Goal: Task Accomplishment & Management: Manage account settings

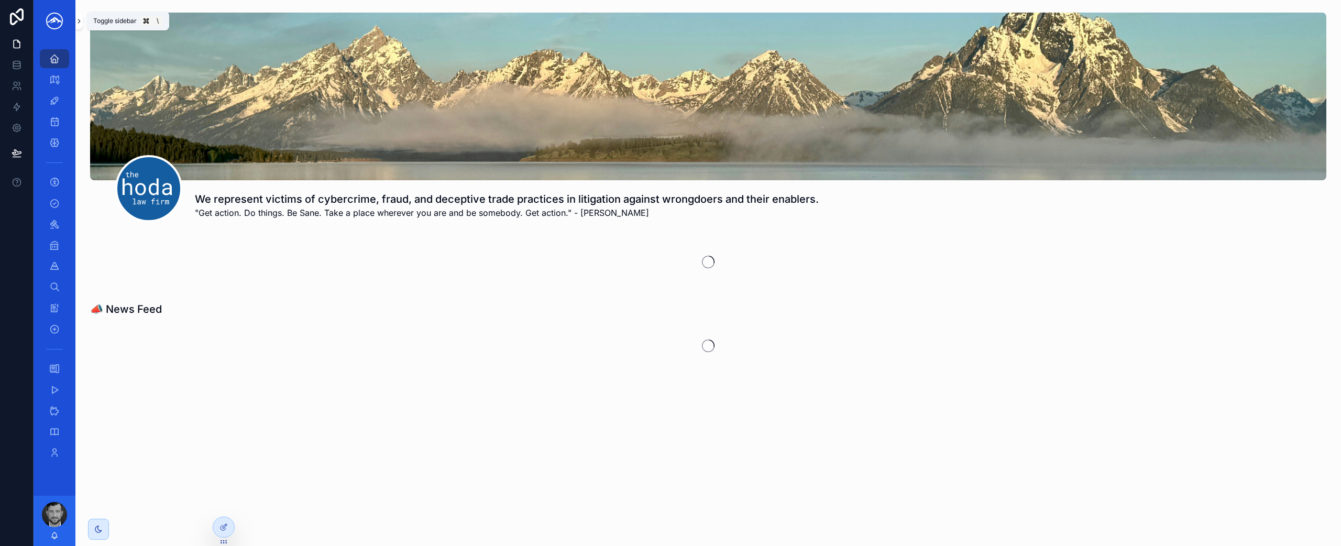
click at [80, 27] on button "scrollable content" at bounding box center [78, 21] width 7 height 17
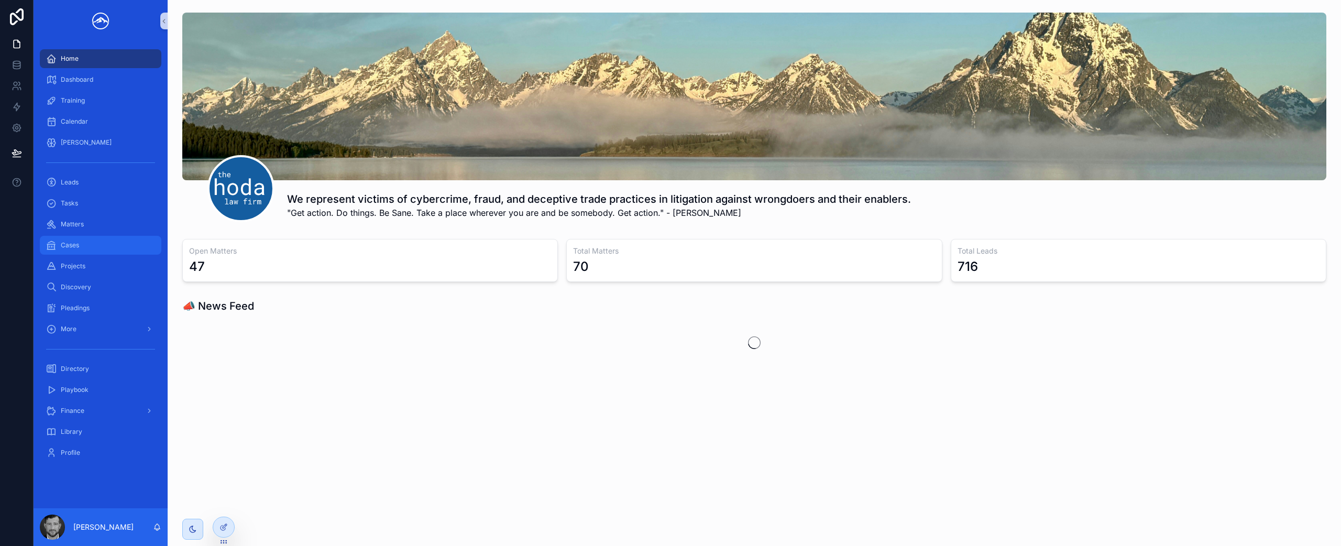
click at [102, 245] on div "Cases" at bounding box center [100, 245] width 109 height 17
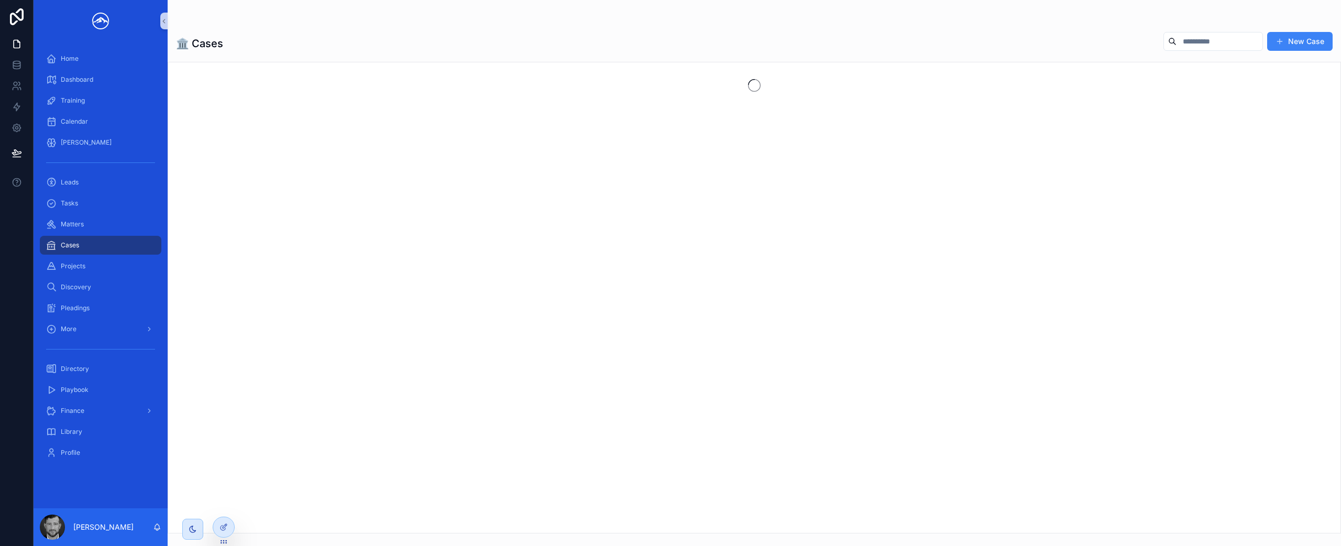
click at [1178, 46] on input "scrollable content" at bounding box center [1219, 41] width 86 height 15
type input "**"
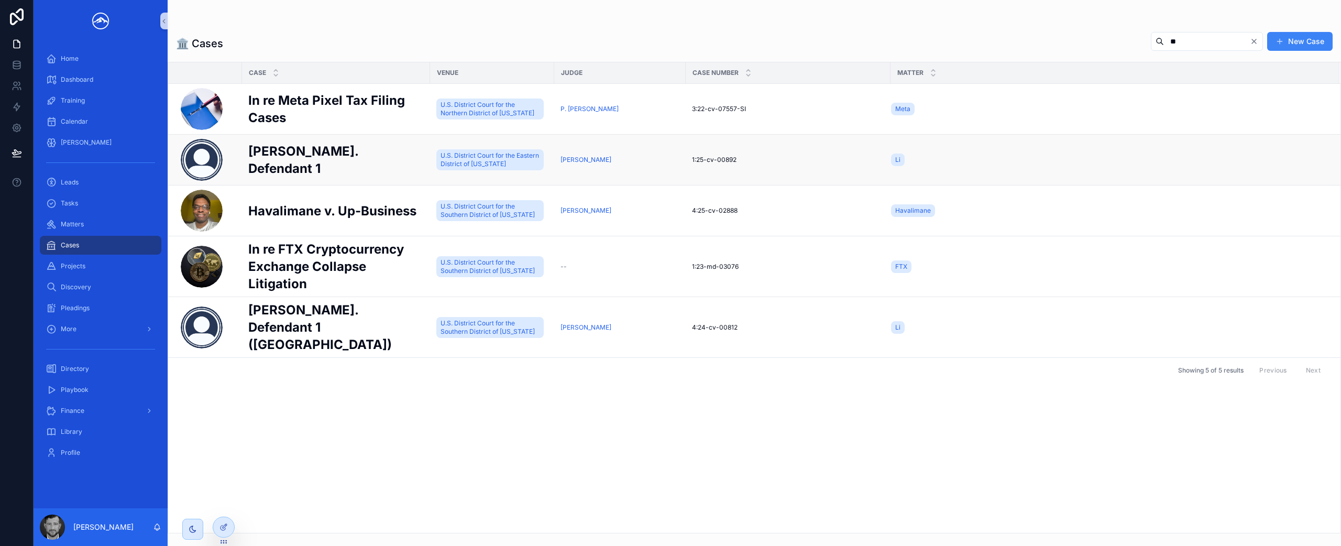
click at [373, 155] on div "Li v. Defendant 1 Li v. Defendant 1" at bounding box center [335, 159] width 175 height 35
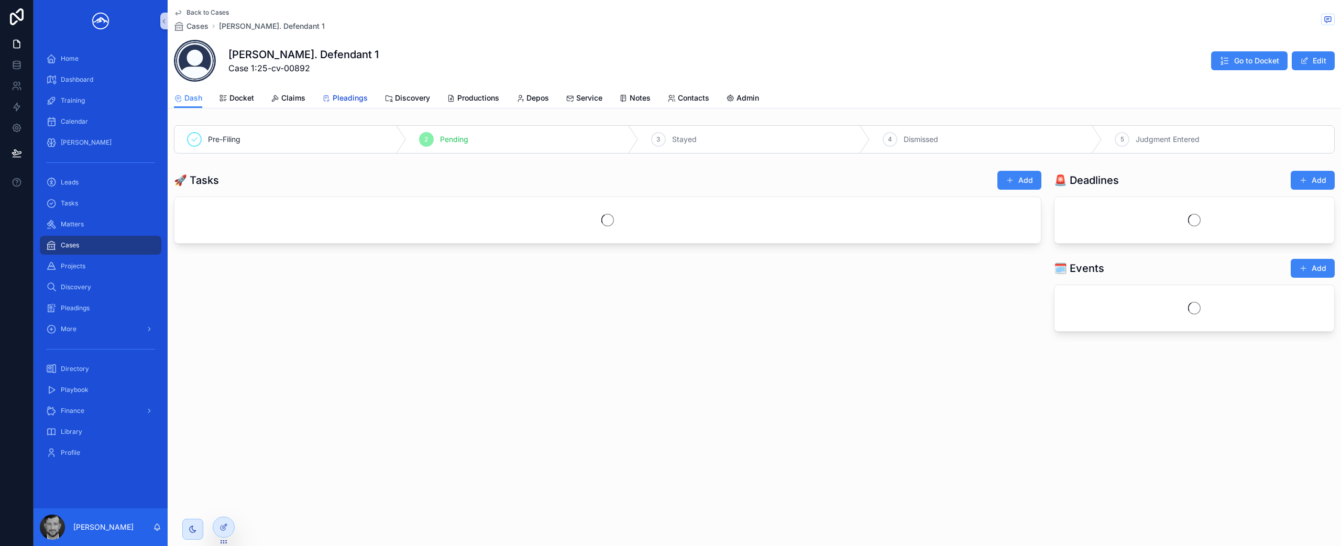
click at [341, 98] on span "Pleadings" at bounding box center [350, 98] width 35 height 10
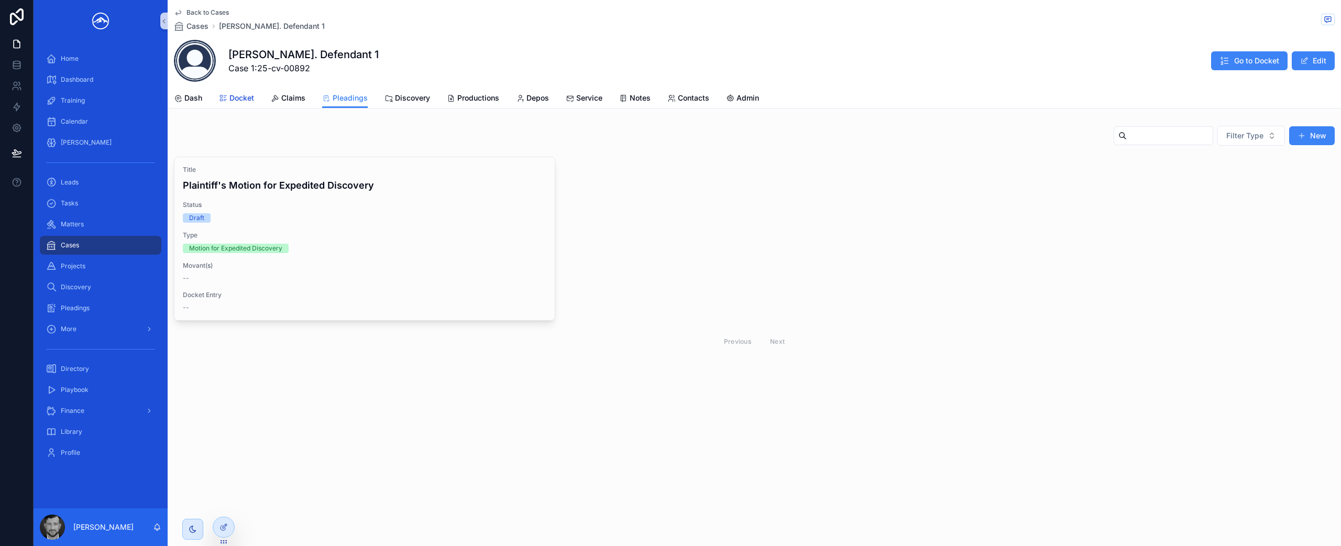
click at [244, 100] on span "Docket" at bounding box center [241, 98] width 25 height 10
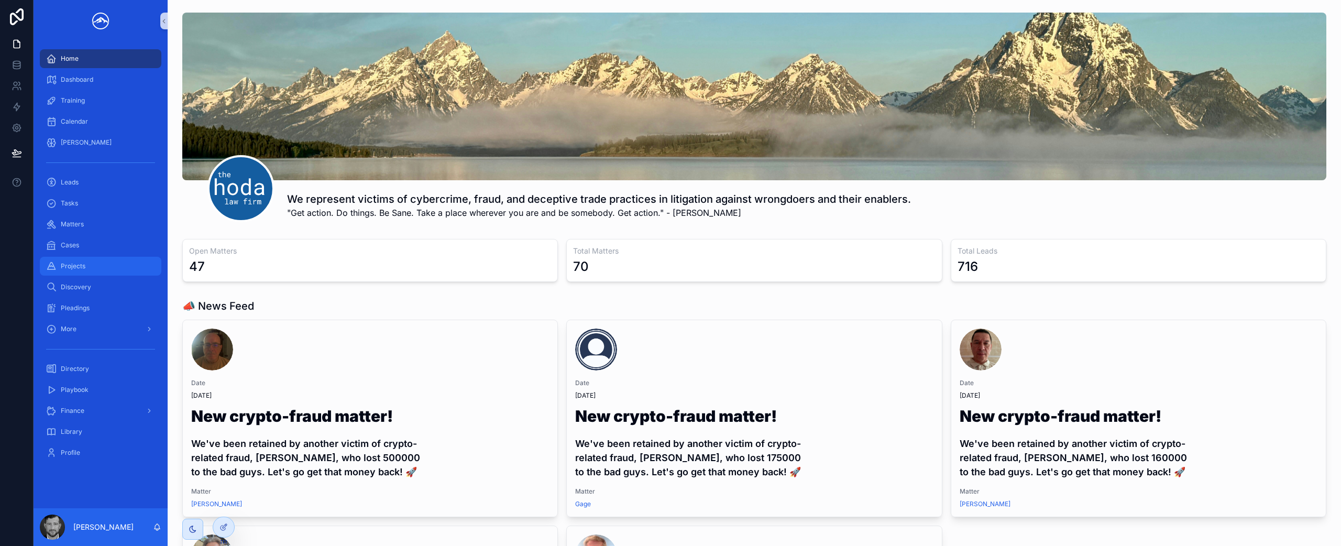
click at [102, 260] on div "Projects" at bounding box center [100, 266] width 109 height 17
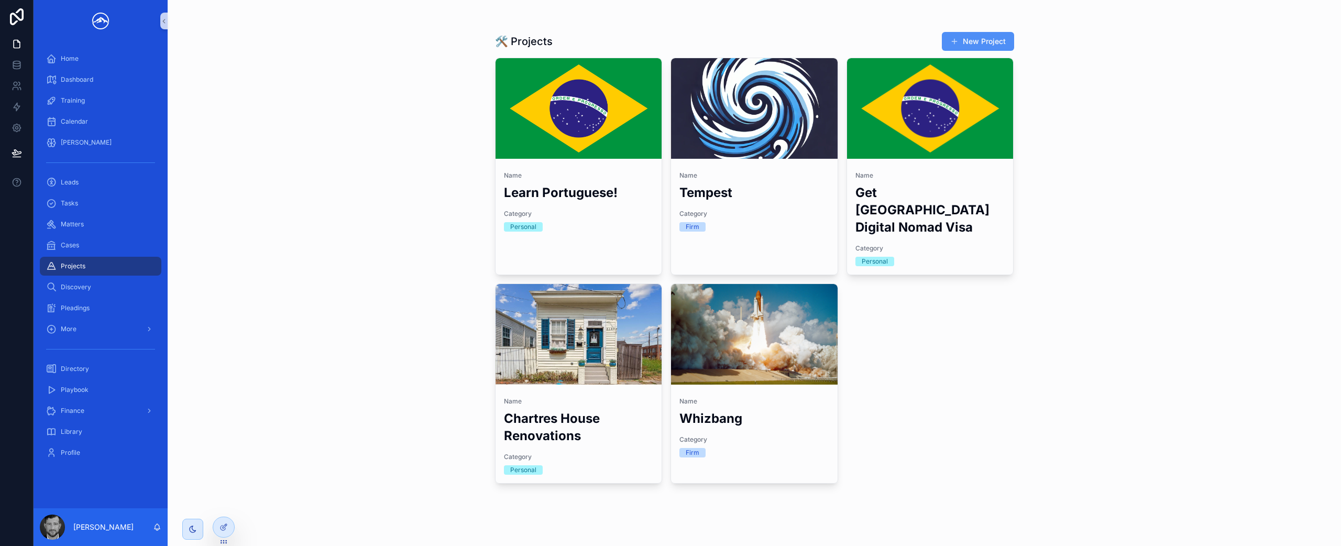
click at [975, 38] on button "New Project" at bounding box center [978, 41] width 72 height 19
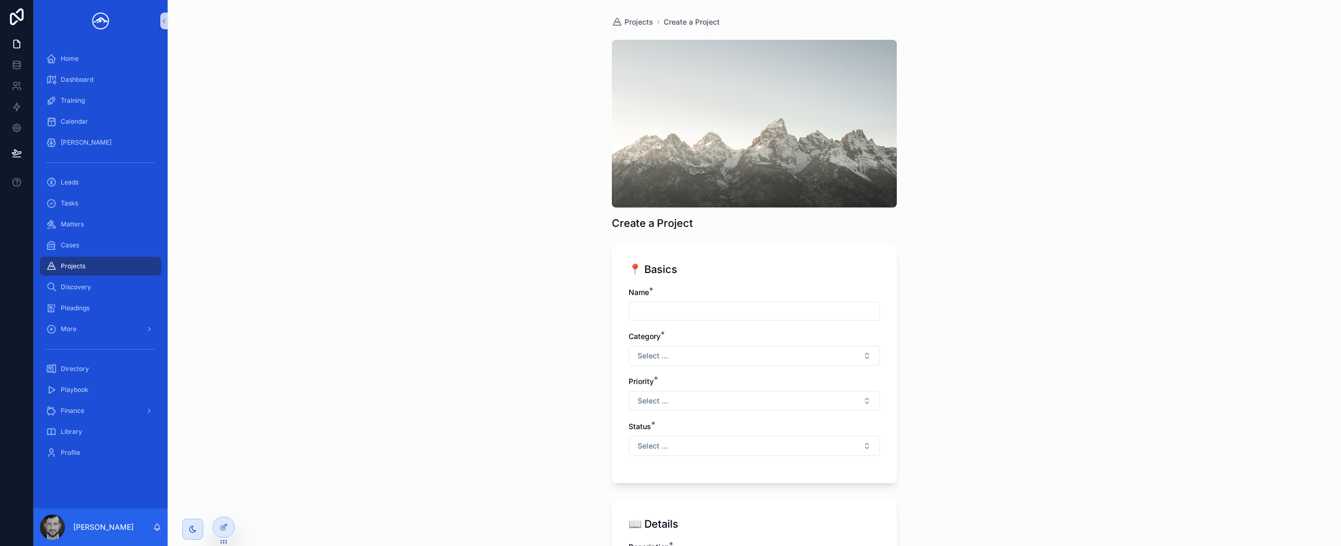
click at [661, 314] on input "scrollable content" at bounding box center [754, 311] width 250 height 15
click at [731, 313] on input "**********" at bounding box center [754, 311] width 250 height 15
click at [730, 371] on div "**********" at bounding box center [753, 376] width 251 height 179
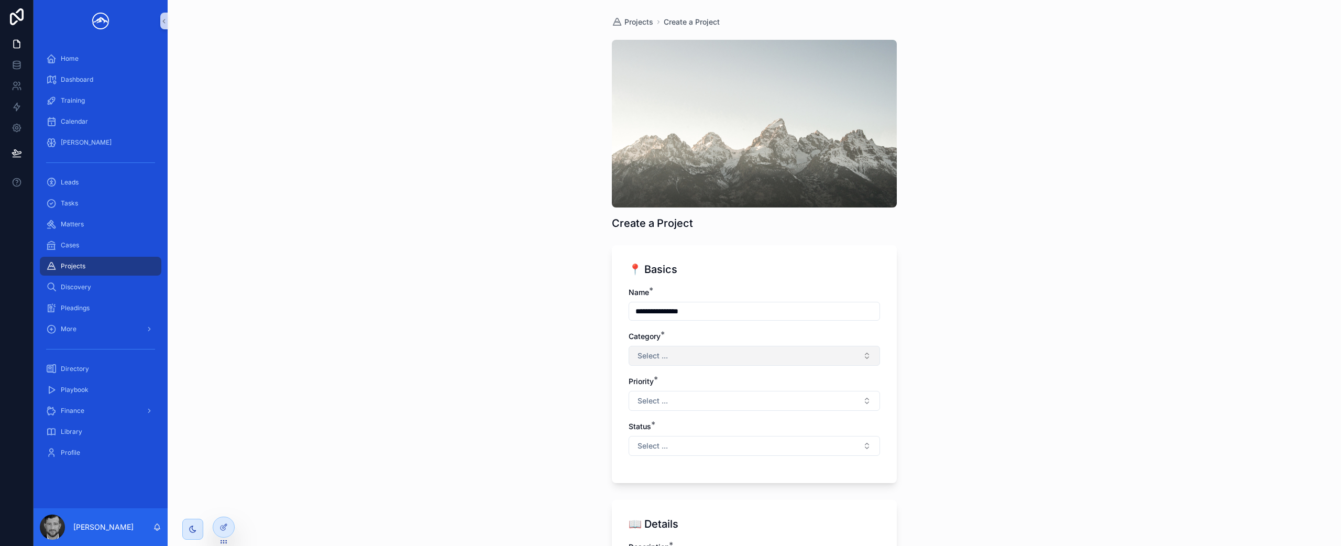
click at [745, 358] on button "Select ..." at bounding box center [753, 356] width 251 height 20
click at [690, 311] on input "**********" at bounding box center [754, 311] width 250 height 15
type input "*"
type input "**********"
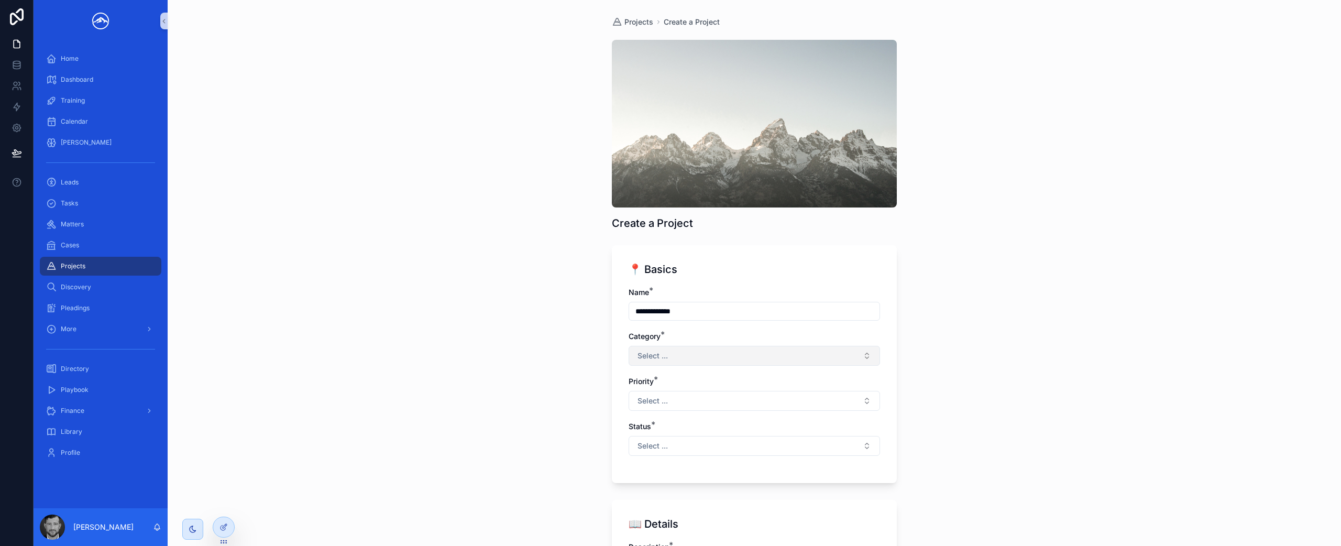
click at [724, 352] on button "Select ..." at bounding box center [753, 356] width 251 height 20
click at [703, 400] on div "Firm" at bounding box center [750, 398] width 246 height 16
click at [702, 403] on button "Select ..." at bounding box center [753, 401] width 251 height 20
click at [675, 458] on div "High" at bounding box center [750, 458] width 246 height 16
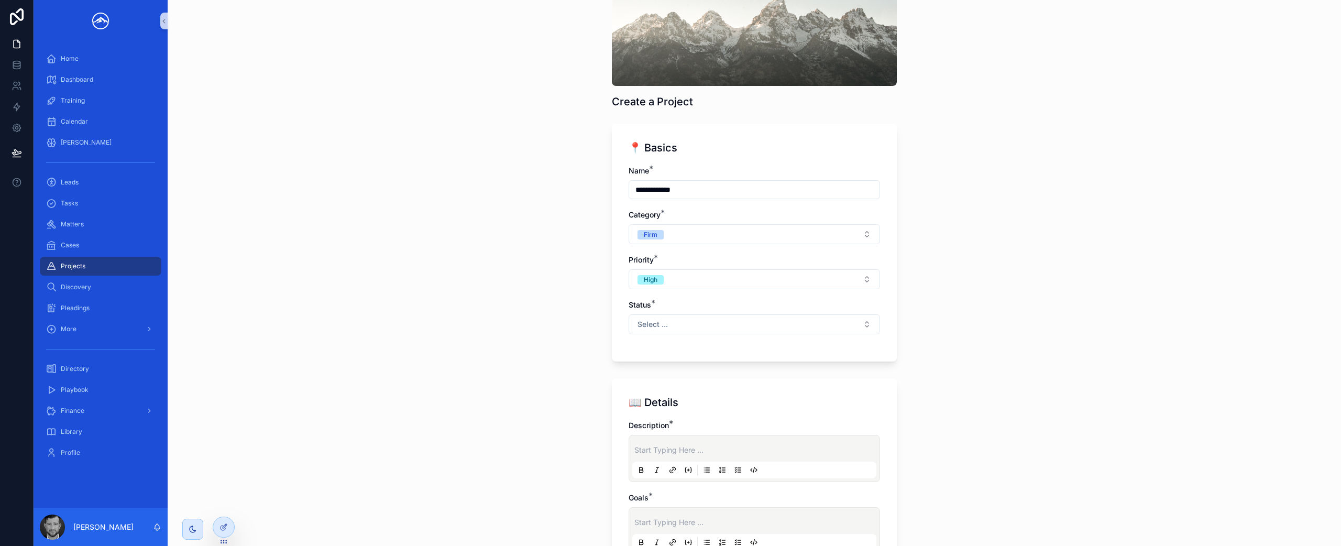
scroll to position [143, 0]
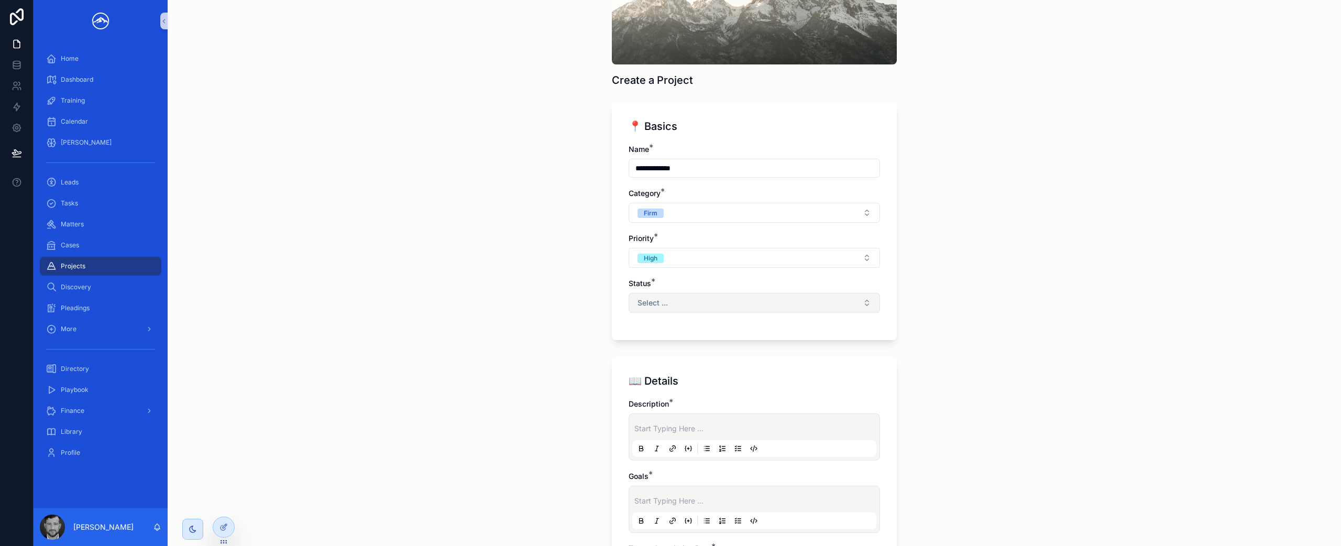
click at [697, 302] on button "Select ..." at bounding box center [753, 303] width 251 height 20
click at [693, 347] on div "Todo" at bounding box center [750, 345] width 246 height 16
click at [709, 302] on button "Todo" at bounding box center [753, 303] width 251 height 20
click at [700, 363] on div "In progress" at bounding box center [750, 360] width 246 height 16
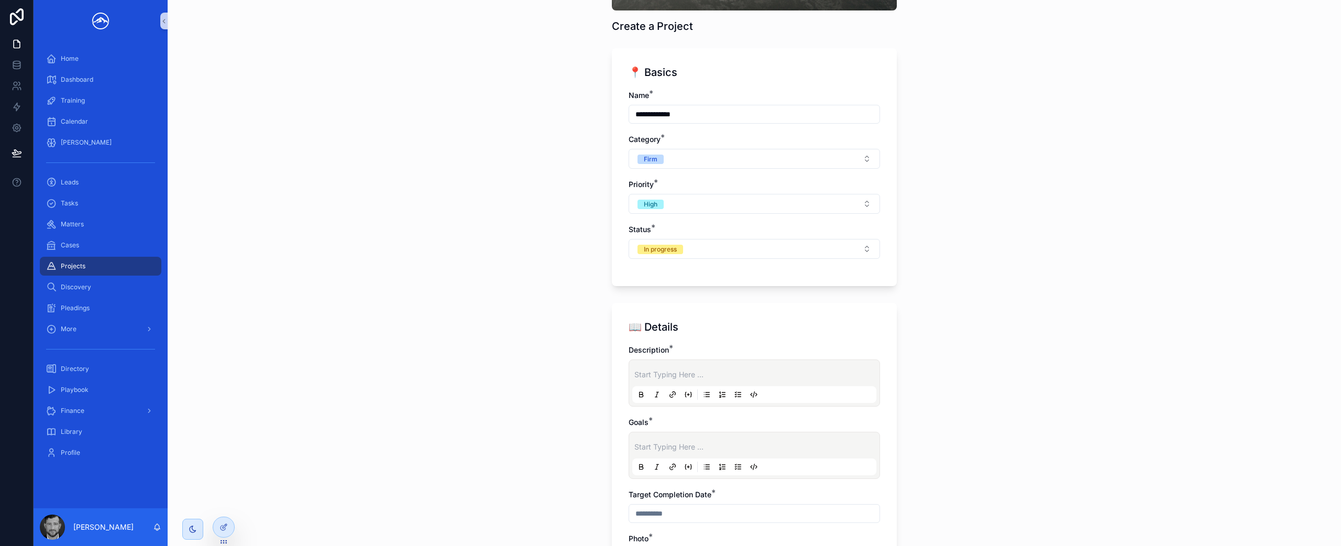
scroll to position [301, 0]
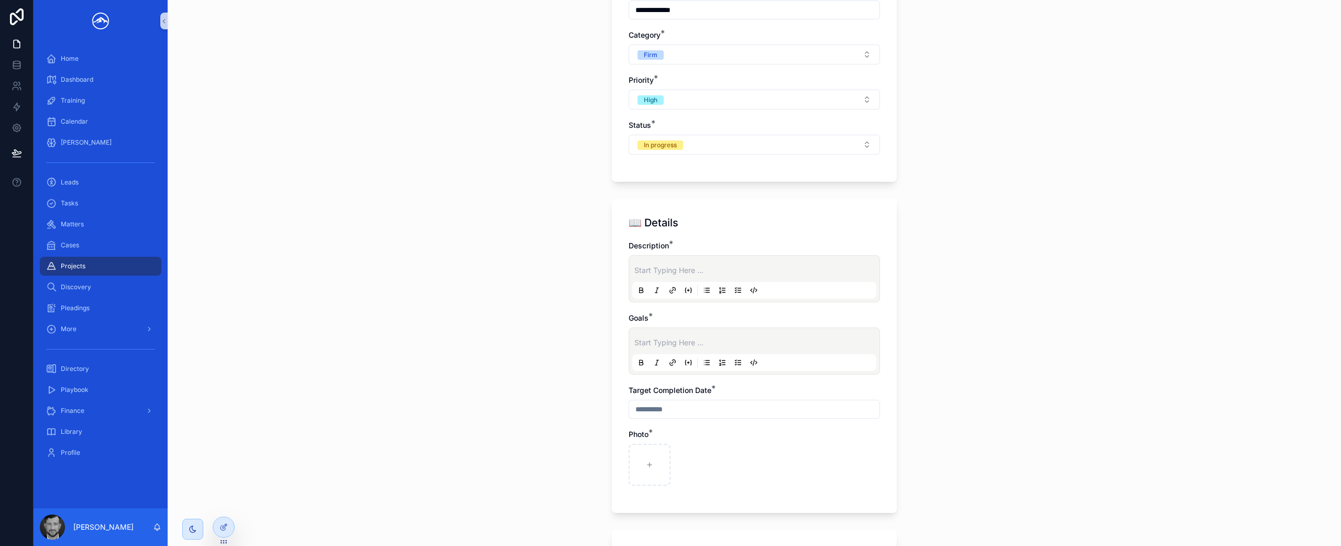
click at [676, 264] on div "Start Typing Here ..." at bounding box center [754, 279] width 244 height 40
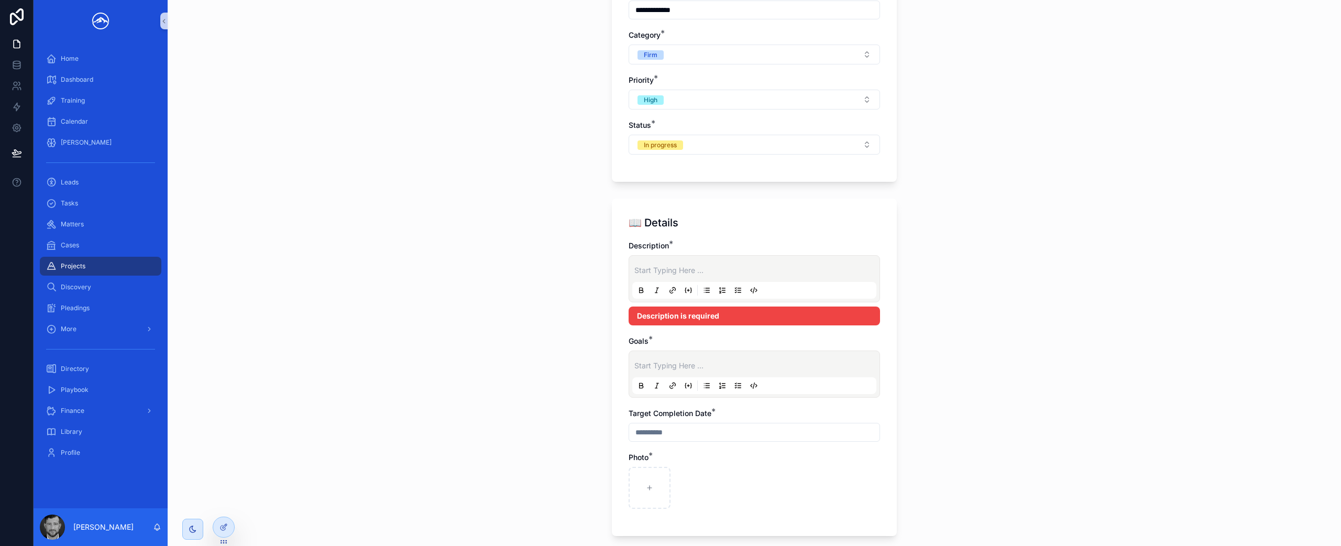
click at [673, 273] on p "scrollable content" at bounding box center [756, 270] width 244 height 10
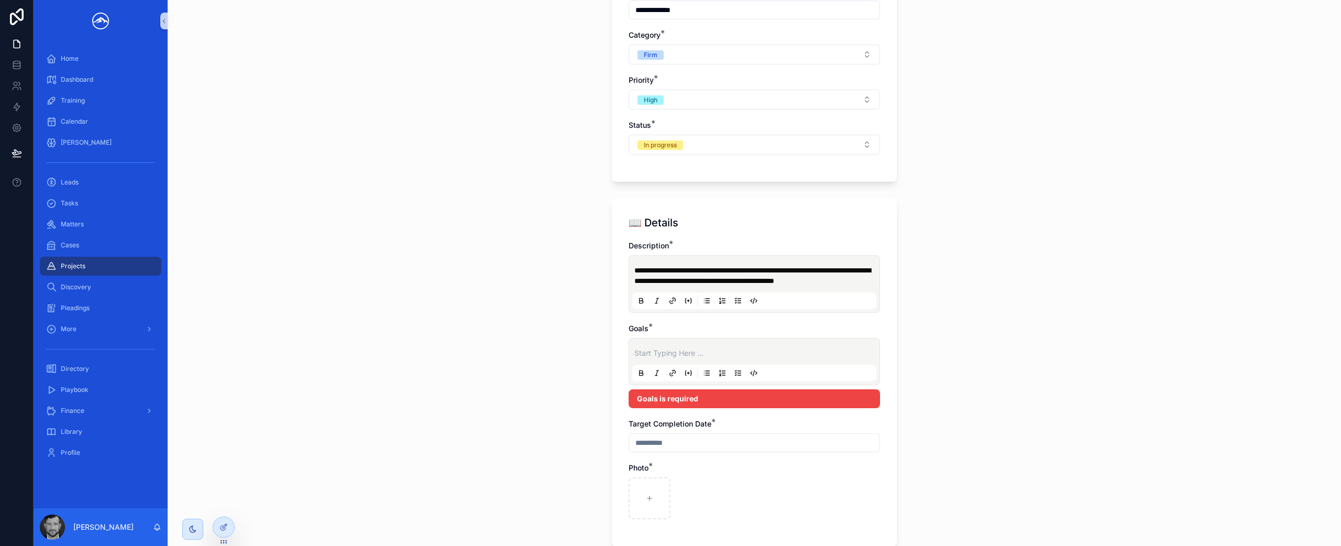
click at [688, 358] on p "scrollable content" at bounding box center [756, 353] width 244 height 10
click at [709, 358] on p "scrollable content" at bounding box center [756, 353] width 244 height 10
click at [702, 377] on icon "scrollable content" at bounding box center [706, 373] width 8 height 8
click at [734, 377] on icon "scrollable content" at bounding box center [738, 373] width 8 height 8
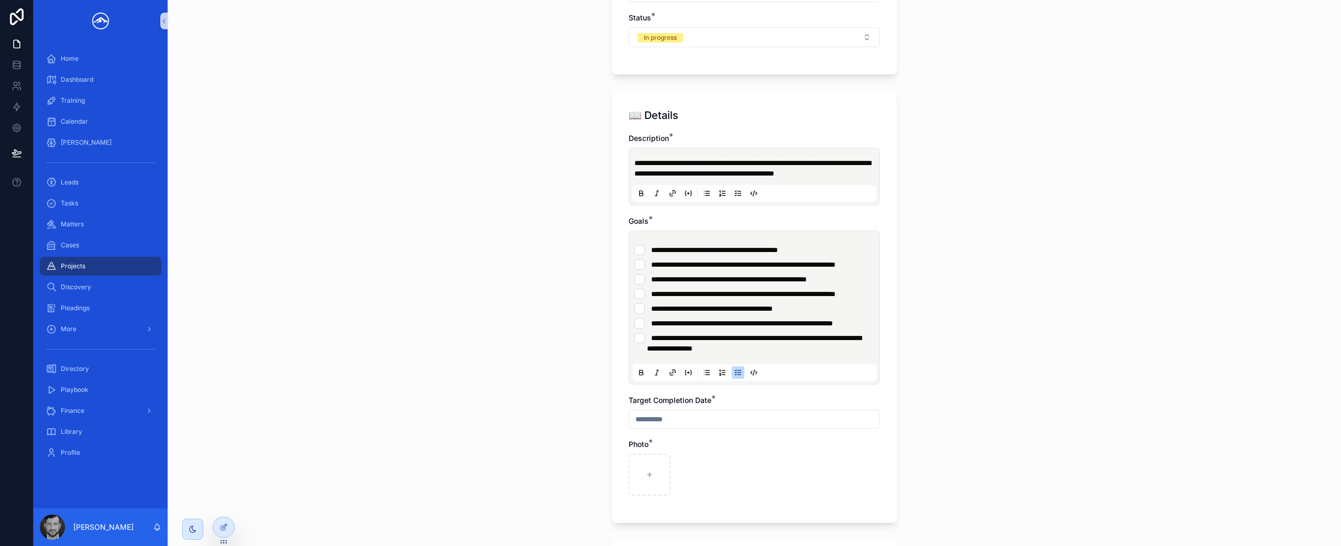
scroll to position [524, 0]
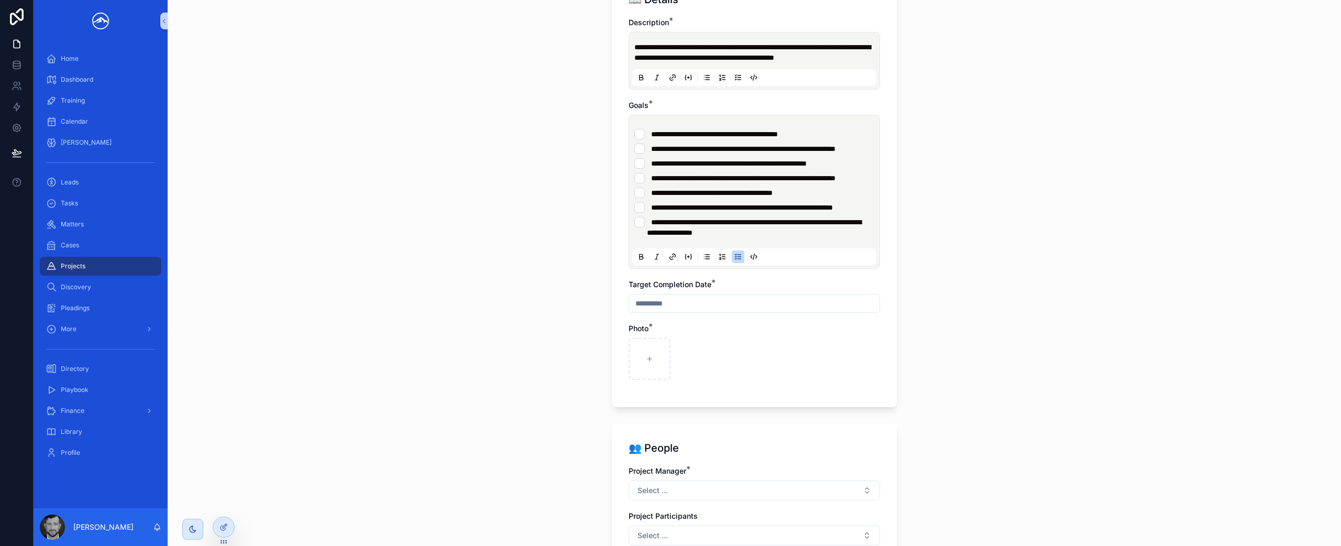
click at [747, 311] on input "scrollable content" at bounding box center [754, 303] width 250 height 15
click at [788, 456] on button "12" at bounding box center [788, 455] width 19 height 19
type input "*********"
click at [850, 380] on div "scrollable content" at bounding box center [753, 359] width 251 height 42
click at [648, 362] on icon "scrollable content" at bounding box center [649, 358] width 7 height 7
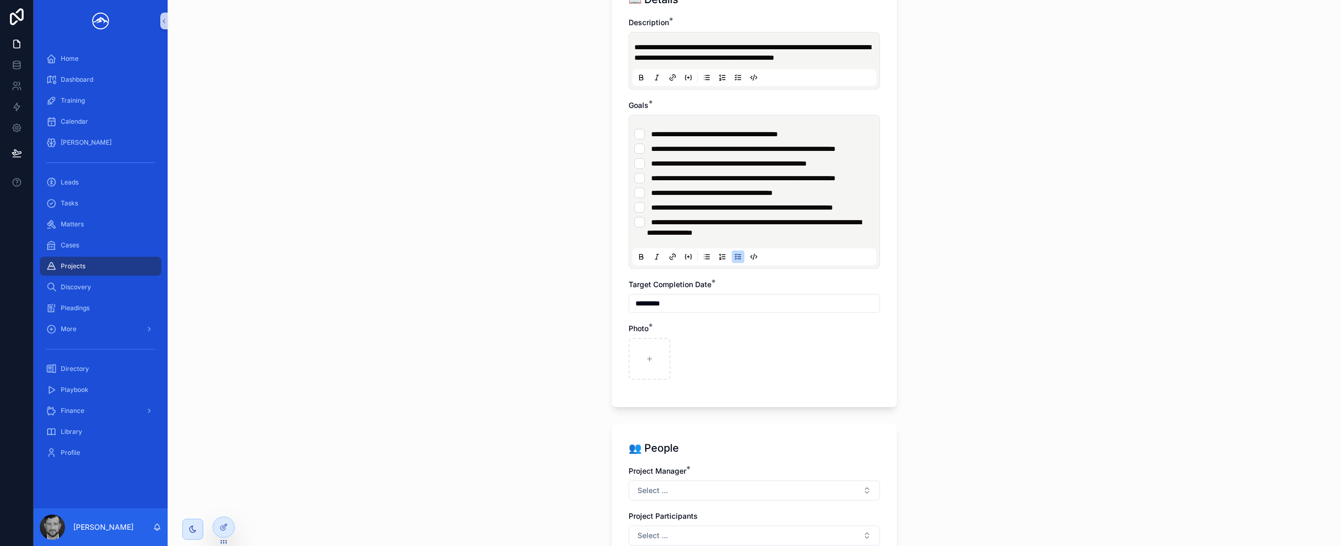
type input "**********"
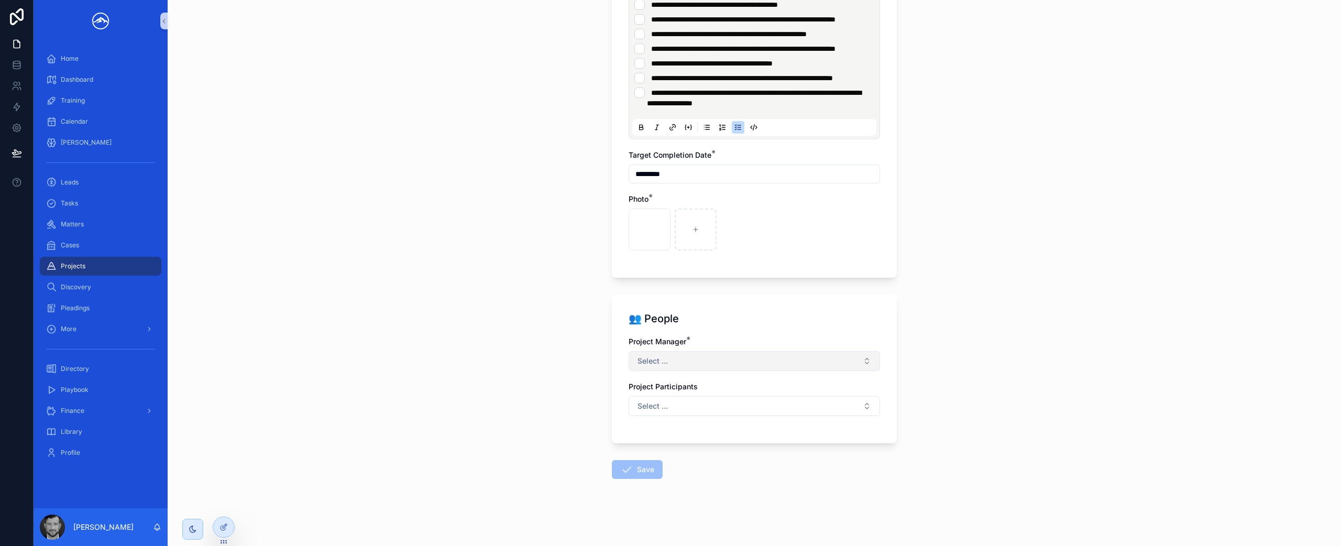
click at [788, 355] on button "Select ..." at bounding box center [753, 361] width 251 height 20
click at [687, 457] on div "[PERSON_NAME]" at bounding box center [750, 453] width 246 height 17
click at [942, 328] on div "**********" at bounding box center [754, 273] width 1173 height 546
click at [783, 402] on button "Select ..." at bounding box center [753, 406] width 251 height 20
click at [747, 498] on div "[PERSON_NAME]" at bounding box center [750, 499] width 246 height 17
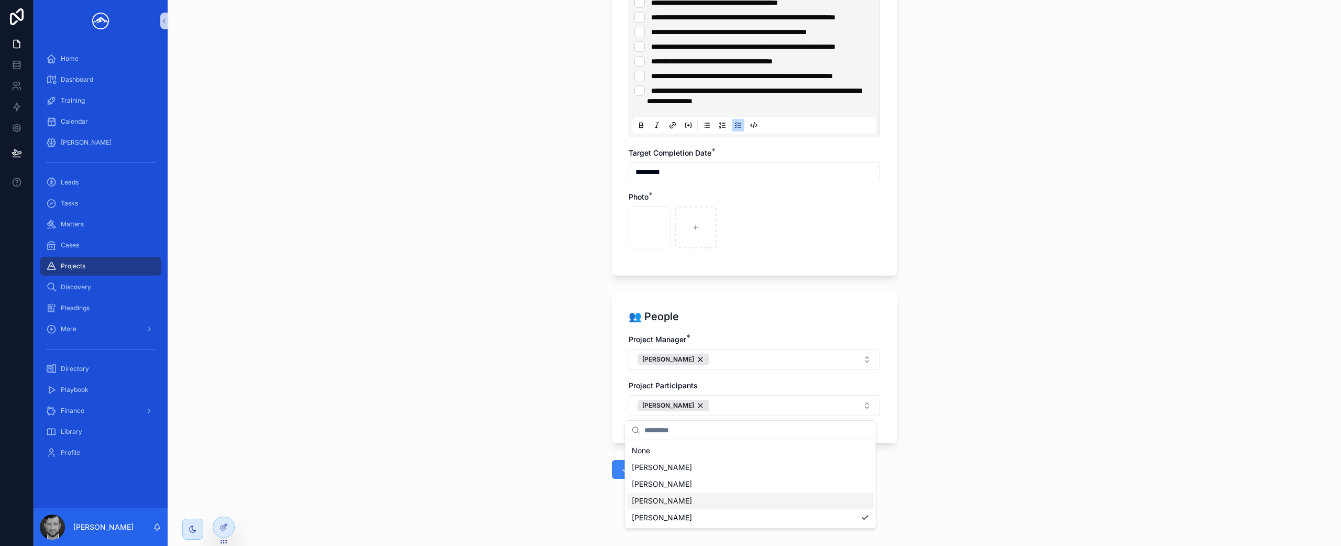
drag, startPoint x: 744, startPoint y: 500, endPoint x: 924, endPoint y: 473, distance: 182.0
click at [744, 500] on div "[PERSON_NAME]" at bounding box center [750, 500] width 246 height 17
click at [1049, 452] on div "**********" at bounding box center [754, 273] width 1173 height 546
click at [636, 473] on button "Save" at bounding box center [637, 469] width 51 height 19
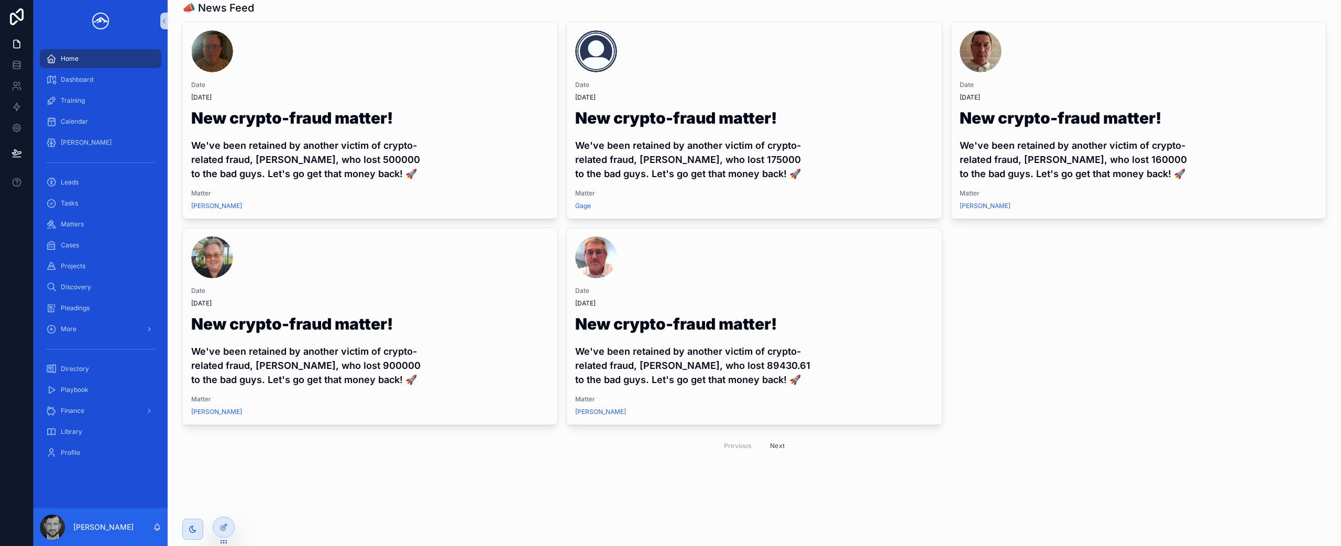
scroll to position [270, 0]
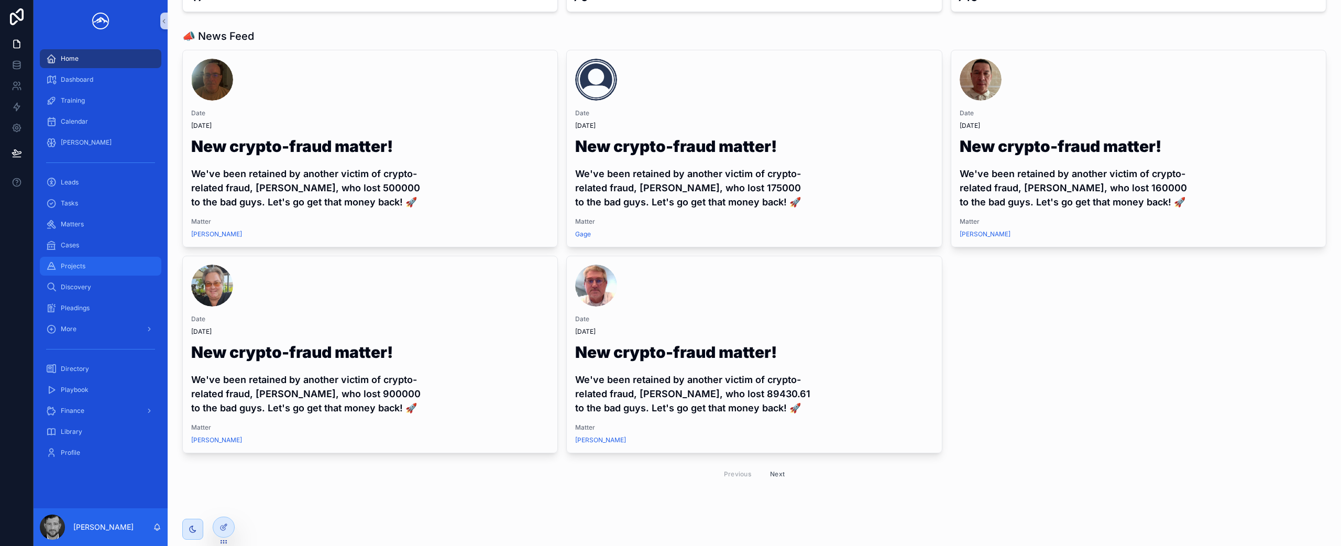
click at [106, 268] on div "Projects" at bounding box center [100, 266] width 109 height 17
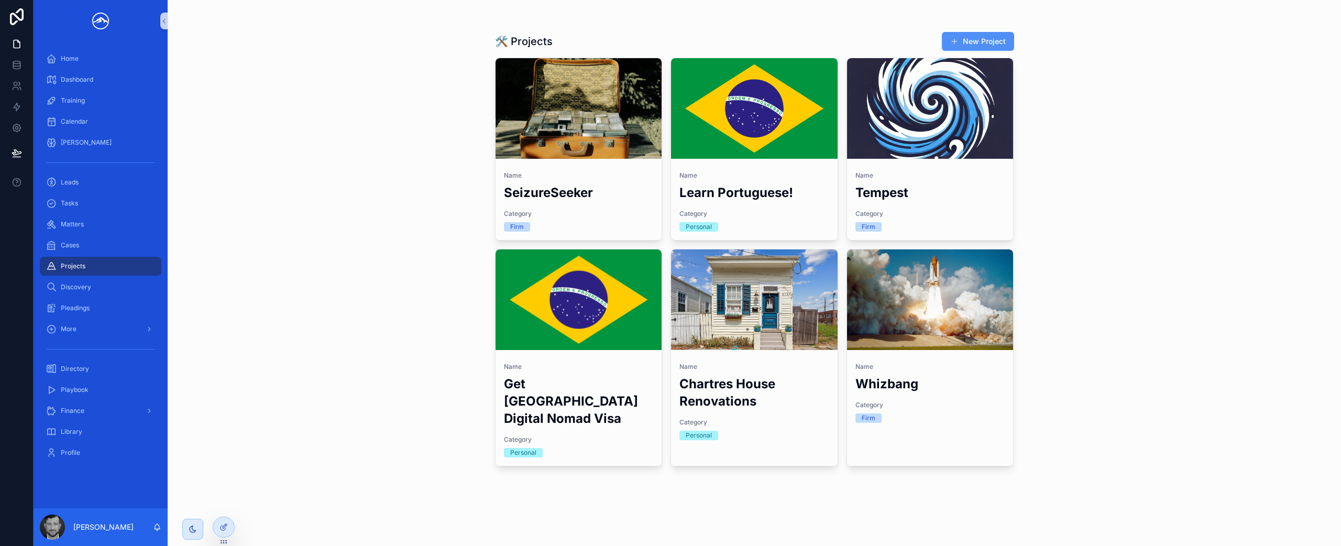
click at [999, 40] on button "New Project" at bounding box center [978, 41] width 72 height 19
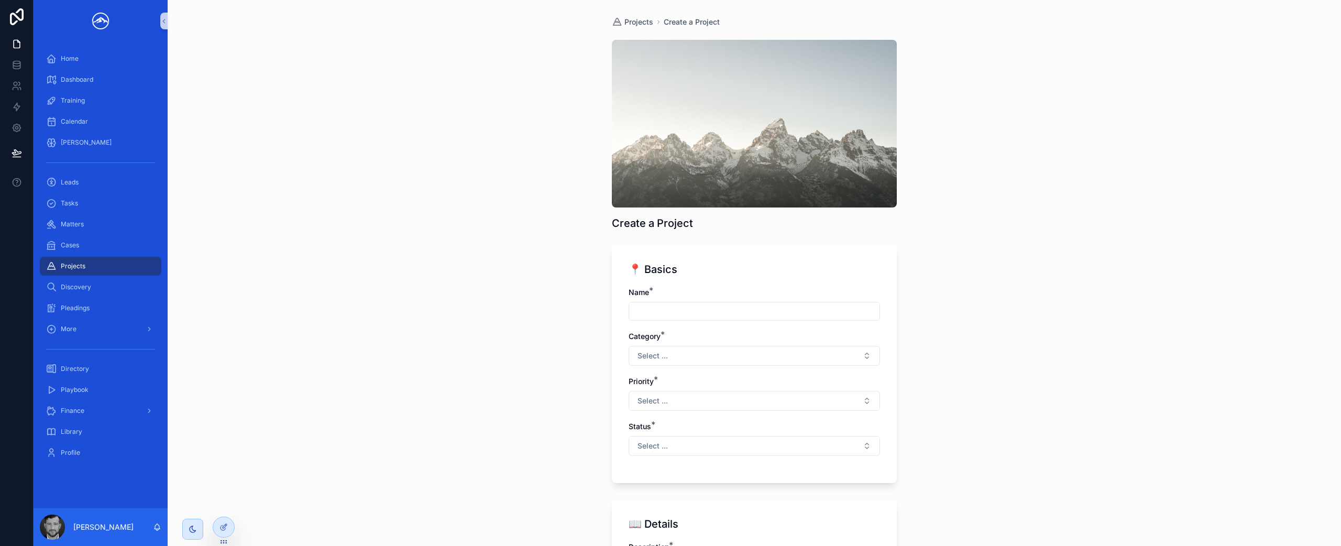
click at [783, 316] on input "scrollable content" at bounding box center [754, 311] width 250 height 15
type input "*"
click at [787, 361] on button "Select ..." at bounding box center [753, 356] width 251 height 20
click at [667, 312] on input "**********" at bounding box center [754, 311] width 250 height 15
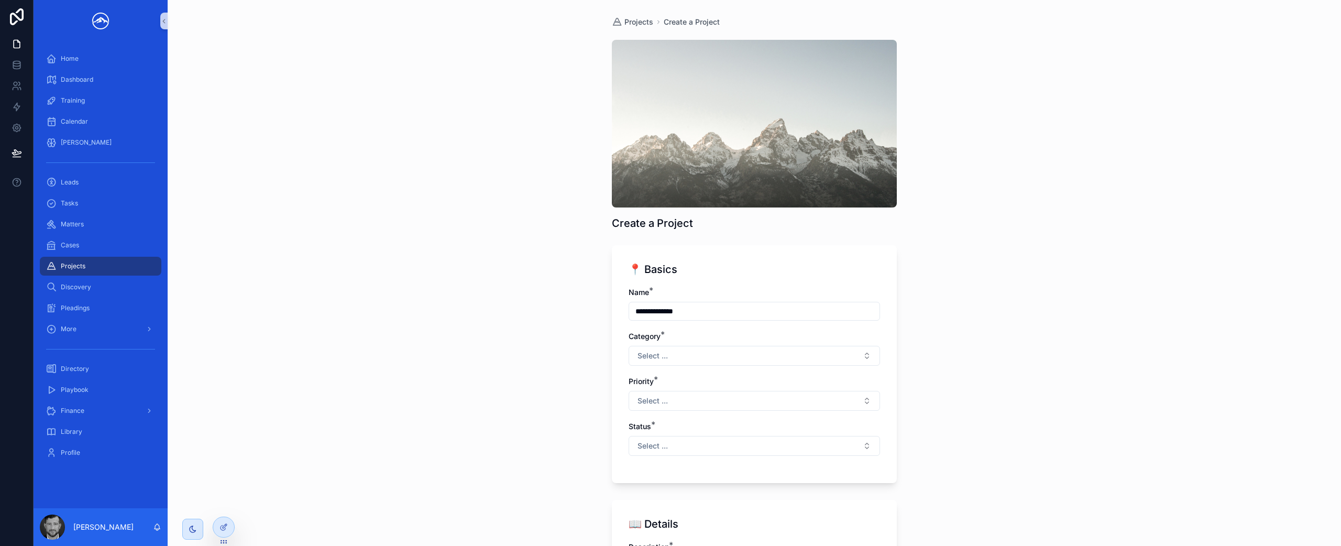
click at [692, 312] on input "**********" at bounding box center [754, 311] width 250 height 15
drag, startPoint x: 692, startPoint y: 312, endPoint x: 658, endPoint y: 310, distance: 34.1
click at [658, 310] on input "**********" at bounding box center [754, 311] width 250 height 15
type input "*********"
click at [691, 351] on button "Select ..." at bounding box center [753, 356] width 251 height 20
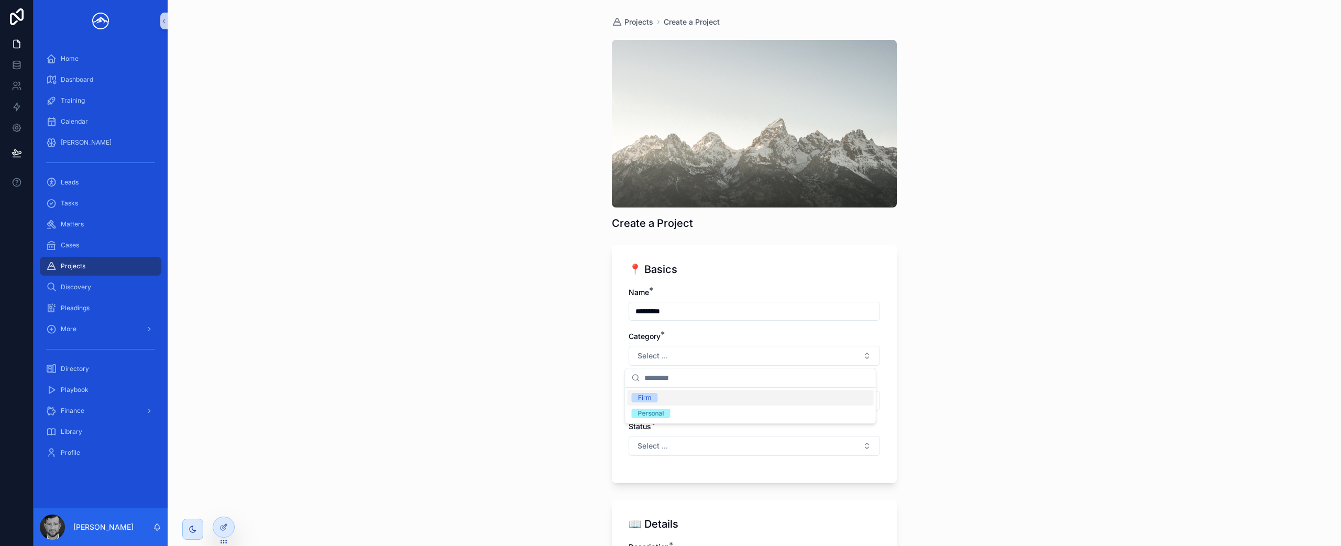
click at [702, 401] on div "Firm" at bounding box center [750, 398] width 246 height 16
click at [710, 401] on button "Select ..." at bounding box center [753, 401] width 251 height 20
click at [703, 460] on div "High" at bounding box center [750, 458] width 246 height 16
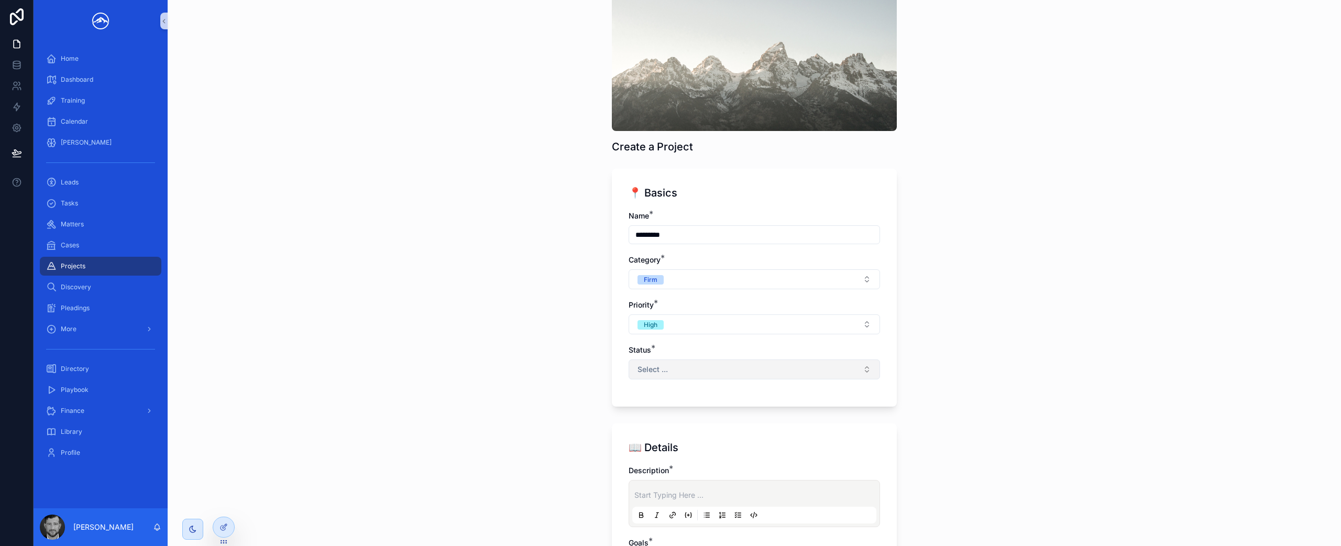
click at [691, 360] on button "Select ..." at bounding box center [753, 369] width 251 height 20
click at [682, 427] on div "In progress" at bounding box center [750, 427] width 246 height 16
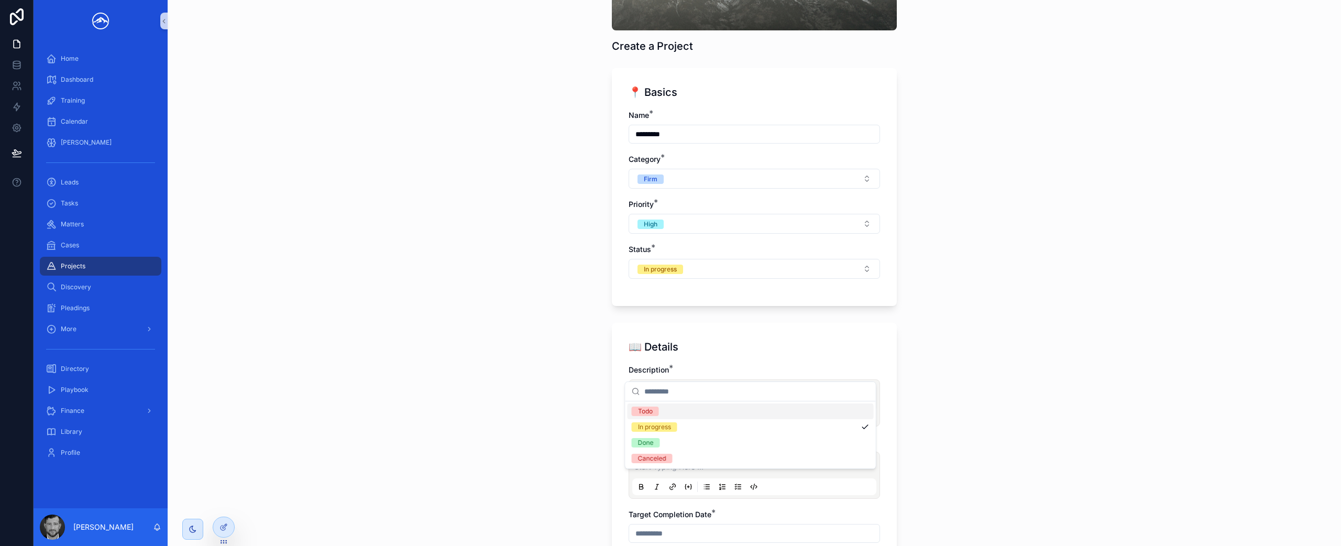
scroll to position [267, 0]
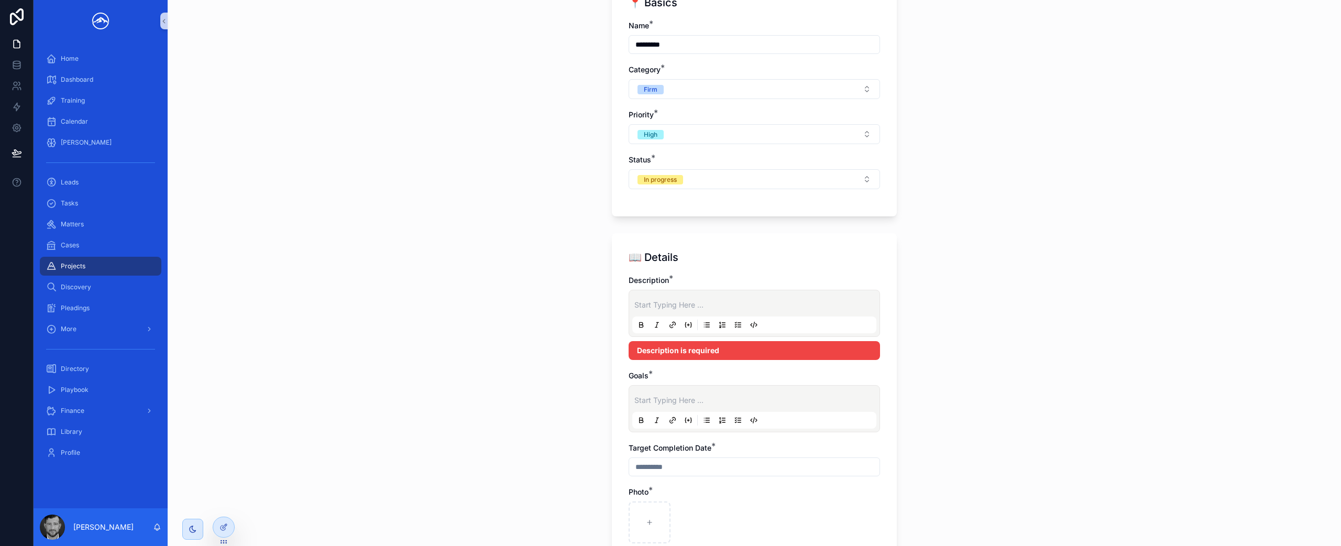
click at [647, 305] on p "scrollable content" at bounding box center [756, 305] width 244 height 10
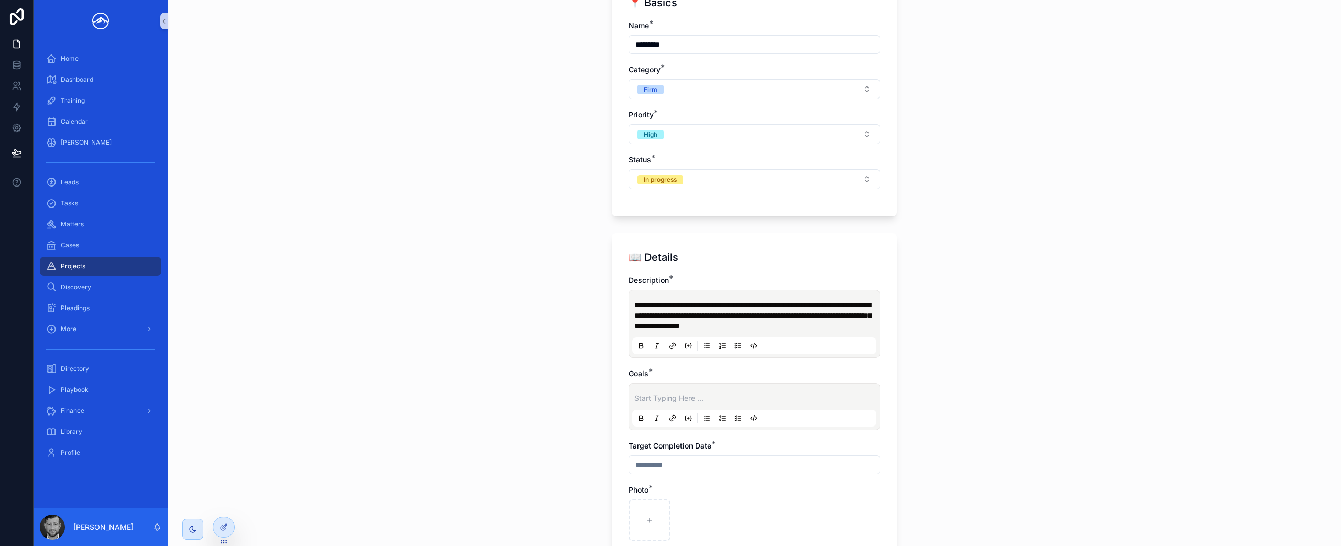
click at [691, 401] on p "scrollable content" at bounding box center [756, 398] width 244 height 10
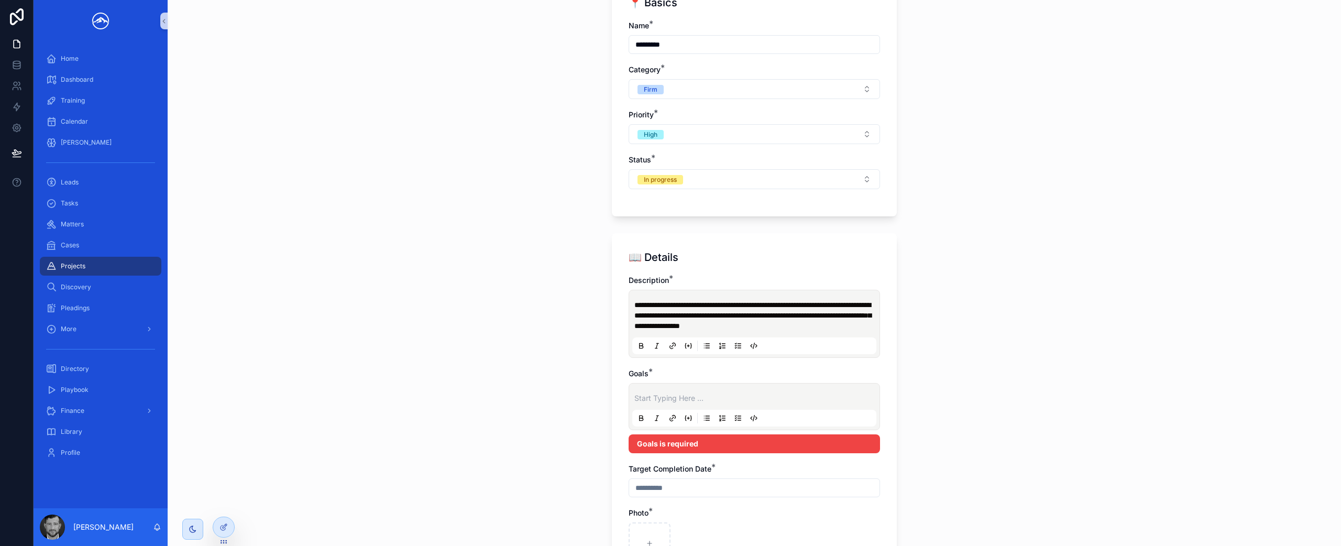
click at [734, 416] on icon "scrollable content" at bounding box center [738, 418] width 8 height 8
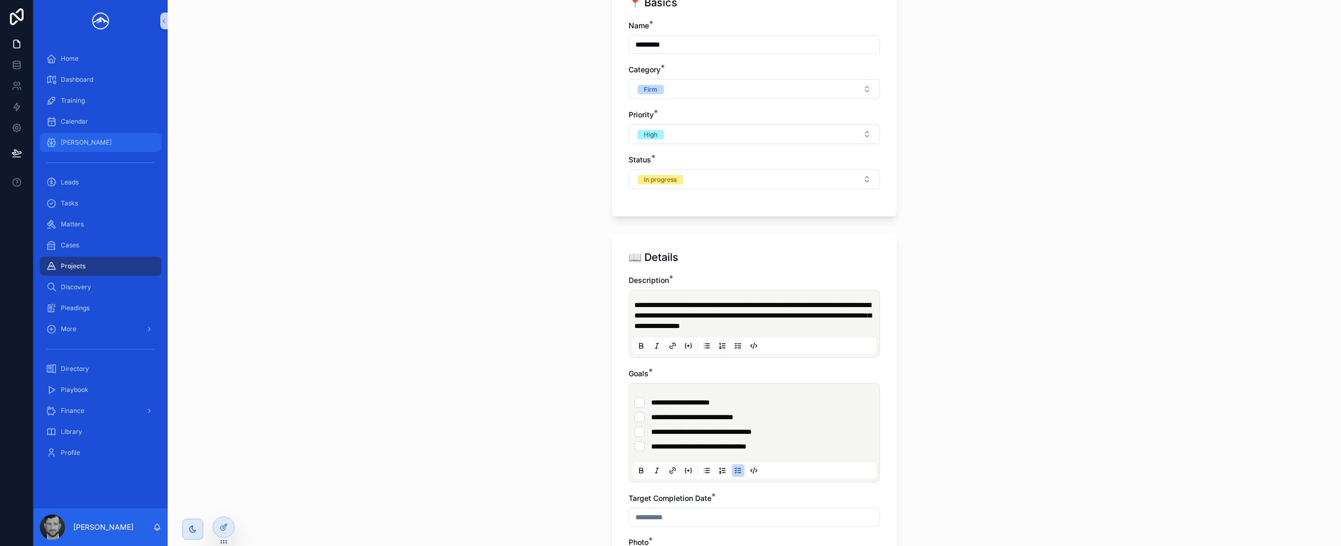
scroll to position [459, 0]
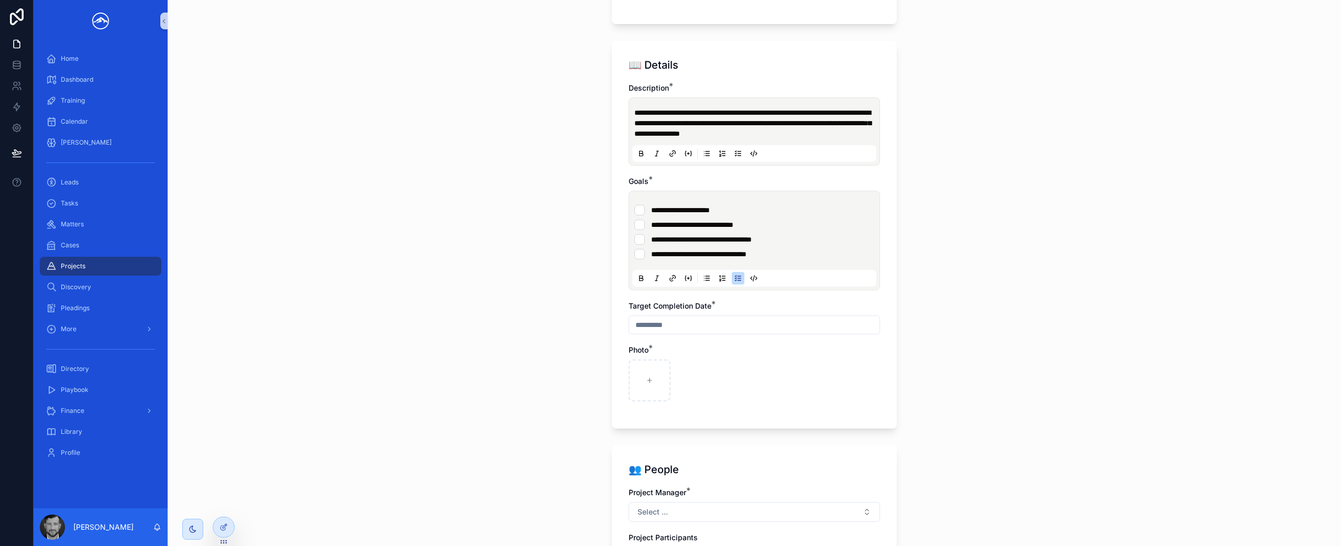
click at [744, 324] on input "scrollable content" at bounding box center [754, 324] width 250 height 15
click at [788, 433] on button "12" at bounding box center [788, 434] width 19 height 19
type input "*********"
click at [971, 368] on div "**********" at bounding box center [754, 273] width 1173 height 546
click at [633, 381] on div "scrollable content" at bounding box center [649, 380] width 42 height 42
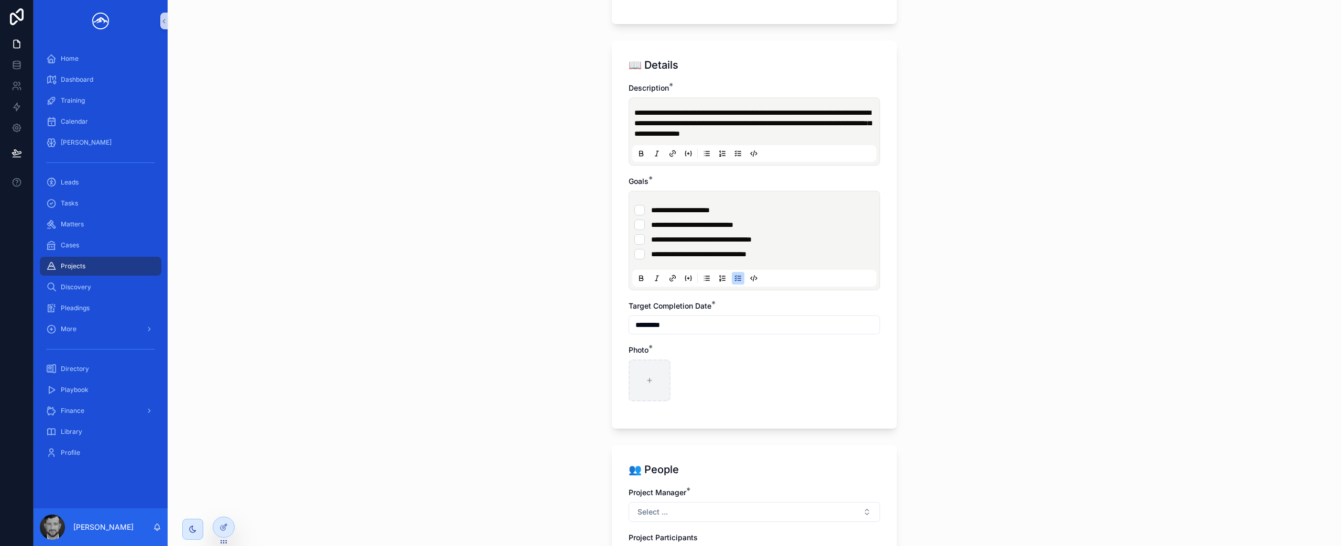
type input "**********"
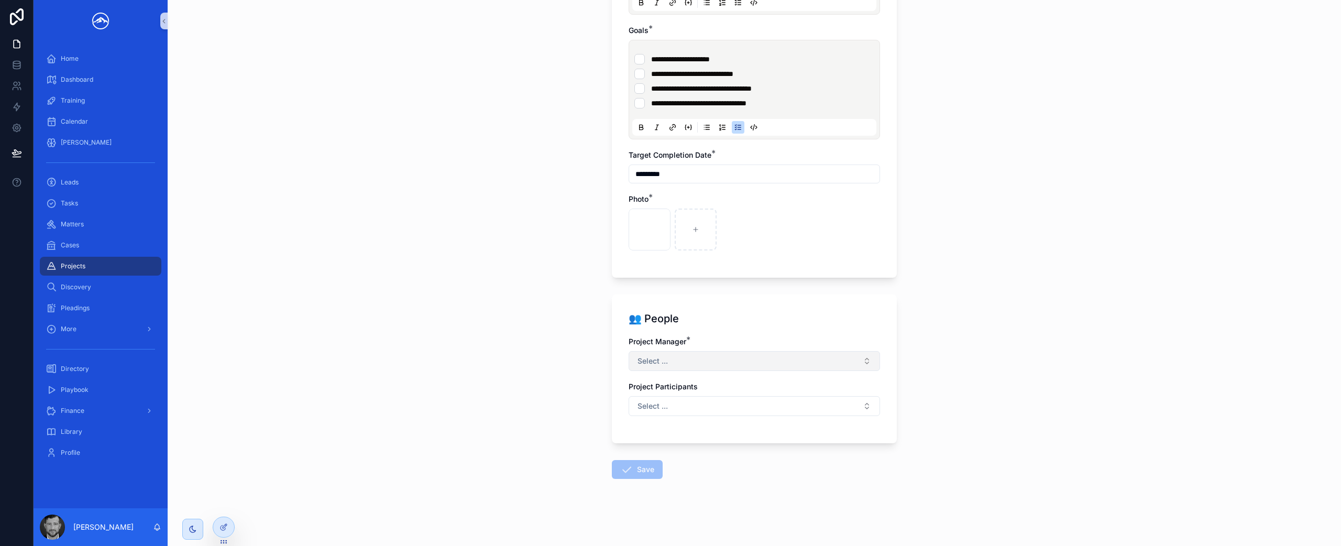
click at [737, 356] on button "Select ..." at bounding box center [753, 361] width 251 height 20
click at [701, 449] on div "[PERSON_NAME]" at bounding box center [750, 453] width 246 height 17
drag, startPoint x: 965, startPoint y: 416, endPoint x: 954, endPoint y: 415, distance: 11.1
click at [965, 416] on div "**********" at bounding box center [754, 273] width 1173 height 546
click at [787, 412] on button "Select ..." at bounding box center [753, 407] width 251 height 20
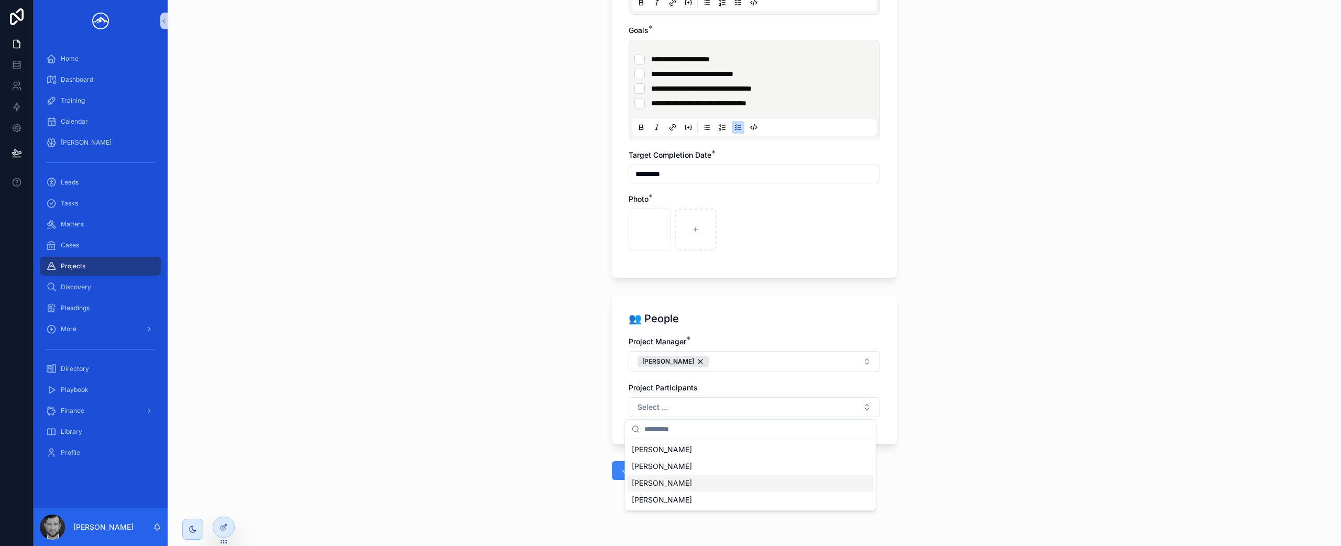
click at [724, 479] on div "[PERSON_NAME]" at bounding box center [750, 482] width 246 height 17
click at [945, 439] on div "**********" at bounding box center [754, 273] width 1173 height 546
click at [825, 411] on button "[PERSON_NAME]" at bounding box center [753, 407] width 251 height 21
click at [756, 515] on div "[PERSON_NAME]" at bounding box center [750, 517] width 246 height 17
click at [1066, 448] on div "**********" at bounding box center [754, 273] width 1173 height 546
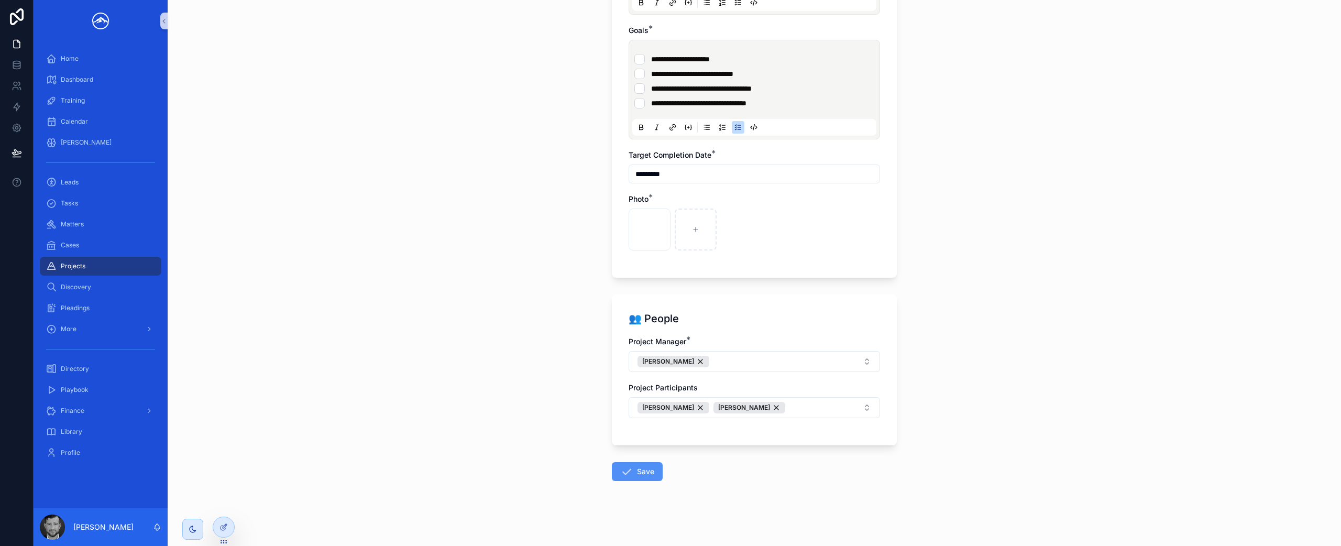
click at [642, 478] on button "Save" at bounding box center [637, 471] width 51 height 19
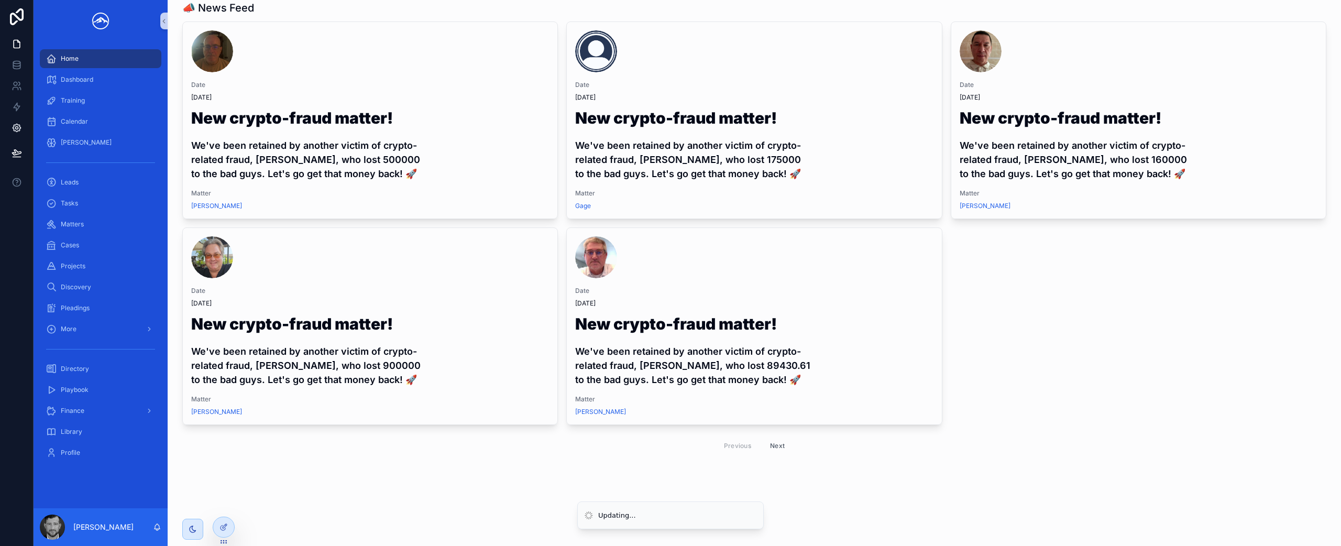
scroll to position [270, 0]
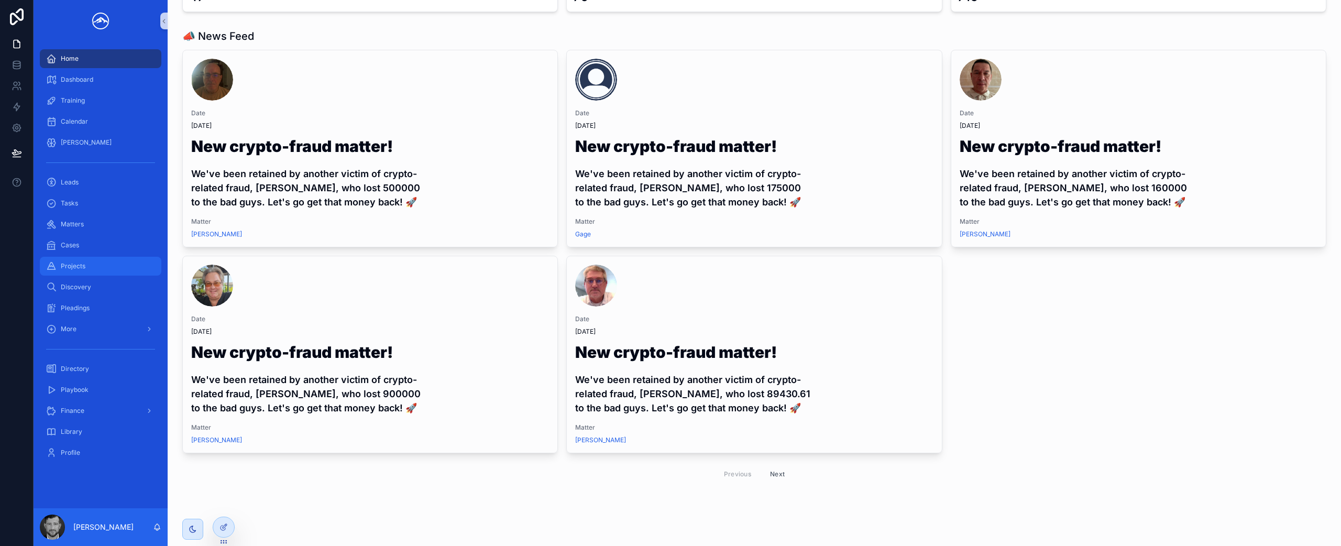
click at [84, 261] on div "Projects" at bounding box center [100, 266] width 109 height 17
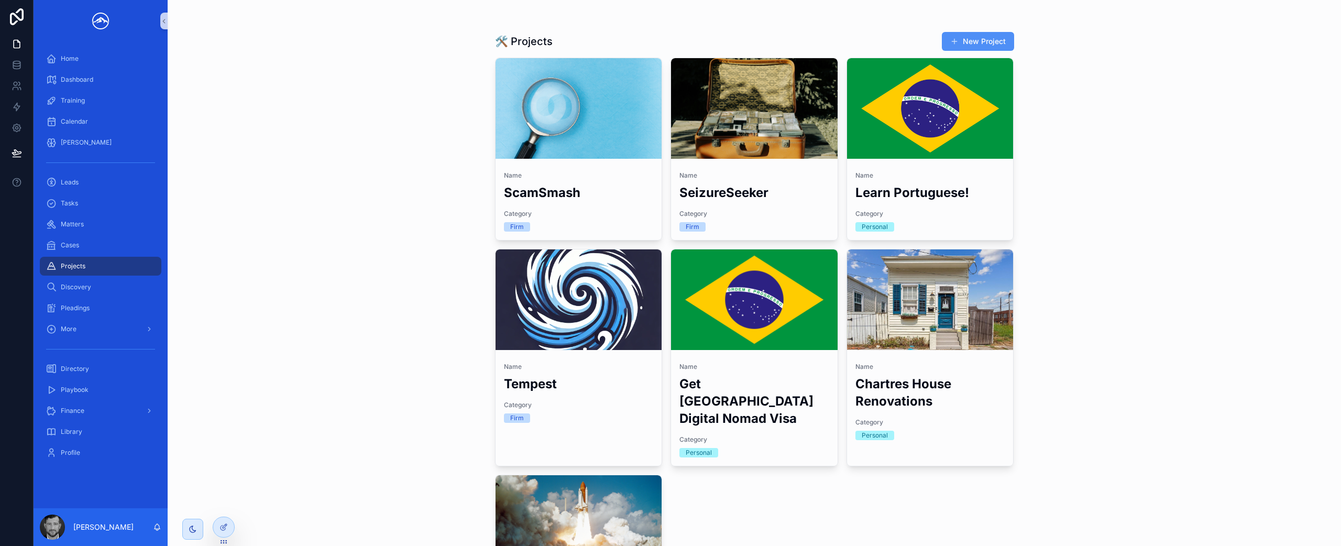
click at [981, 40] on button "New Project" at bounding box center [978, 41] width 72 height 19
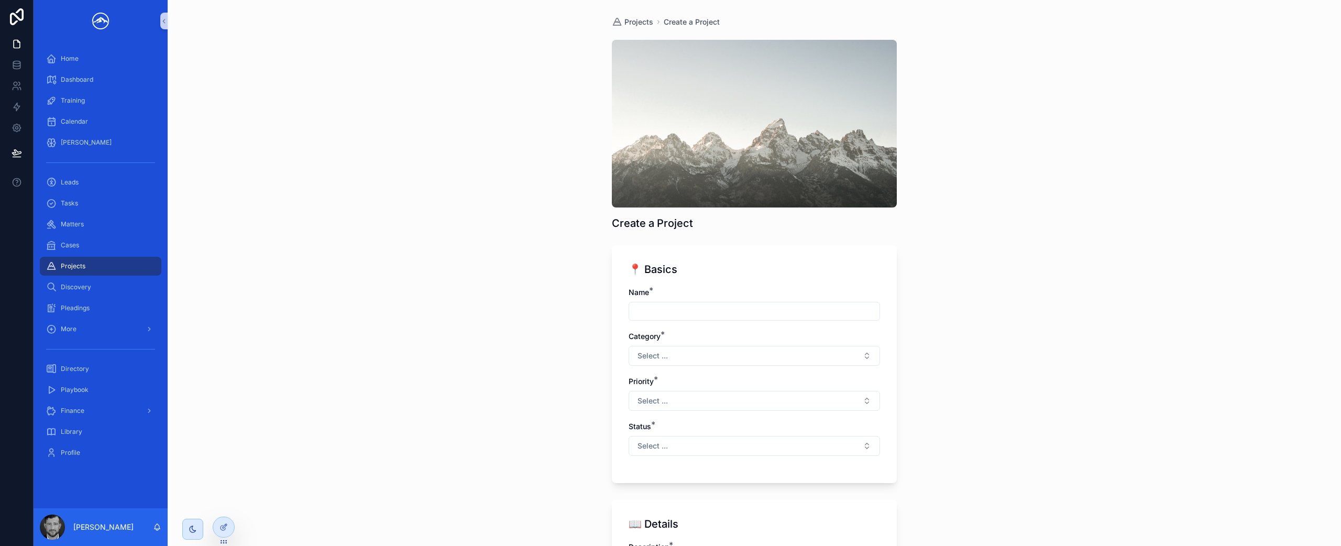
click at [764, 315] on input "scrollable content" at bounding box center [754, 311] width 250 height 15
type input "*"
type input "**********"
click at [748, 351] on button "Select ..." at bounding box center [753, 356] width 251 height 20
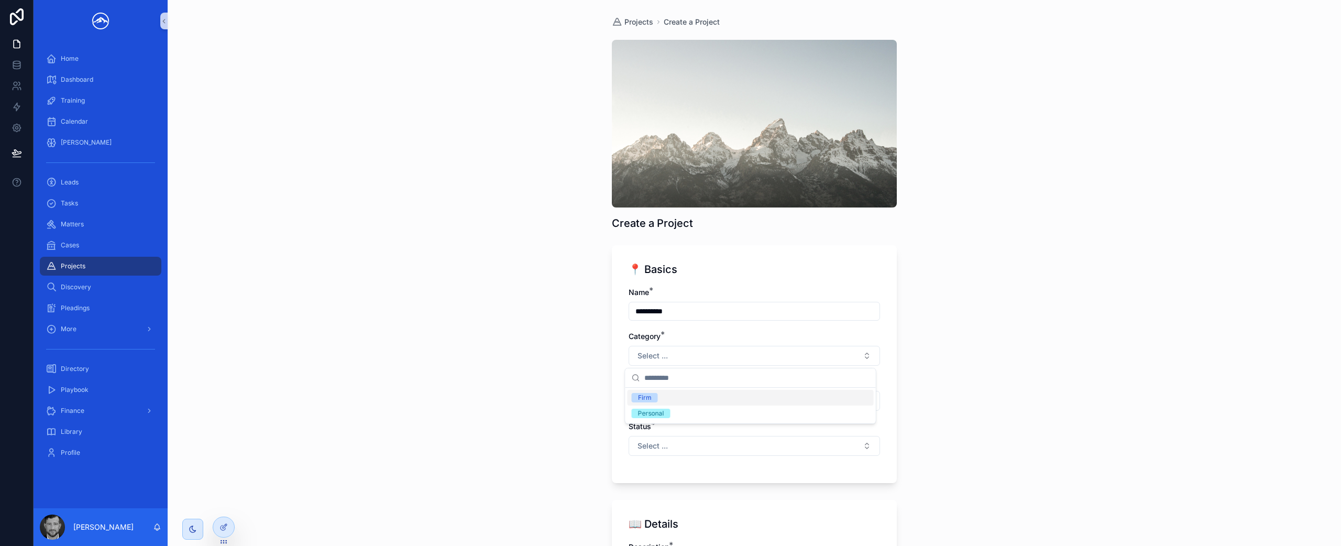
click at [744, 400] on div "Firm" at bounding box center [750, 398] width 246 height 16
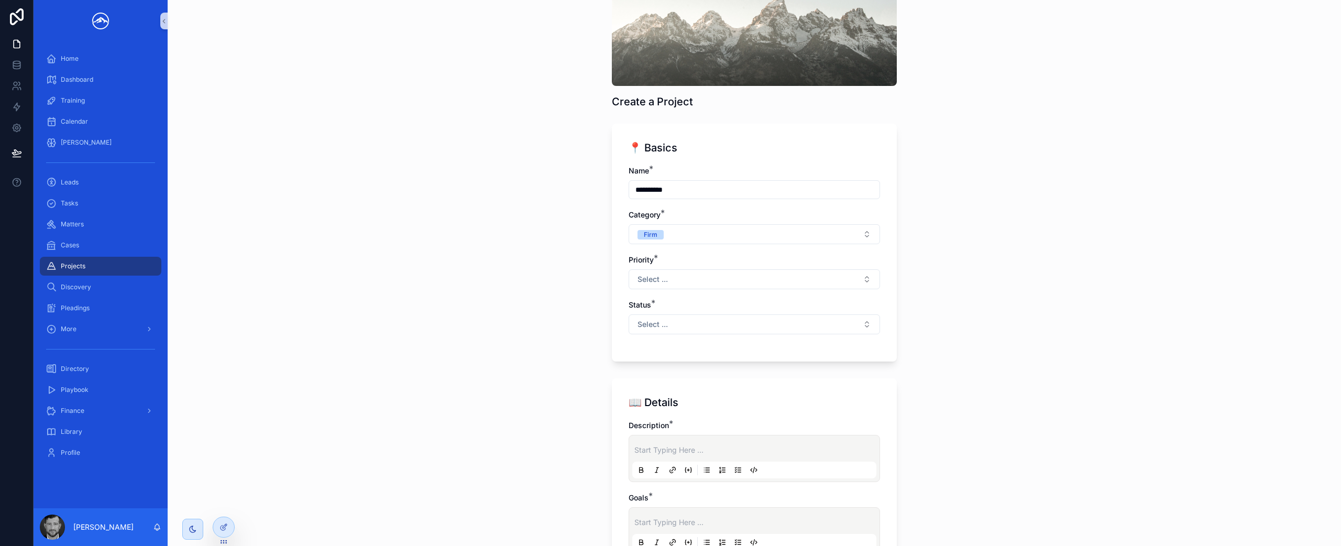
scroll to position [129, 0]
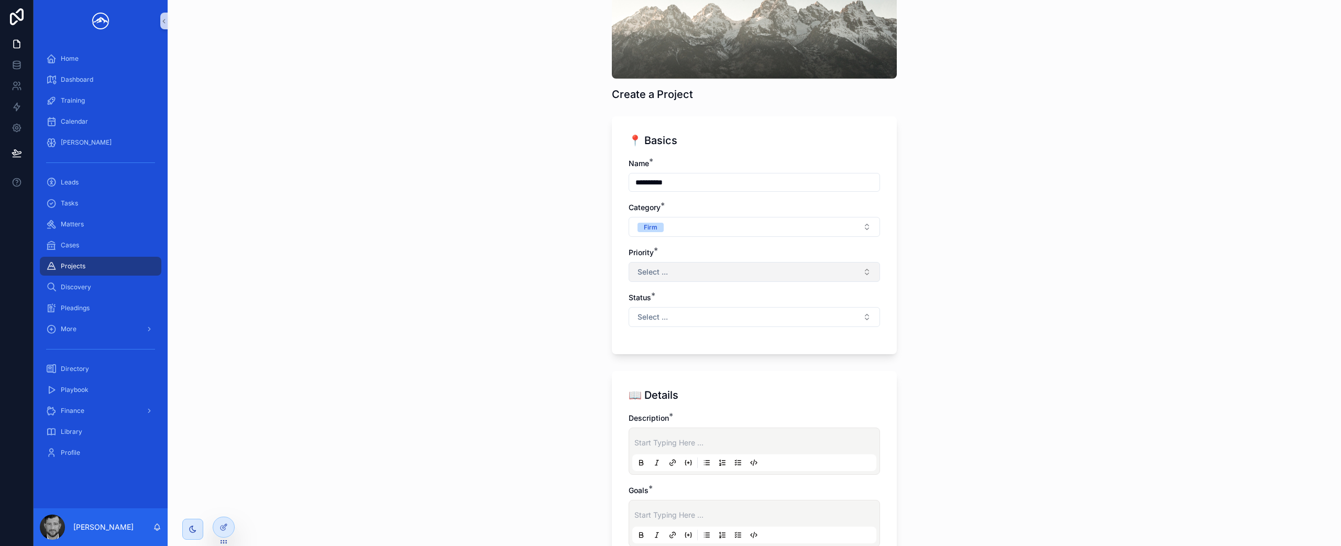
click at [733, 280] on button "Select ..." at bounding box center [753, 272] width 251 height 20
click at [716, 331] on div "High" at bounding box center [750, 330] width 246 height 16
click at [731, 314] on button "Select ..." at bounding box center [753, 317] width 251 height 20
click at [704, 371] on div "In progress" at bounding box center [750, 375] width 246 height 16
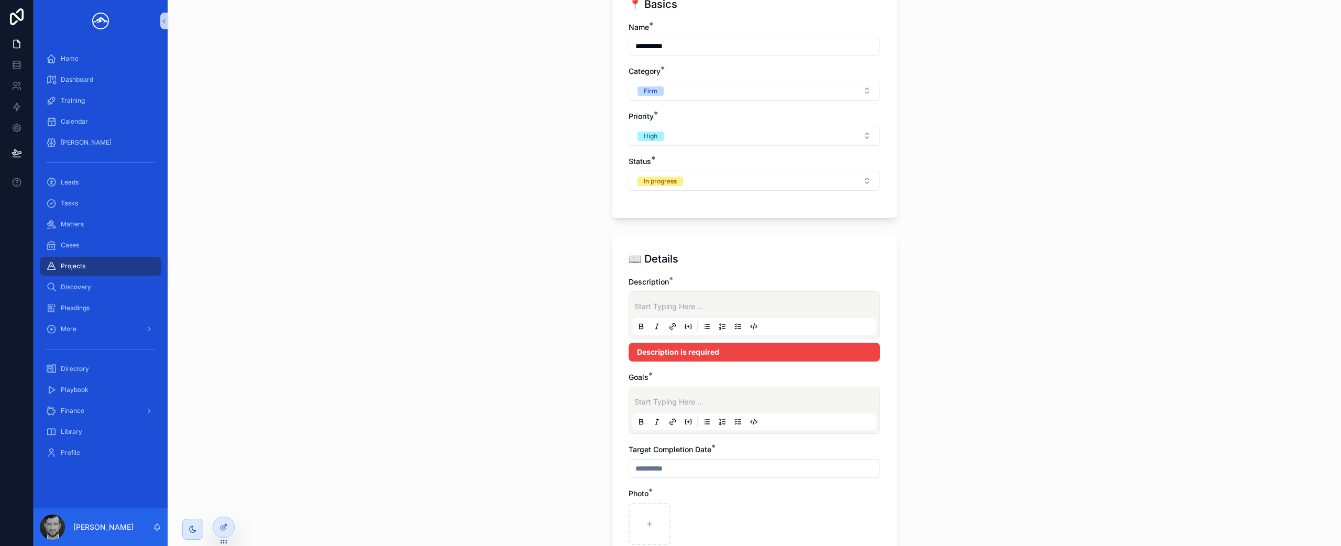
click at [718, 309] on p "scrollable content" at bounding box center [756, 306] width 244 height 10
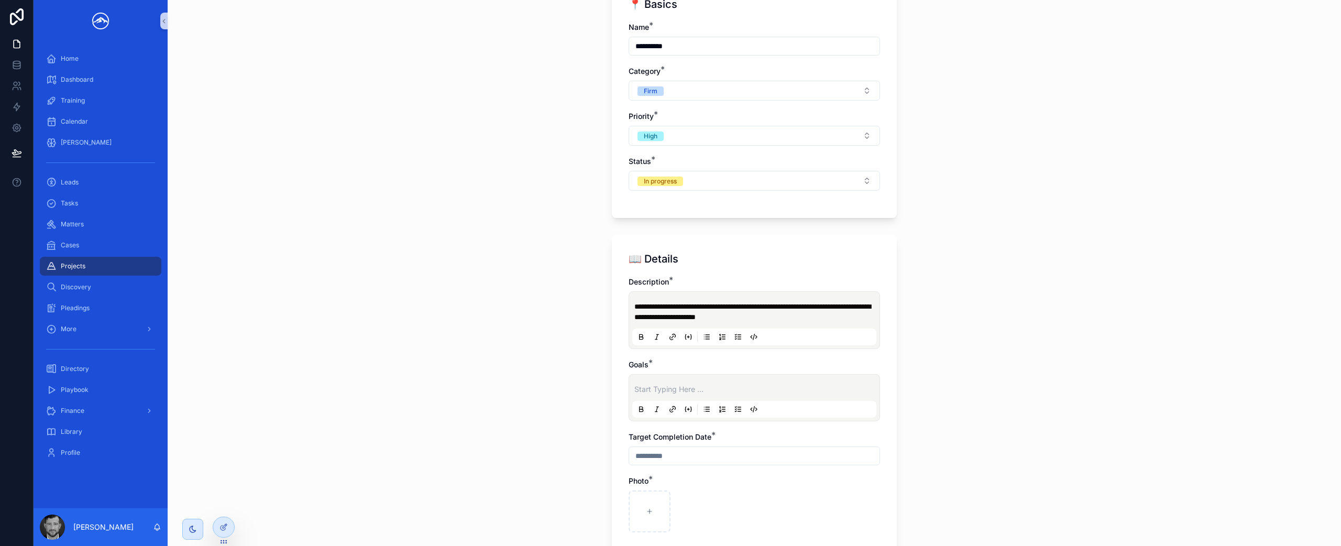
click at [711, 385] on p "scrollable content" at bounding box center [756, 389] width 244 height 10
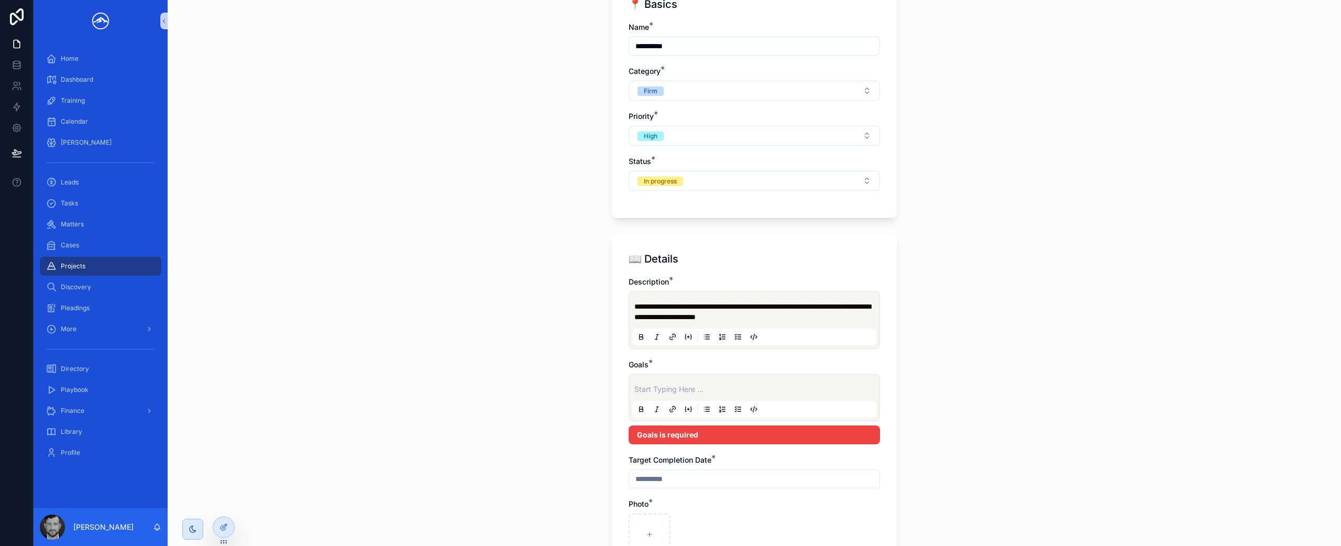
click at [734, 406] on icon "scrollable content" at bounding box center [738, 409] width 8 height 8
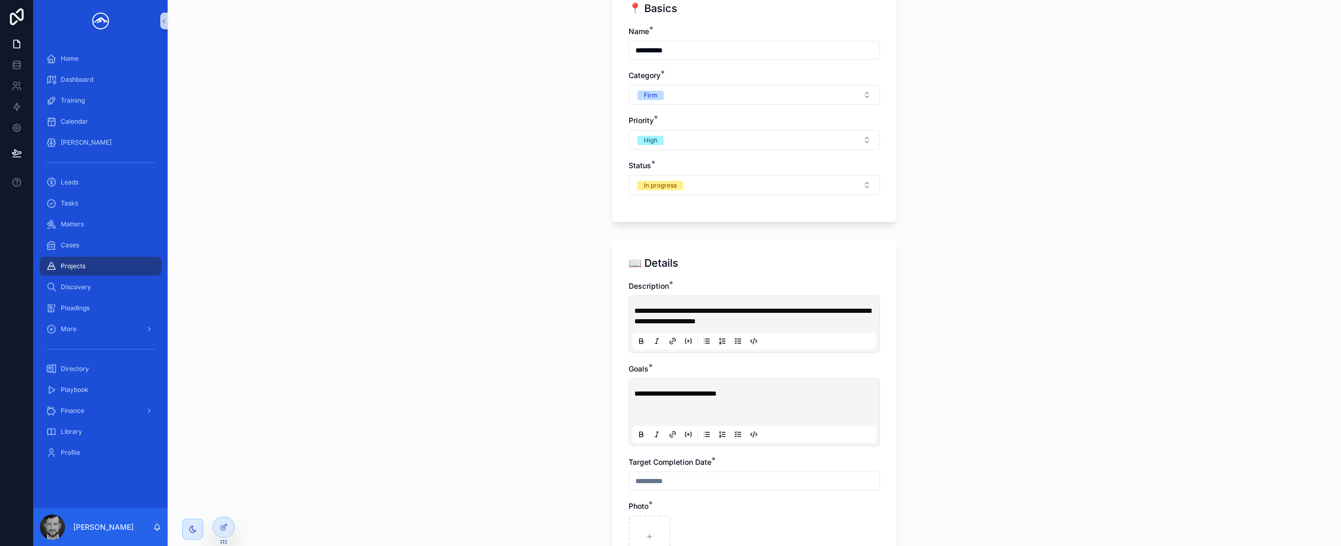
click at [737, 432] on icon "scrollable content" at bounding box center [738, 434] width 8 height 8
click at [776, 403] on li "**********" at bounding box center [754, 407] width 240 height 31
click at [776, 398] on li "**********" at bounding box center [754, 407] width 240 height 31
click at [728, 412] on li "scrollable content" at bounding box center [754, 422] width 240 height 31
drag, startPoint x: 658, startPoint y: 404, endPoint x: 629, endPoint y: 386, distance: 33.9
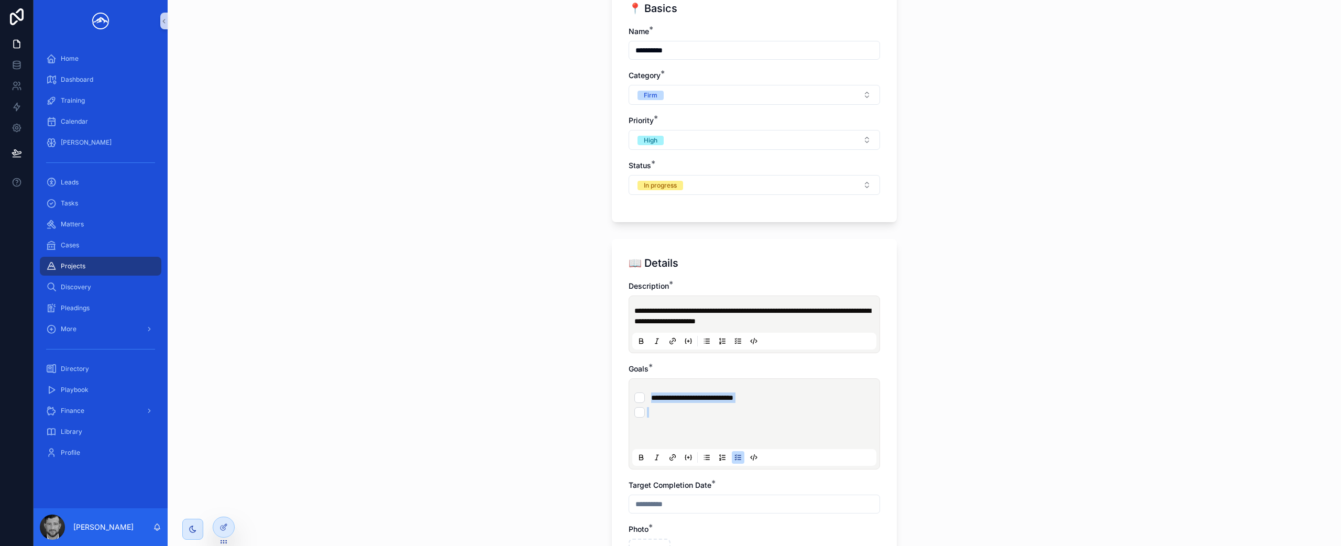
click at [632, 386] on div "**********" at bounding box center [754, 424] width 244 height 84
click at [670, 413] on li "scrollable content" at bounding box center [754, 422] width 240 height 31
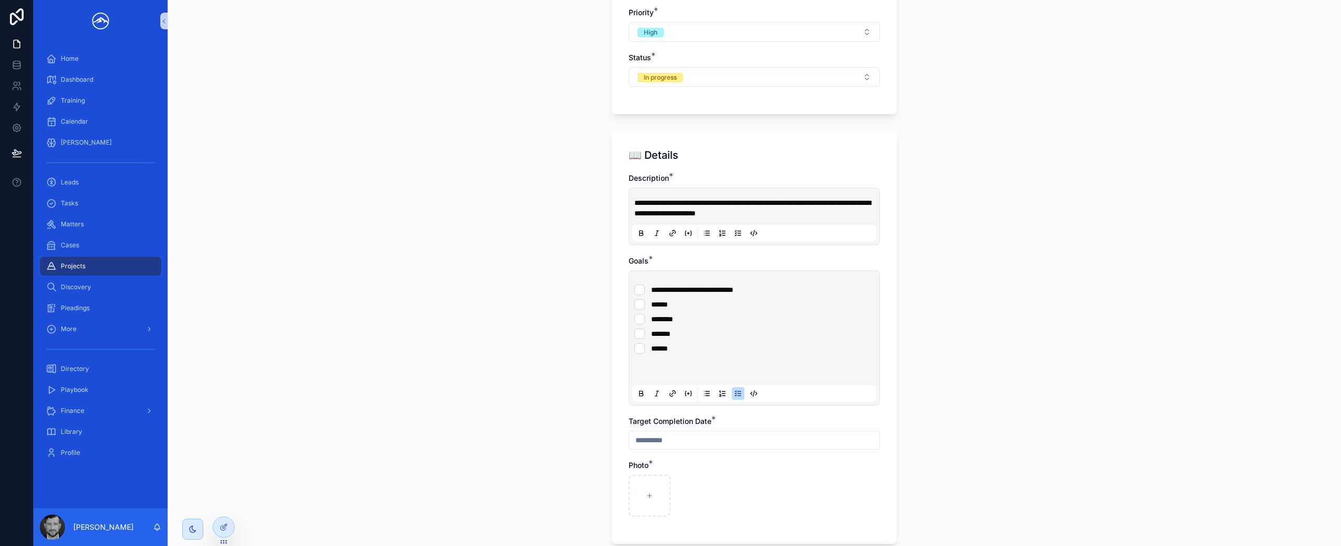
scroll to position [394, 0]
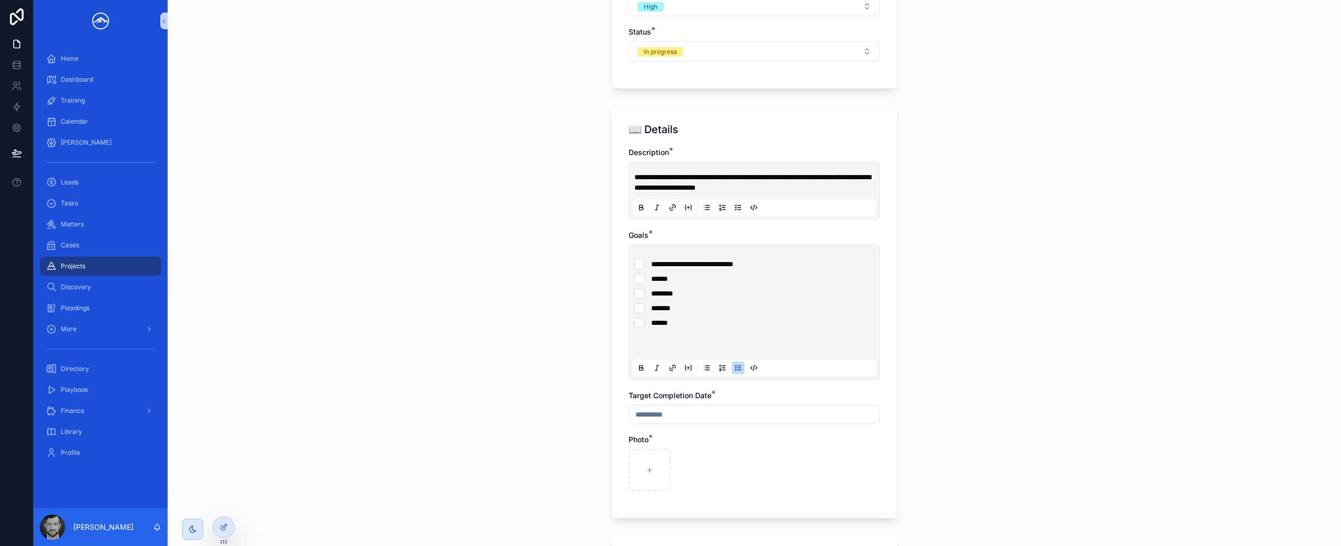
click at [684, 414] on input "scrollable content" at bounding box center [754, 414] width 250 height 15
click at [789, 362] on button "26" at bounding box center [788, 365] width 19 height 19
type input "*********"
click at [938, 361] on div "**********" at bounding box center [754, 273] width 1173 height 546
click at [646, 472] on icon "scrollable content" at bounding box center [649, 469] width 7 height 7
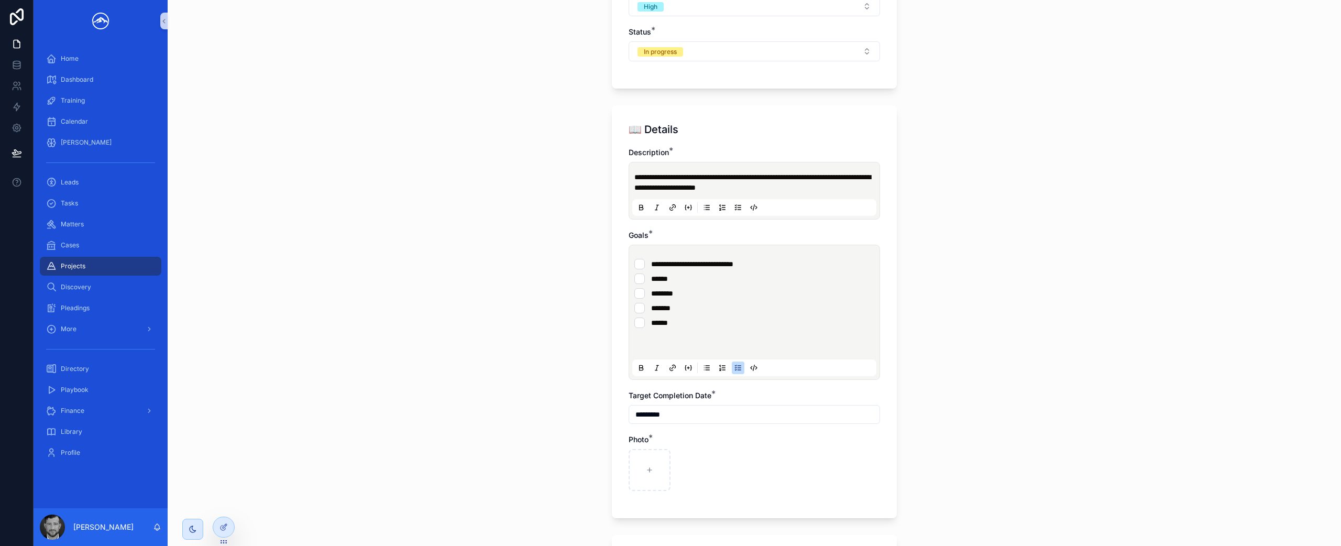
type input "**********"
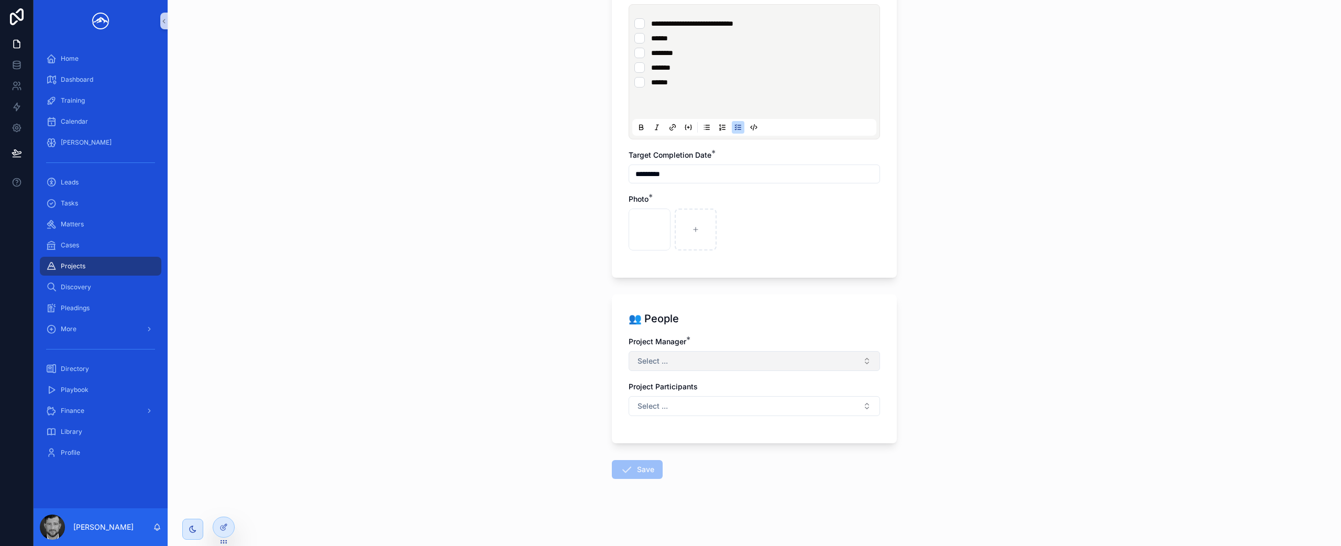
click at [757, 367] on button "Select ..." at bounding box center [753, 361] width 251 height 20
click at [708, 448] on div "[PERSON_NAME]" at bounding box center [750, 453] width 246 height 17
drag, startPoint x: 995, startPoint y: 422, endPoint x: 785, endPoint y: 418, distance: 210.0
click at [995, 422] on div "**********" at bounding box center [754, 273] width 1173 height 546
click at [750, 416] on button "Select ..." at bounding box center [753, 407] width 251 height 20
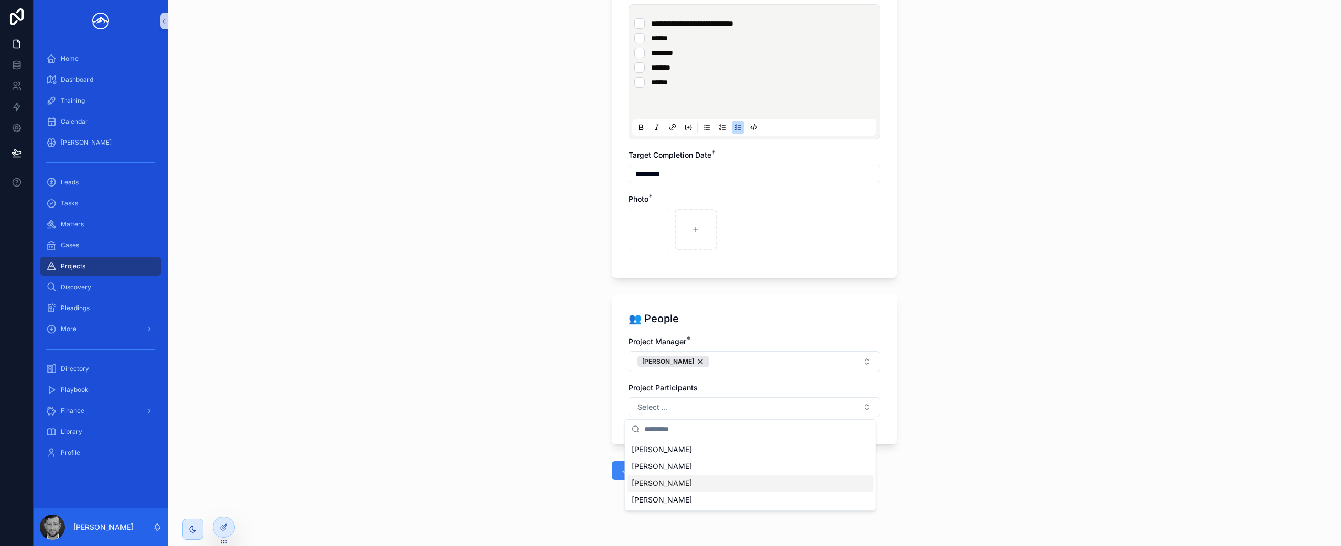
click at [720, 481] on div "[PERSON_NAME]" at bounding box center [750, 482] width 246 height 17
click at [770, 516] on div "[PERSON_NAME]" at bounding box center [750, 517] width 246 height 17
click at [1033, 463] on div "**********" at bounding box center [754, 273] width 1173 height 546
click at [642, 470] on button "Save" at bounding box center [637, 471] width 51 height 19
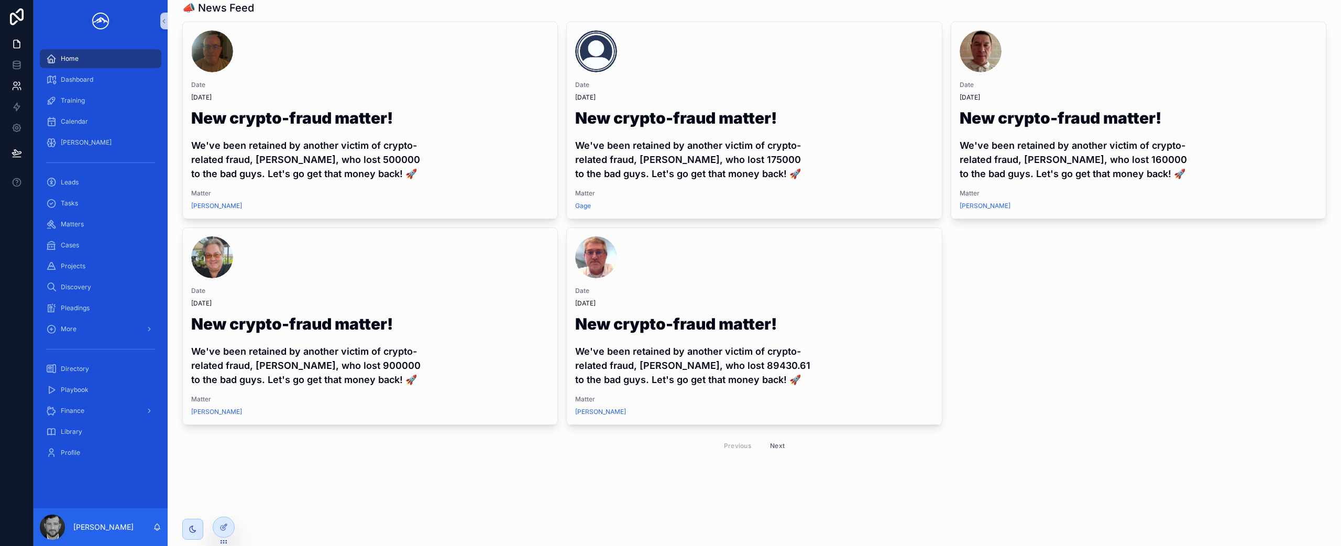
scroll to position [270, 0]
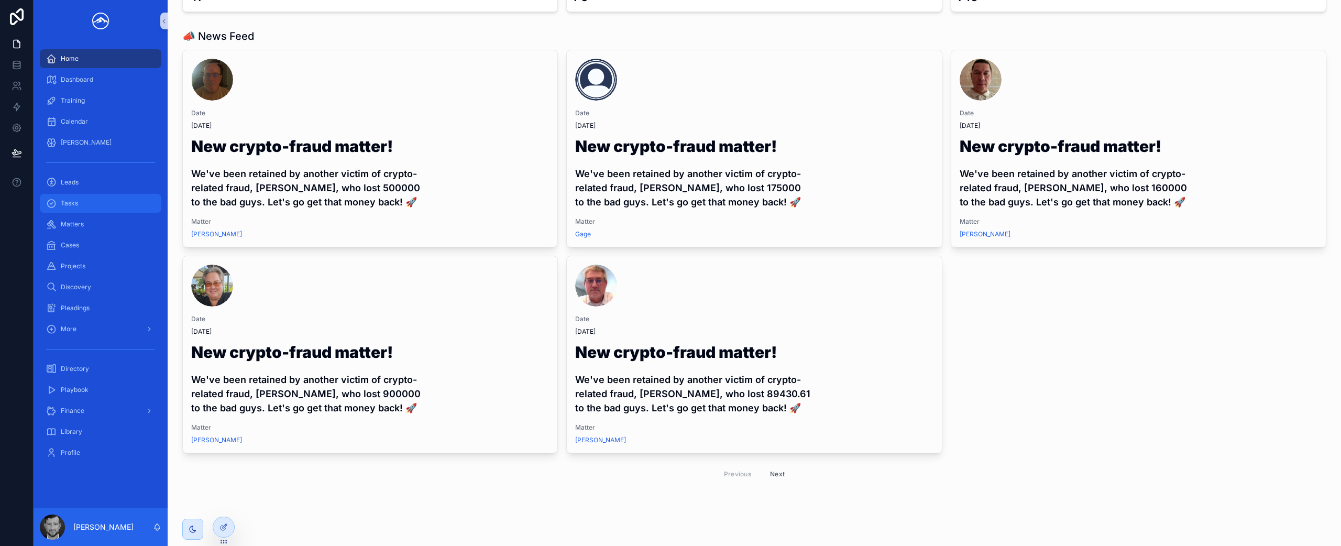
click at [80, 203] on div "Tasks" at bounding box center [100, 203] width 109 height 17
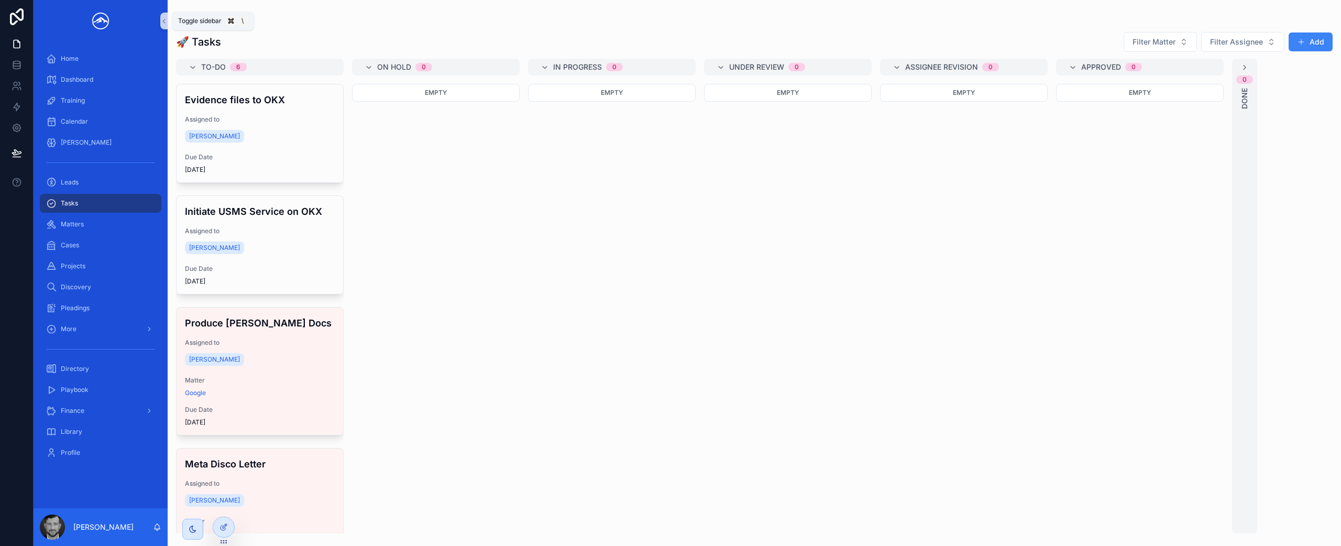
drag, startPoint x: 163, startPoint y: 21, endPoint x: 165, endPoint y: 28, distance: 7.1
click at [163, 21] on icon "scrollable content" at bounding box center [164, 21] width 2 height 4
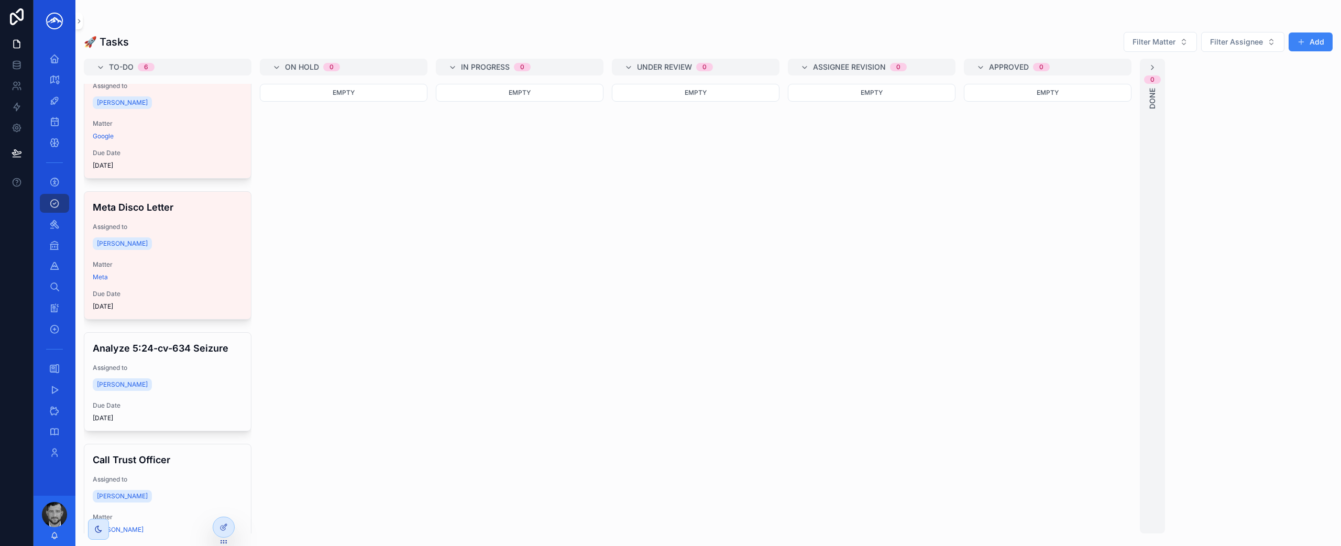
scroll to position [304, 0]
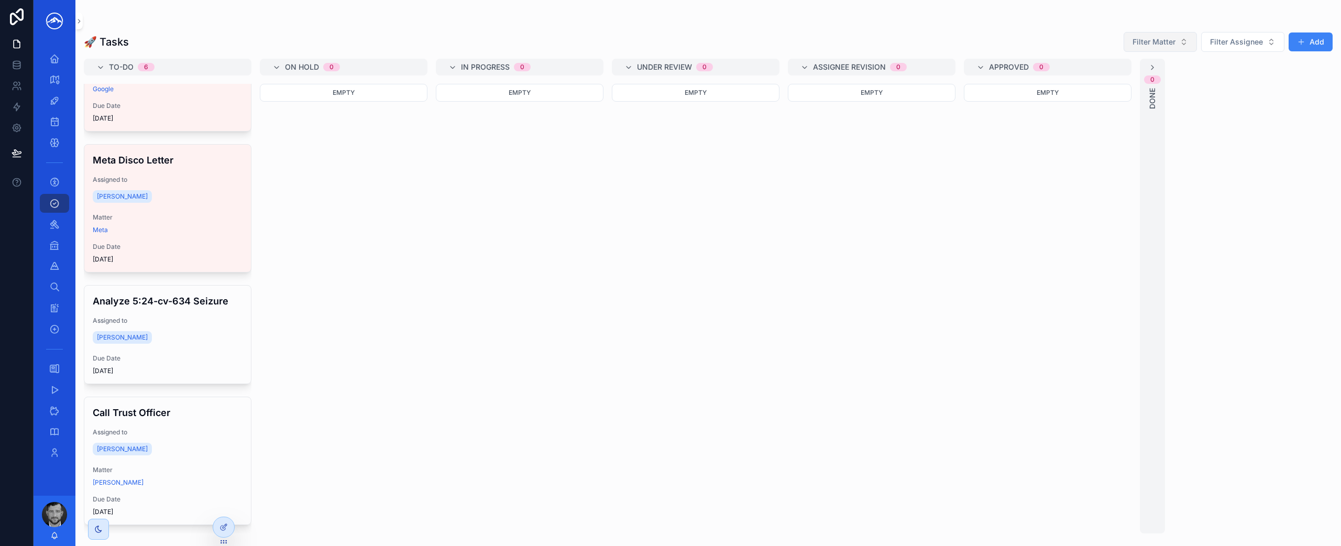
click at [1166, 43] on span "Filter Matter" at bounding box center [1153, 42] width 43 height 10
click at [1052, 39] on div "🚀 Tasks Filter Matter Filter Assignee Add" at bounding box center [708, 41] width 1249 height 21
click at [221, 530] on icon at bounding box center [223, 527] width 8 height 8
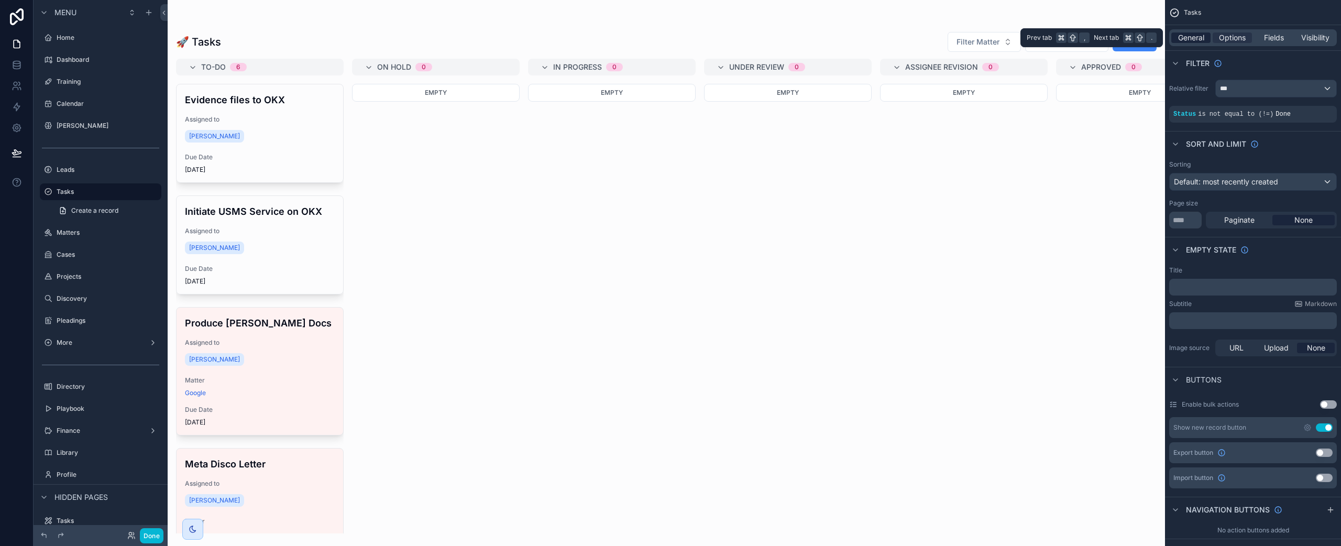
click at [1188, 38] on span "General" at bounding box center [1191, 37] width 26 height 10
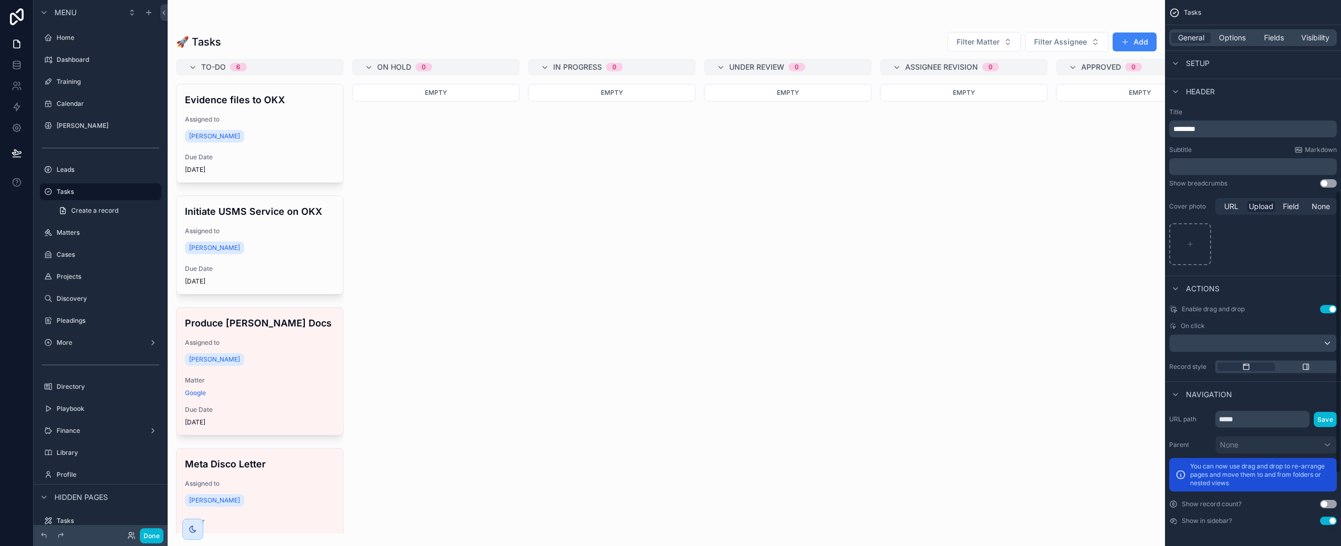
scroll to position [233, 0]
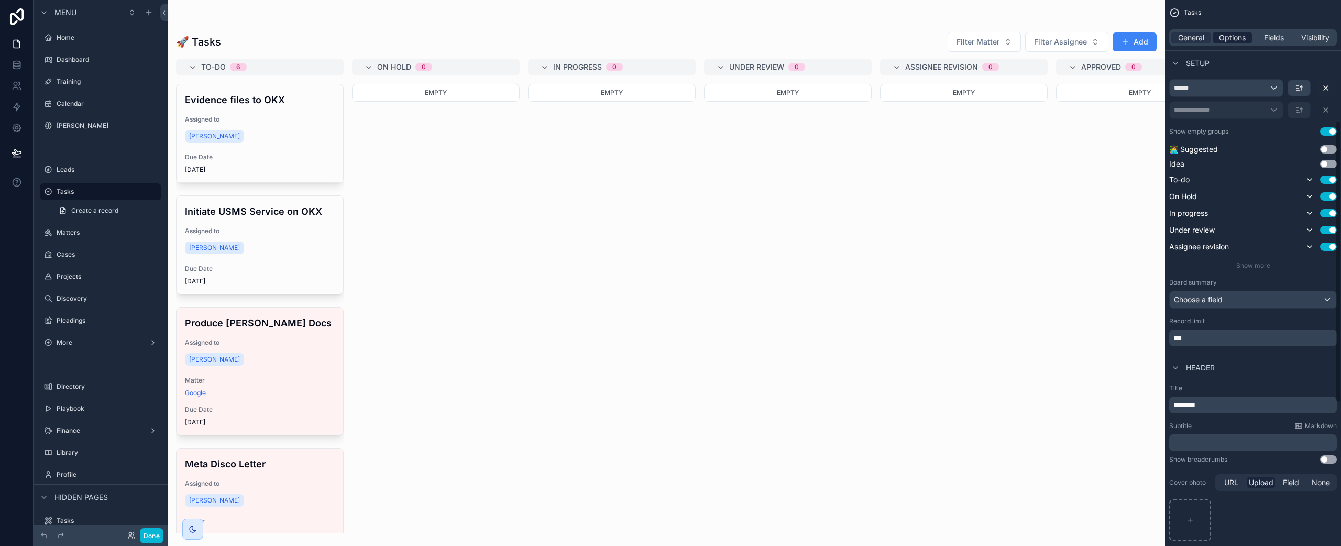
click at [1239, 34] on span "Options" at bounding box center [1232, 37] width 27 height 10
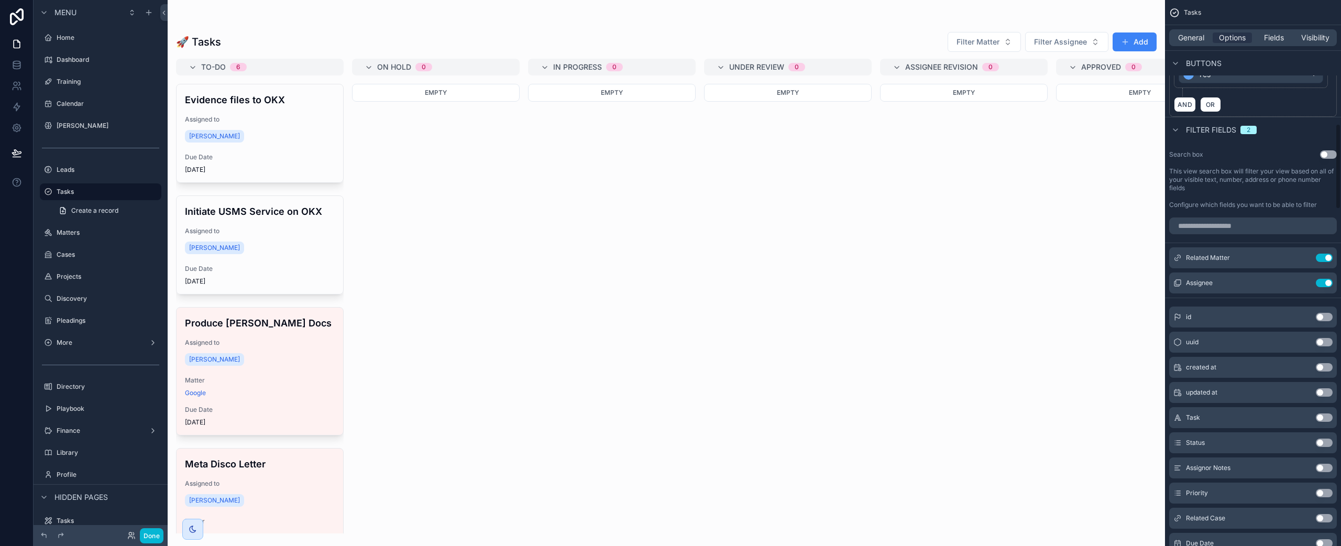
scroll to position [898, 0]
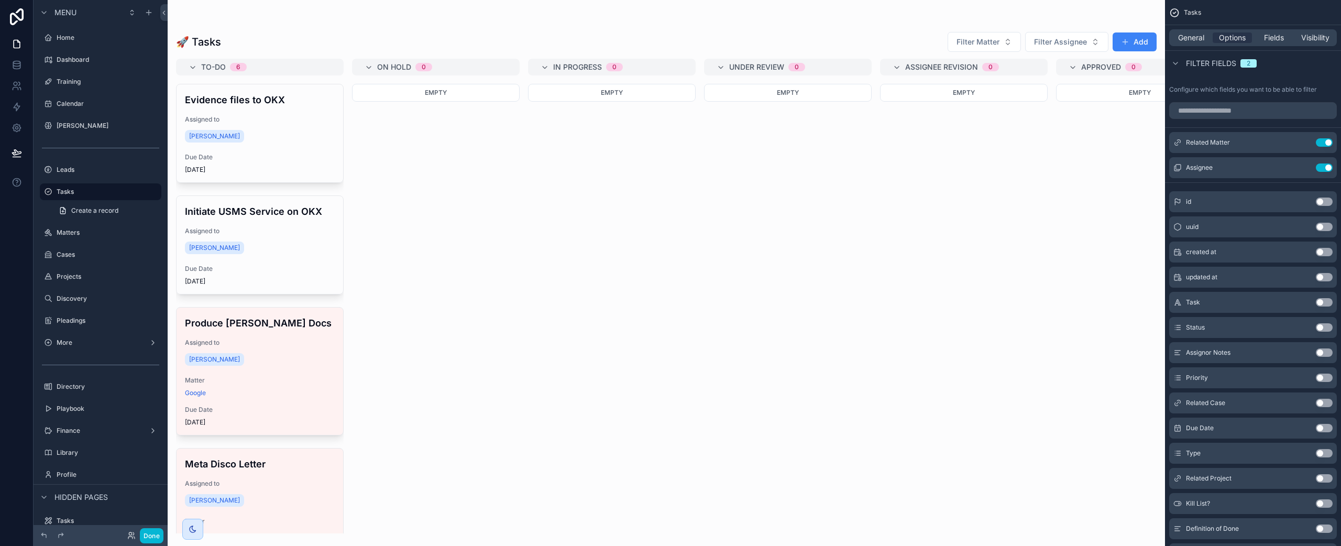
click at [1321, 478] on button "Use setting" at bounding box center [1324, 478] width 17 height 8
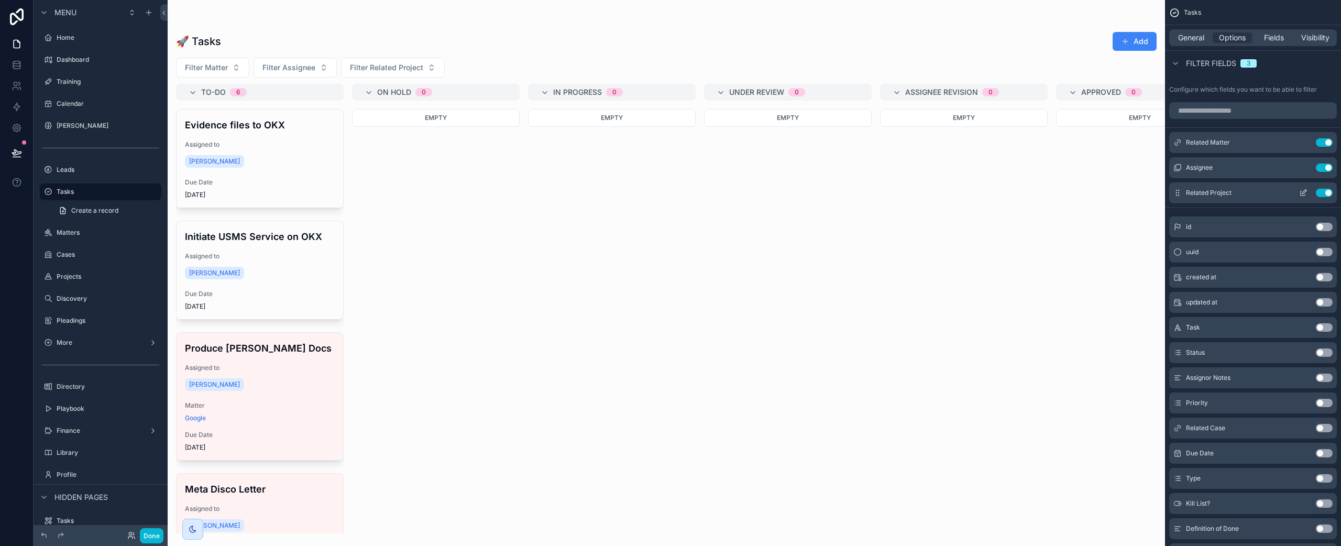
click at [1302, 192] on icon "scrollable content" at bounding box center [1304, 192] width 4 height 4
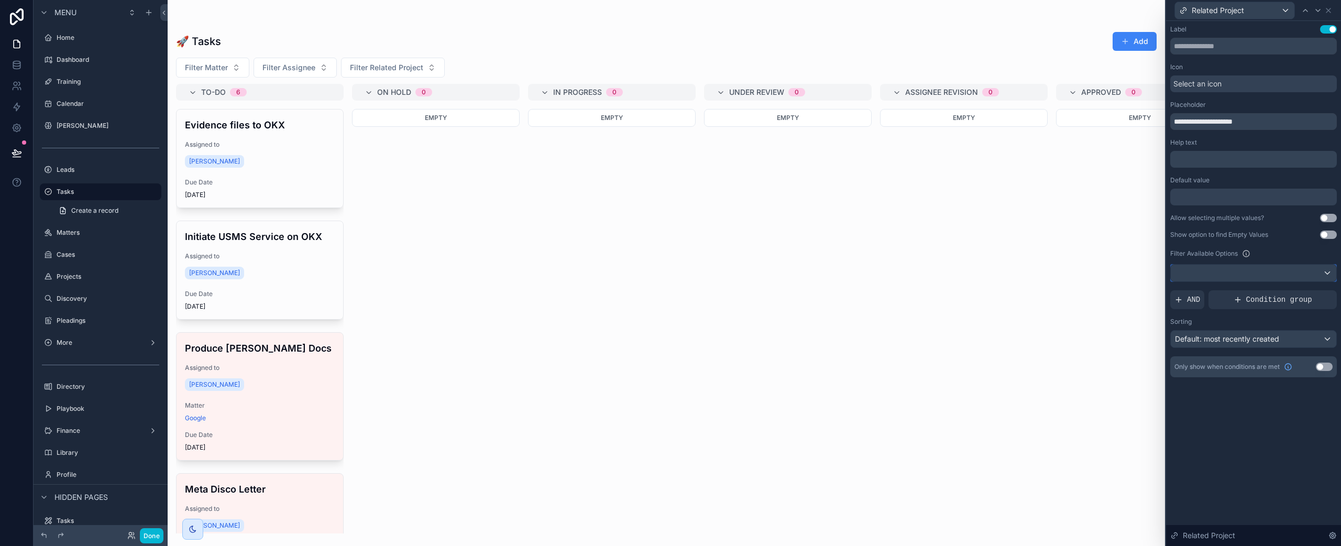
click at [1296, 270] on div at bounding box center [1252, 272] width 165 height 17
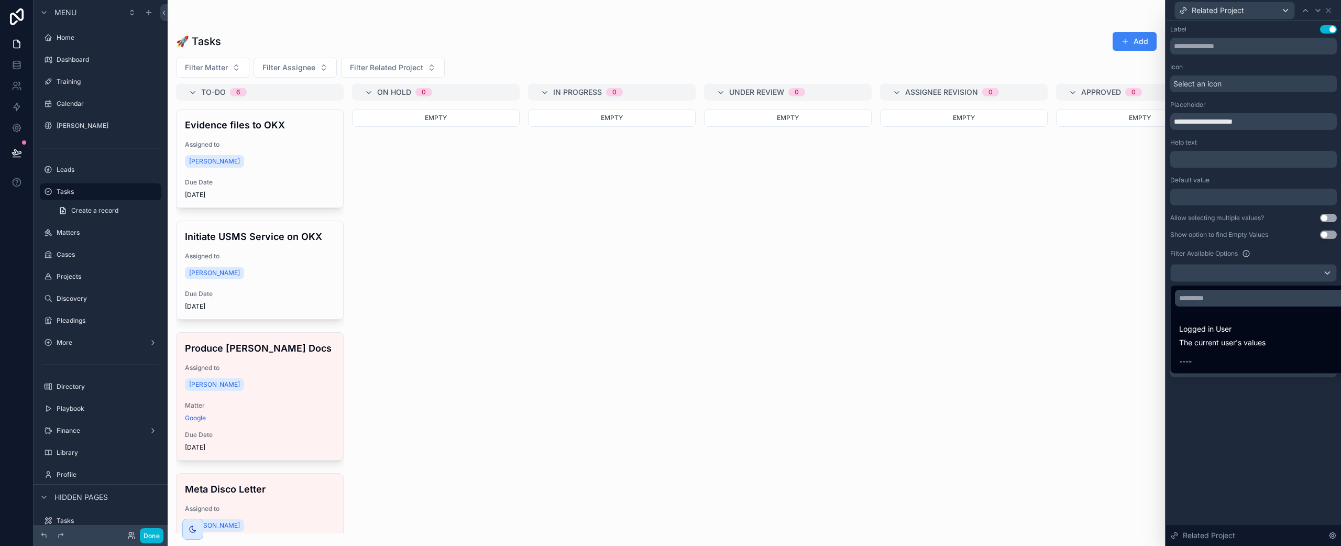
click at [1322, 270] on div at bounding box center [1253, 273] width 175 height 546
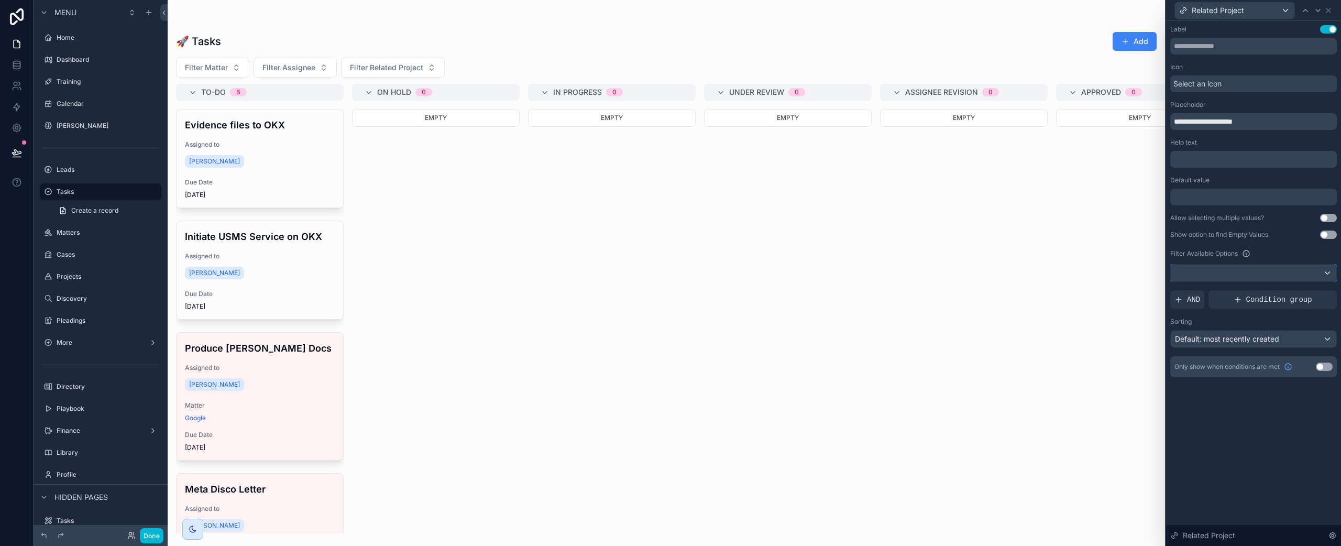
click at [1326, 274] on div at bounding box center [1252, 272] width 165 height 17
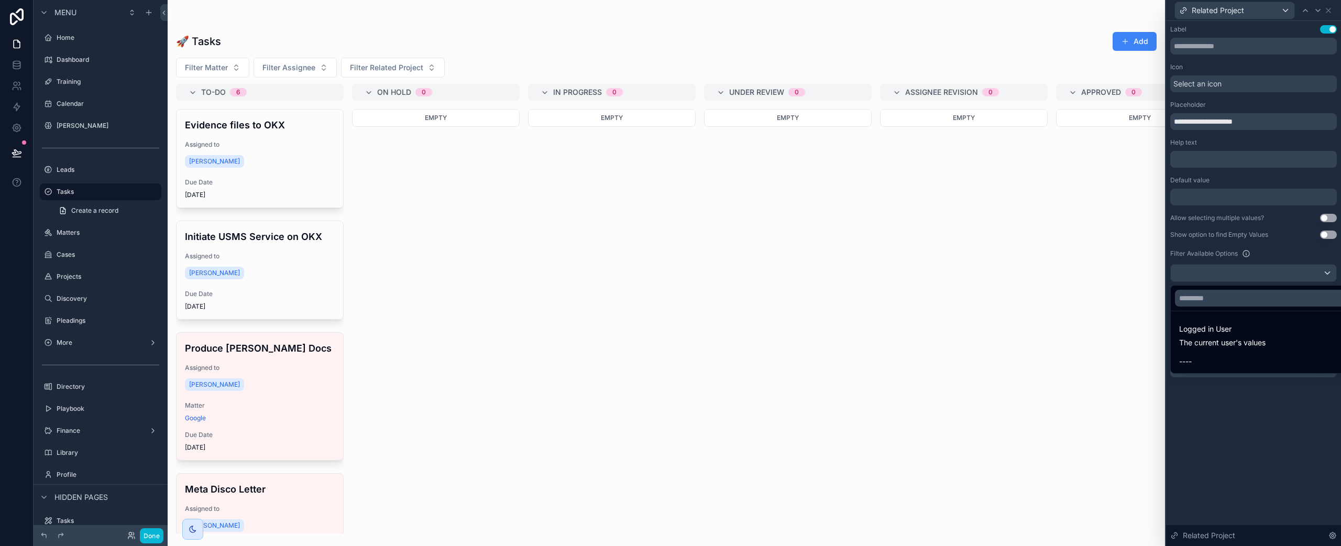
click at [1326, 274] on div at bounding box center [1253, 273] width 175 height 546
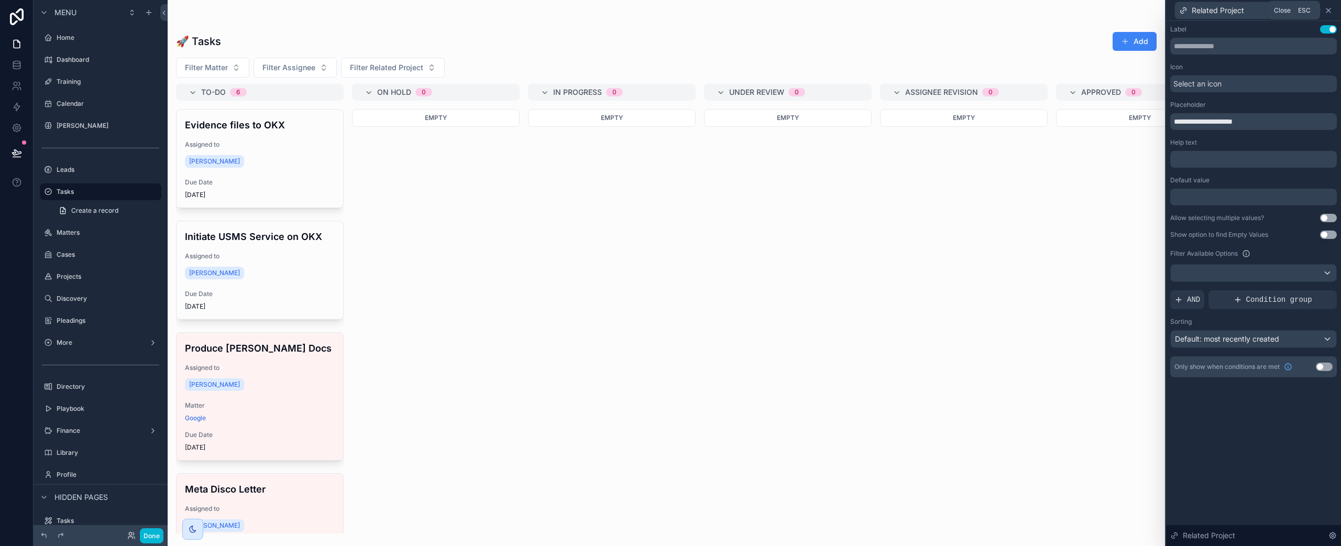
click at [1330, 12] on icon at bounding box center [1328, 10] width 4 height 4
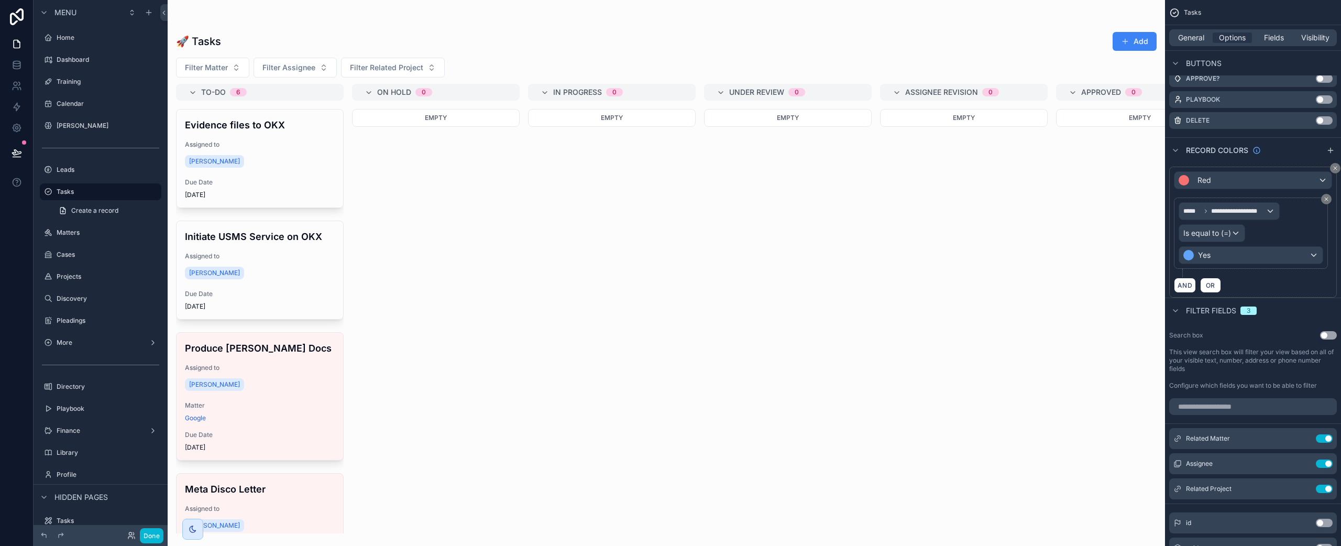
scroll to position [675, 0]
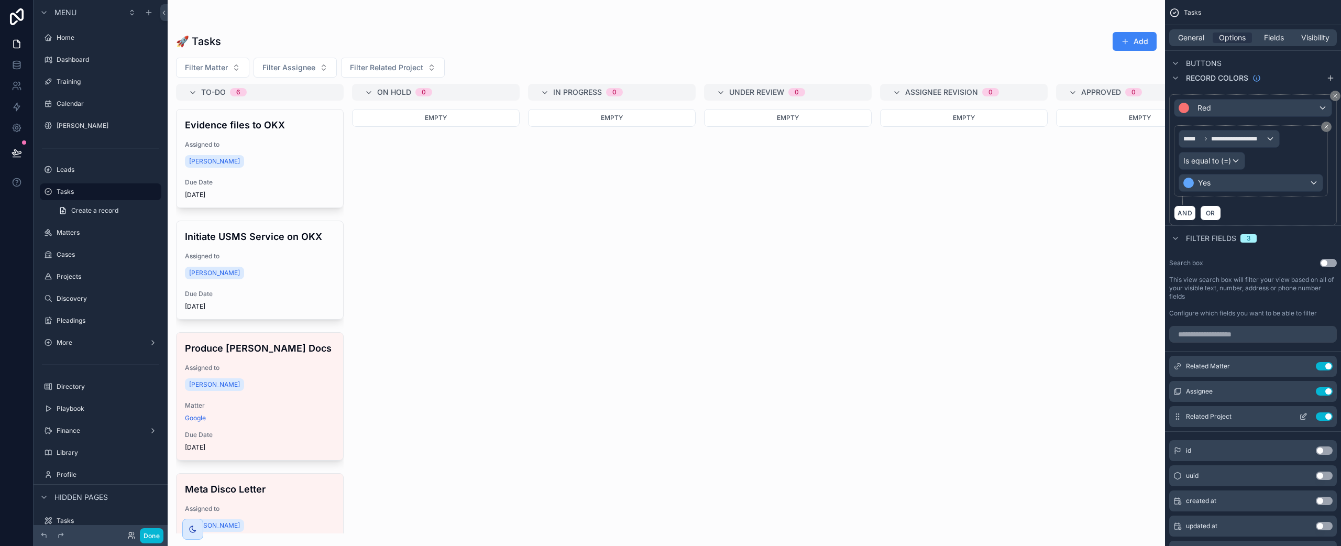
click at [1328, 416] on button "Use setting" at bounding box center [1324, 416] width 17 height 8
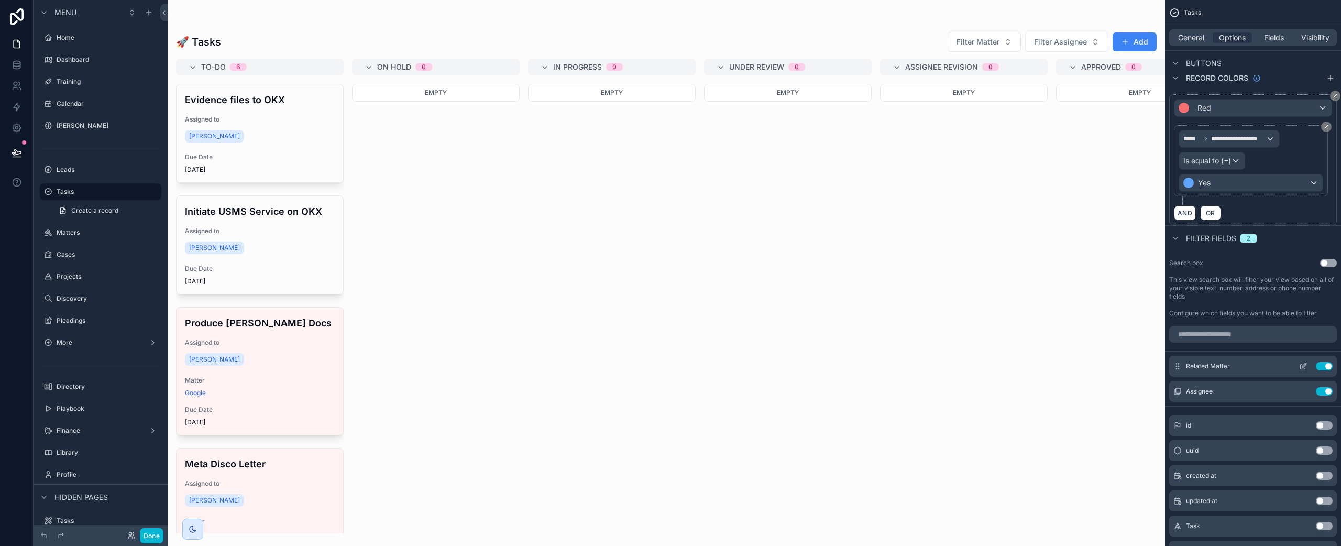
click at [1324, 363] on button "Use setting" at bounding box center [1324, 366] width 17 height 8
click at [148, 534] on button "Done" at bounding box center [152, 535] width 24 height 15
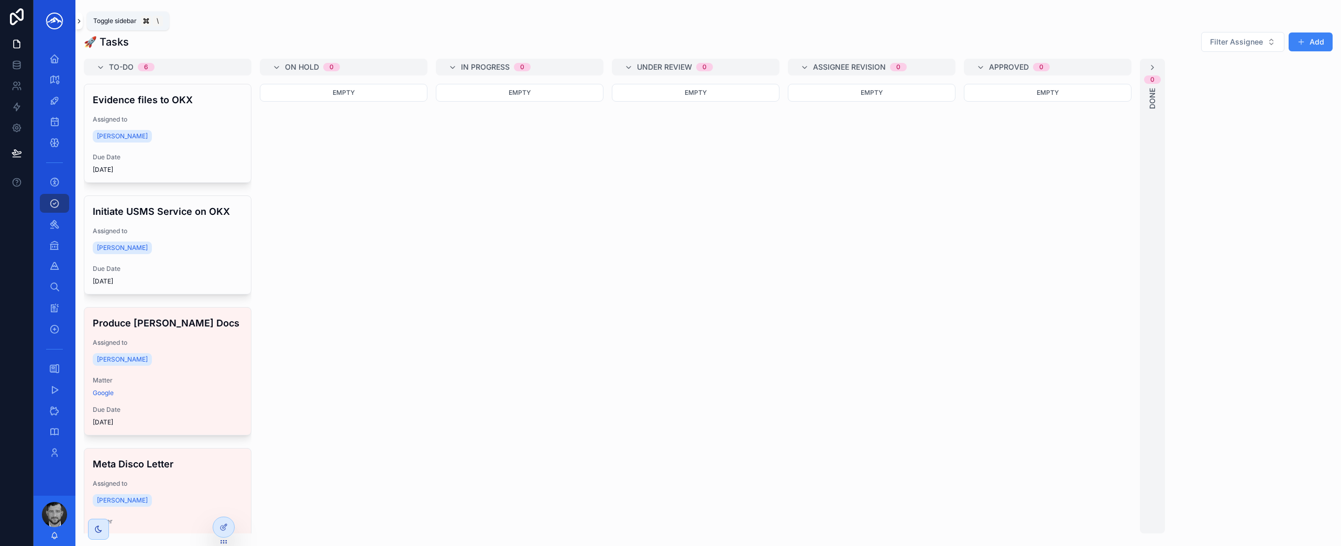
click at [79, 24] on icon "scrollable content" at bounding box center [78, 21] width 7 height 8
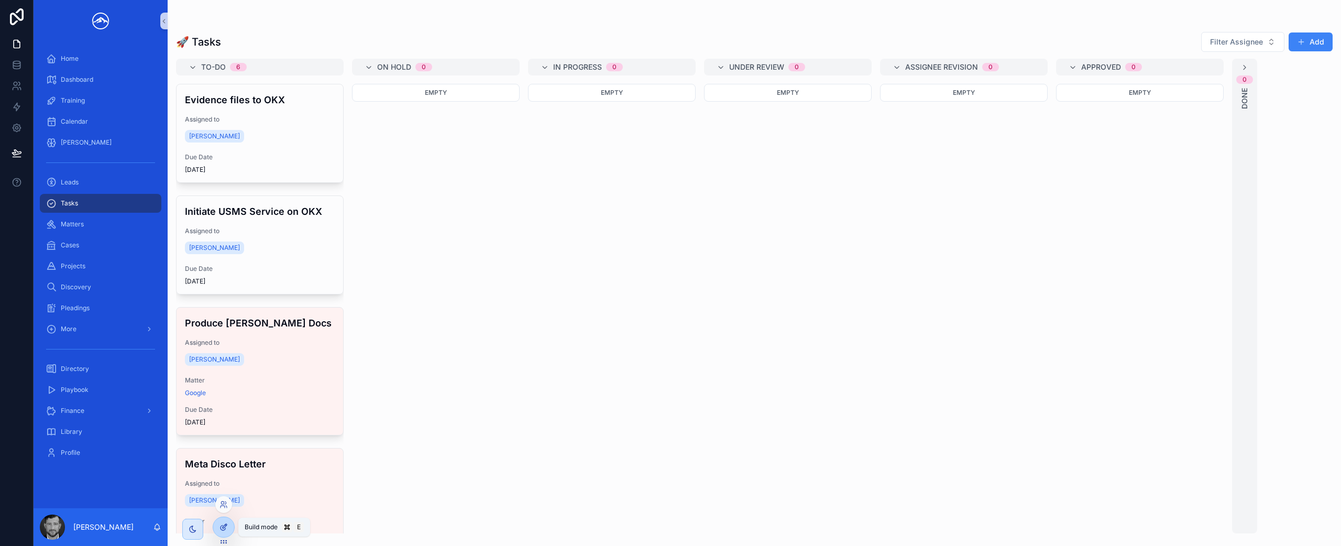
click at [224, 523] on icon at bounding box center [223, 527] width 8 height 8
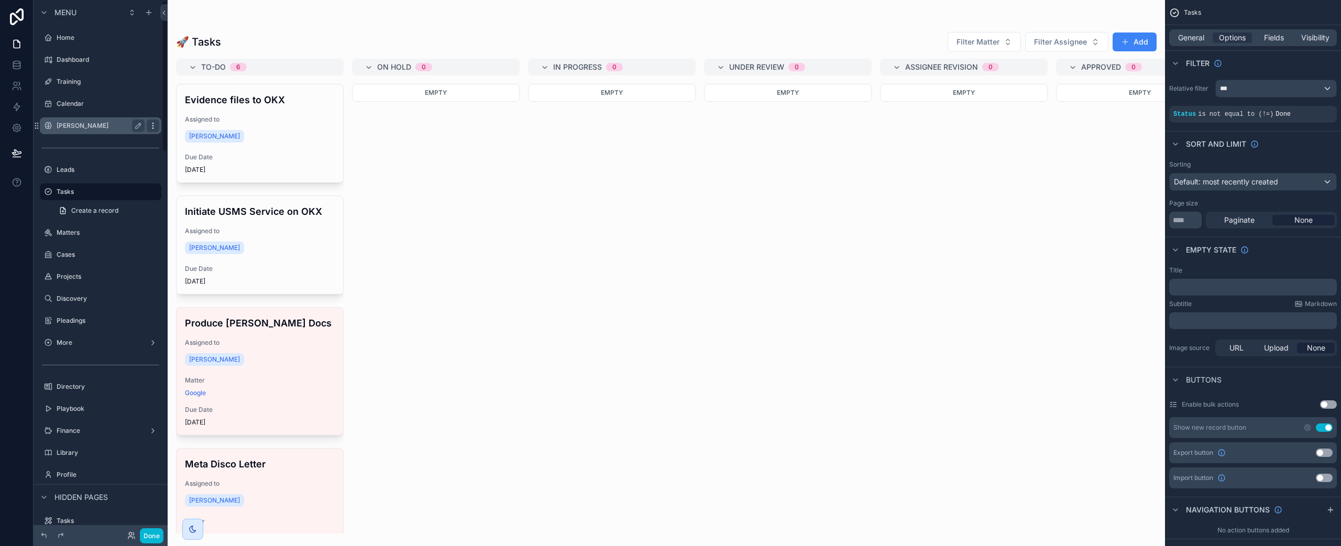
click at [152, 123] on icon "scrollable content" at bounding box center [152, 123] width 1 height 1
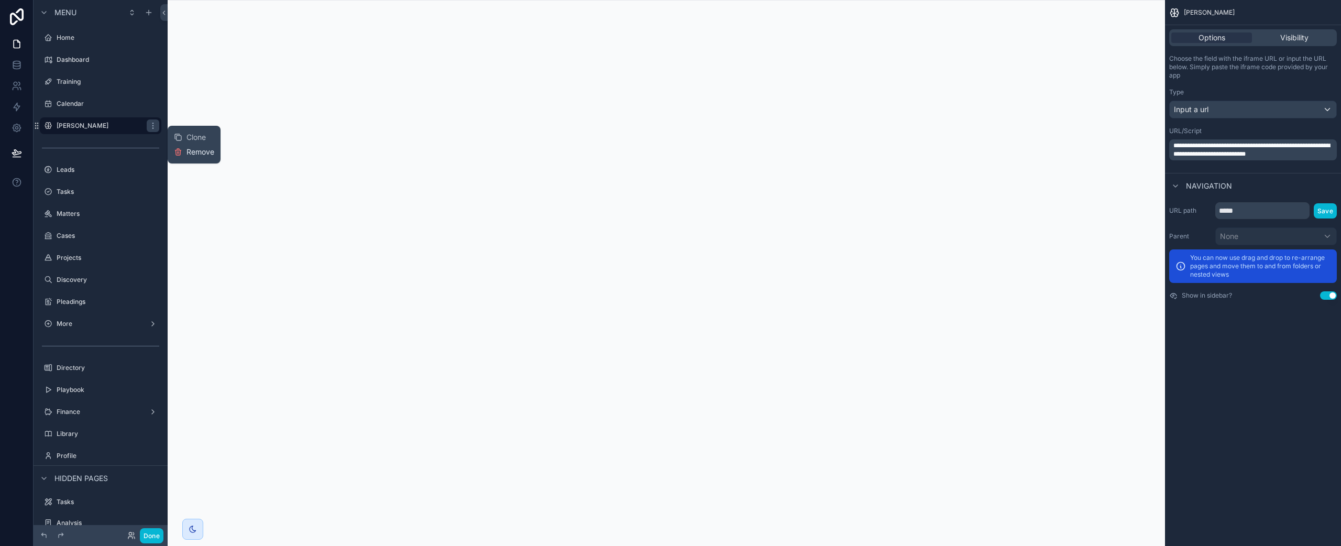
click at [186, 149] on button "Remove" at bounding box center [194, 152] width 40 height 10
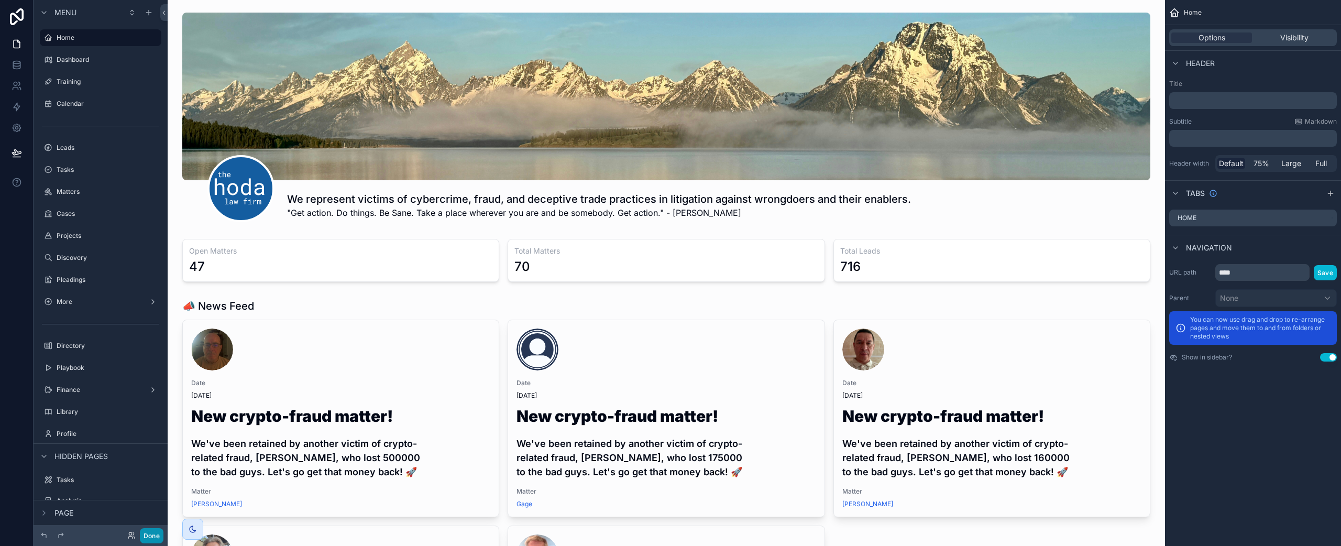
drag, startPoint x: 157, startPoint y: 536, endPoint x: 150, endPoint y: 514, distance: 22.7
click at [157, 536] on button "Done" at bounding box center [152, 535] width 24 height 15
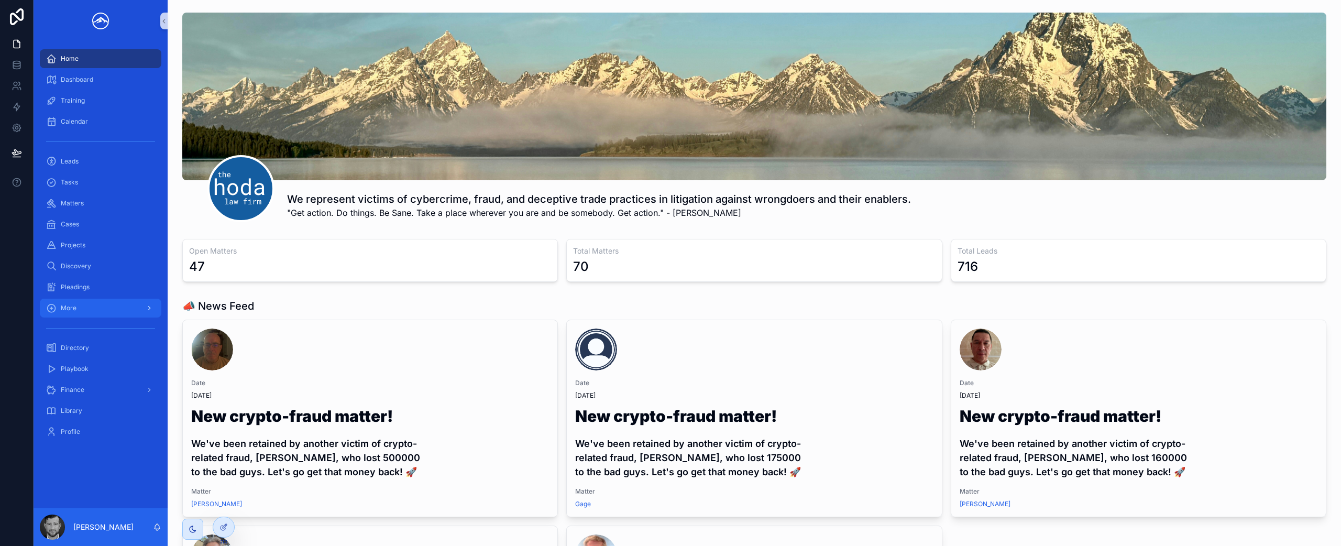
click at [102, 310] on div "More" at bounding box center [100, 308] width 109 height 17
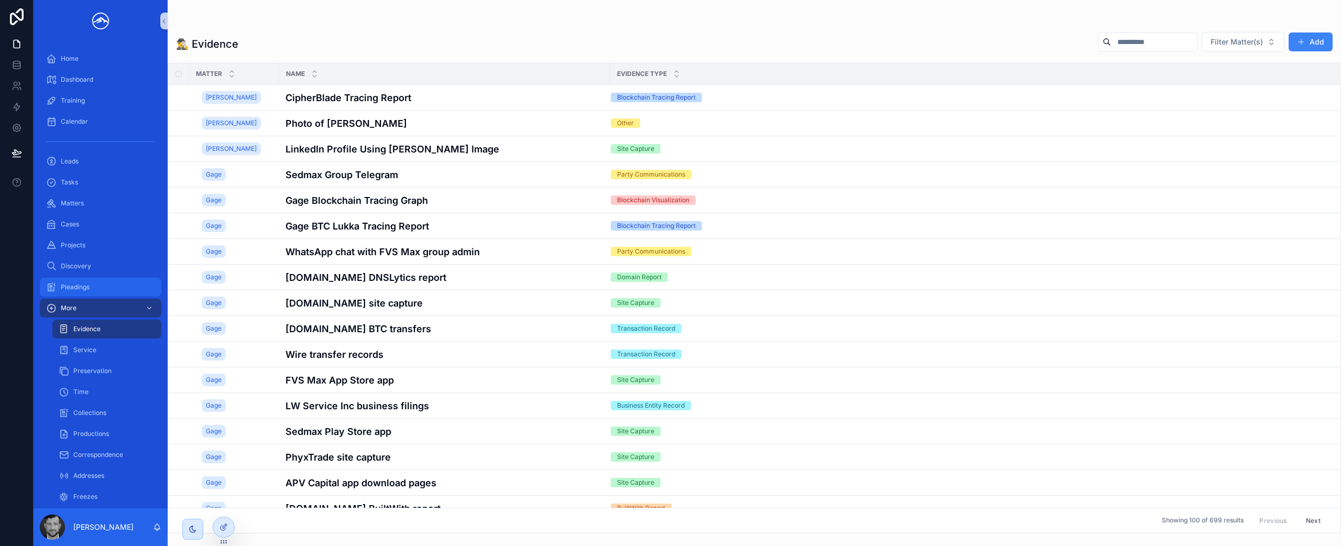
click at [126, 284] on div "Pleadings" at bounding box center [100, 287] width 109 height 17
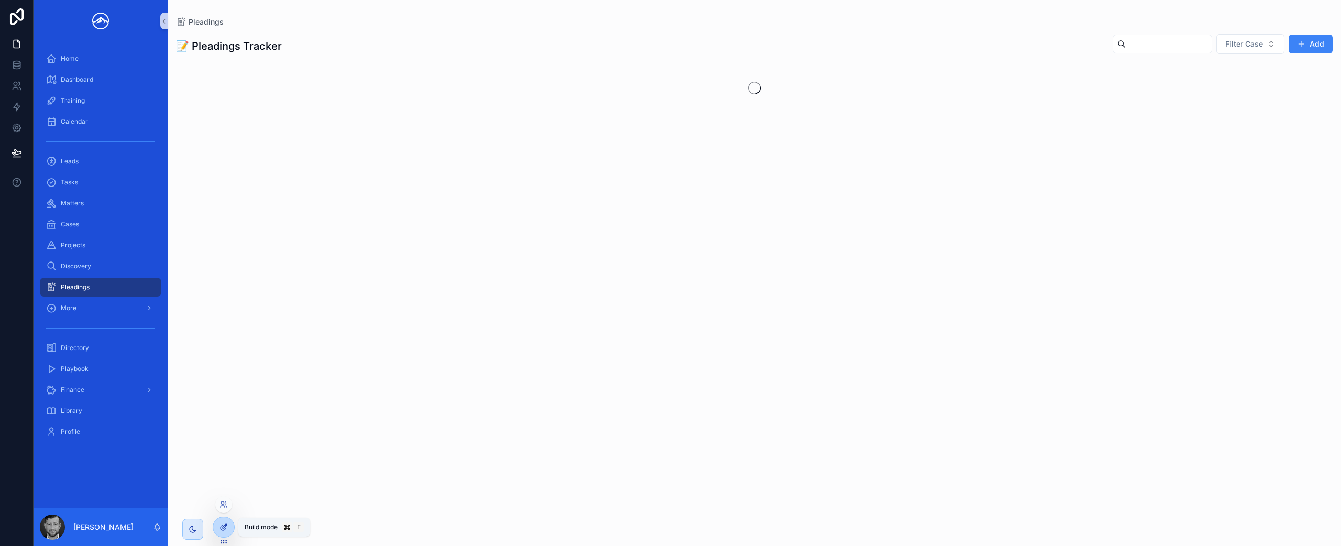
click at [220, 528] on icon at bounding box center [222, 527] width 5 height 5
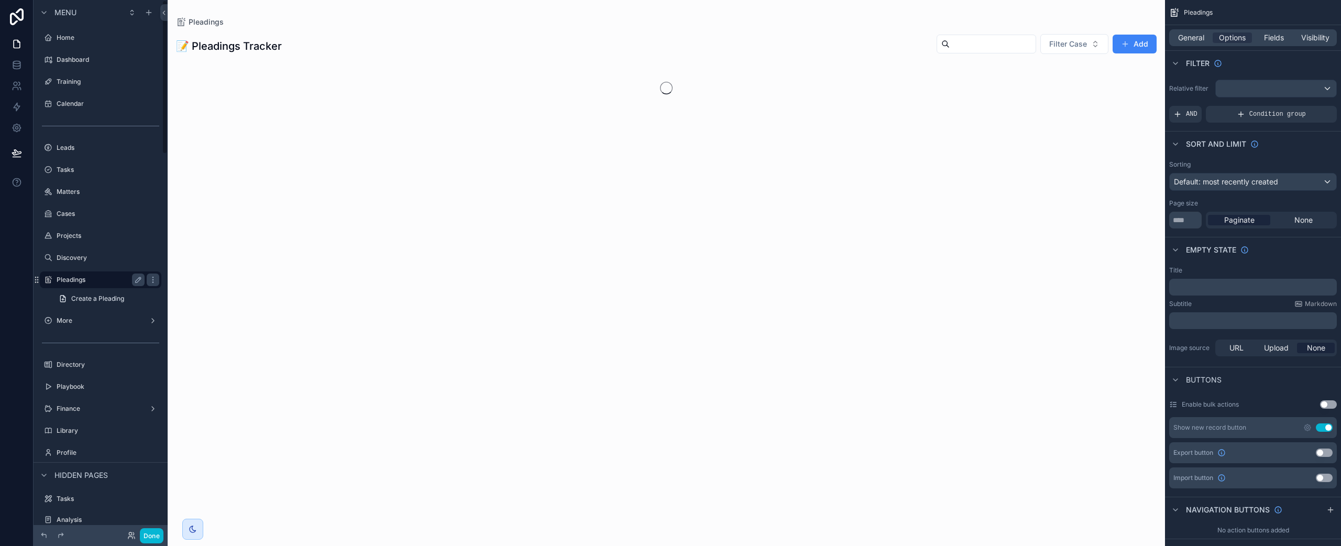
scroll to position [2, 0]
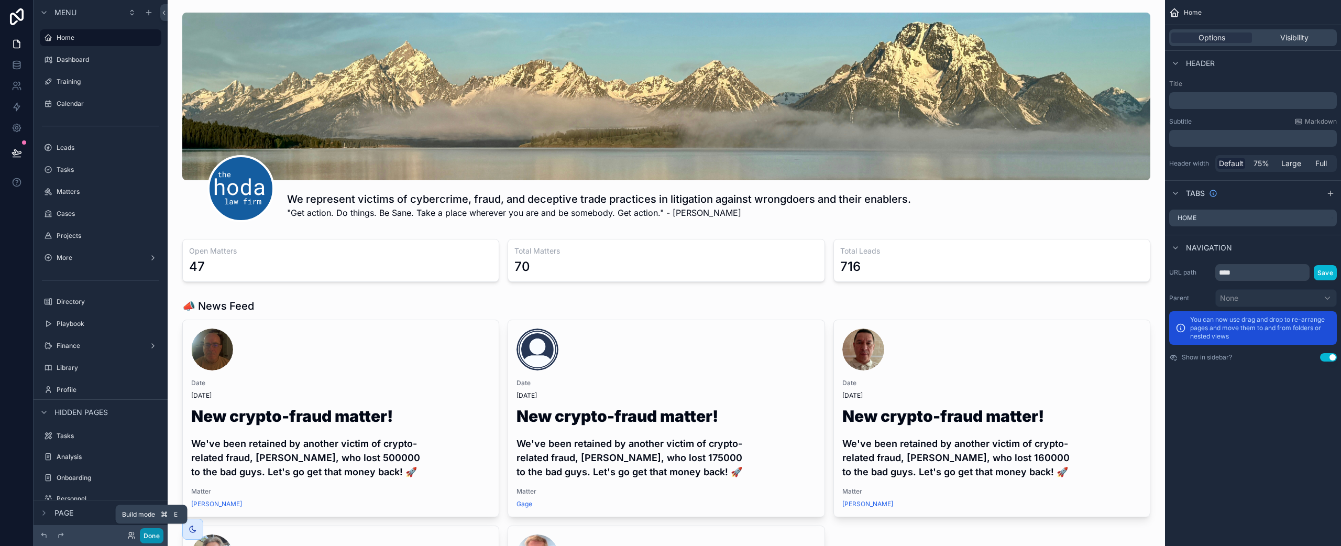
click at [154, 535] on button "Done" at bounding box center [152, 535] width 24 height 15
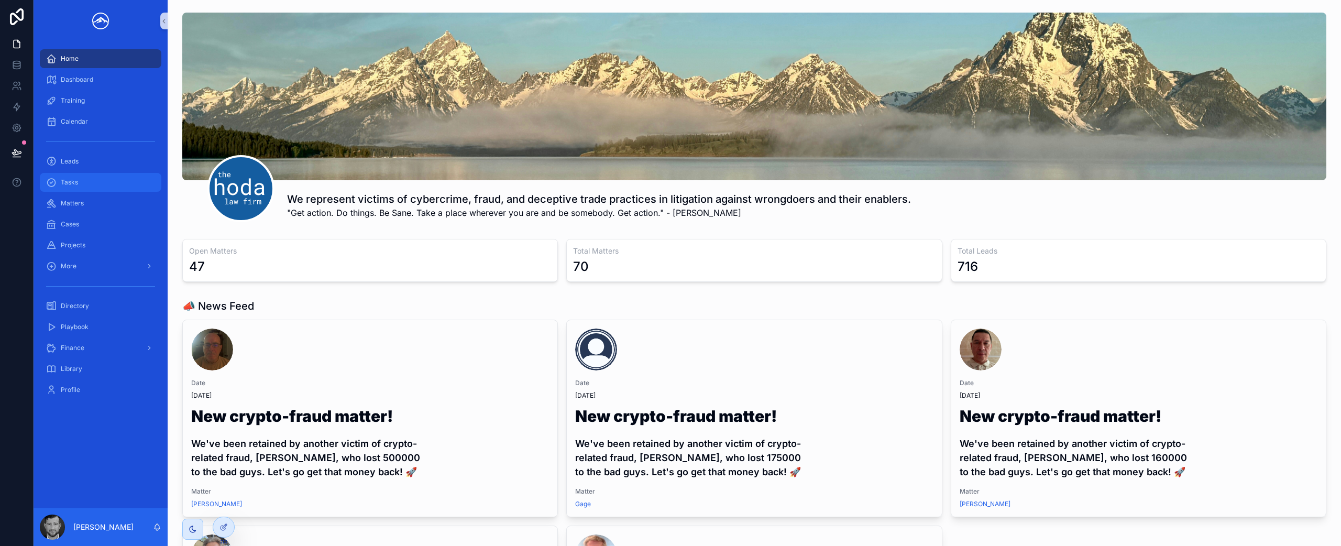
click at [101, 181] on div "Tasks" at bounding box center [100, 182] width 109 height 17
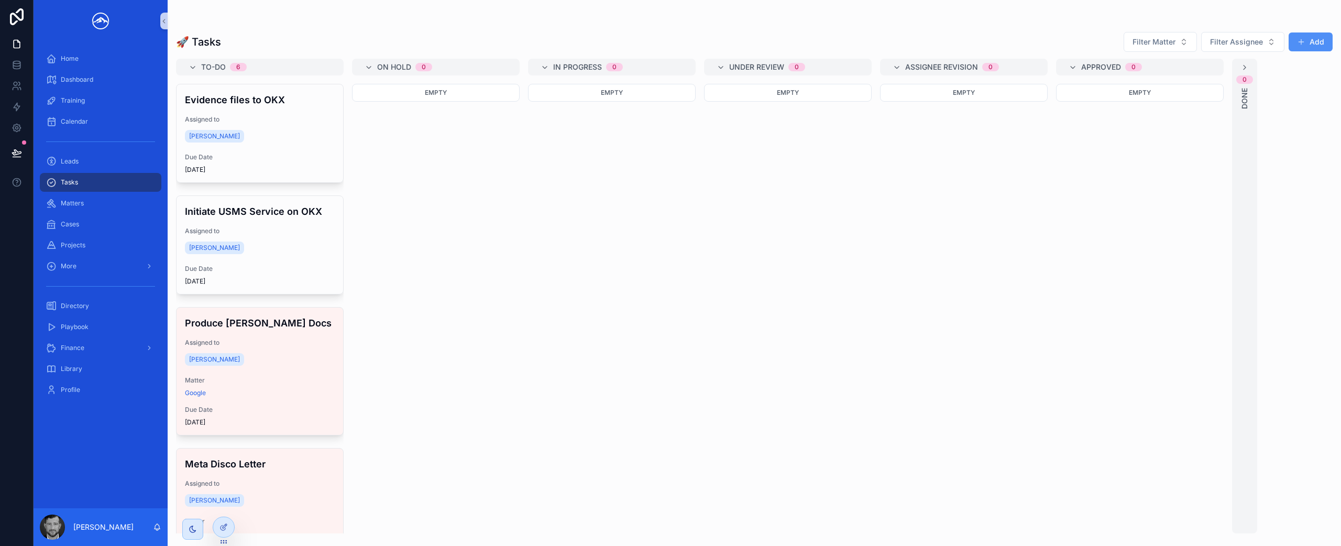
click at [1315, 42] on button "Add" at bounding box center [1310, 41] width 44 height 19
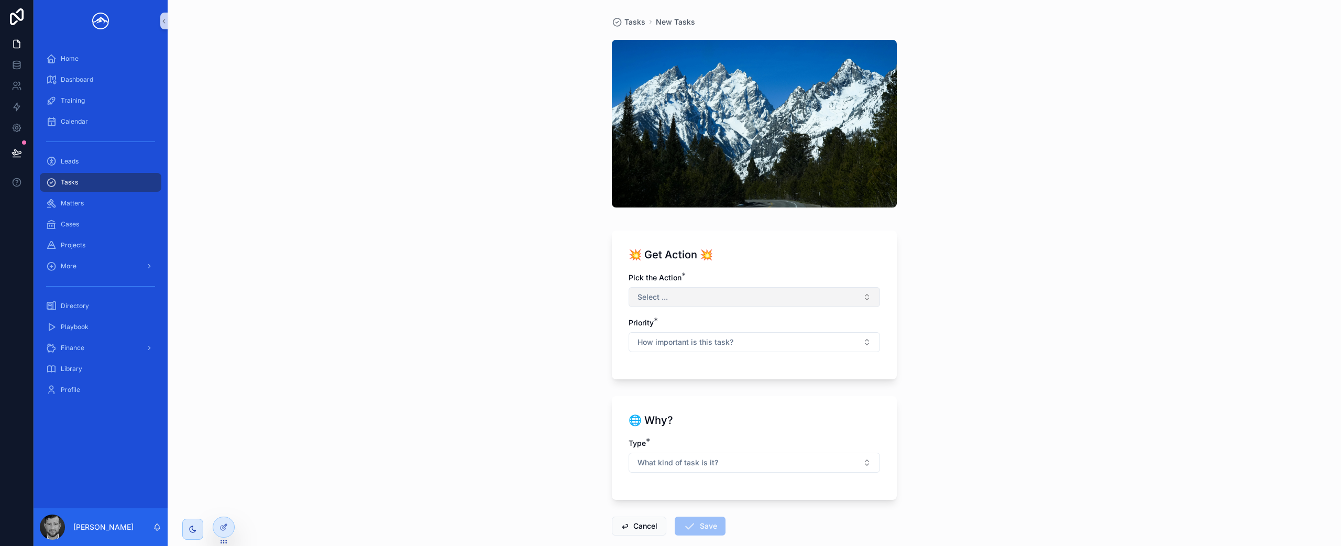
click at [676, 292] on button "Select ..." at bounding box center [753, 297] width 251 height 20
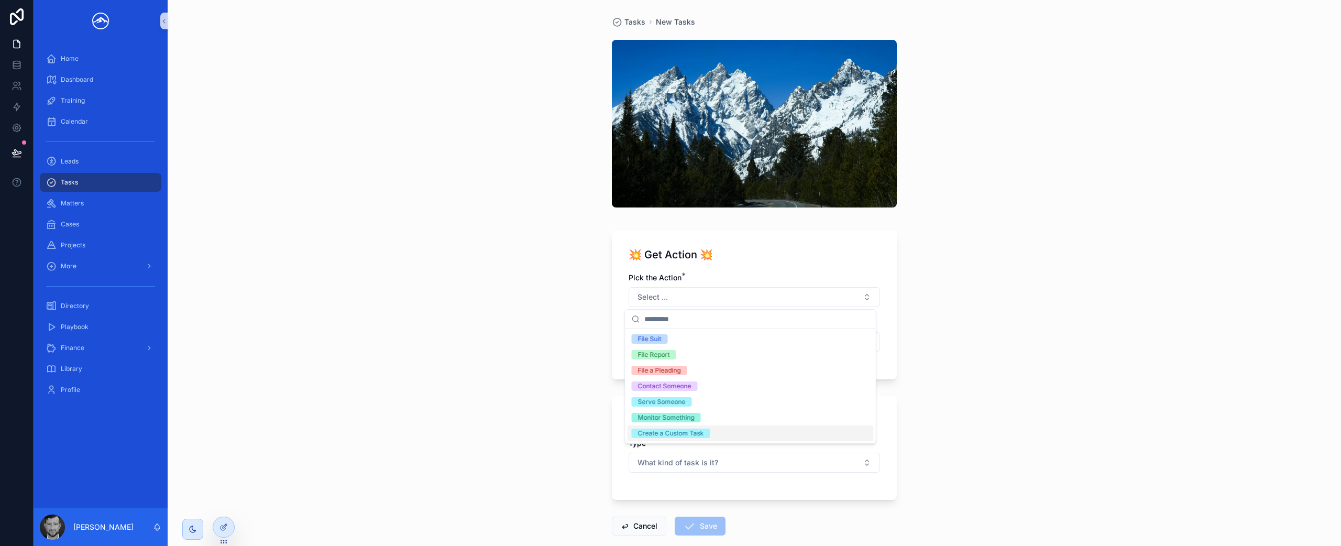
click at [846, 431] on div "Create a Custom Task" at bounding box center [750, 433] width 246 height 16
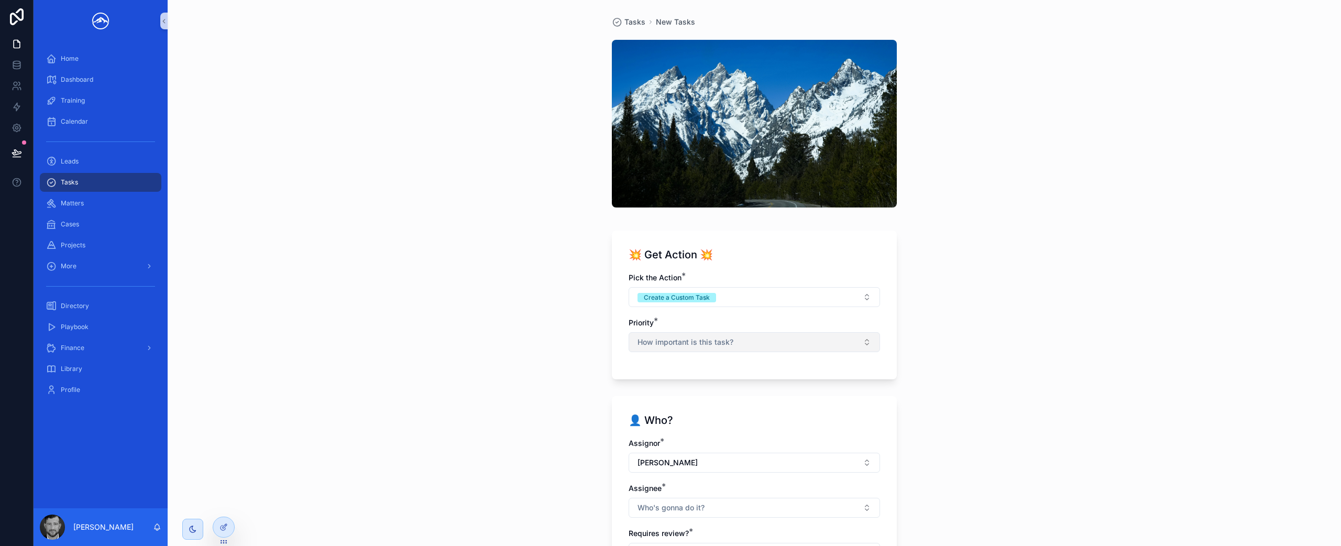
click at [829, 354] on div "Pick the Action * Create a Custom Task Priority * How important is this task?" at bounding box center [753, 317] width 251 height 90
click at [834, 341] on button "How important is this task?" at bounding box center [753, 342] width 251 height 20
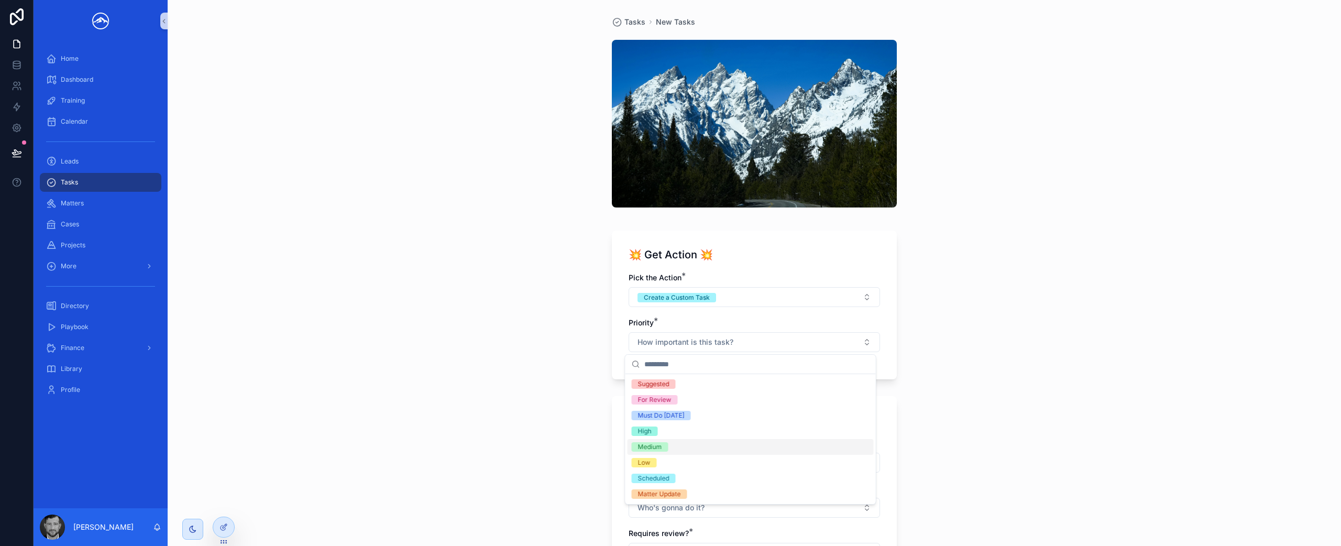
click at [773, 445] on div "Medium" at bounding box center [750, 447] width 246 height 16
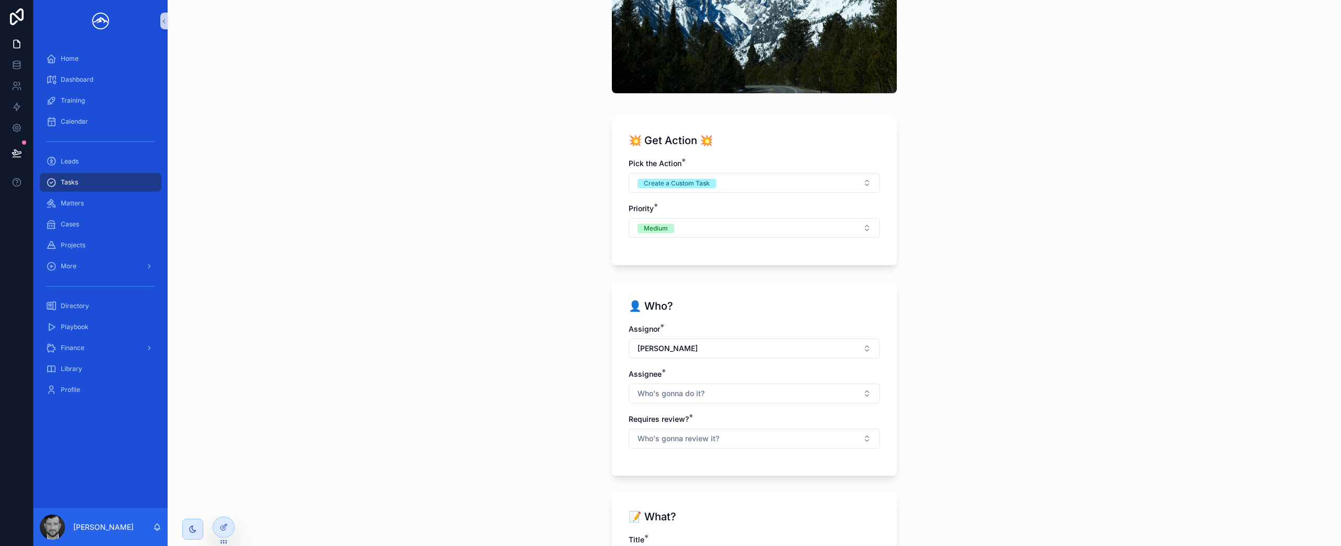
scroll to position [129, 0]
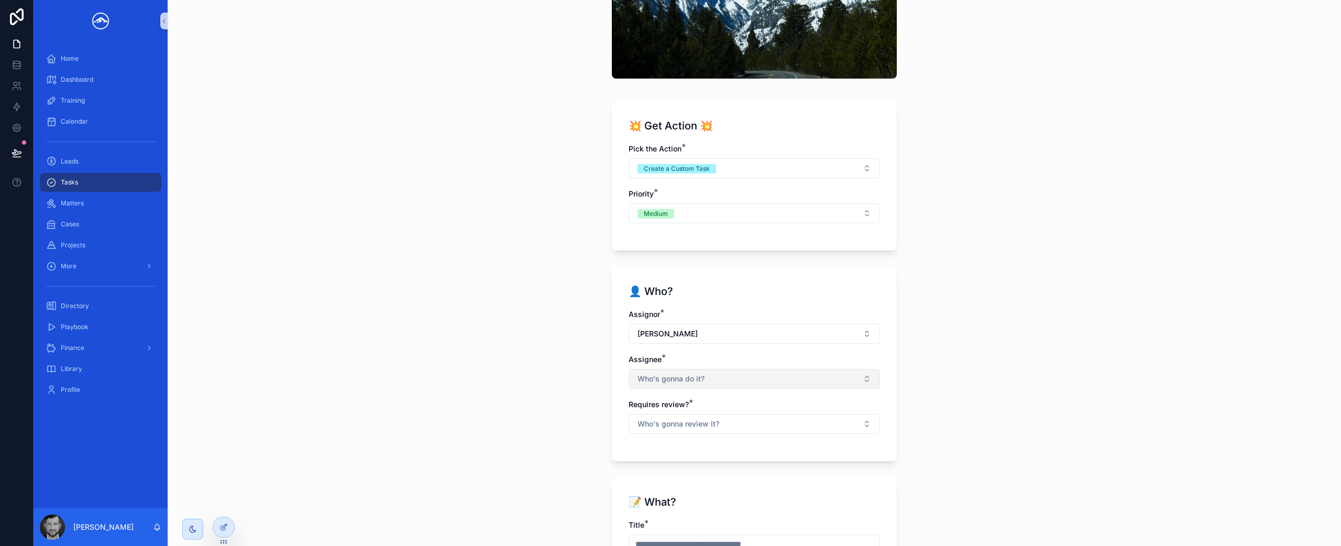
click at [742, 376] on button "Who's gonna do it?" at bounding box center [753, 379] width 251 height 20
click at [730, 471] on div "[PERSON_NAME]" at bounding box center [750, 471] width 246 height 17
click at [992, 417] on div "Tasks New Tasks 💥 Get Action 💥 Pick the Action * Create a Custom Task Priority …" at bounding box center [754, 273] width 1173 height 546
click at [845, 427] on button "Who's gonna review it?" at bounding box center [753, 425] width 251 height 20
click at [842, 482] on div "No" at bounding box center [750, 482] width 246 height 16
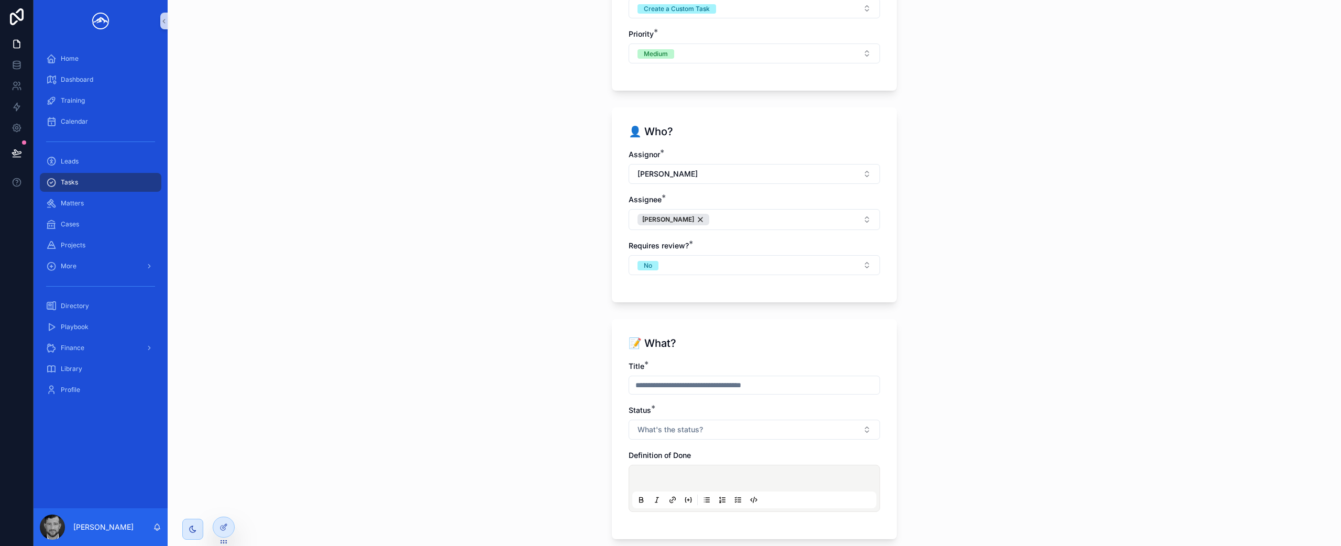
scroll to position [332, 0]
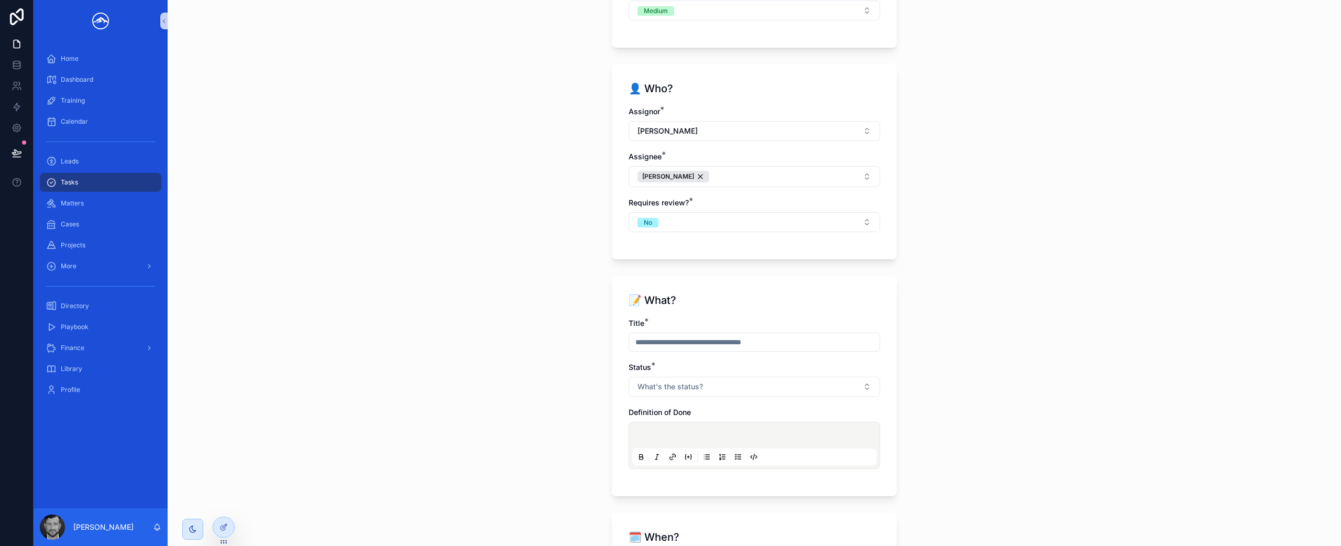
click at [770, 340] on input "scrollable content" at bounding box center [754, 342] width 250 height 15
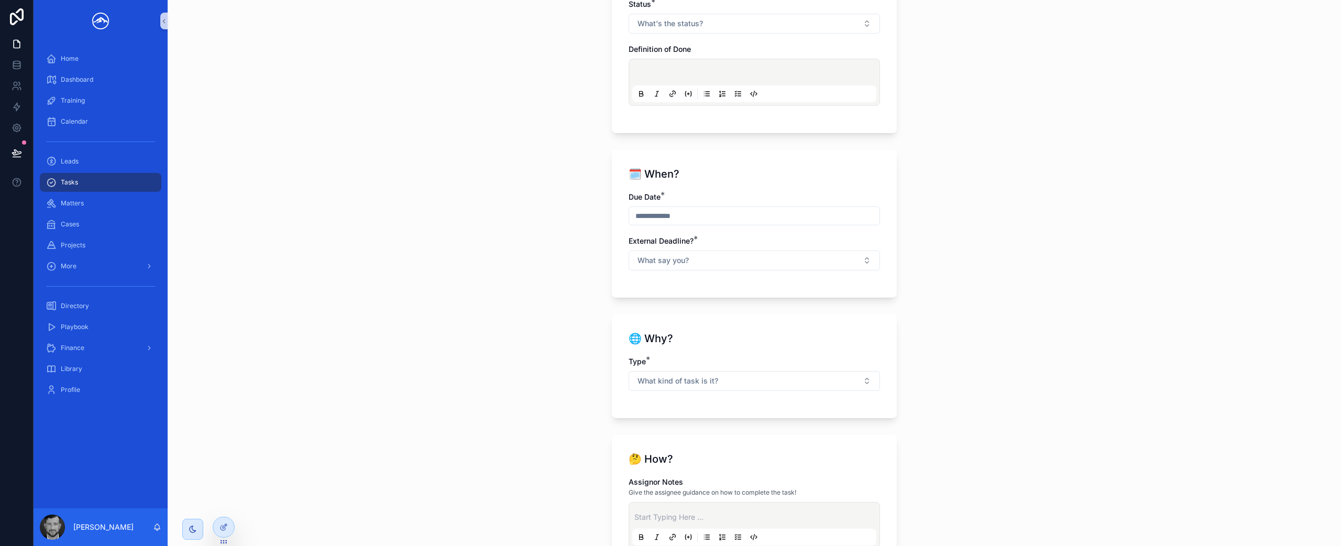
scroll to position [827, 0]
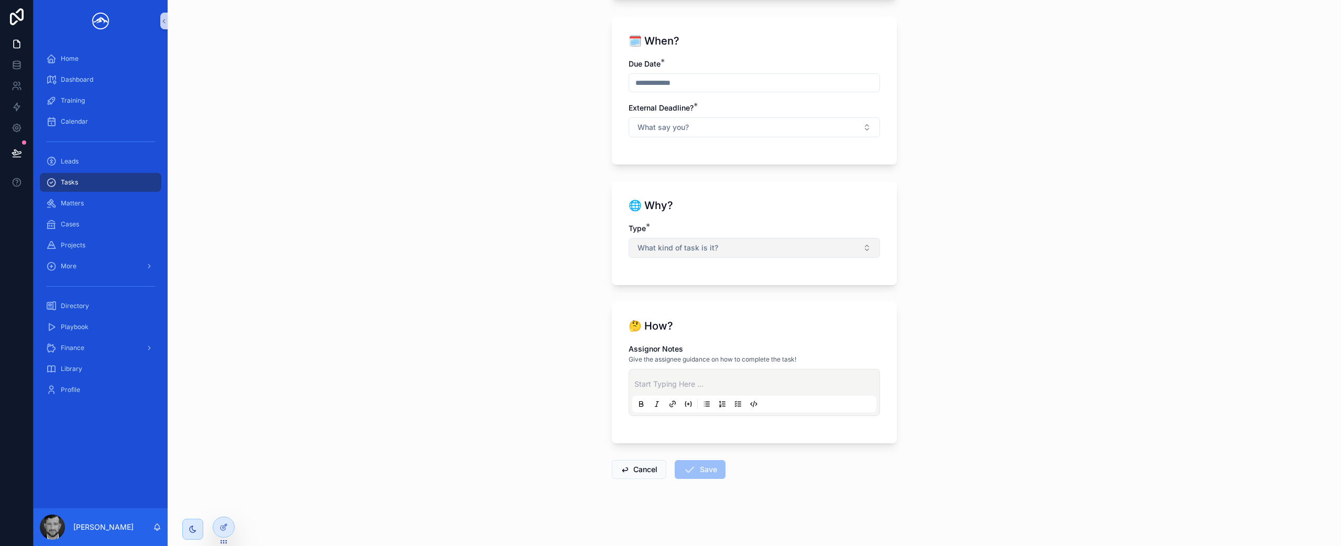
click at [806, 245] on button "What kind of task is it?" at bounding box center [753, 248] width 251 height 20
click at [773, 322] on div "Project" at bounding box center [750, 321] width 246 height 16
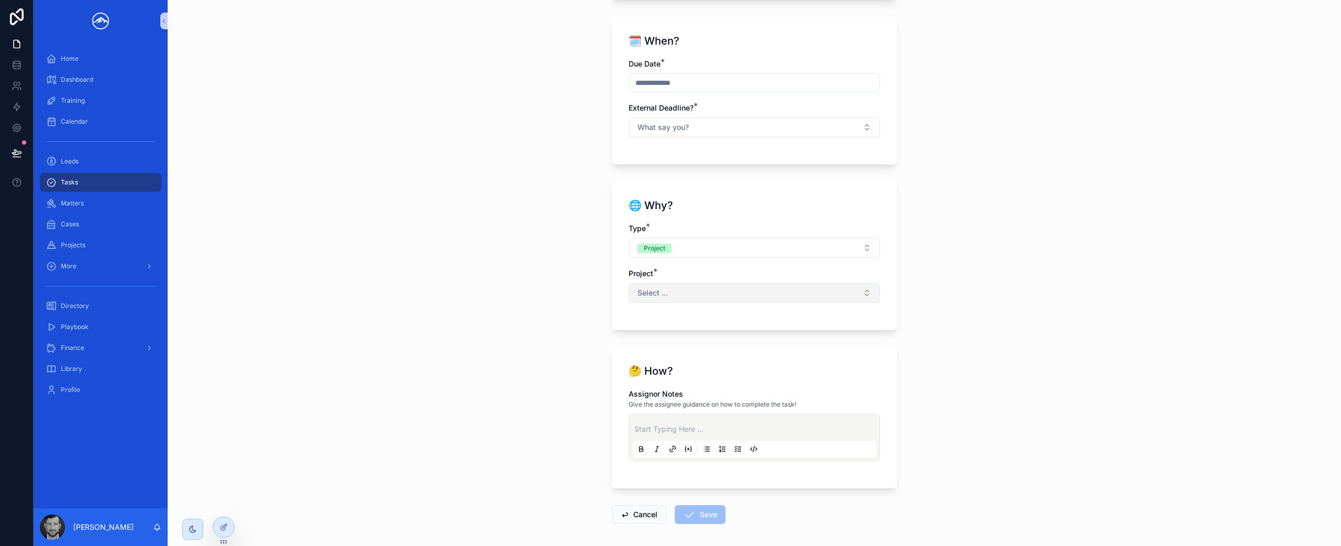
click at [799, 297] on button "Select ..." at bounding box center [753, 293] width 251 height 20
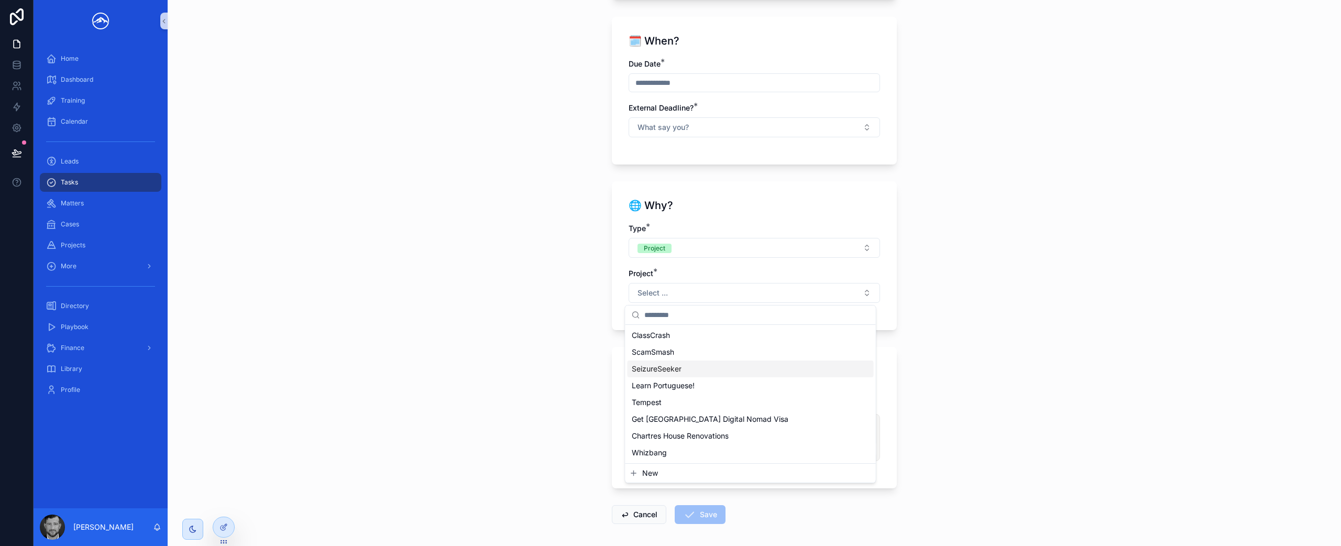
click at [755, 364] on div "SeizureSeeker" at bounding box center [750, 368] width 246 height 17
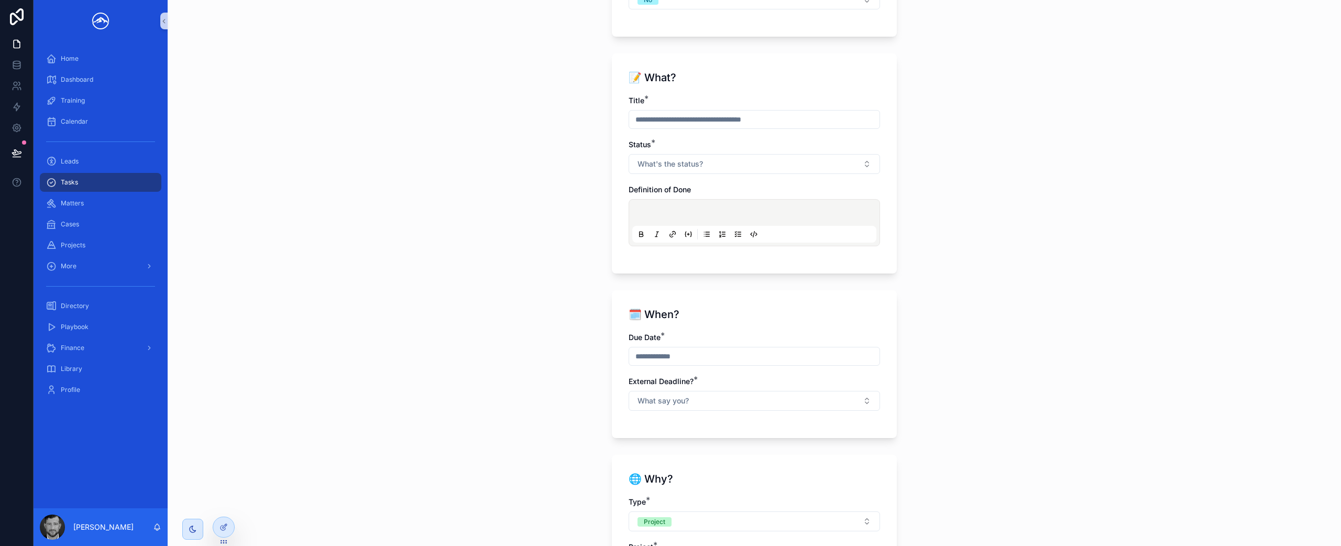
scroll to position [533, 0]
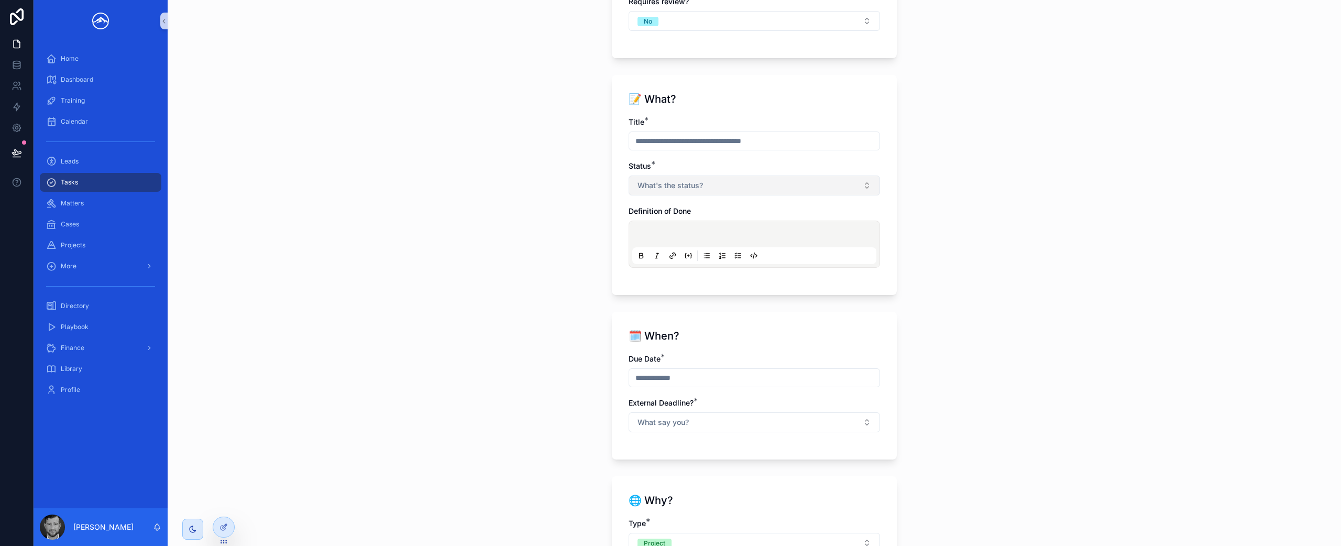
click at [735, 185] on button "What's the status?" at bounding box center [753, 185] width 251 height 20
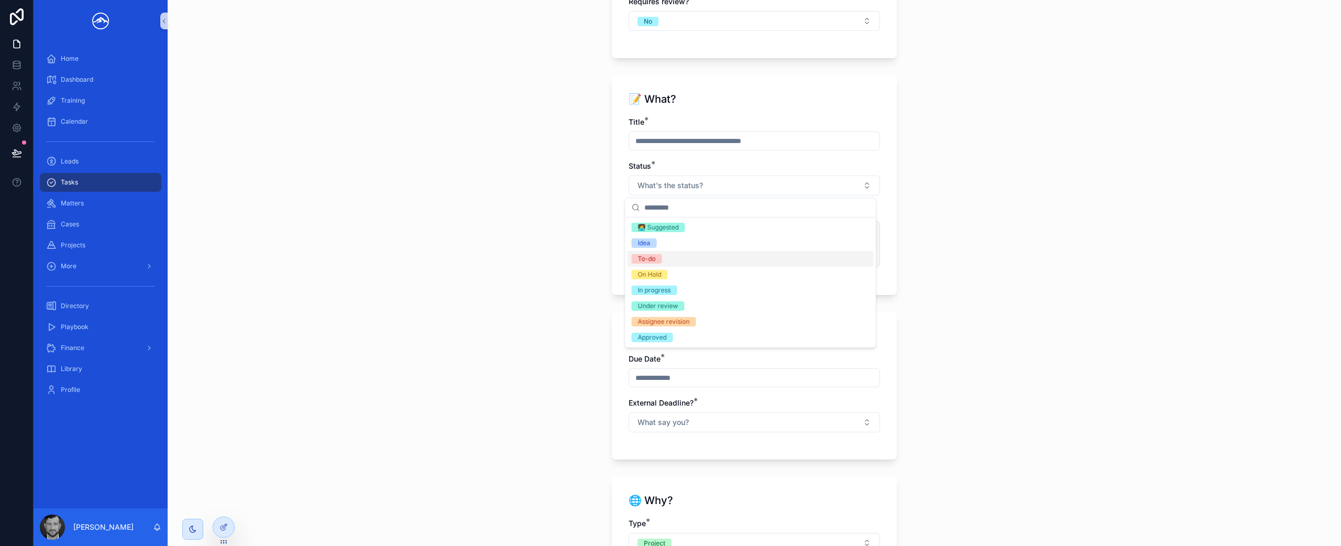
click at [723, 259] on div "To-do" at bounding box center [750, 259] width 246 height 16
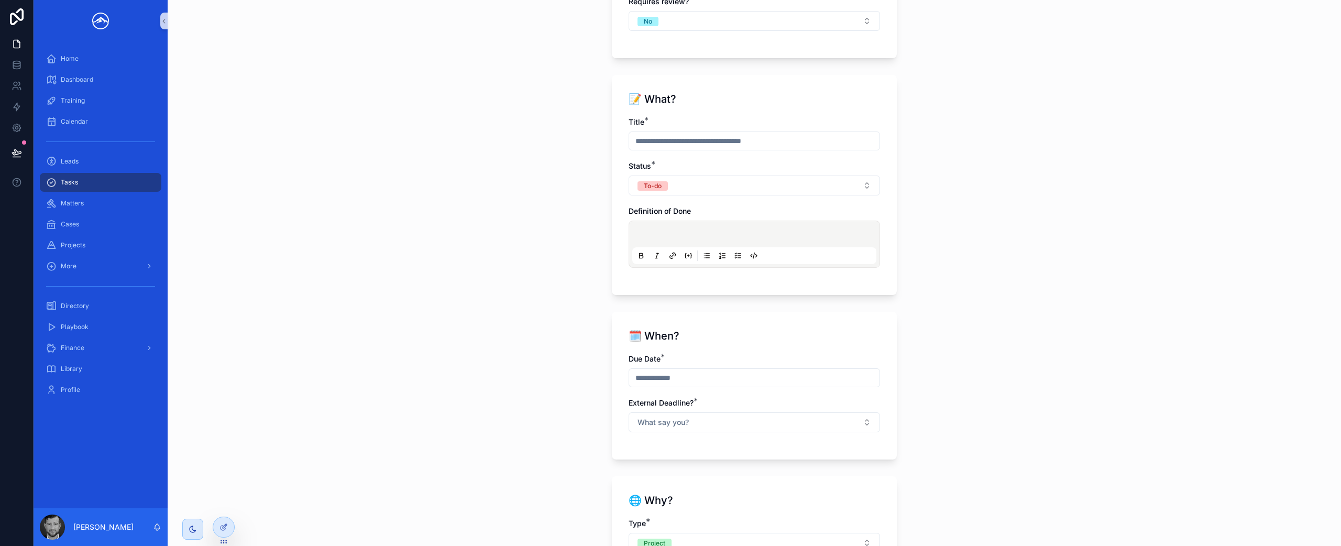
click at [725, 152] on div "Title * Status * To-do Definition of Done" at bounding box center [753, 197] width 251 height 161
click at [728, 148] on input "scrollable content" at bounding box center [754, 141] width 250 height 15
type input "**********"
click at [712, 230] on p "scrollable content" at bounding box center [756, 235] width 244 height 10
click at [728, 379] on input "scrollable content" at bounding box center [754, 377] width 250 height 15
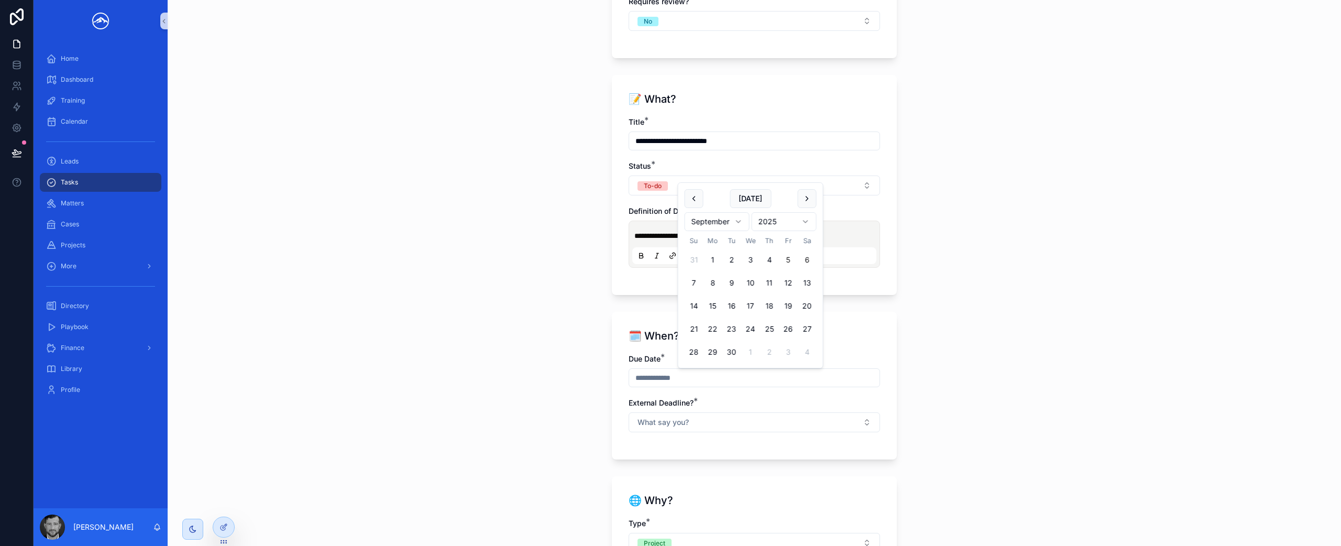
click at [808, 257] on button "6" at bounding box center [807, 259] width 19 height 19
type input "********"
click at [869, 332] on div "🗓️ When?" at bounding box center [753, 335] width 251 height 15
click at [825, 424] on button "What say you?" at bounding box center [753, 422] width 251 height 20
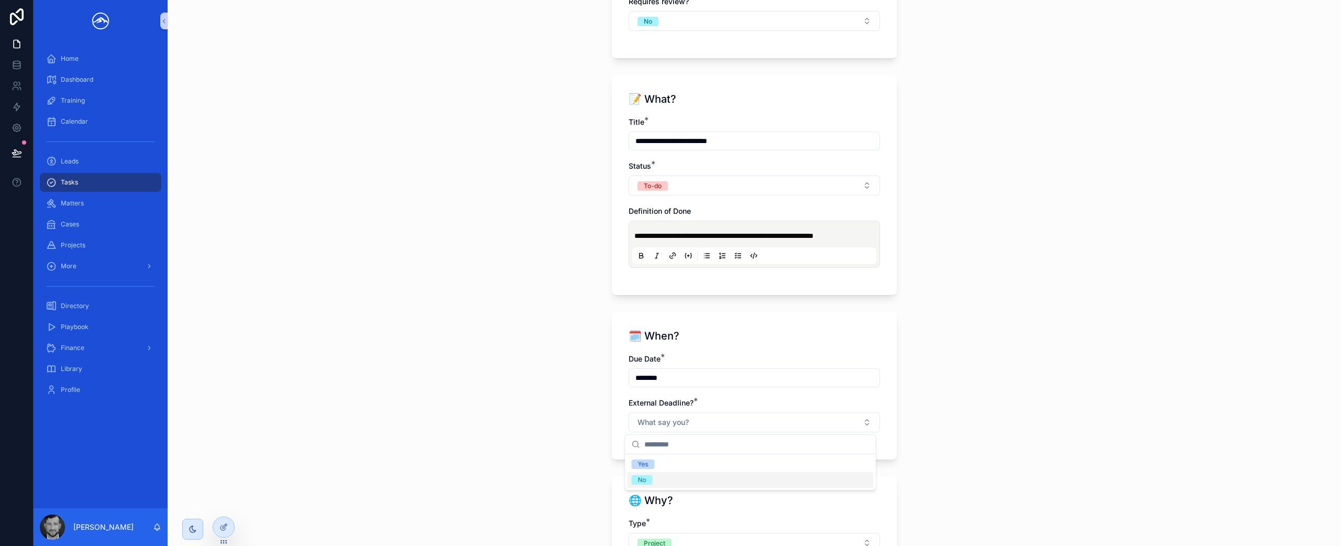
click at [809, 478] on div "No" at bounding box center [750, 480] width 246 height 16
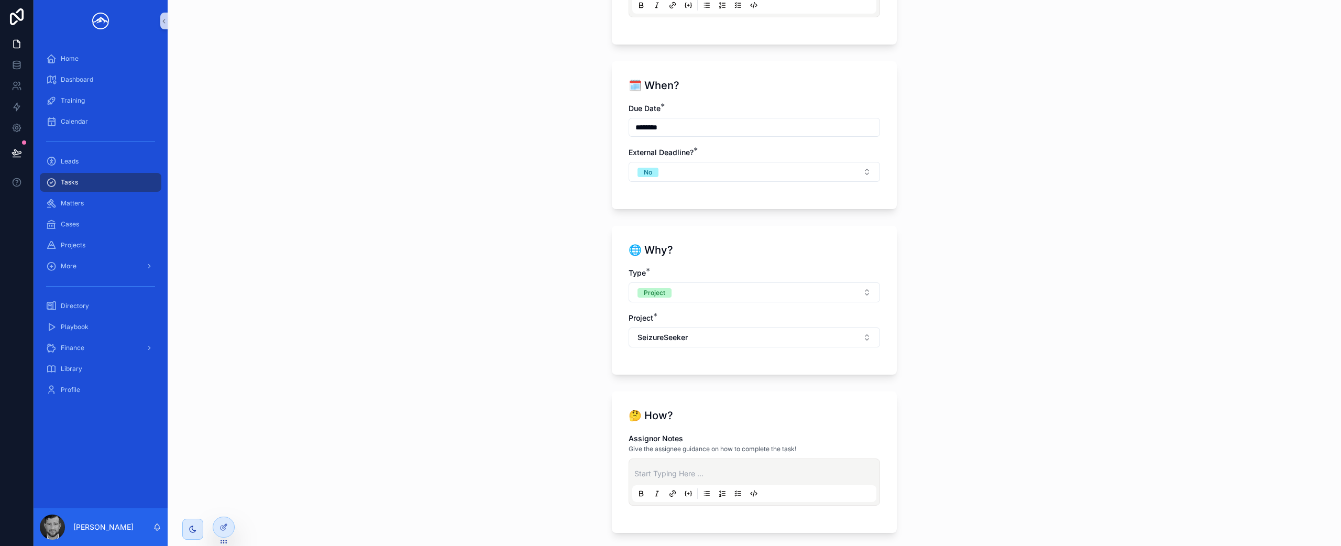
scroll to position [872, 0]
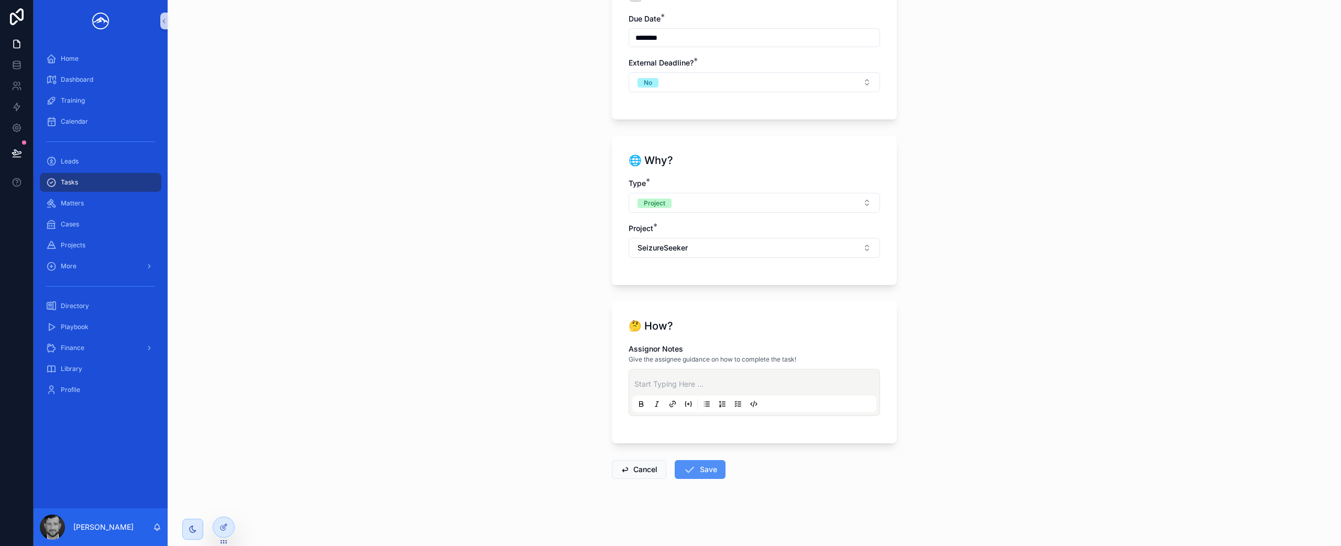
click at [707, 469] on button "Save" at bounding box center [700, 469] width 51 height 19
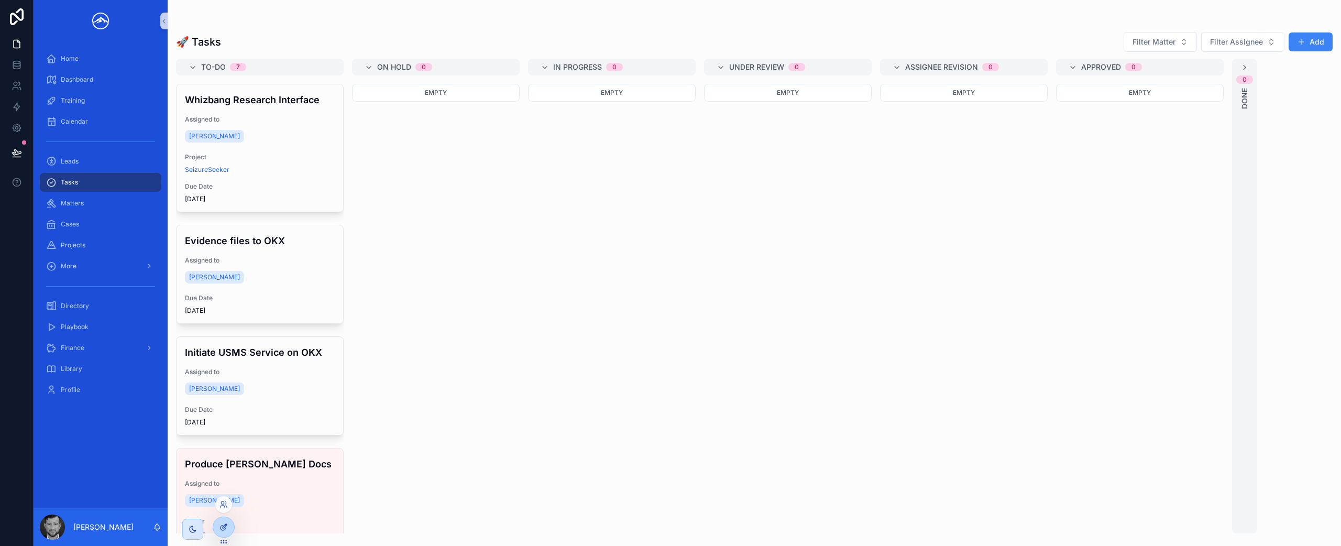
click at [222, 523] on icon at bounding box center [223, 527] width 8 height 8
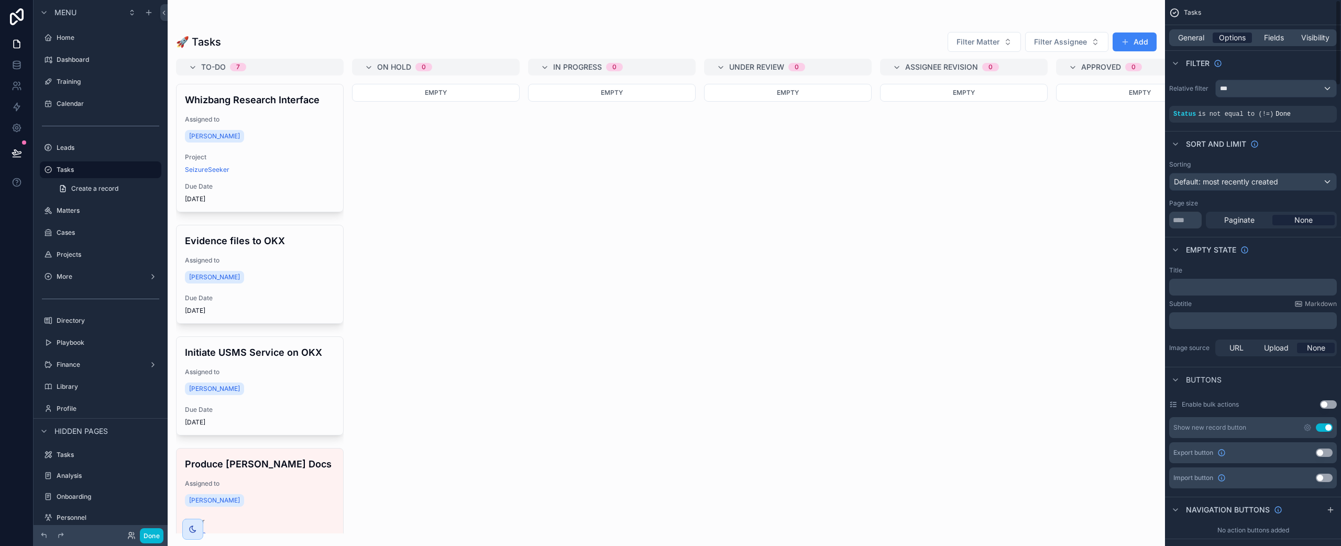
click at [1239, 39] on span "Options" at bounding box center [1232, 37] width 27 height 10
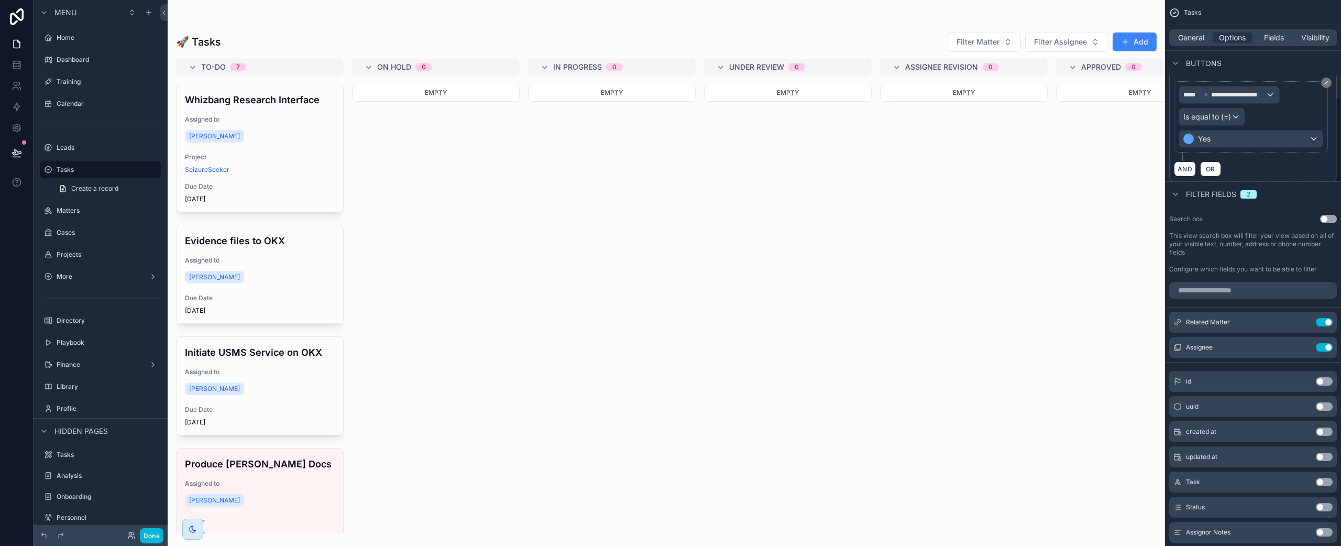
scroll to position [708, 0]
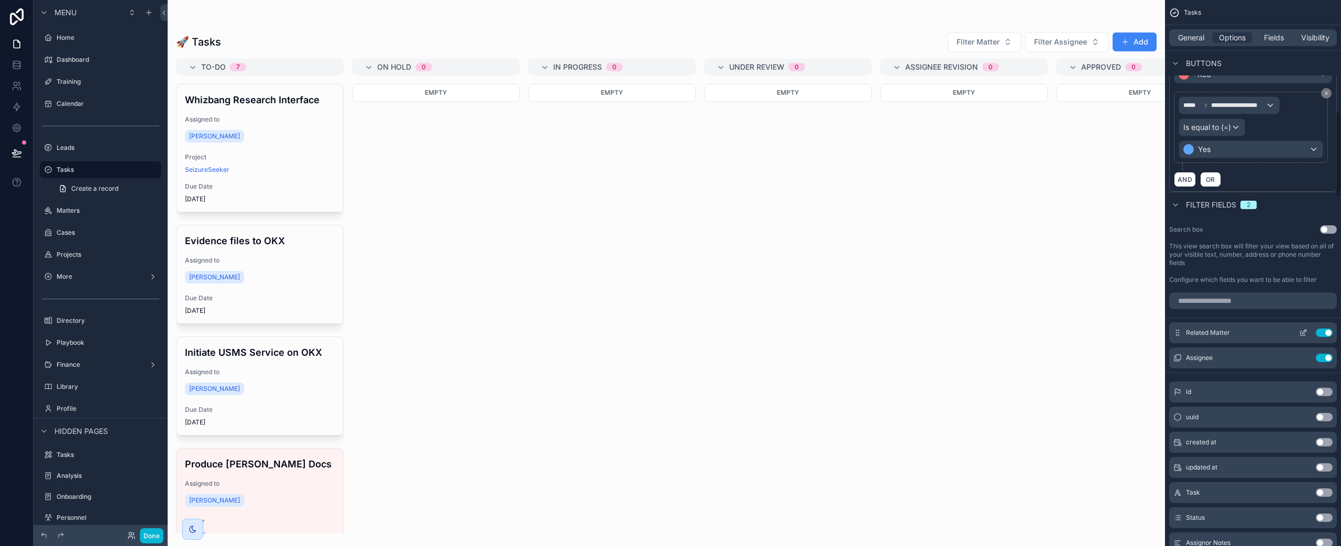
click at [1327, 332] on button "Use setting" at bounding box center [1324, 332] width 17 height 8
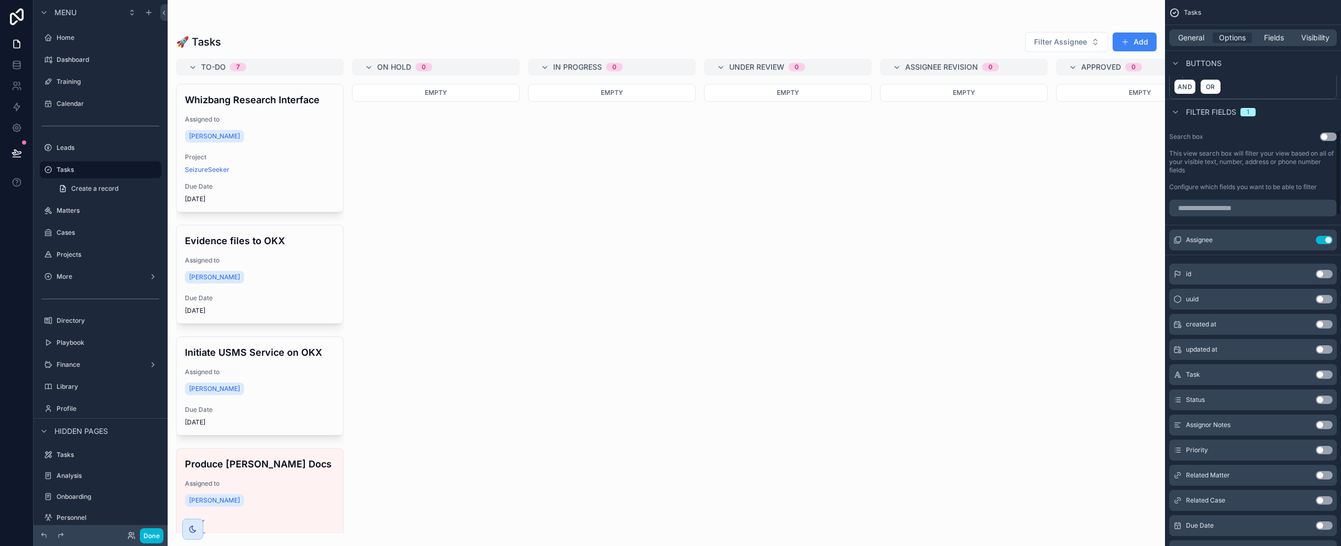
scroll to position [836, 0]
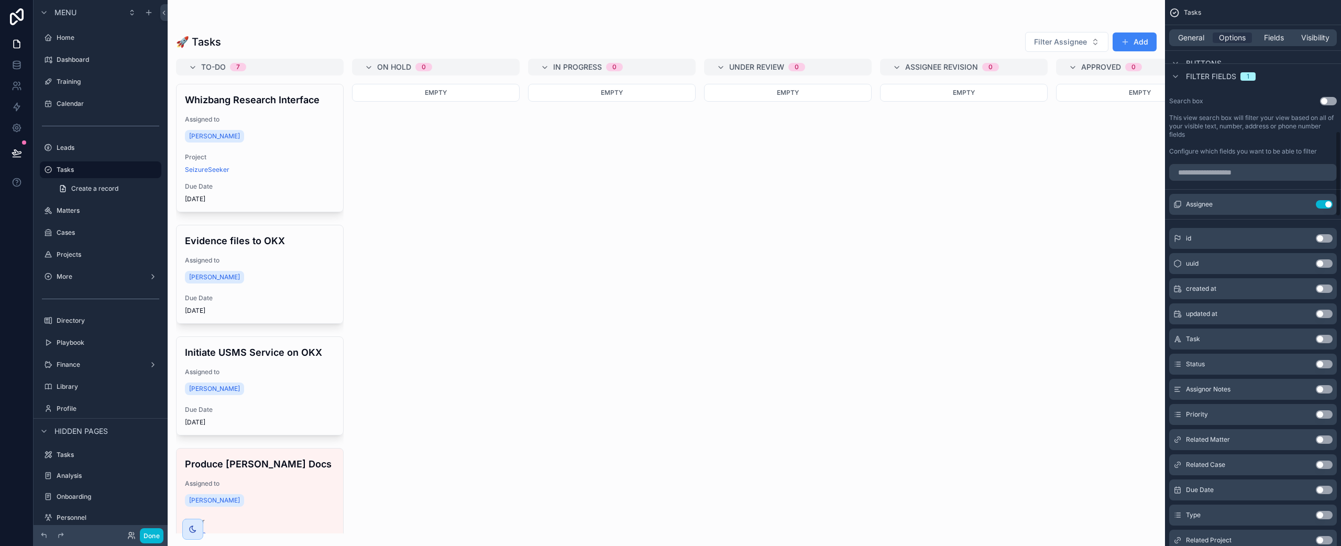
click at [1323, 515] on button "Use setting" at bounding box center [1324, 515] width 17 height 8
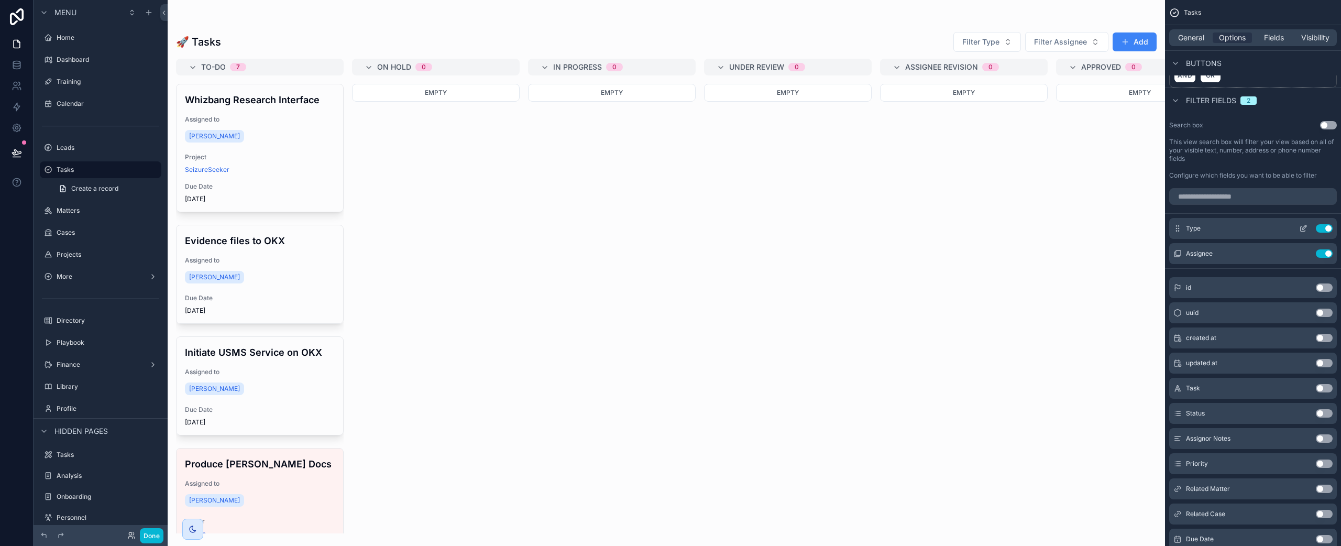
click at [1301, 227] on icon "scrollable content" at bounding box center [1303, 228] width 8 height 8
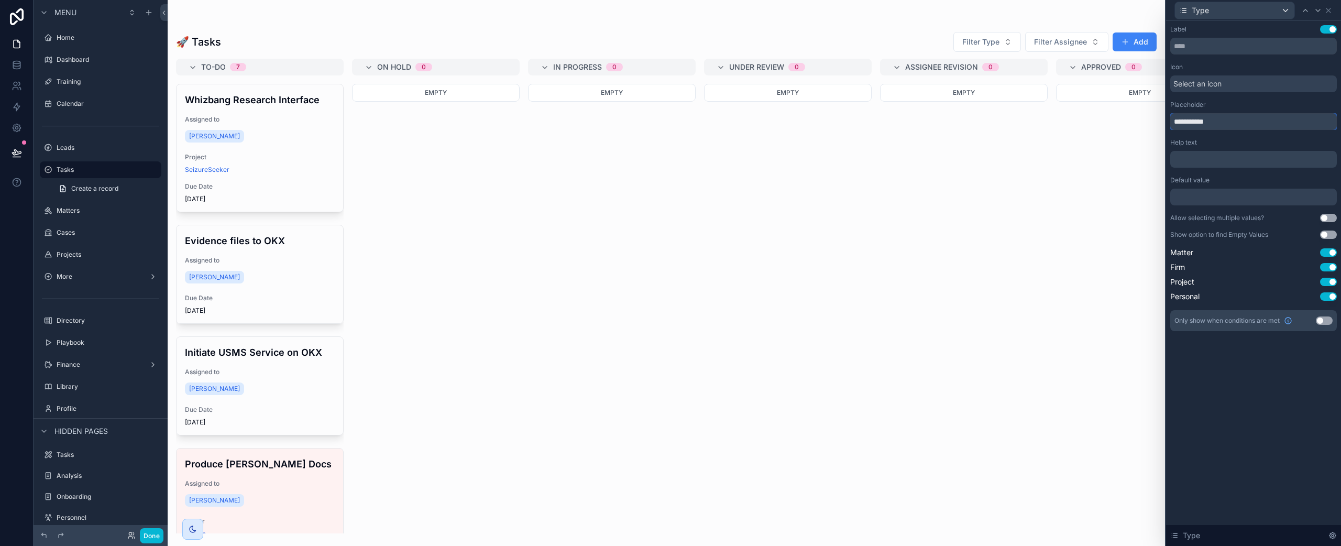
drag, startPoint x: 1192, startPoint y: 119, endPoint x: 1150, endPoint y: 117, distance: 43.0
click at [1150, 117] on div "**********" at bounding box center [670, 273] width 1341 height 546
type input "****"
click at [1331, 8] on icon at bounding box center [1328, 10] width 8 height 8
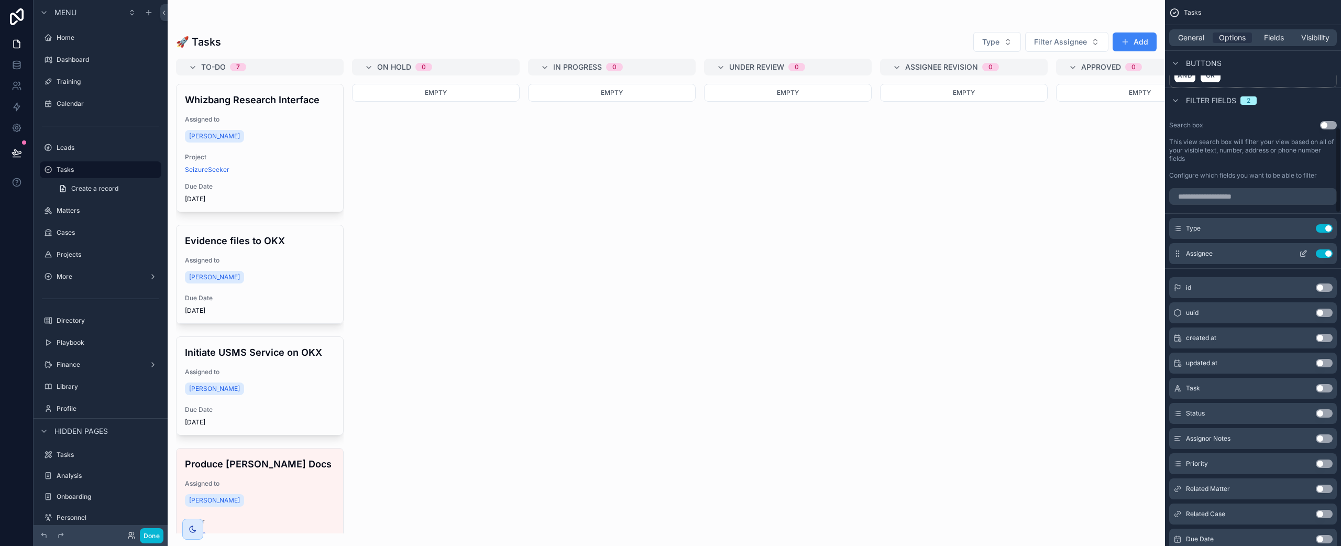
click at [1302, 253] on icon "scrollable content" at bounding box center [1304, 252] width 4 height 4
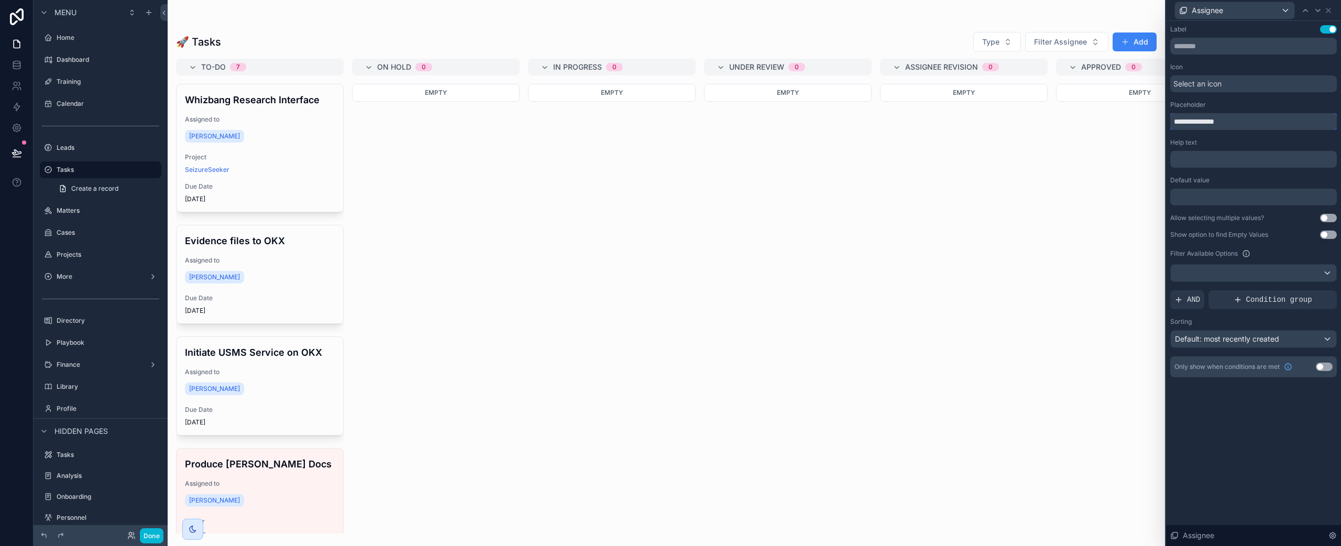
drag, startPoint x: 1194, startPoint y: 119, endPoint x: 1136, endPoint y: 115, distance: 57.2
click at [1136, 115] on div "**********" at bounding box center [670, 273] width 1341 height 546
type input "********"
click at [1221, 82] on span "Select an icon" at bounding box center [1197, 84] width 48 height 10
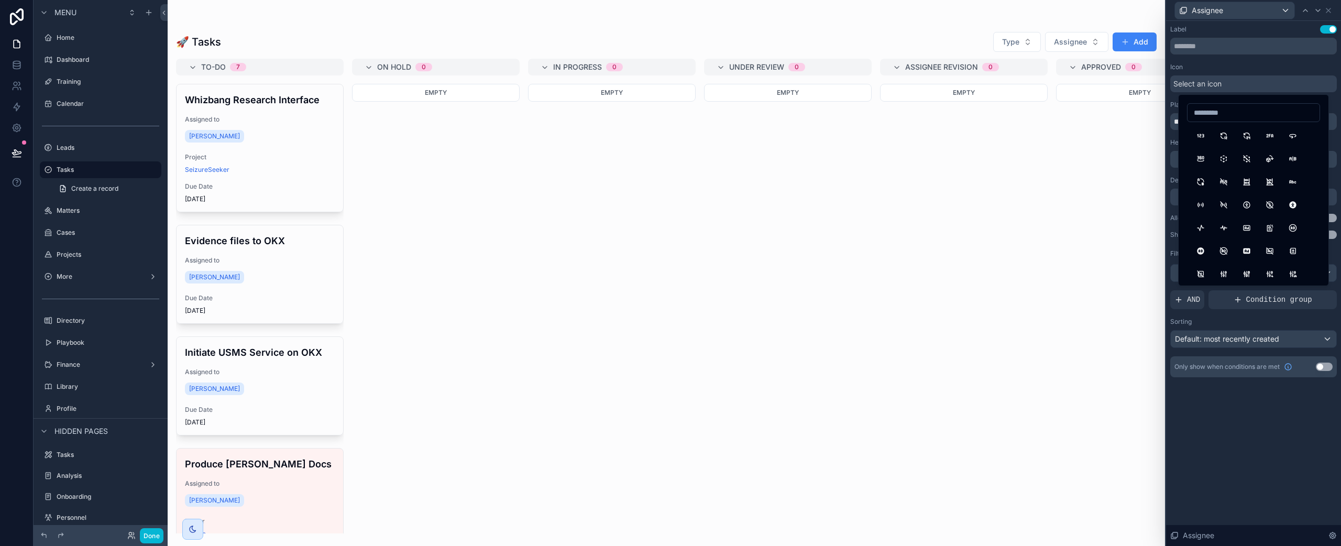
click at [1244, 139] on button "24Hours" at bounding box center [1246, 135] width 19 height 19
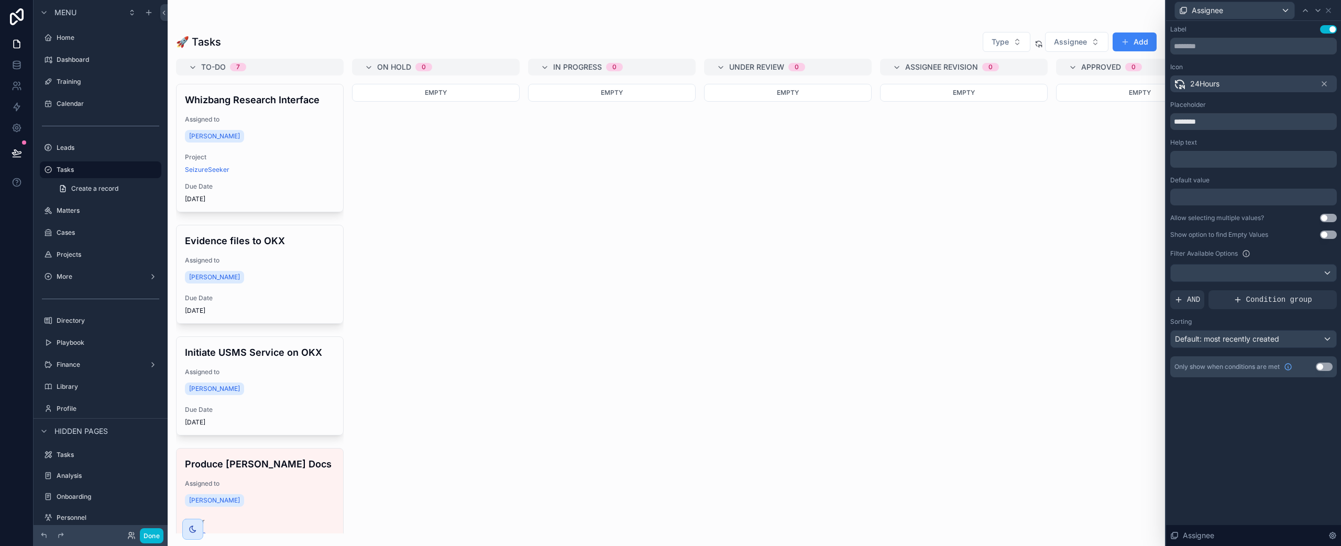
click at [1329, 81] on div "24Hours" at bounding box center [1253, 83] width 167 height 17
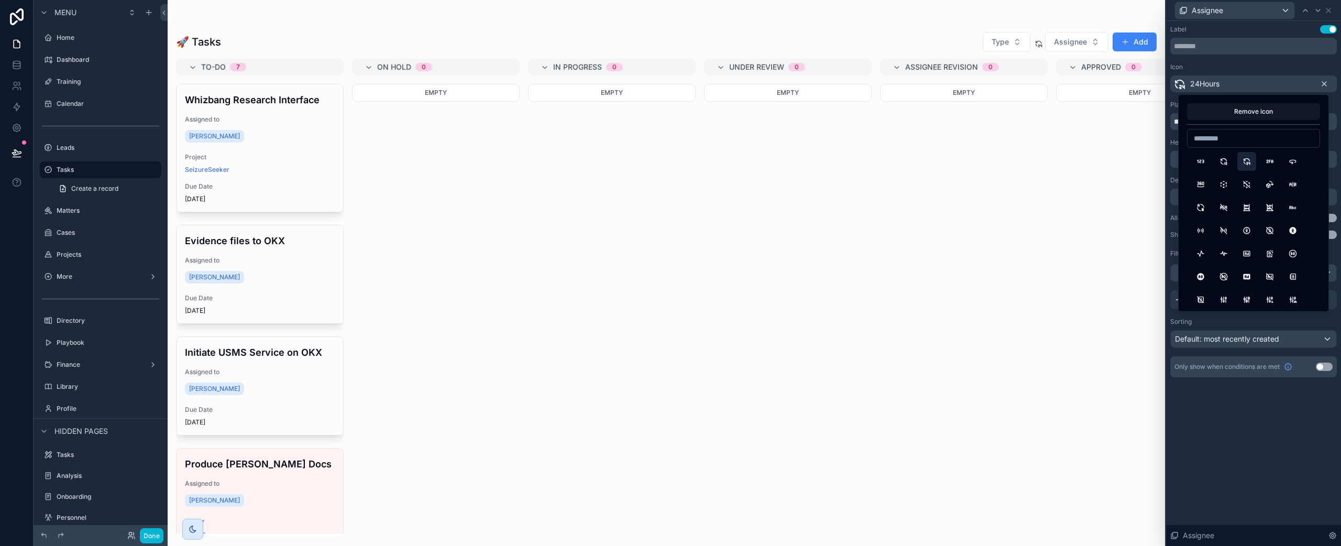
click at [1324, 84] on icon at bounding box center [1324, 84] width 4 height 4
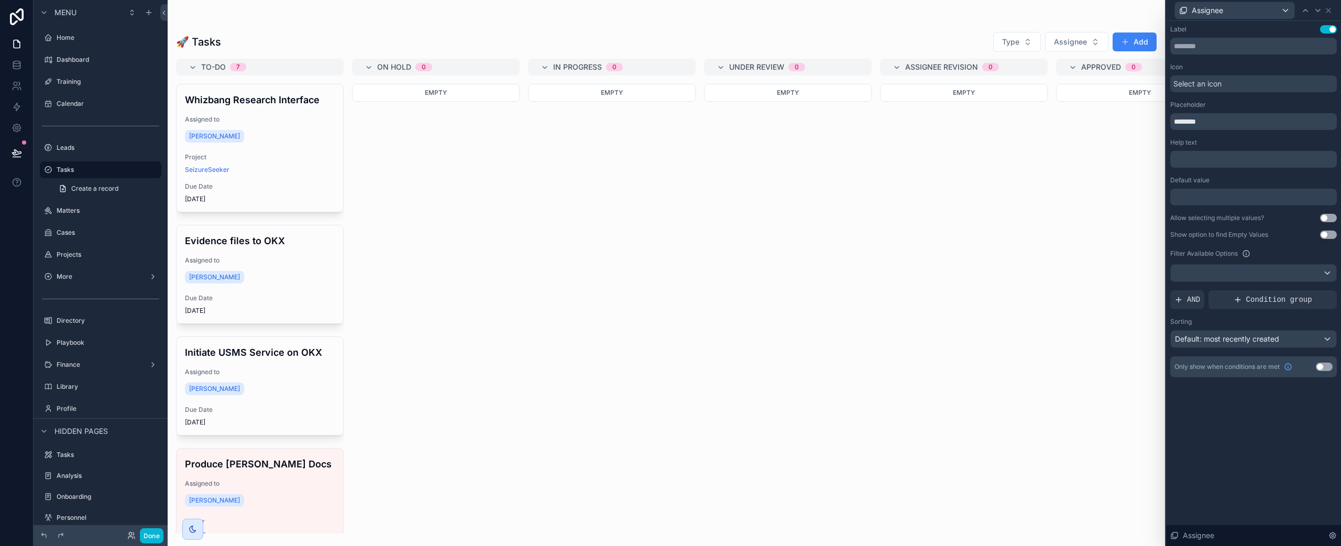
click at [1331, 215] on button "Use setting" at bounding box center [1328, 218] width 17 height 8
click at [1330, 11] on icon at bounding box center [1328, 10] width 8 height 8
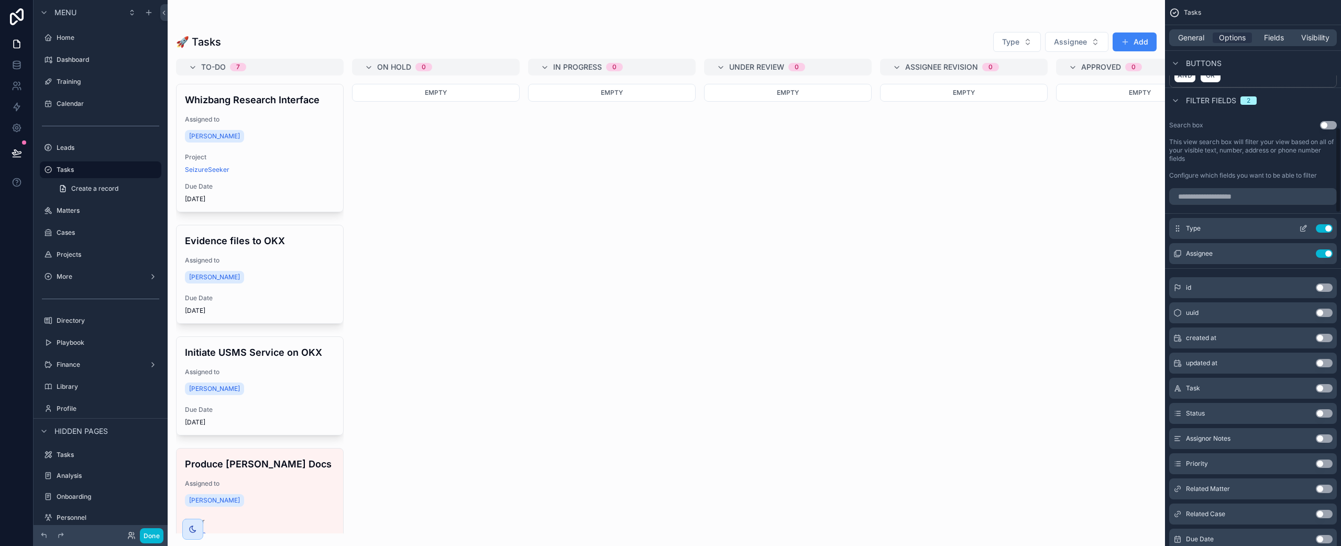
click at [1304, 227] on icon "scrollable content" at bounding box center [1303, 228] width 8 height 8
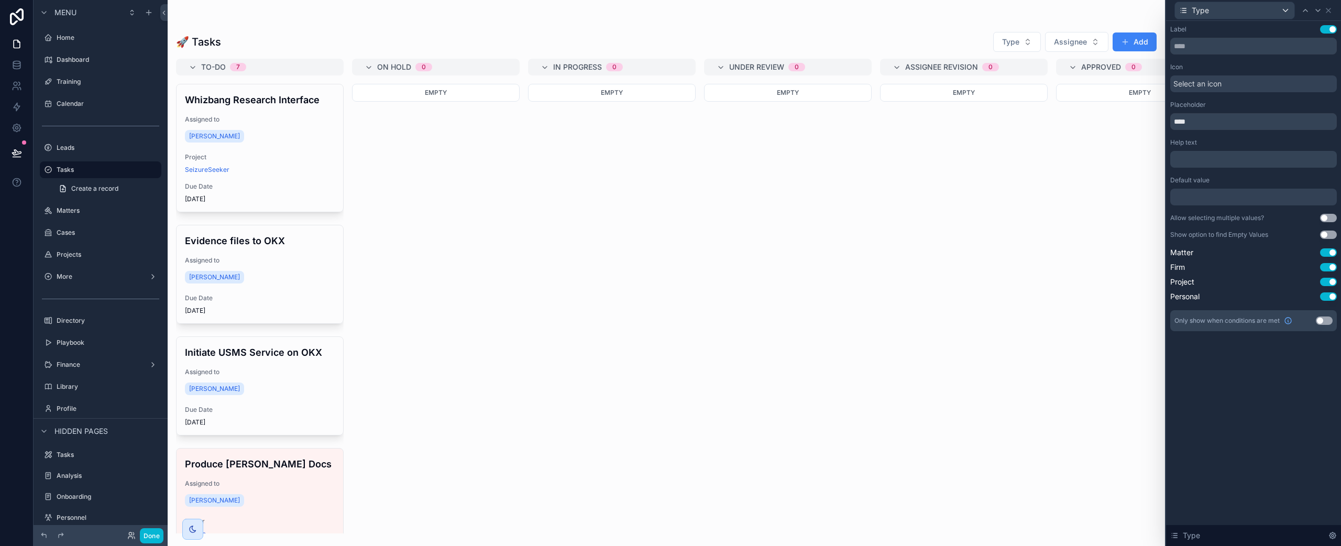
click at [1328, 216] on button "Use setting" at bounding box center [1328, 218] width 17 height 8
click at [1329, 9] on icon at bounding box center [1328, 10] width 4 height 4
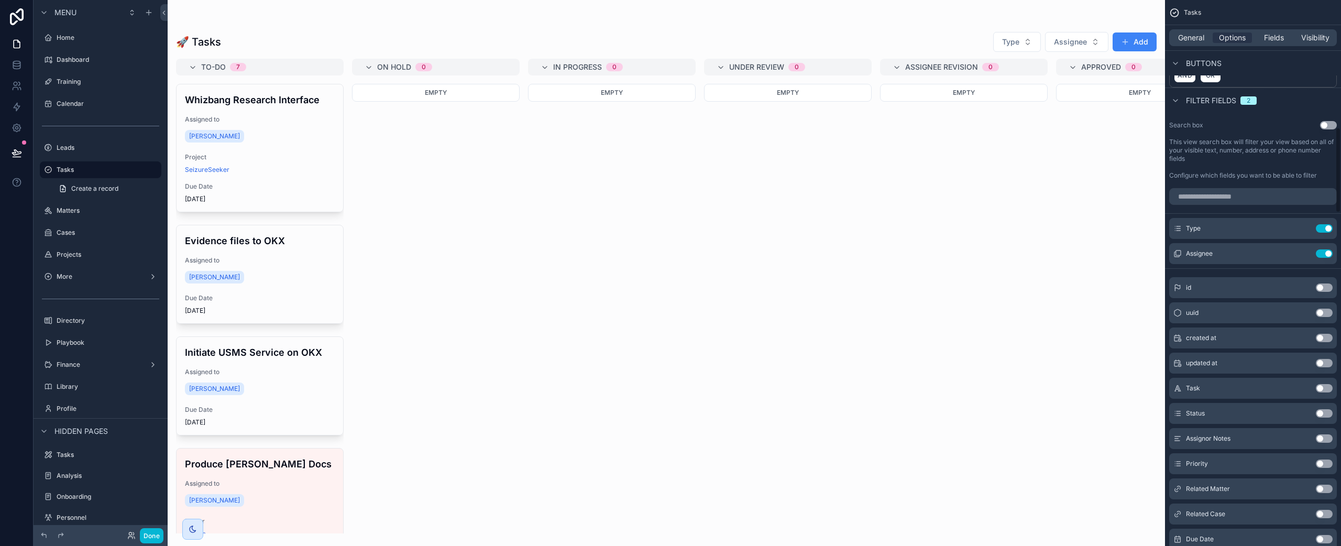
click at [1030, 38] on div "scrollable content" at bounding box center [666, 273] width 997 height 546
click at [1028, 35] on button "Type" at bounding box center [1017, 42] width 48 height 20
click at [1012, 115] on div "Project" at bounding box center [1018, 117] width 126 height 17
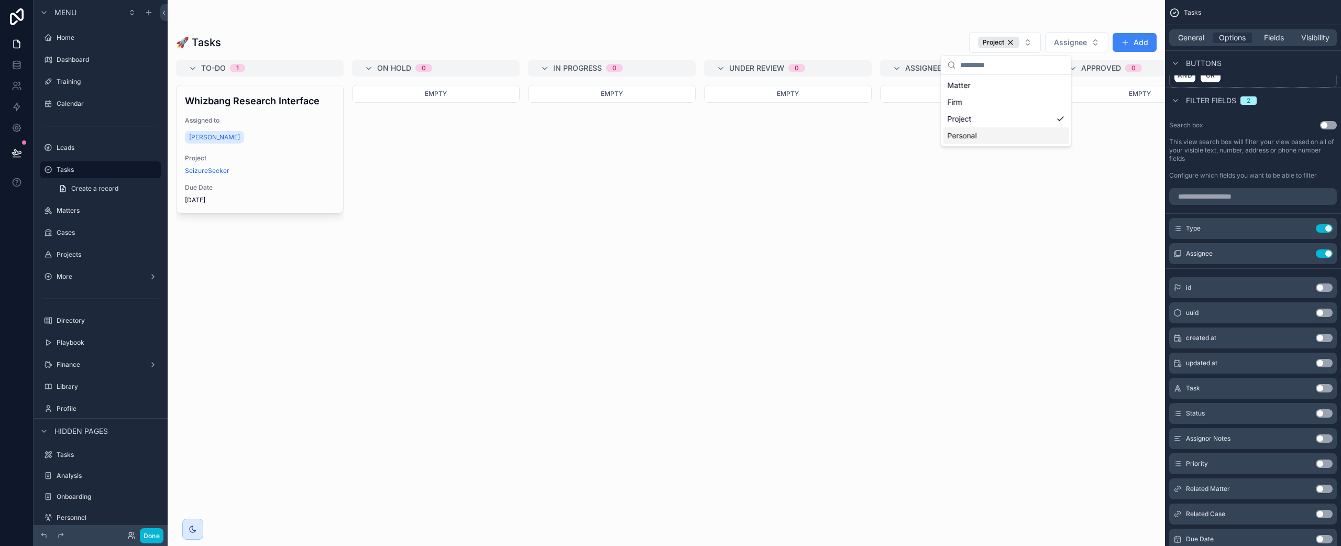
click at [916, 142] on div "Empty" at bounding box center [964, 309] width 168 height 448
click at [1012, 42] on div "Project" at bounding box center [998, 43] width 41 height 12
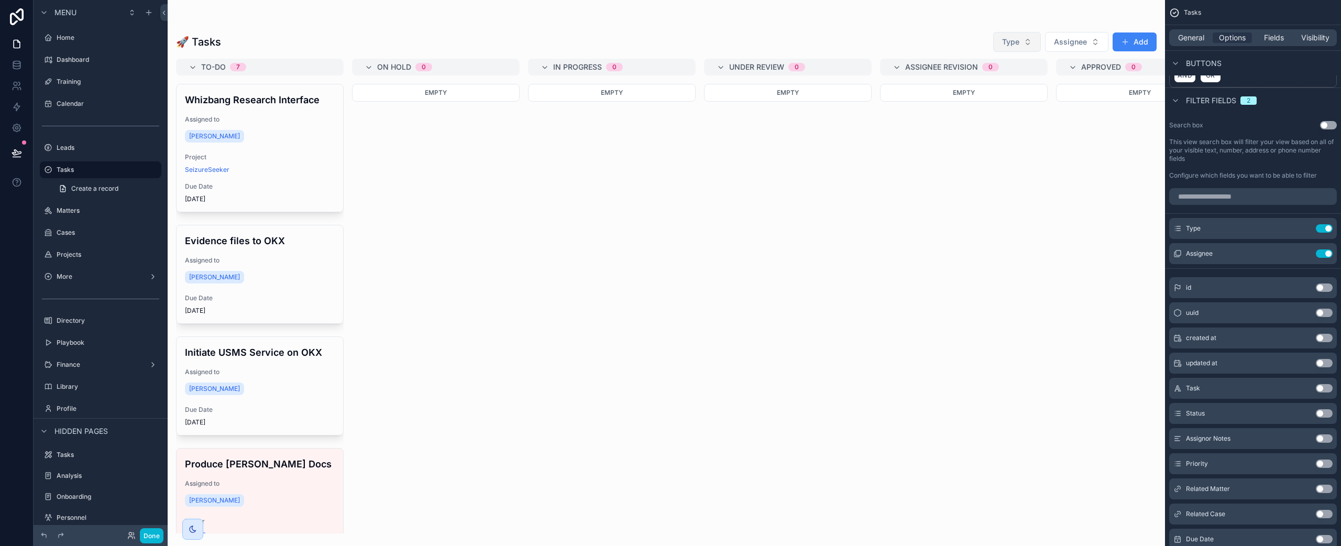
click at [1001, 40] on button "Type" at bounding box center [1017, 42] width 48 height 20
click at [1010, 81] on div "Matter" at bounding box center [1018, 84] width 126 height 17
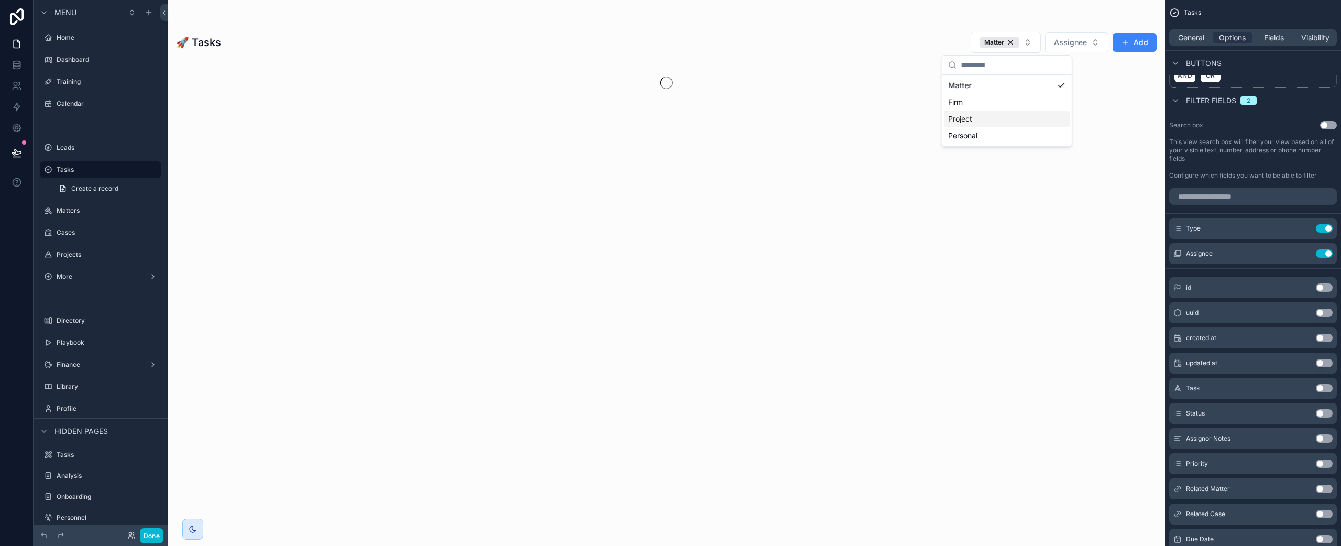
click at [761, 181] on div "scrollable content" at bounding box center [666, 296] width 997 height 473
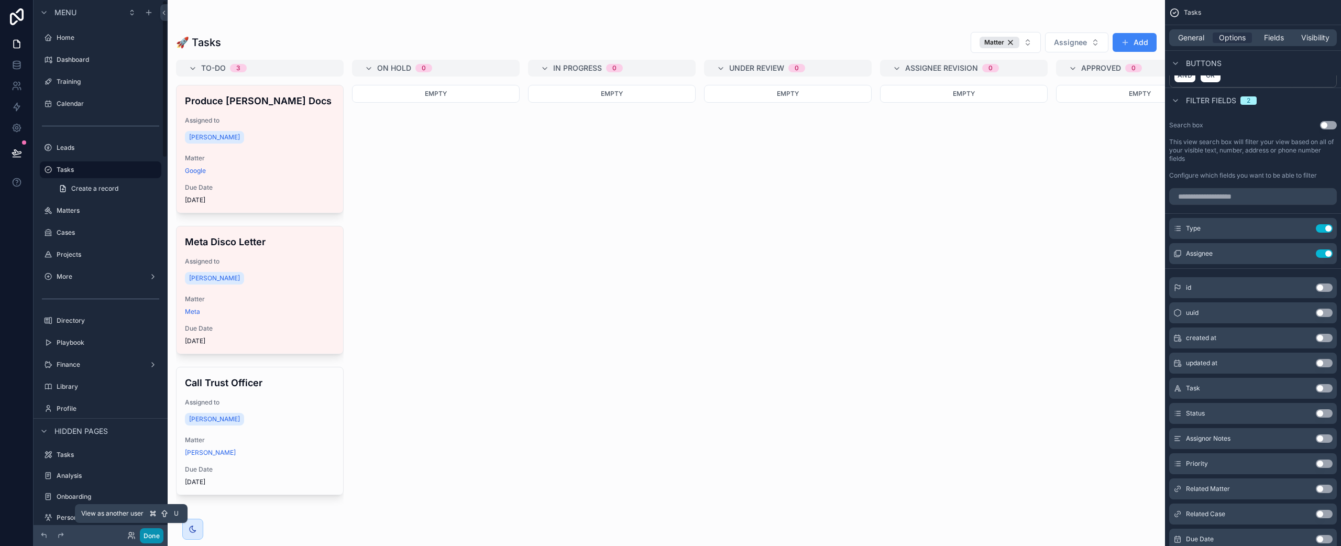
click at [147, 533] on button "Done" at bounding box center [152, 535] width 24 height 15
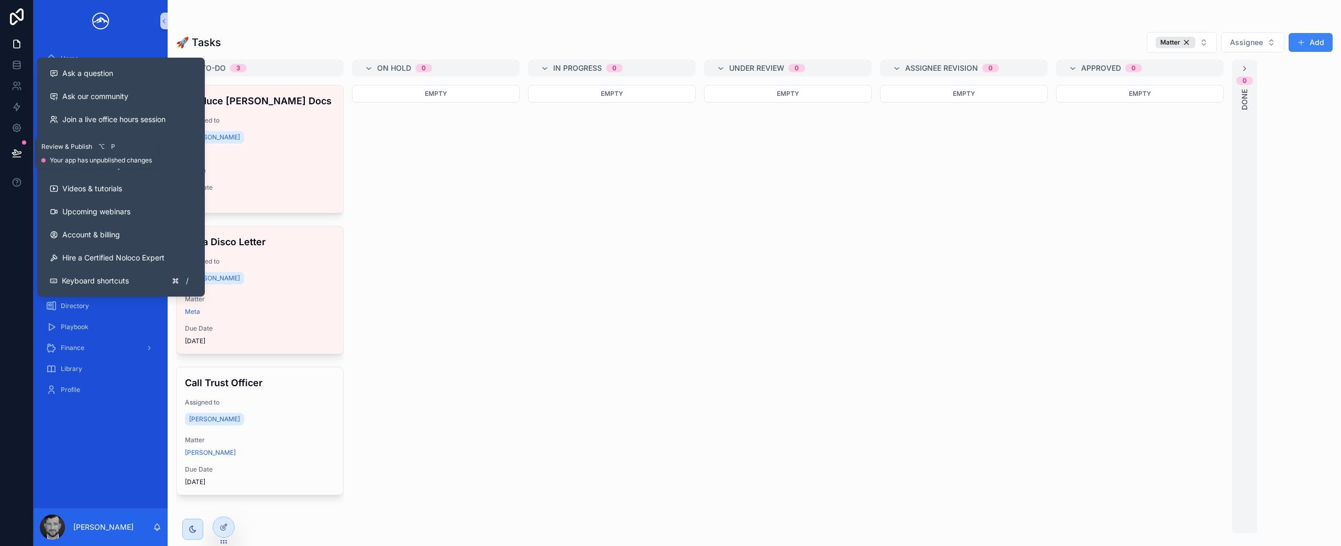
click at [22, 155] on button at bounding box center [16, 152] width 23 height 29
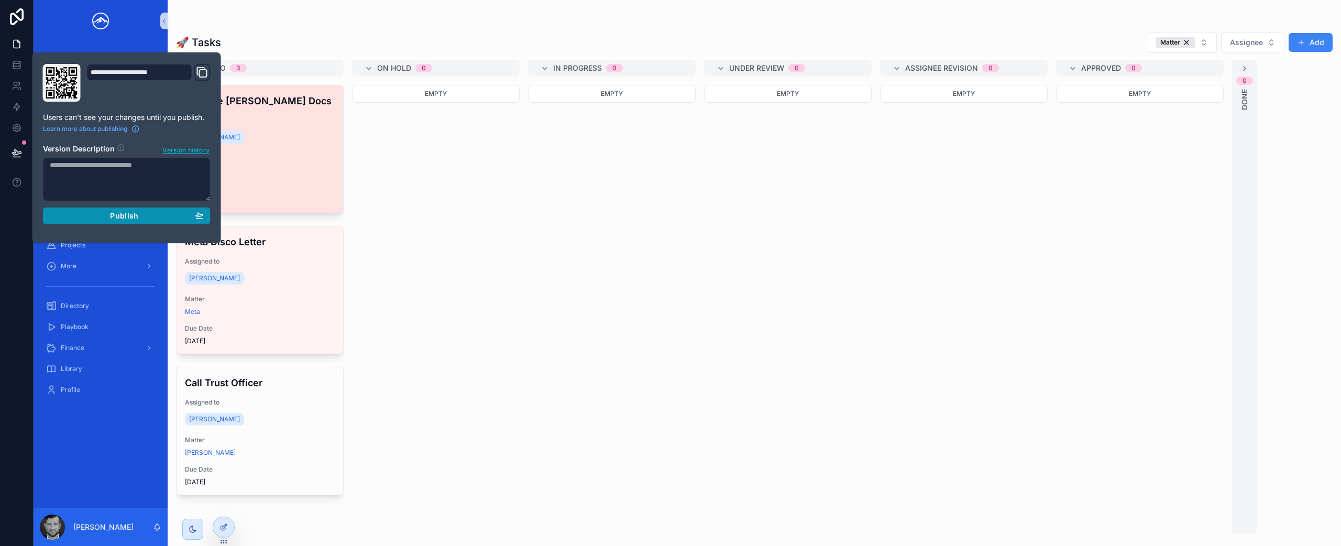
drag, startPoint x: 103, startPoint y: 218, endPoint x: 273, endPoint y: 212, distance: 170.3
click at [103, 218] on div "Publish" at bounding box center [127, 215] width 154 height 9
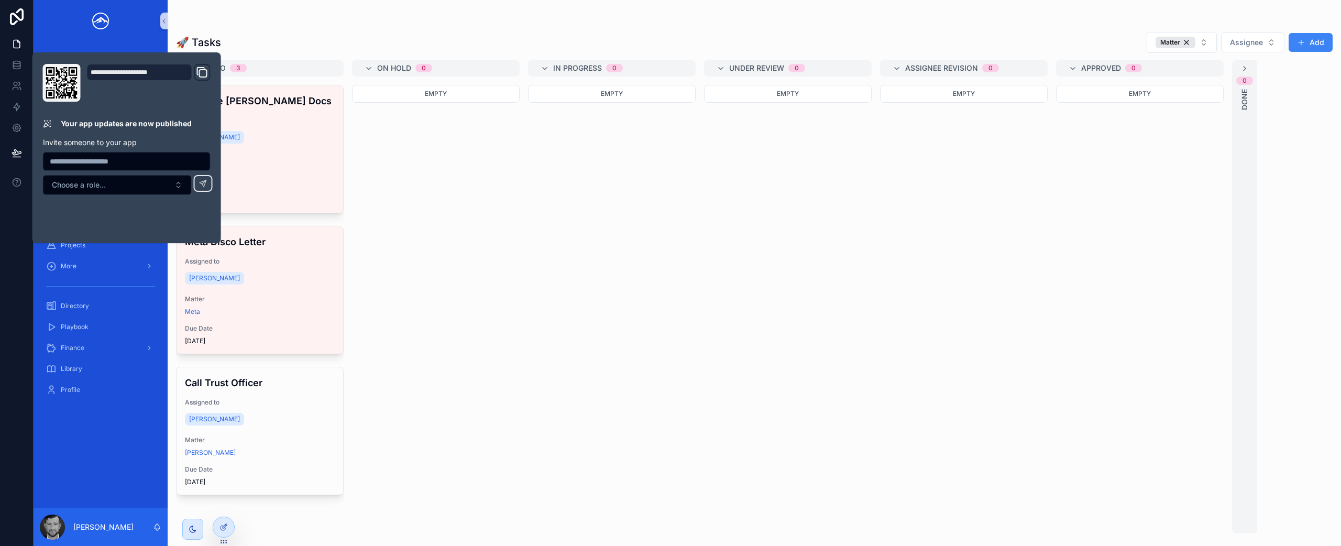
click at [425, 203] on div "Empty" at bounding box center [436, 309] width 168 height 448
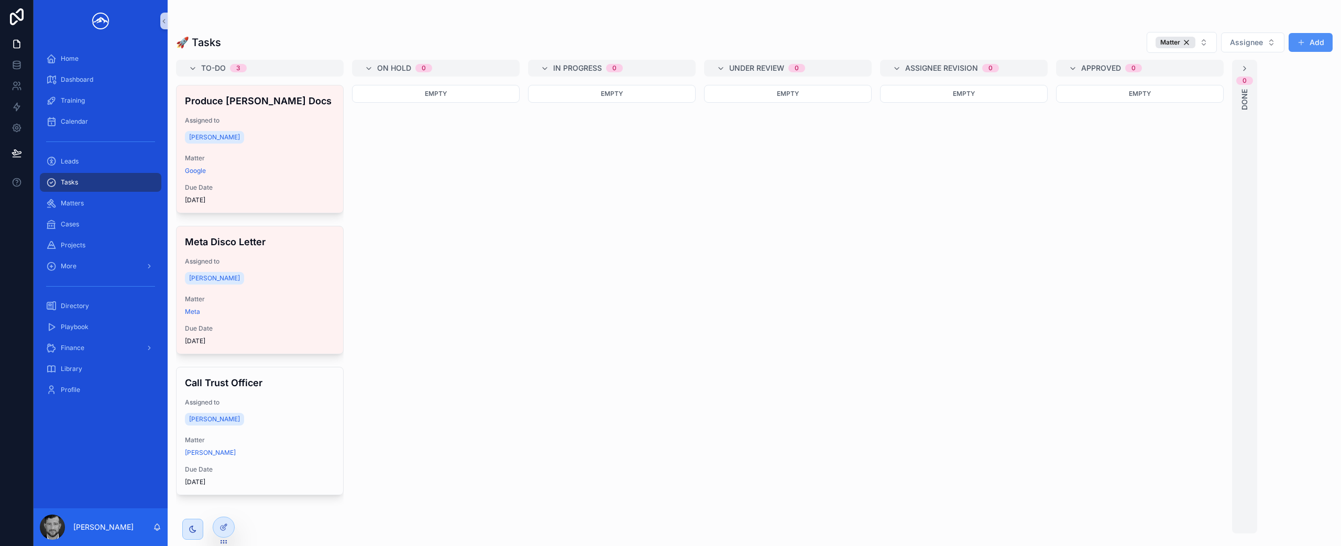
click at [1300, 45] on span "scrollable content" at bounding box center [1301, 42] width 8 height 8
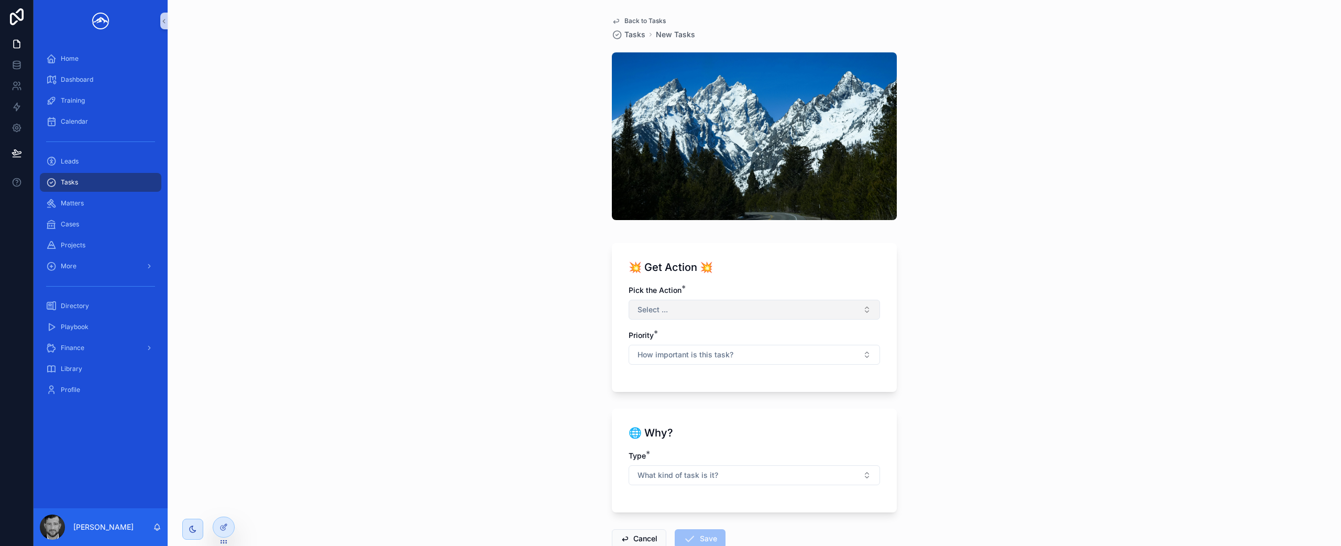
click at [856, 312] on button "Select ..." at bounding box center [753, 310] width 251 height 20
click at [780, 444] on div "Create a Custom Task" at bounding box center [750, 446] width 246 height 16
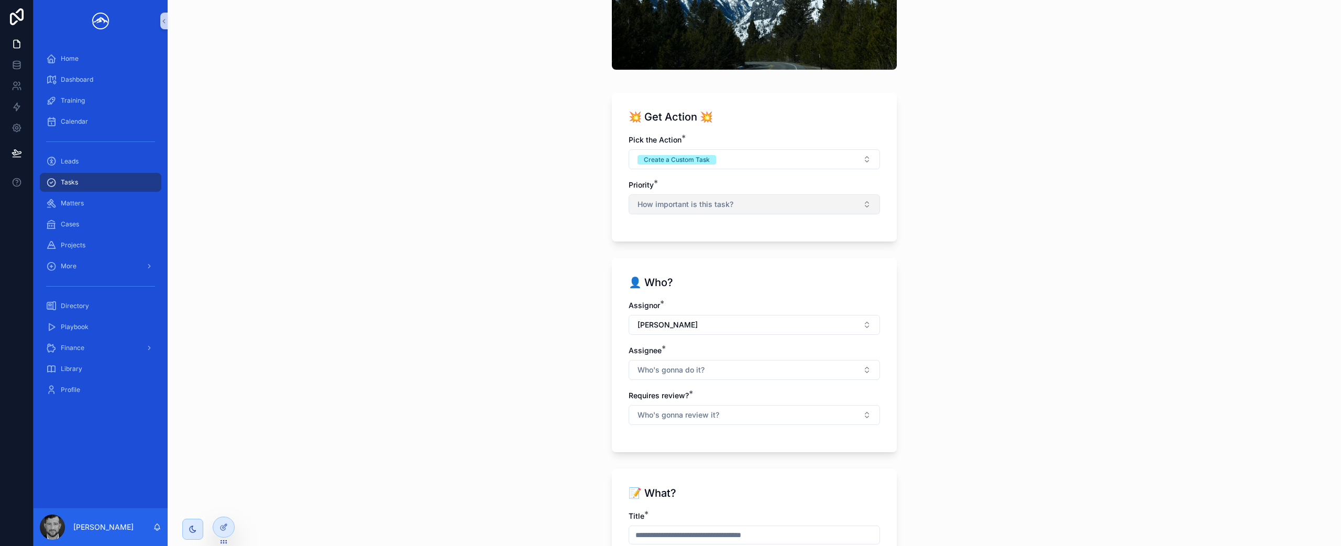
click at [751, 211] on button "How important is this task?" at bounding box center [753, 204] width 251 height 20
click at [758, 294] on div "High" at bounding box center [750, 293] width 246 height 16
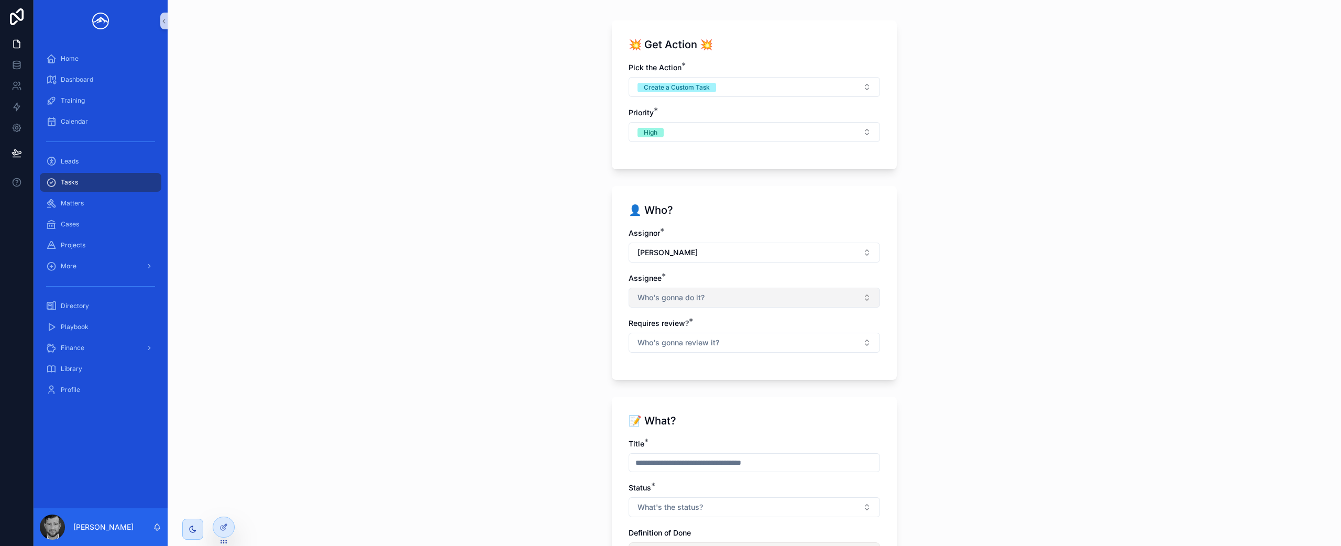
click at [720, 296] on button "Who's gonna do it?" at bounding box center [753, 298] width 251 height 20
drag, startPoint x: 718, startPoint y: 390, endPoint x: 727, endPoint y: 382, distance: 11.9
click at [719, 390] on div "[PERSON_NAME]" at bounding box center [750, 390] width 246 height 17
click at [937, 315] on div "Back to Tasks Tasks New Tasks 💥 Get Action 💥 Pick the Action * Create a Custom …" at bounding box center [754, 50] width 1173 height 546
click at [790, 347] on button "Who's gonna review it?" at bounding box center [753, 344] width 251 height 20
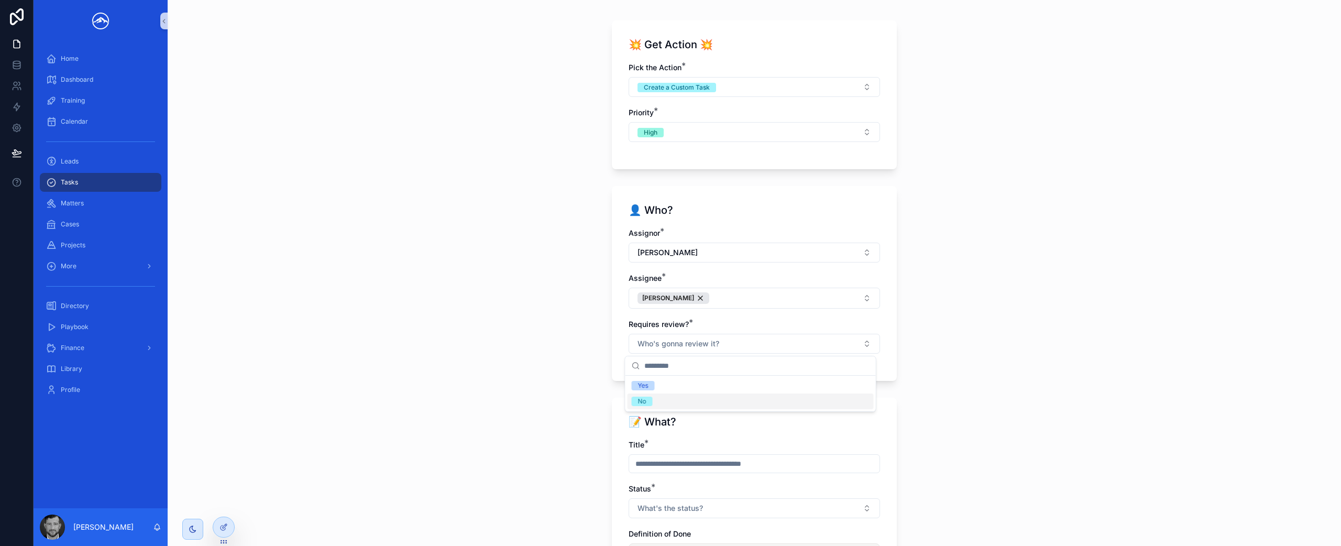
click at [759, 404] on div "No" at bounding box center [750, 401] width 246 height 16
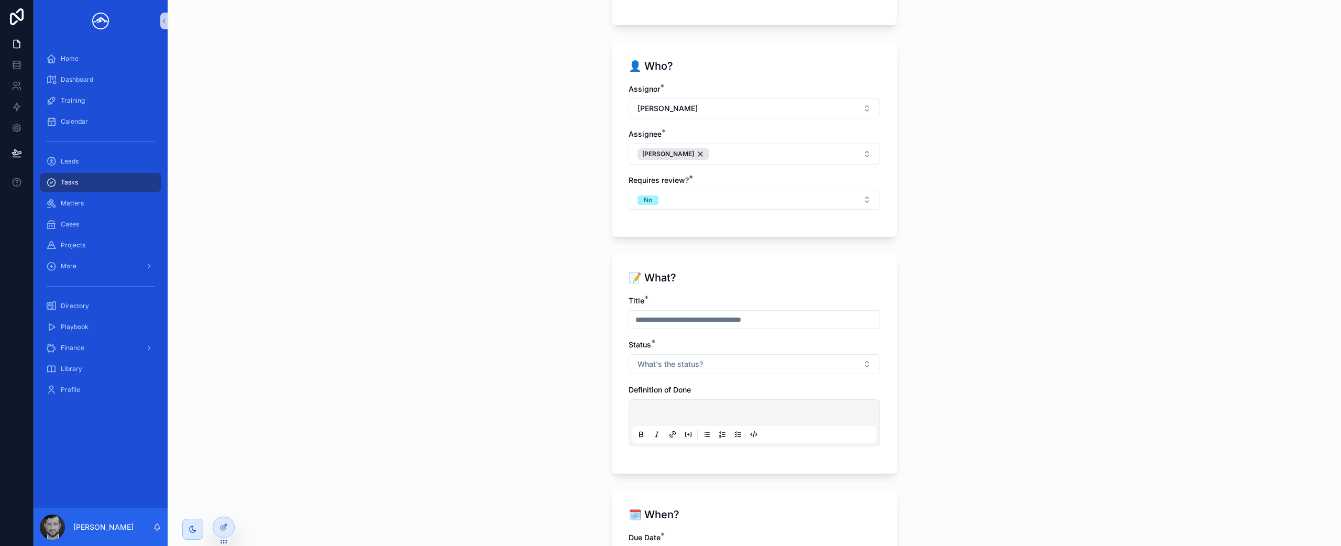
scroll to position [373, 0]
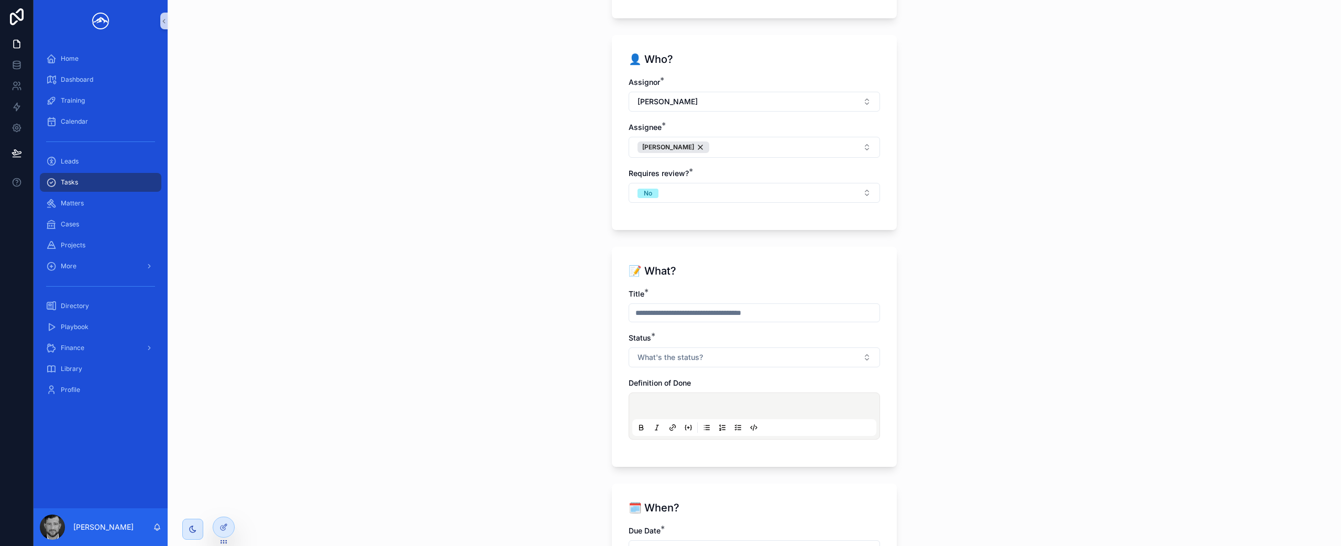
click at [790, 315] on input "scrollable content" at bounding box center [754, 312] width 250 height 15
type input "**********"
click at [769, 360] on button "What's the status?" at bounding box center [753, 357] width 251 height 20
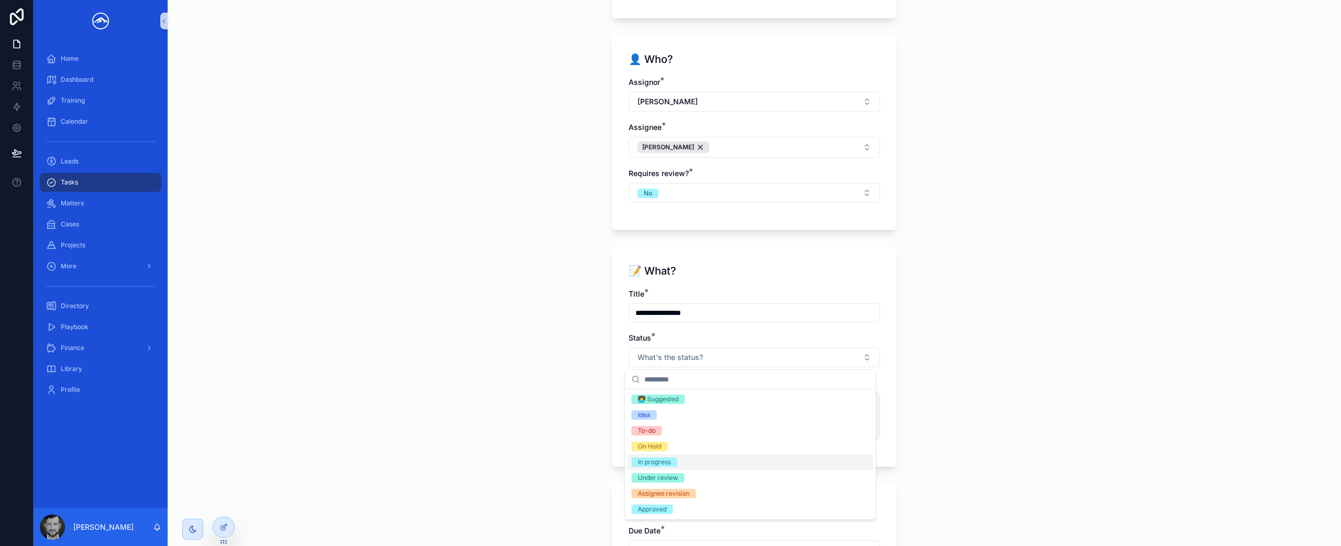
click at [706, 465] on div "In progress" at bounding box center [750, 462] width 246 height 16
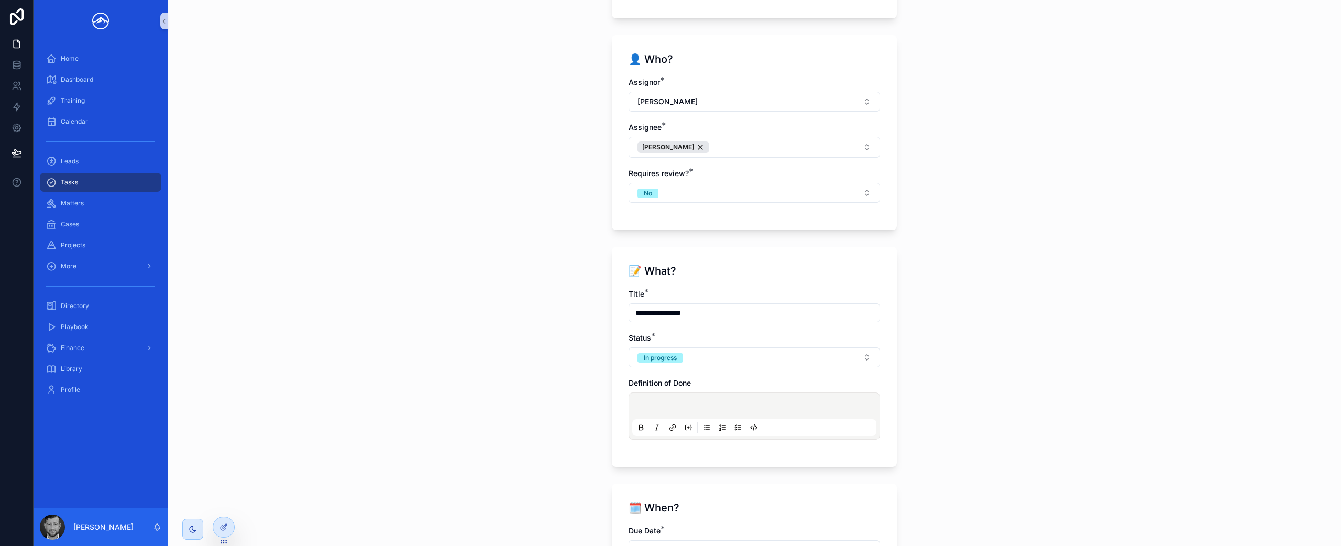
click at [762, 406] on p "scrollable content" at bounding box center [756, 407] width 244 height 10
click at [737, 428] on icon "scrollable content" at bounding box center [738, 427] width 8 height 8
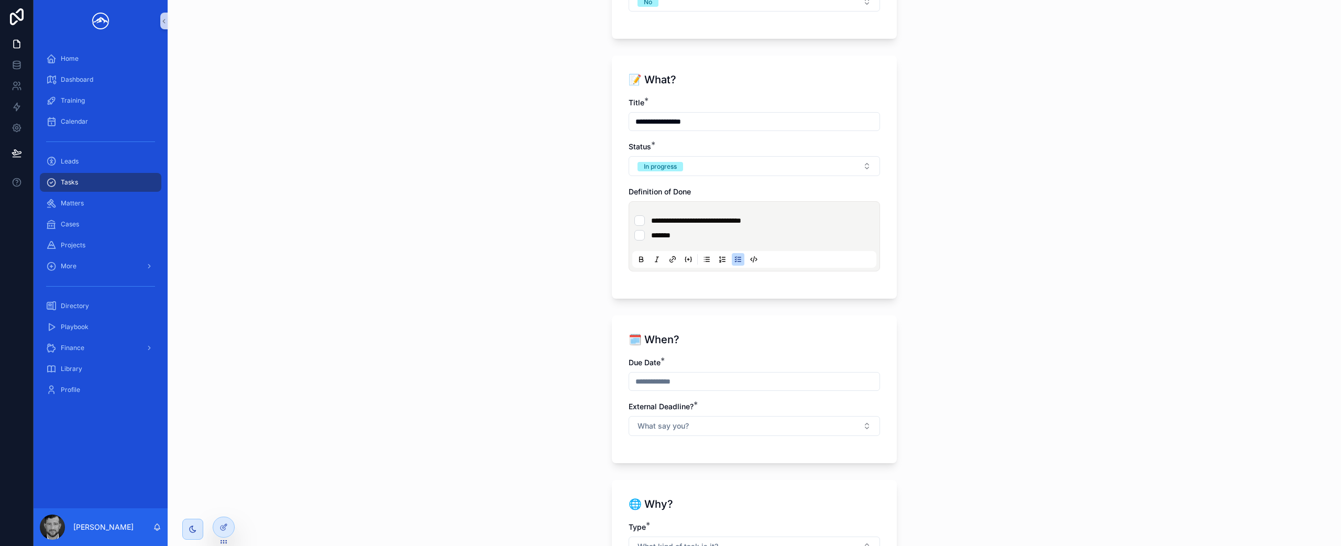
click at [747, 382] on input "scrollable content" at bounding box center [754, 381] width 250 height 15
click at [731, 288] on button "9" at bounding box center [731, 286] width 19 height 19
type input "********"
click at [854, 339] on div "🗓️ When?" at bounding box center [753, 339] width 251 height 15
click at [837, 433] on button "What say you?" at bounding box center [753, 426] width 251 height 20
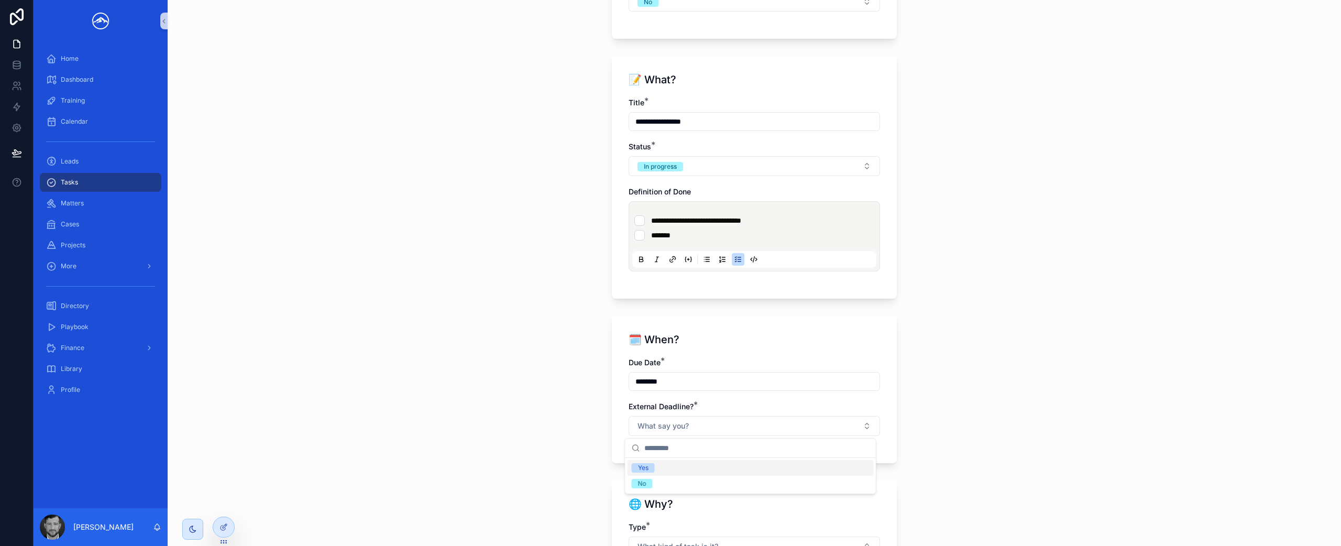
click at [806, 466] on div "Yes" at bounding box center [750, 468] width 246 height 16
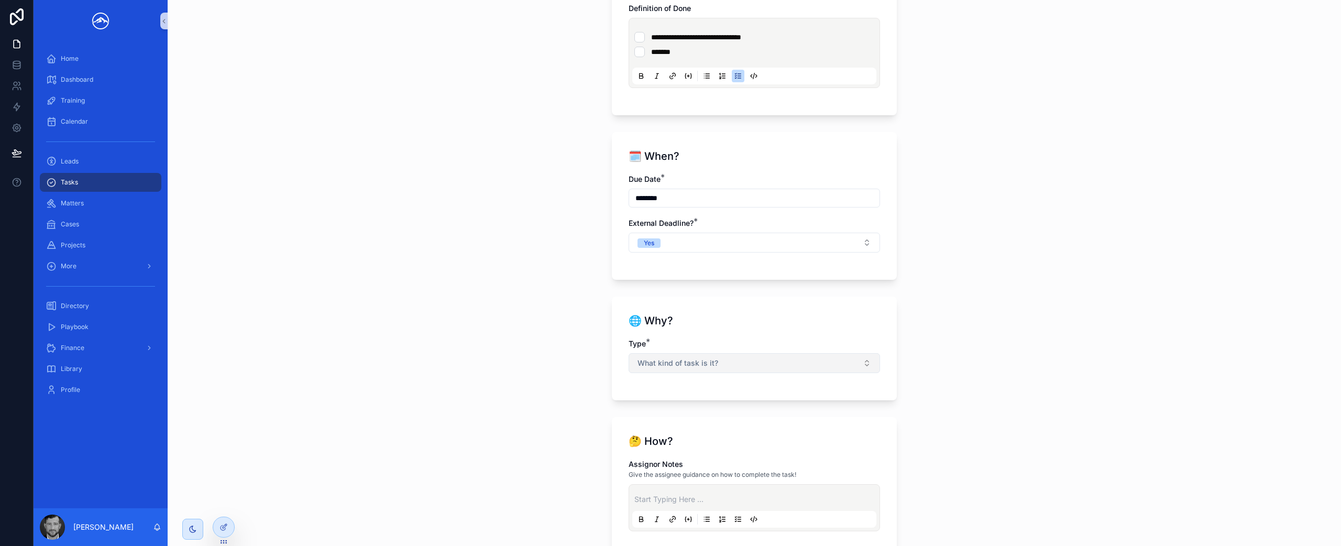
click at [746, 368] on button "What kind of task is it?" at bounding box center [753, 363] width 251 height 20
click at [715, 406] on div "Matter" at bounding box center [750, 405] width 246 height 16
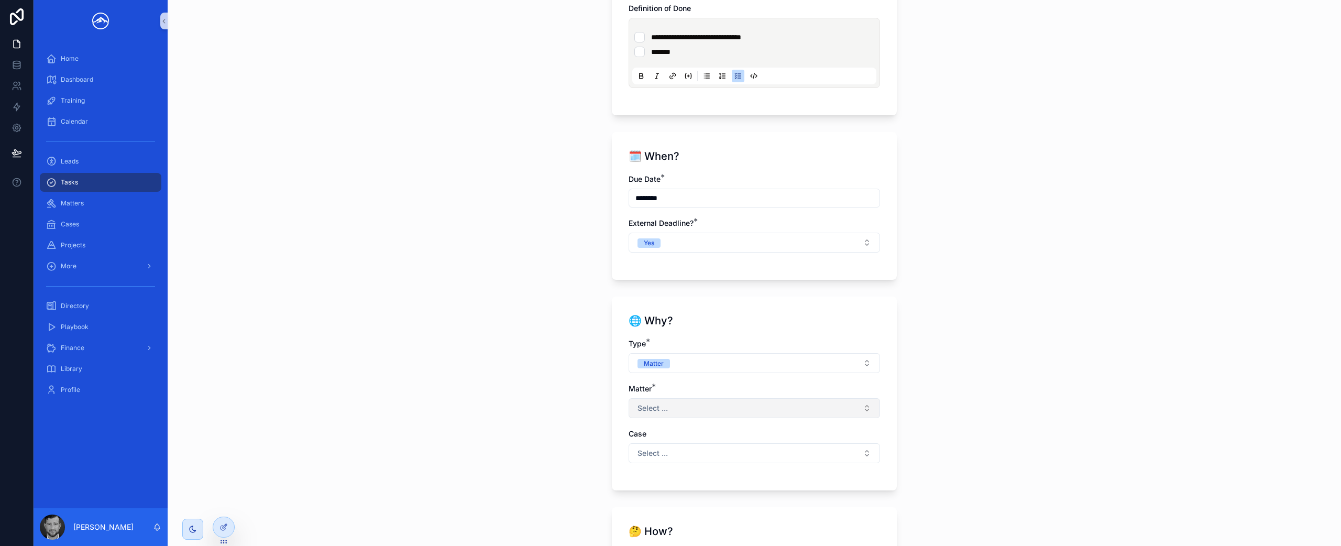
click at [717, 403] on button "Select ..." at bounding box center [753, 408] width 251 height 20
type input "**"
click at [724, 455] on div "Li" at bounding box center [750, 450] width 246 height 17
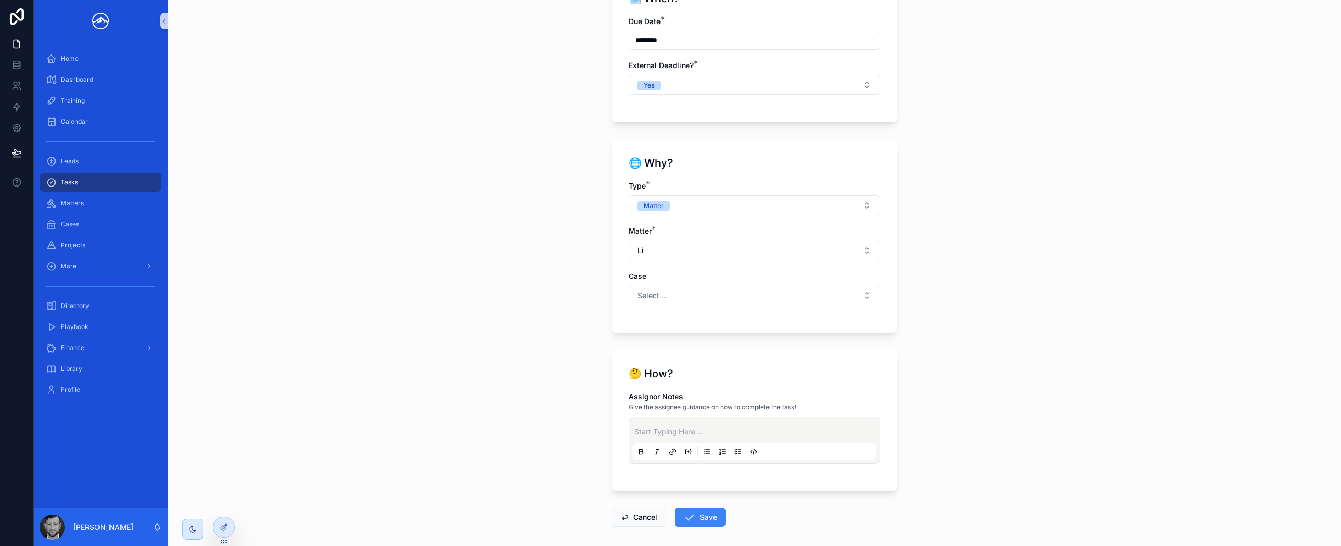
scroll to position [931, 0]
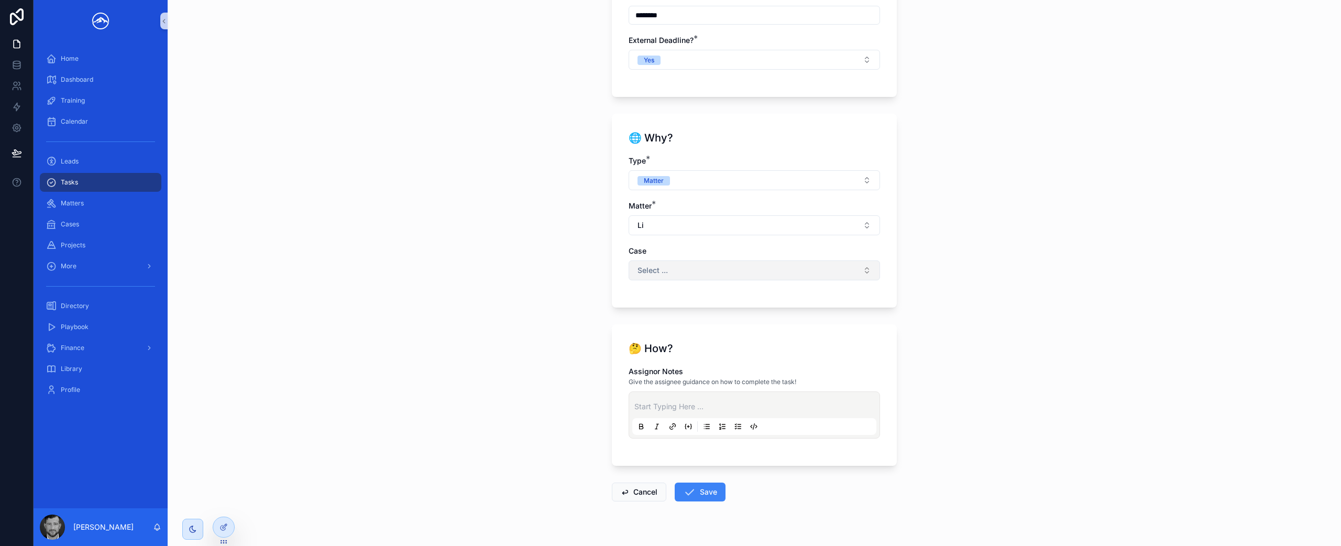
click at [758, 262] on button "Select ..." at bounding box center [753, 270] width 251 height 20
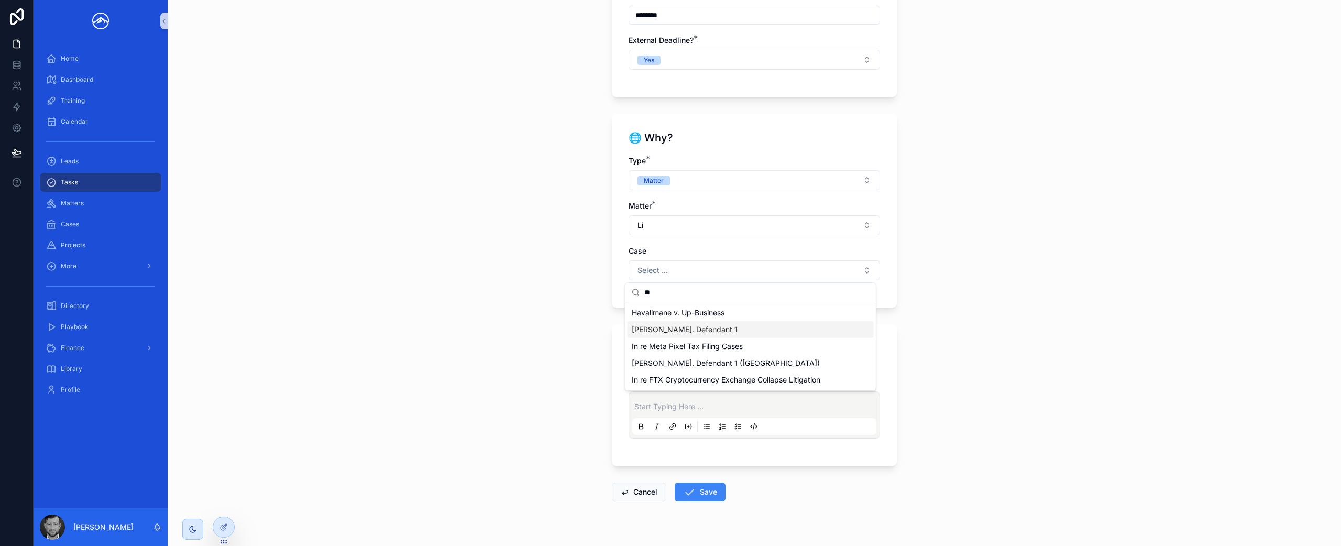
type input "**"
click at [766, 330] on div "[PERSON_NAME]. Defendant 1" at bounding box center [750, 329] width 246 height 17
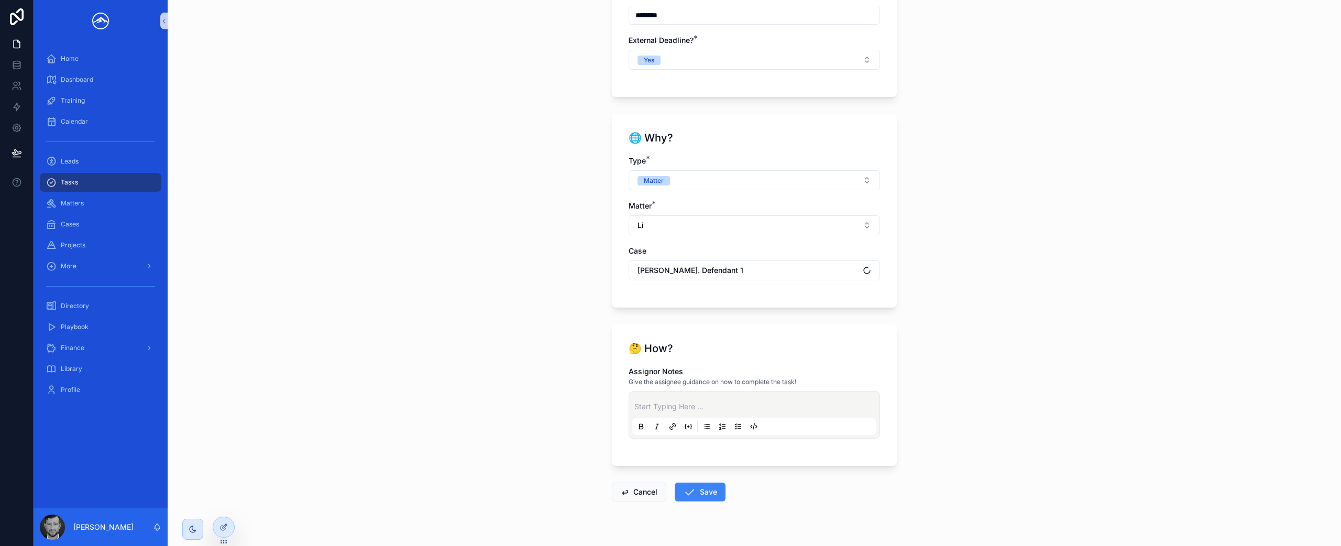
scroll to position [931, 0]
click at [706, 488] on button "Save" at bounding box center [700, 491] width 51 height 19
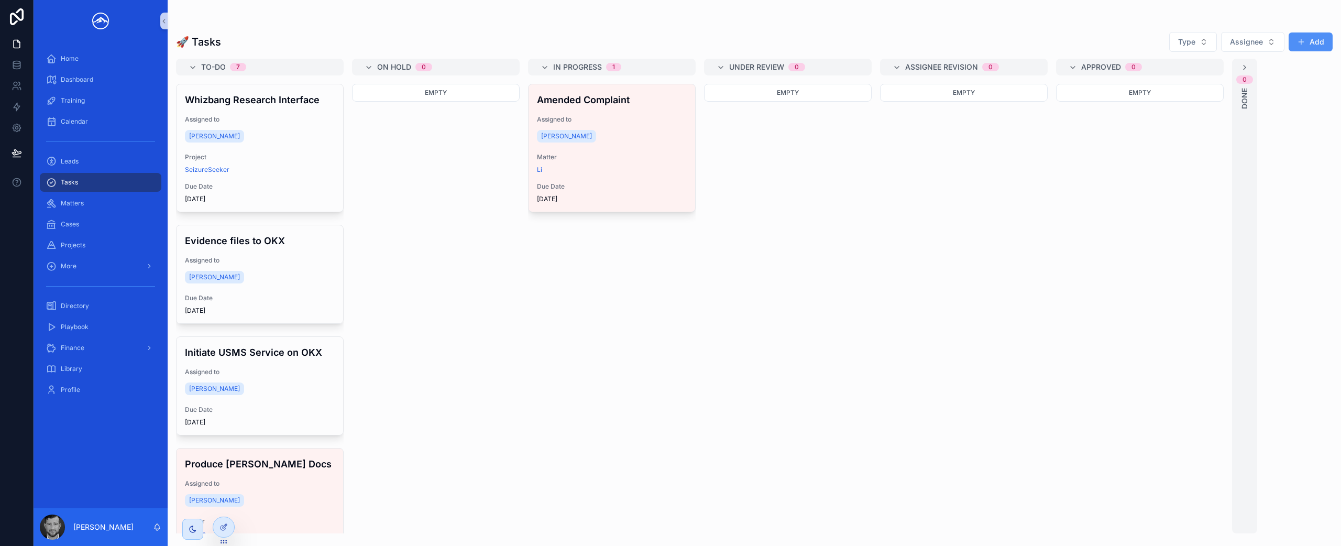
click at [1307, 46] on button "Add" at bounding box center [1310, 41] width 44 height 19
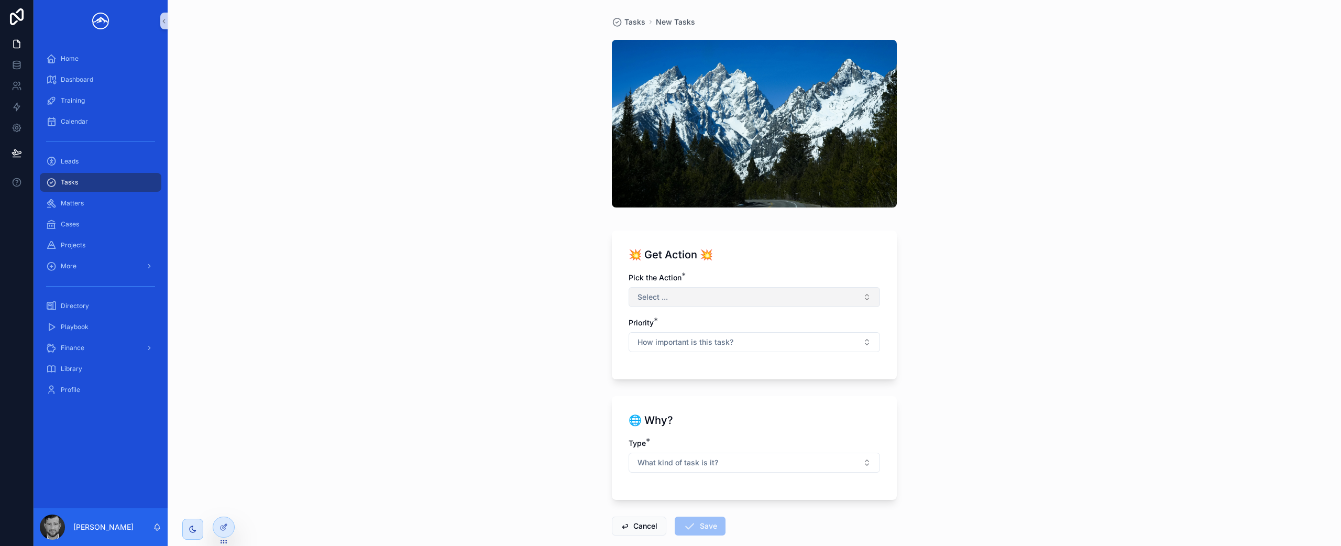
click at [809, 296] on button "Select ..." at bounding box center [753, 297] width 251 height 20
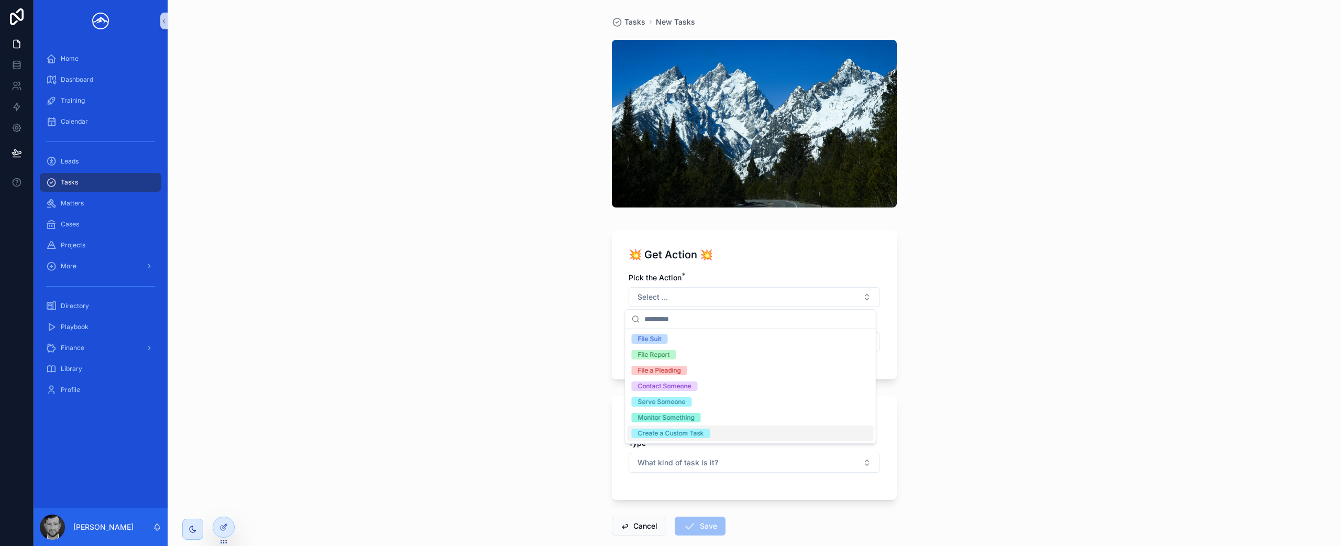
click at [753, 430] on div "Create a Custom Task" at bounding box center [750, 433] width 246 height 16
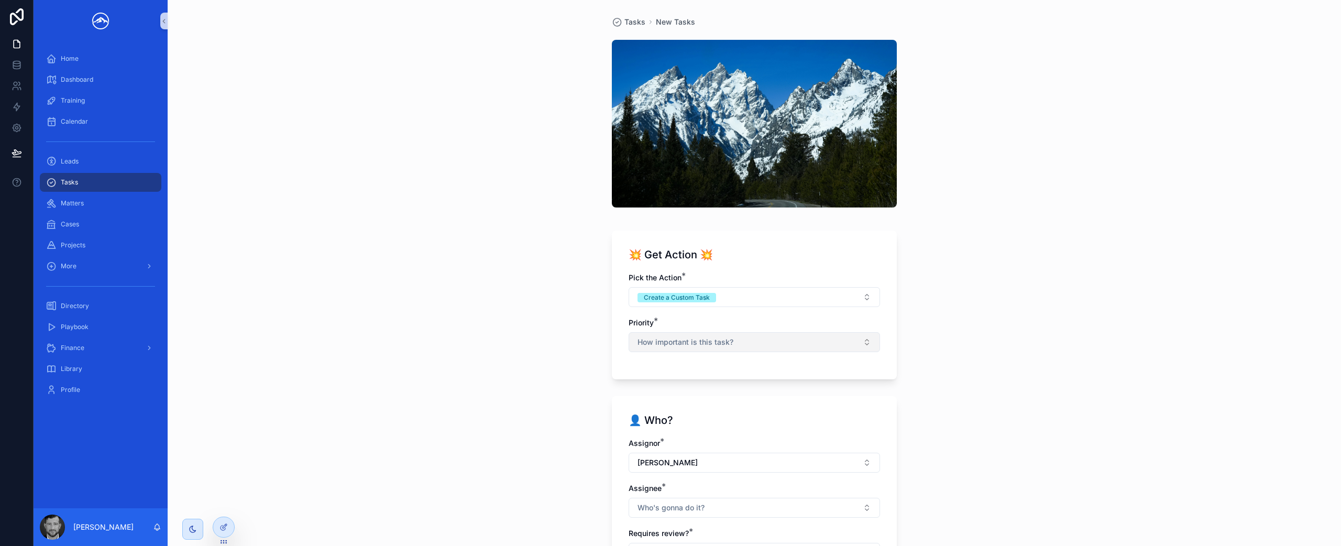
click at [777, 347] on button "How important is this task?" at bounding box center [753, 342] width 251 height 20
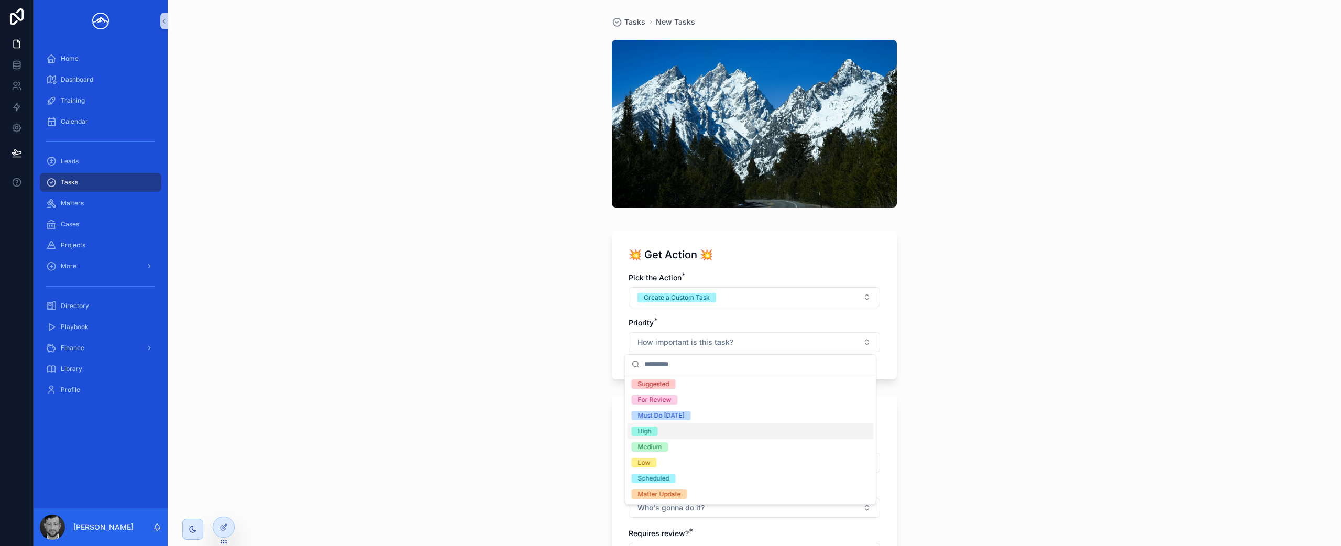
click at [740, 430] on div "High" at bounding box center [750, 431] width 246 height 16
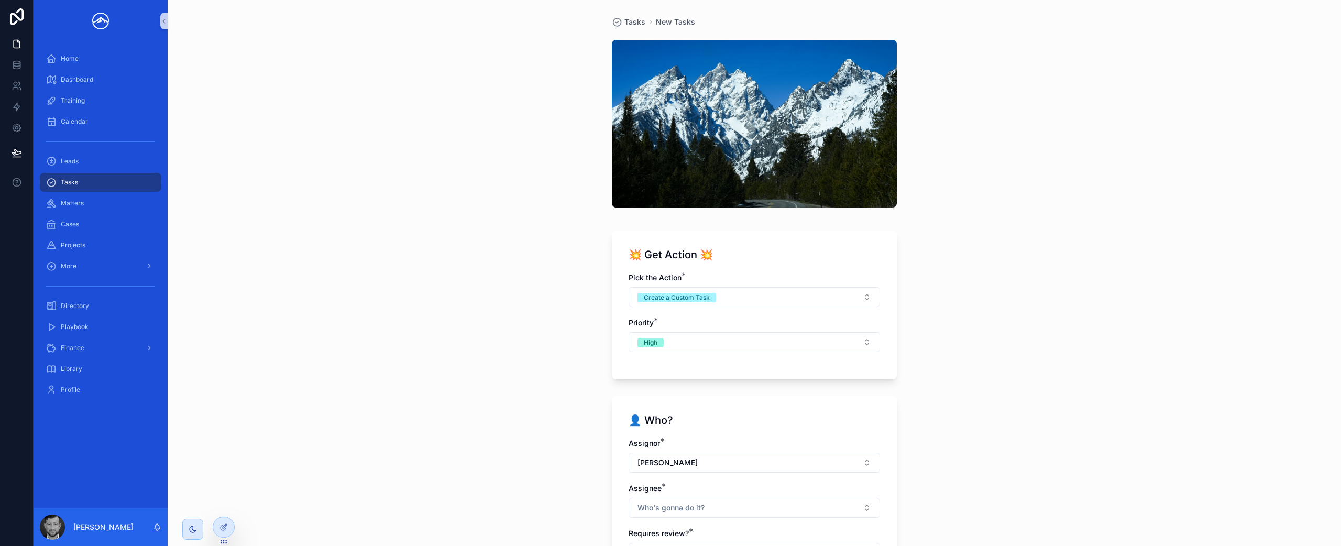
scroll to position [94, 0]
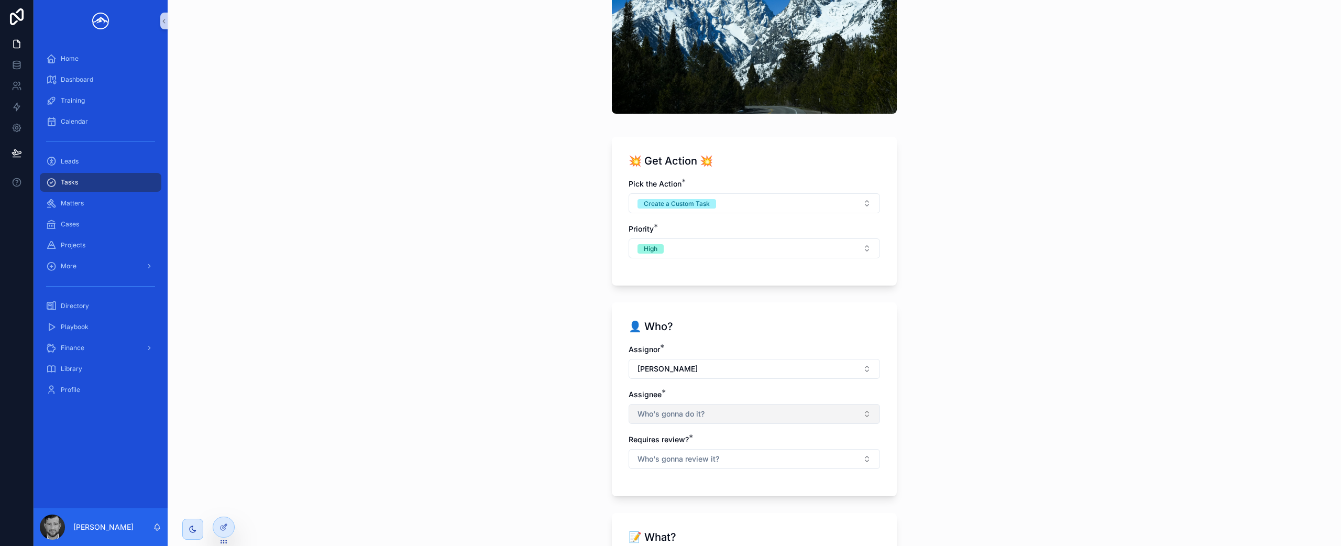
click at [728, 418] on button "Who's gonna do it?" at bounding box center [753, 414] width 251 height 20
click at [705, 505] on div "[PERSON_NAME]" at bounding box center [750, 506] width 246 height 17
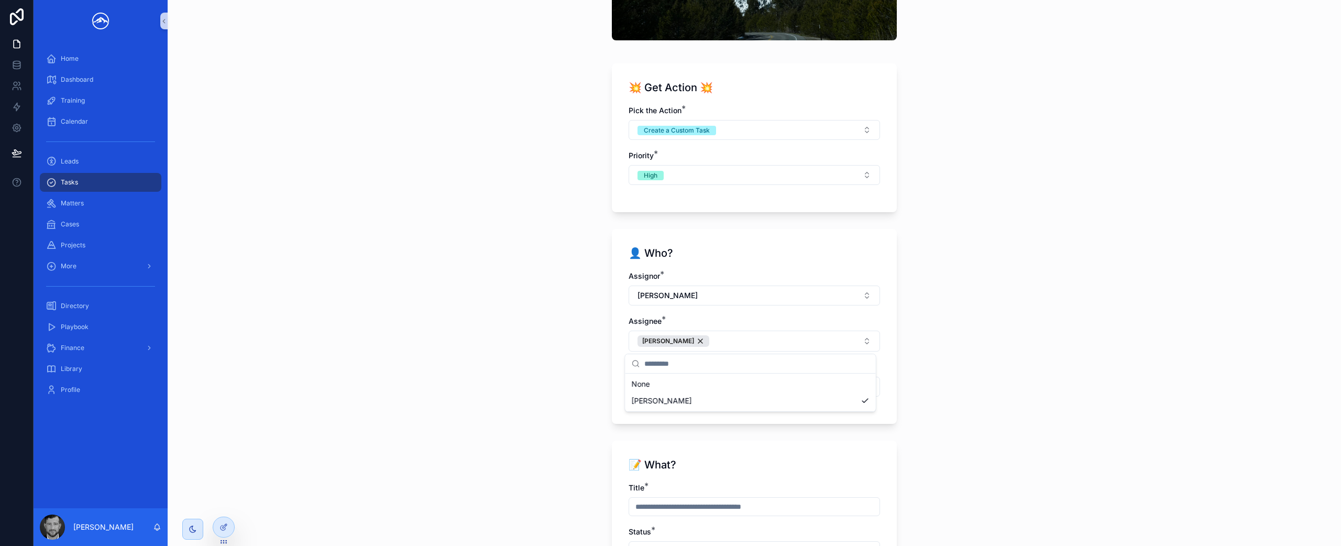
click at [982, 411] on div "Tasks New Tasks 💥 Get Action 💥 Pick the Action * Create a Custom Task Priority …" at bounding box center [754, 273] width 1173 height 546
click at [768, 386] on button "Who's gonna review it?" at bounding box center [753, 387] width 251 height 20
click at [748, 444] on div "No" at bounding box center [750, 444] width 246 height 16
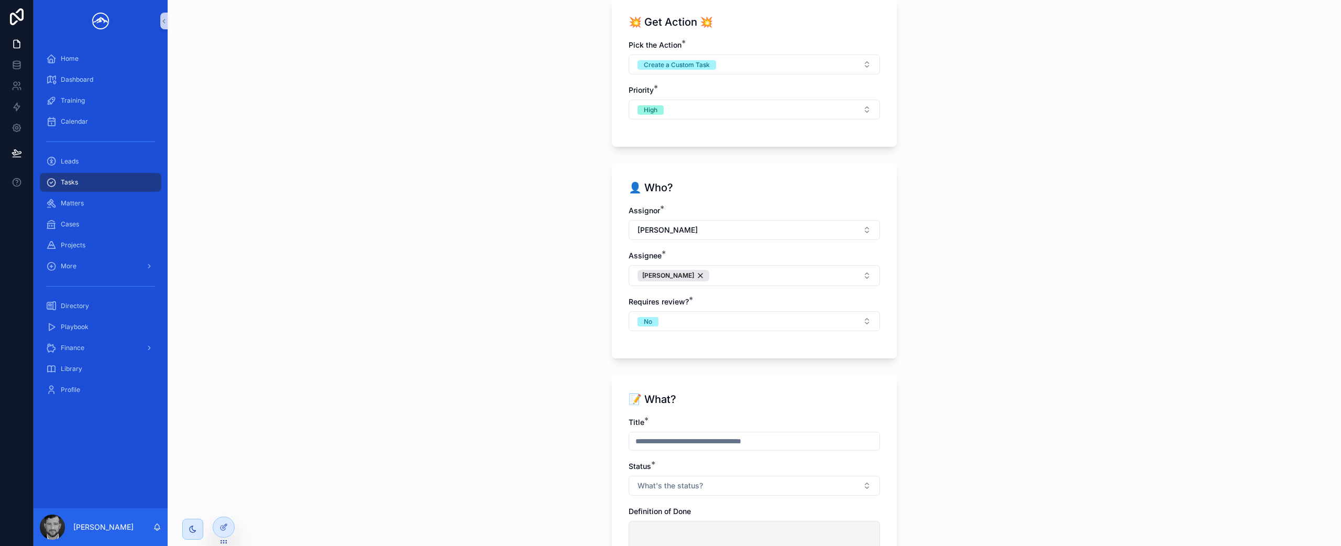
scroll to position [283, 0]
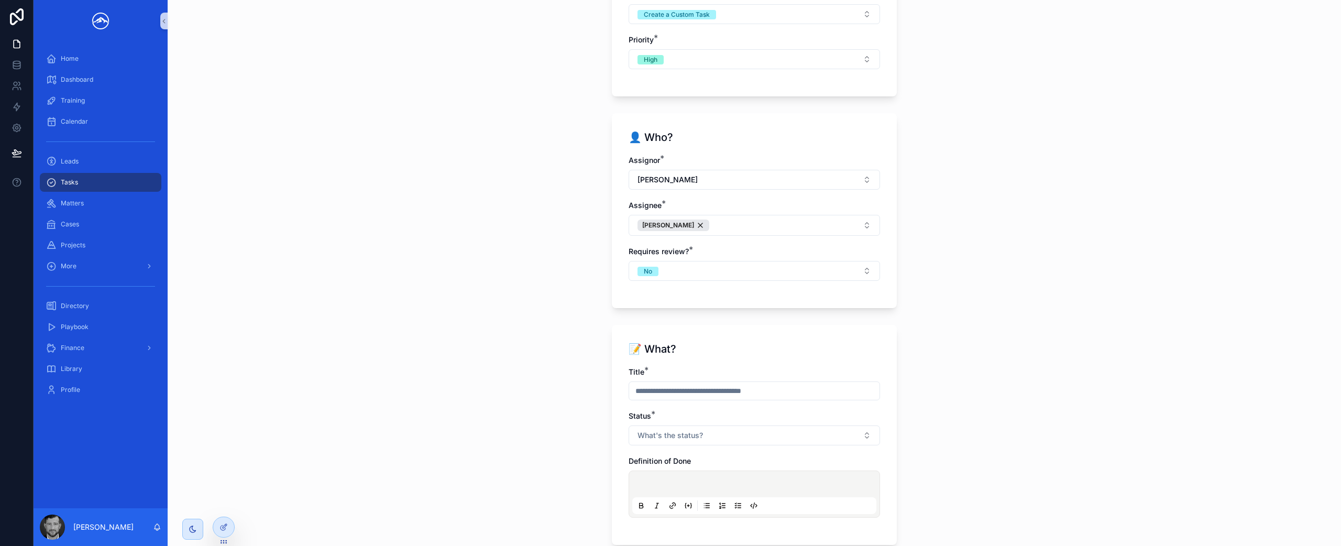
click at [659, 390] on input "scrollable content" at bounding box center [754, 390] width 250 height 15
type input "**********"
click at [659, 428] on button "What's the status?" at bounding box center [753, 435] width 251 height 20
click at [686, 364] on div "In progress" at bounding box center [750, 366] width 246 height 16
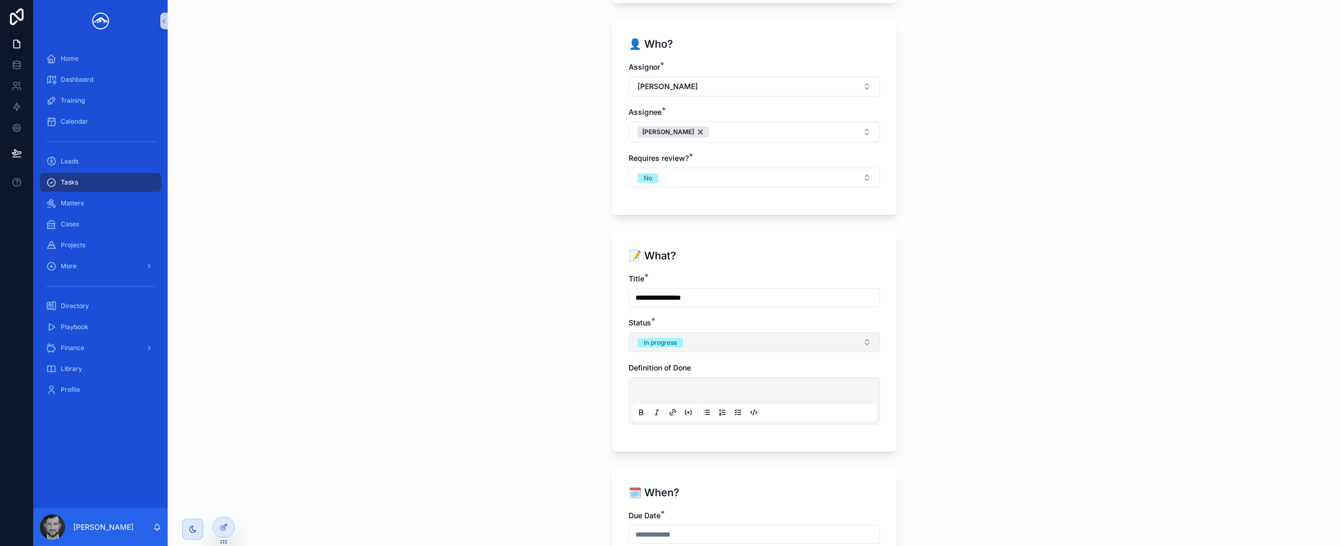
click at [724, 345] on button "In progress" at bounding box center [753, 342] width 251 height 20
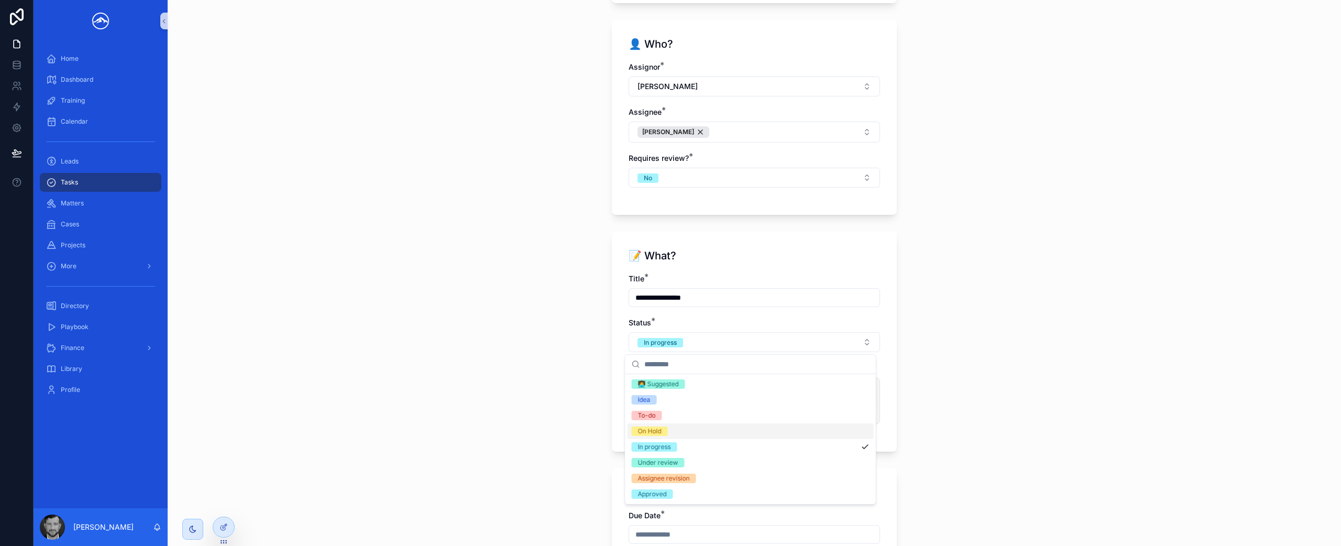
click at [716, 416] on div "To-do" at bounding box center [750, 415] width 246 height 16
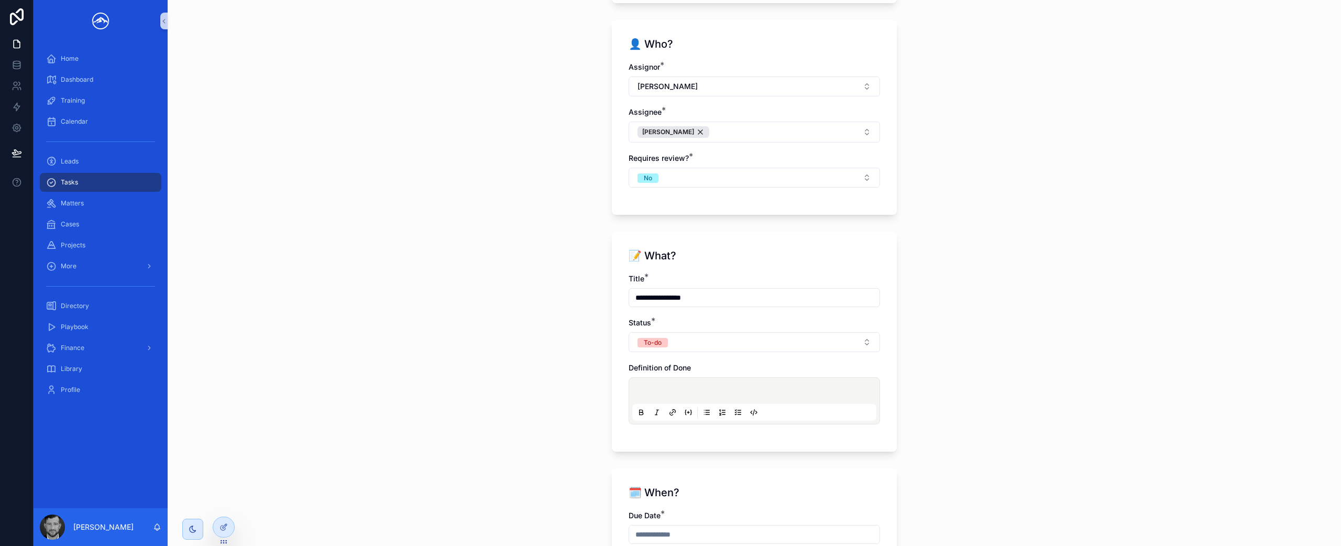
click at [749, 391] on p "scrollable content" at bounding box center [756, 392] width 244 height 10
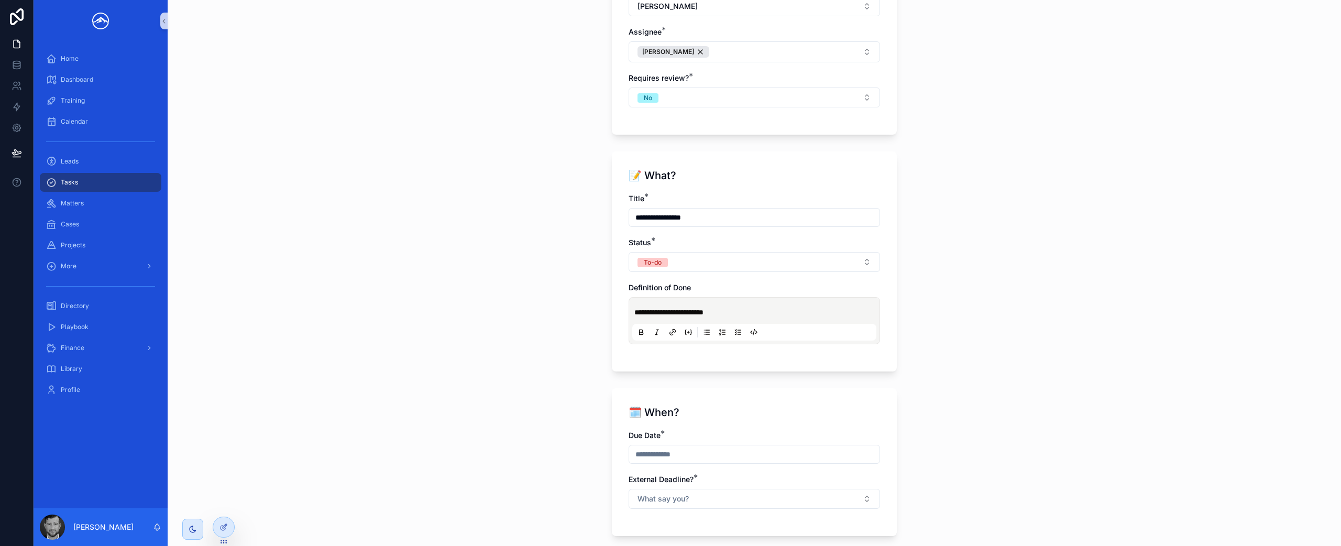
scroll to position [521, 0]
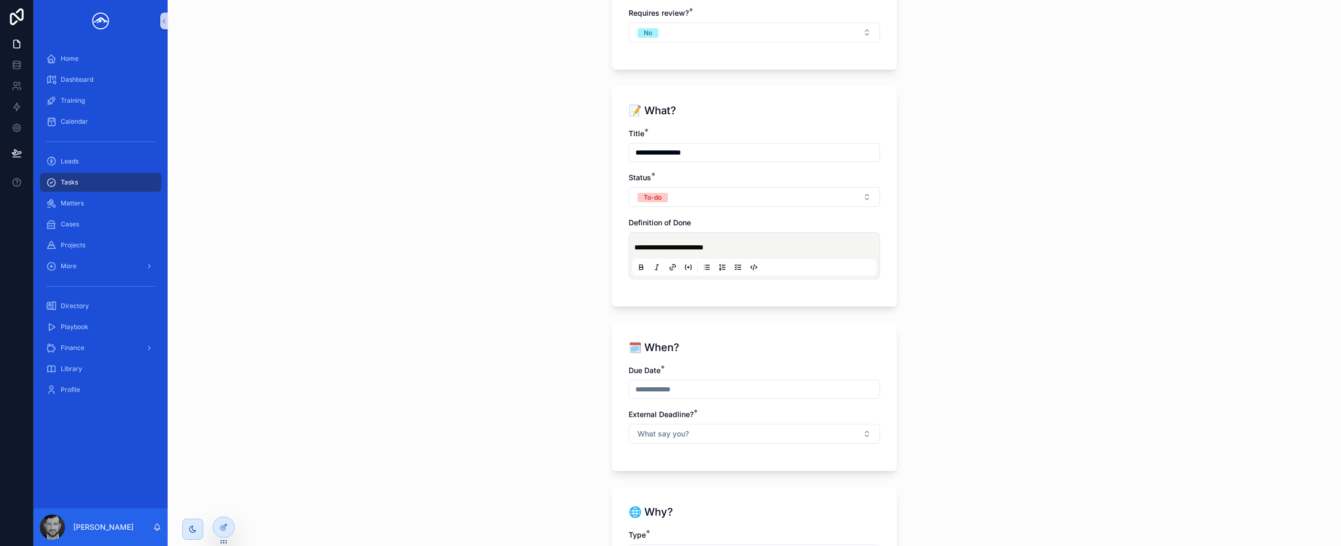
click at [714, 388] on input "scrollable content" at bounding box center [754, 389] width 250 height 15
click at [791, 270] on button "5" at bounding box center [788, 271] width 19 height 19
type input "********"
click at [837, 460] on div "🗓️ When? Due Date * ******** External Deadline? * What say you?" at bounding box center [754, 397] width 285 height 148
click at [827, 434] on button "What say you?" at bounding box center [753, 434] width 251 height 20
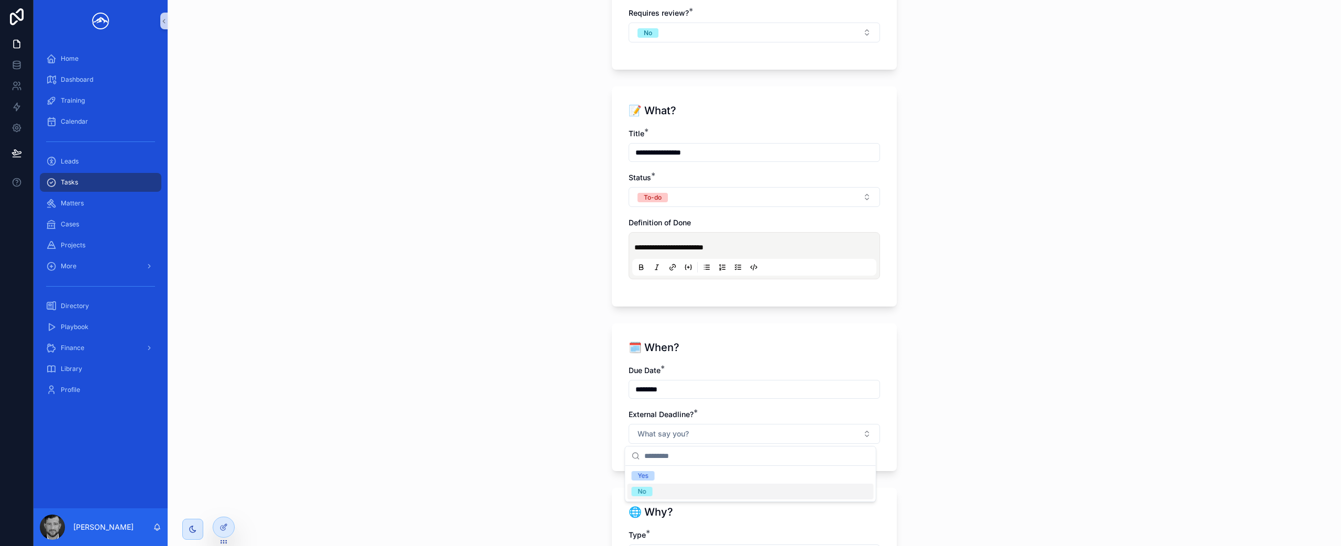
click at [761, 487] on div "No" at bounding box center [750, 491] width 246 height 16
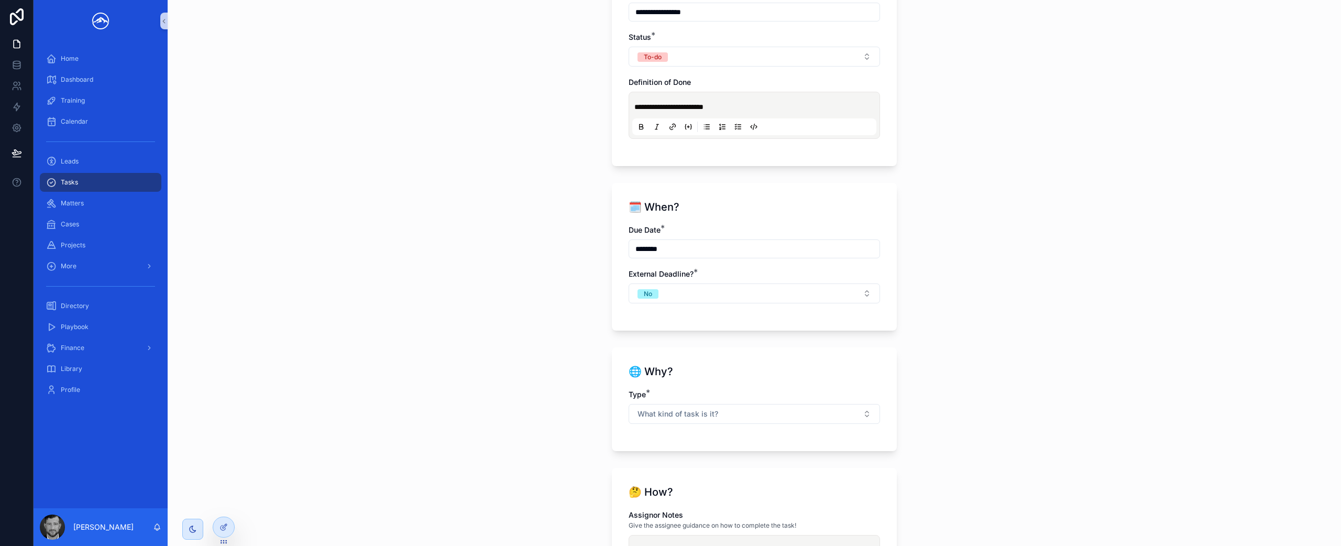
scroll to position [708, 0]
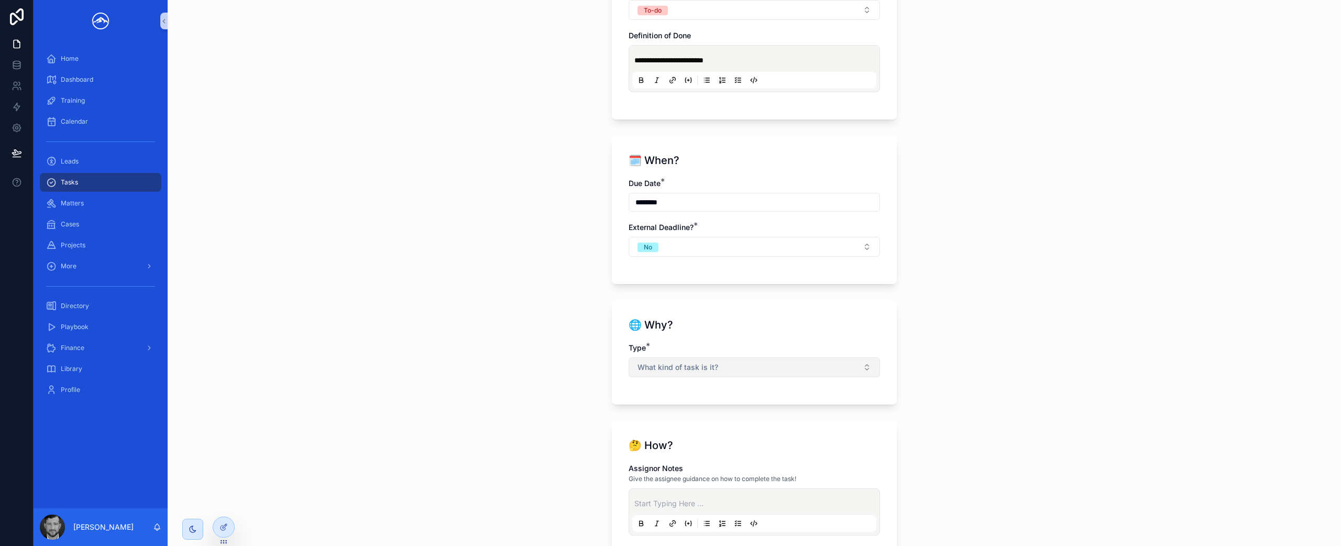
click at [783, 372] on button "What kind of task is it?" at bounding box center [753, 367] width 251 height 20
click at [752, 408] on div "Matter" at bounding box center [750, 409] width 246 height 16
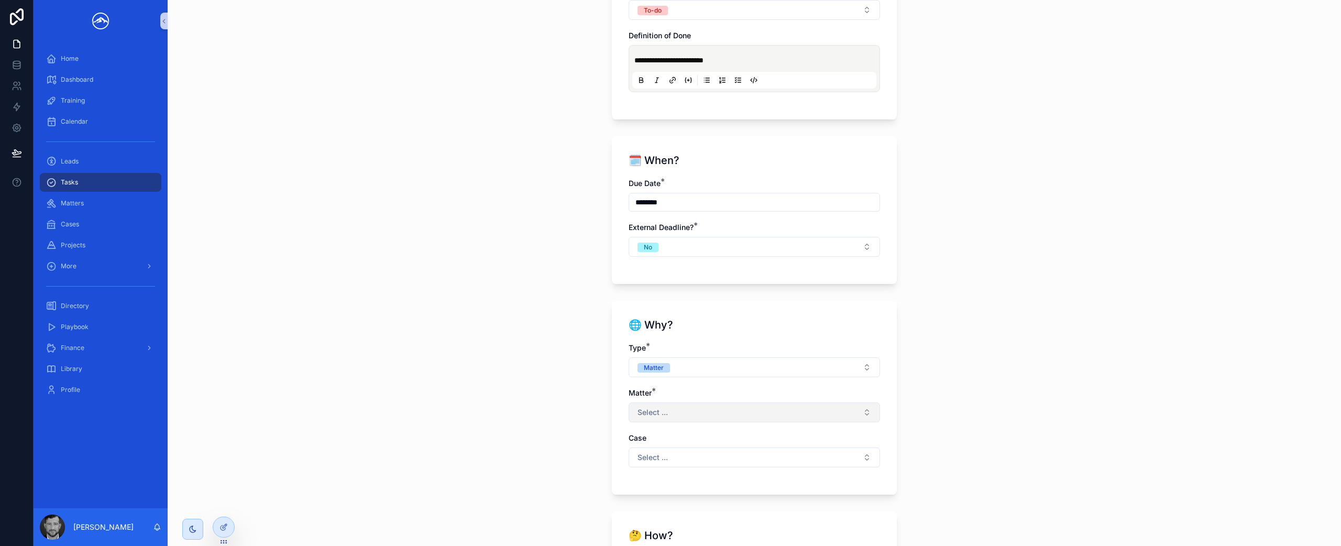
click at [742, 409] on button "Select ..." at bounding box center [753, 412] width 251 height 20
click at [706, 298] on div "Li" at bounding box center [750, 300] width 246 height 17
click at [776, 416] on button "Li" at bounding box center [753, 412] width 251 height 20
click at [808, 441] on div "**********" at bounding box center [687, 273] width 1307 height 546
click at [752, 414] on button "Li" at bounding box center [753, 412] width 251 height 20
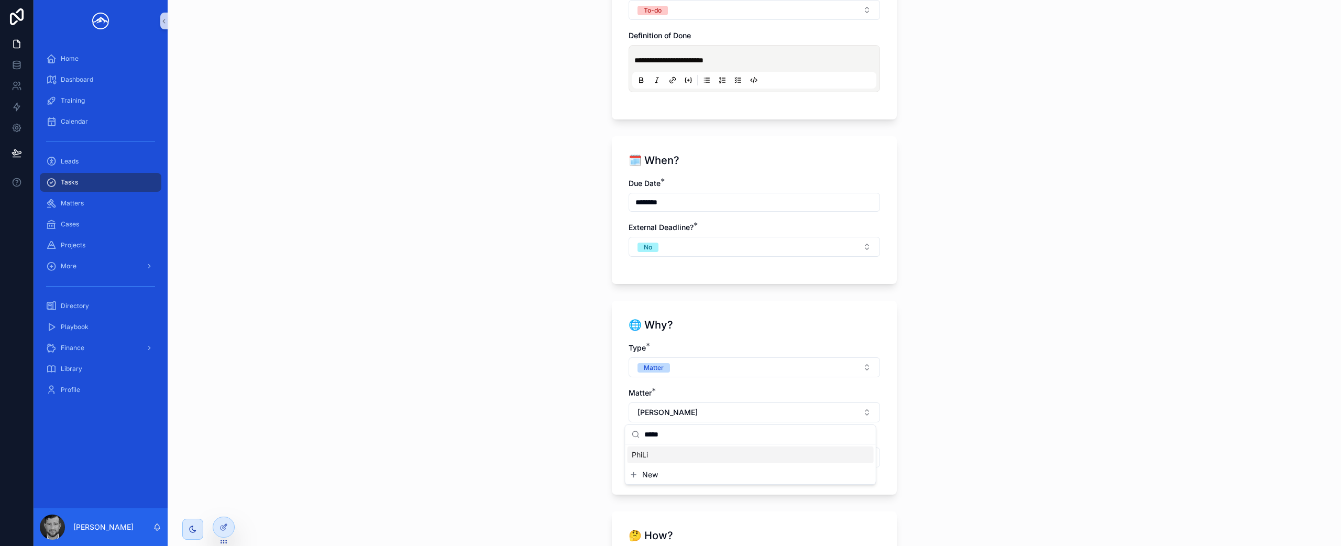
type input "*****"
click at [792, 454] on div "PhiLi" at bounding box center [750, 454] width 246 height 17
click at [813, 461] on button "Select ..." at bounding box center [753, 457] width 251 height 20
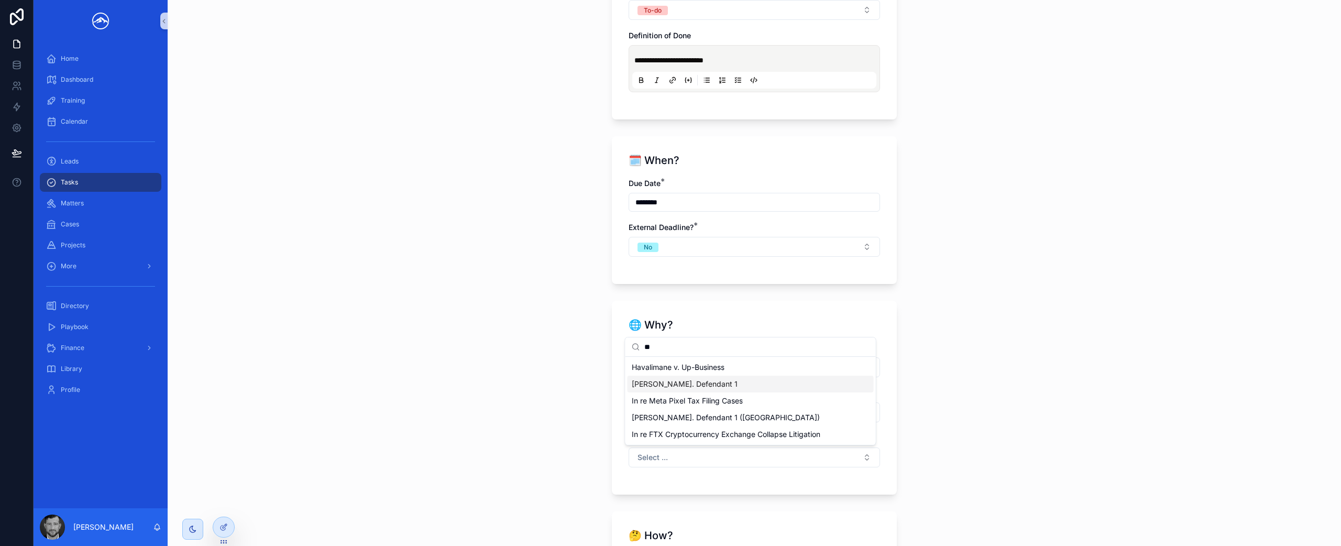
type input "**"
click at [796, 388] on div "[PERSON_NAME]. Defendant 1" at bounding box center [750, 383] width 246 height 17
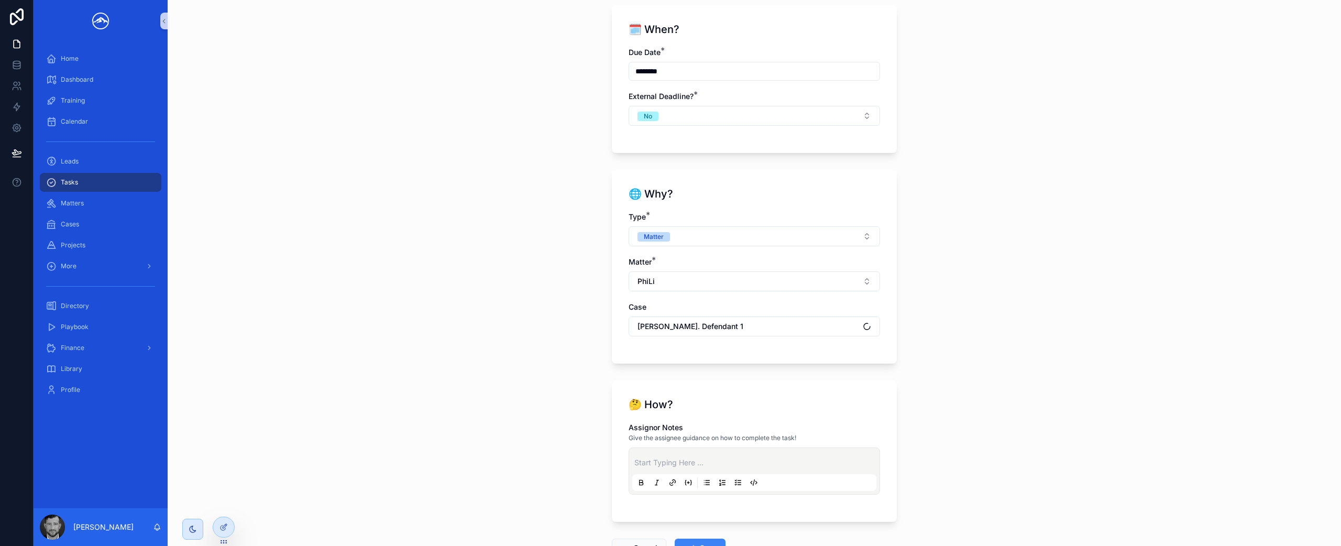
scroll to position [918, 0]
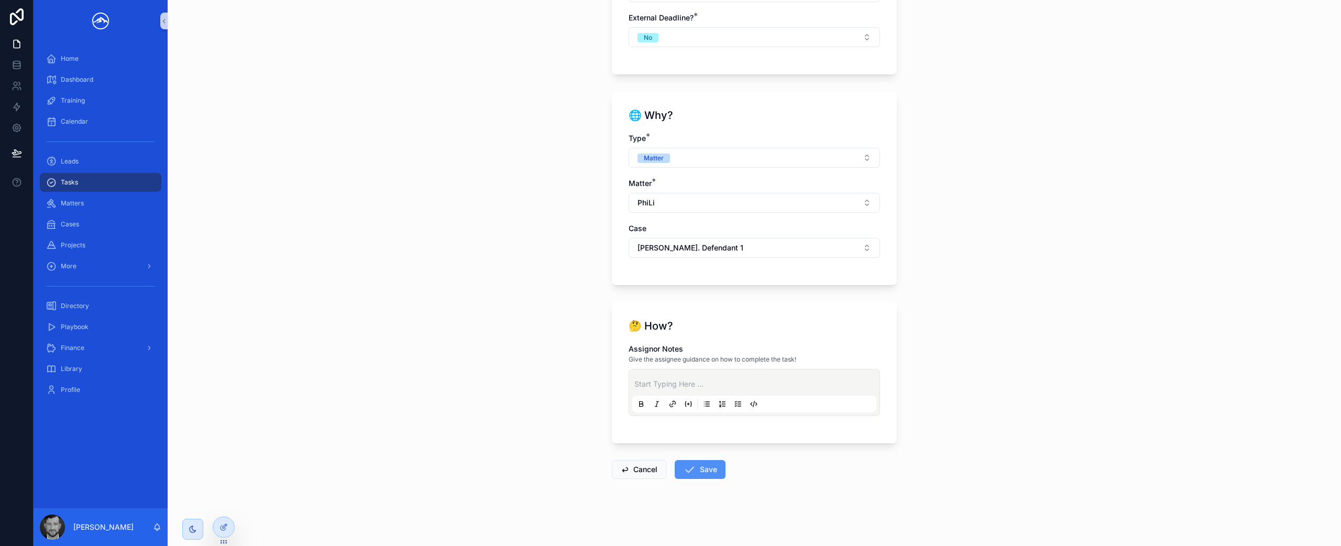
click at [702, 471] on button "Save" at bounding box center [700, 469] width 51 height 19
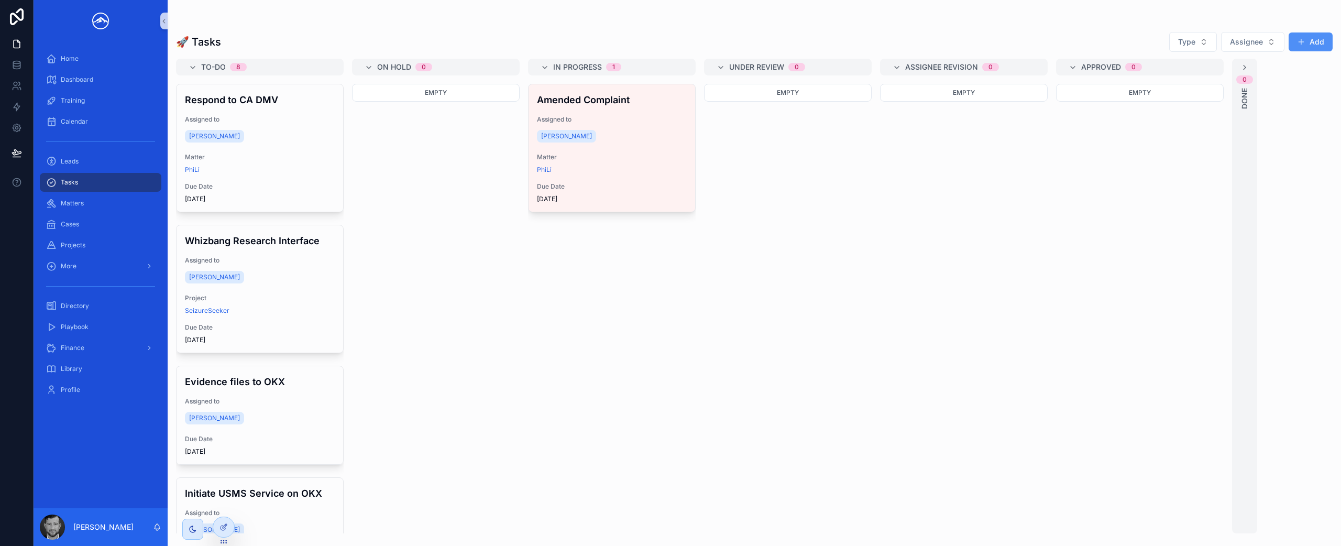
click at [1318, 44] on button "Add" at bounding box center [1310, 41] width 44 height 19
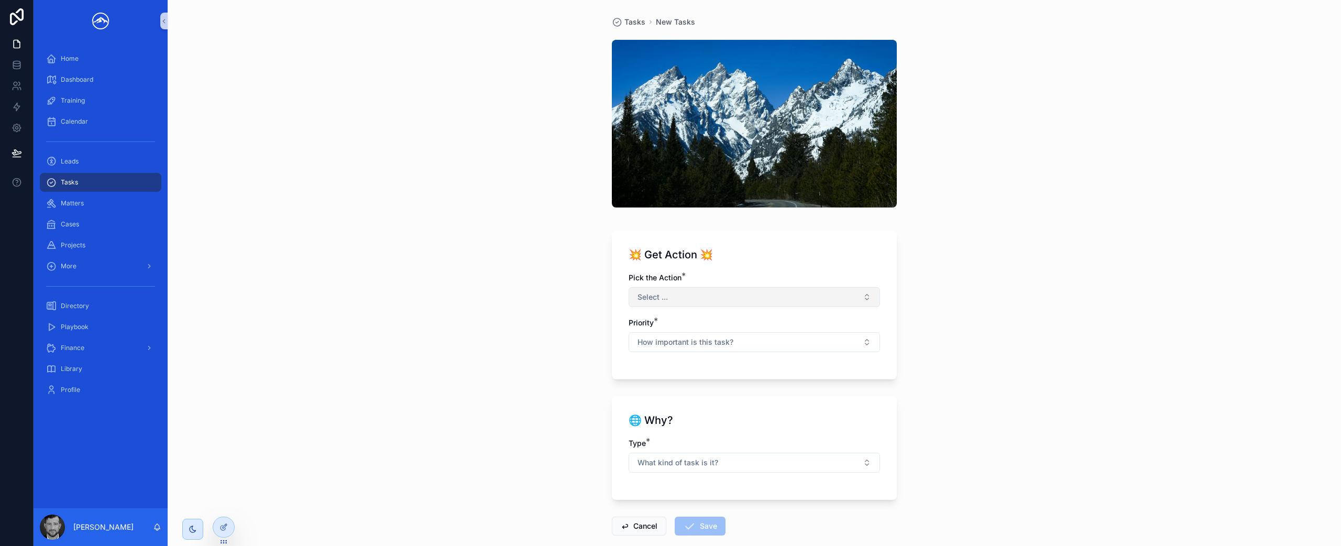
click at [777, 292] on button "Select ..." at bounding box center [753, 297] width 251 height 20
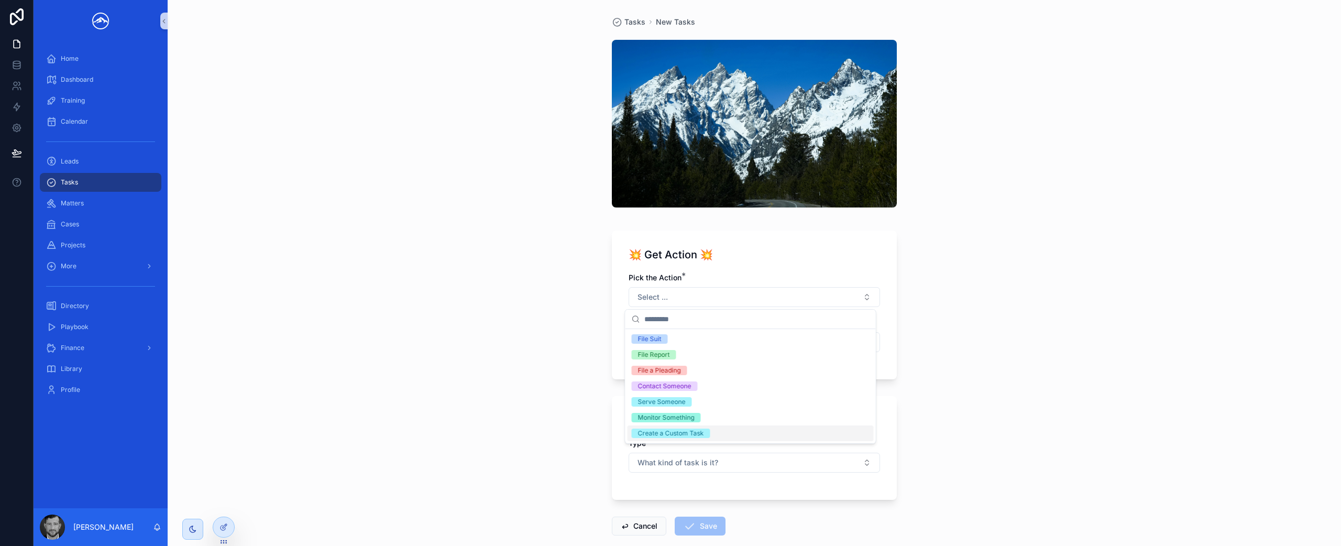
drag, startPoint x: 769, startPoint y: 434, endPoint x: 774, endPoint y: 425, distance: 9.6
click at [769, 434] on div "Create a Custom Task" at bounding box center [750, 433] width 246 height 16
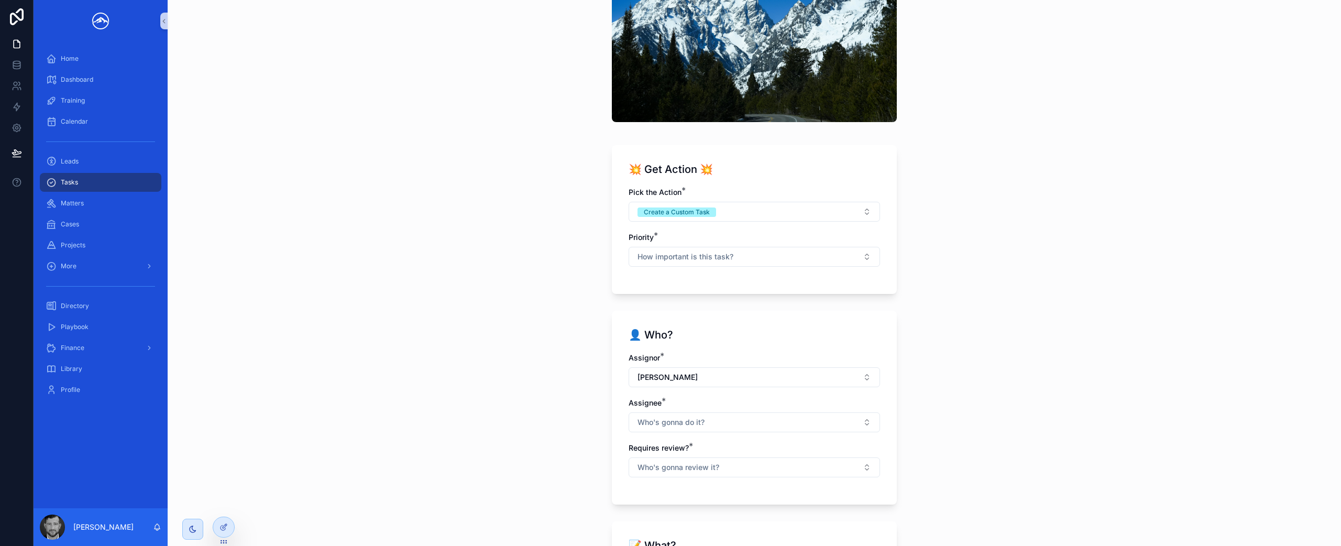
scroll to position [79, 0]
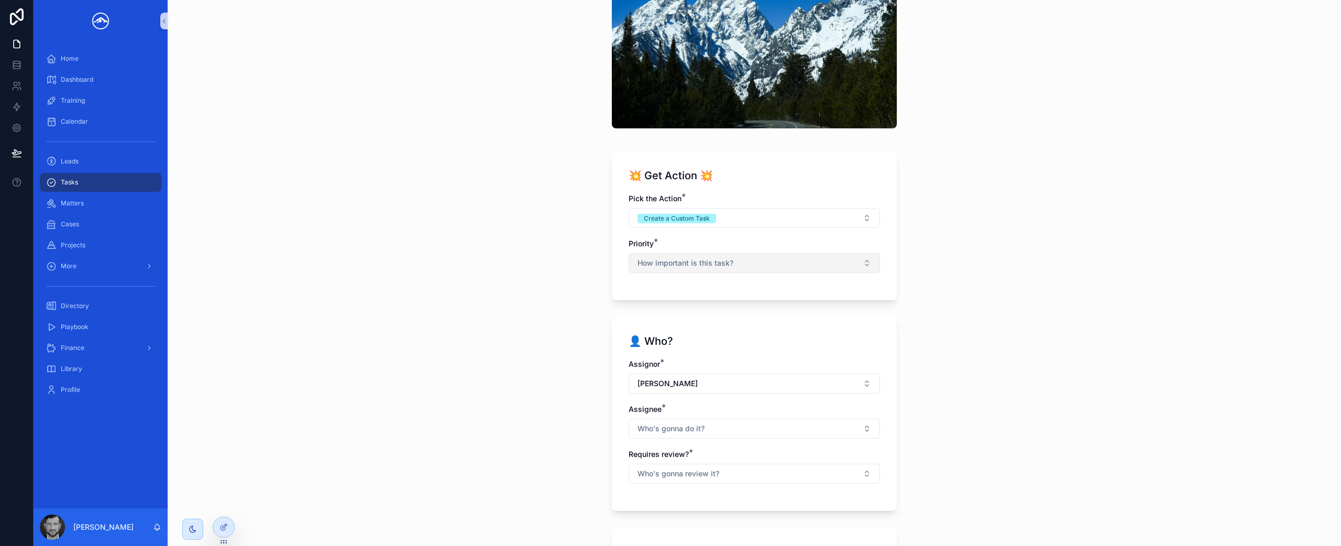
click at [780, 264] on button "How important is this task?" at bounding box center [753, 263] width 251 height 20
click at [745, 367] on div "Medium" at bounding box center [750, 368] width 246 height 16
click at [717, 424] on button "Who's gonna do it?" at bounding box center [753, 428] width 251 height 20
drag, startPoint x: 722, startPoint y: 517, endPoint x: 739, endPoint y: 493, distance: 29.2
click at [722, 517] on div "[PERSON_NAME]" at bounding box center [750, 521] width 246 height 17
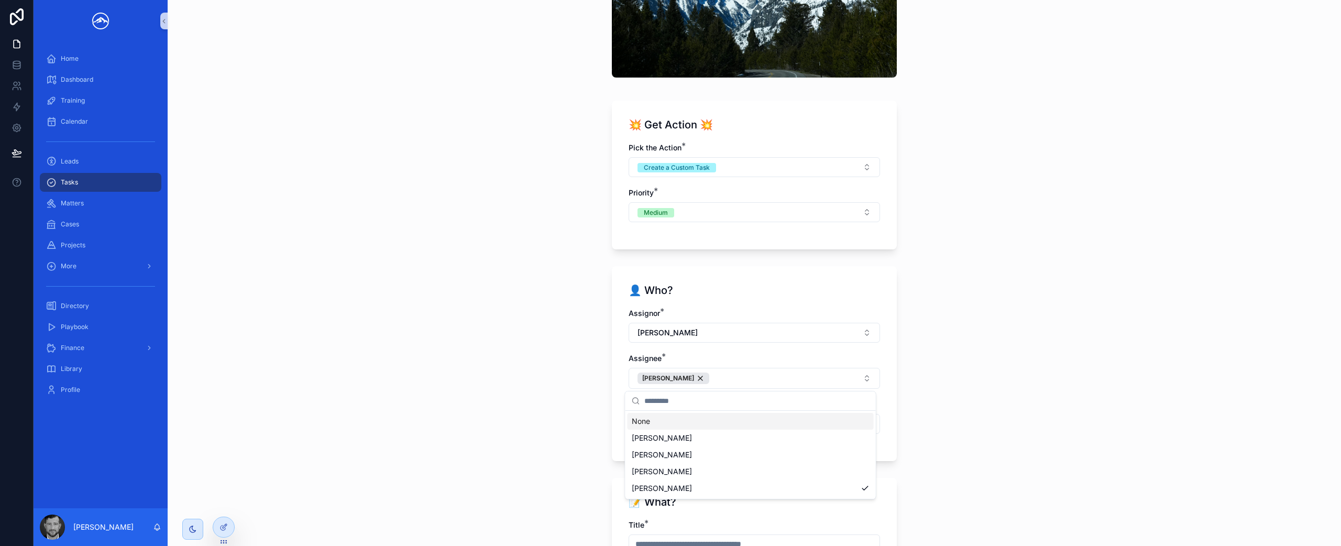
click at [1126, 379] on div "Tasks New Tasks 💥 Get Action 💥 Pick the Action * Create a Custom Task Priority …" at bounding box center [754, 143] width 1173 height 546
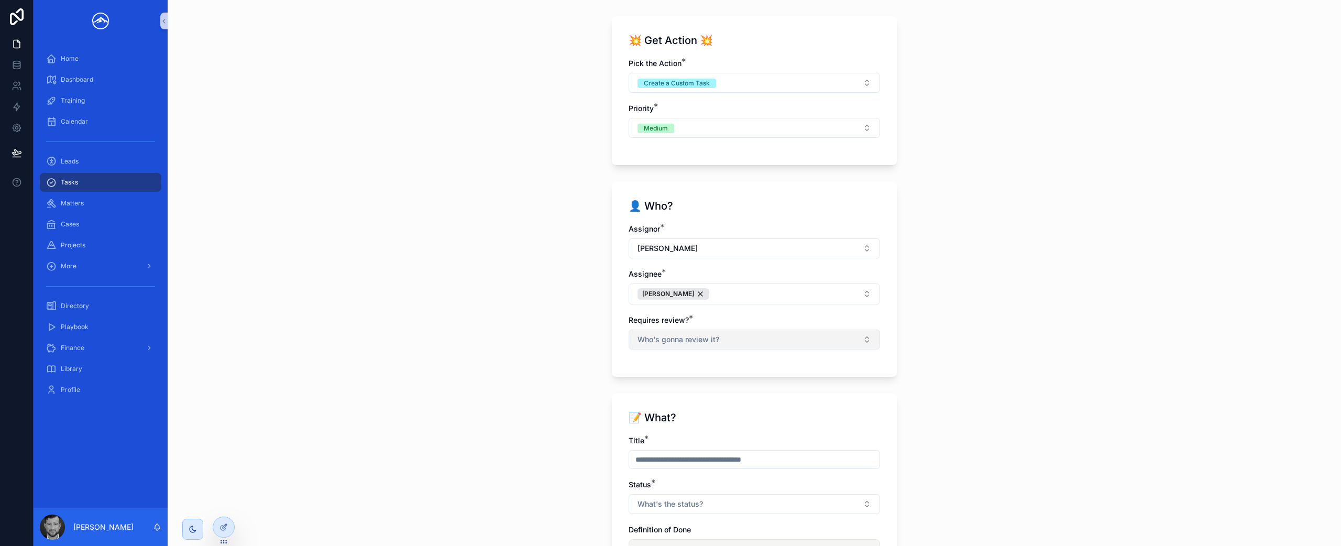
click at [726, 339] on button "Who's gonna review it?" at bounding box center [753, 339] width 251 height 20
click at [675, 399] on div "No" at bounding box center [750, 397] width 246 height 16
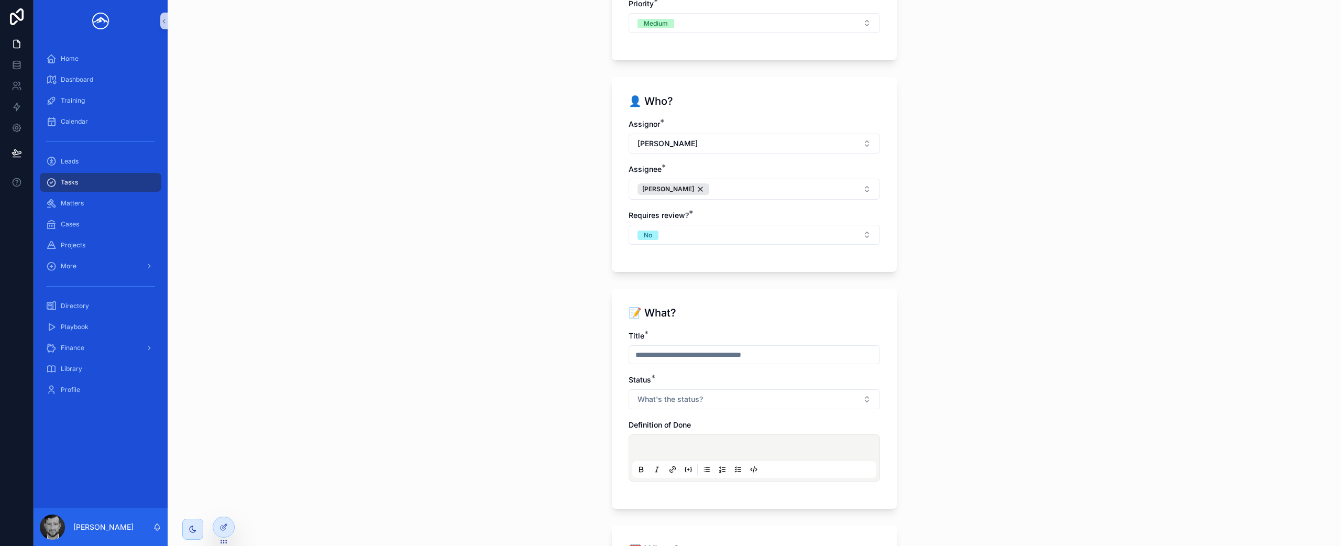
click at [717, 353] on input "scrollable content" at bounding box center [754, 354] width 250 height 15
drag, startPoint x: 731, startPoint y: 356, endPoint x: 673, endPoint y: 358, distance: 58.2
click at [673, 358] on input "**********" at bounding box center [754, 354] width 250 height 15
type input "**********"
click at [708, 400] on button "What's the status?" at bounding box center [753, 399] width 251 height 20
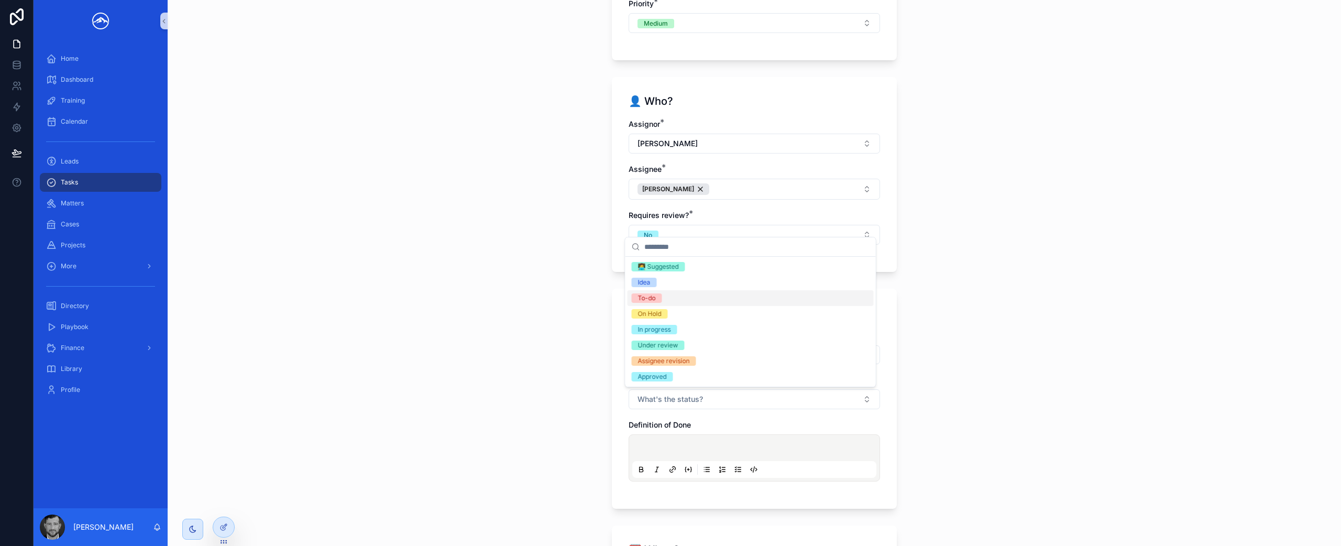
click at [719, 298] on div "To-do" at bounding box center [750, 298] width 246 height 16
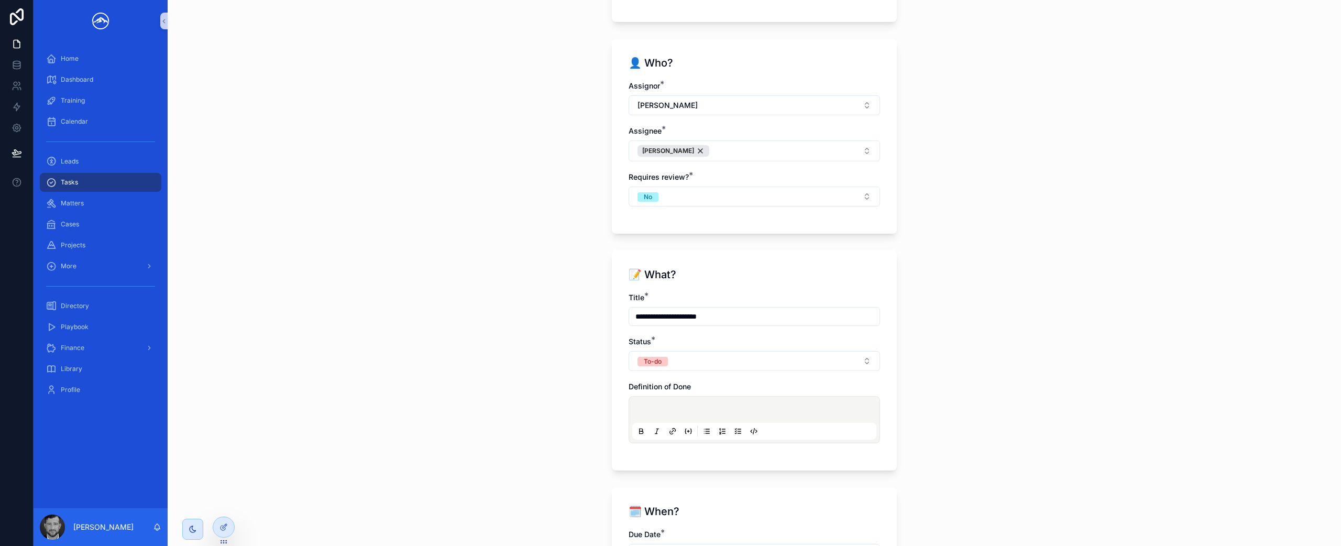
scroll to position [407, 0]
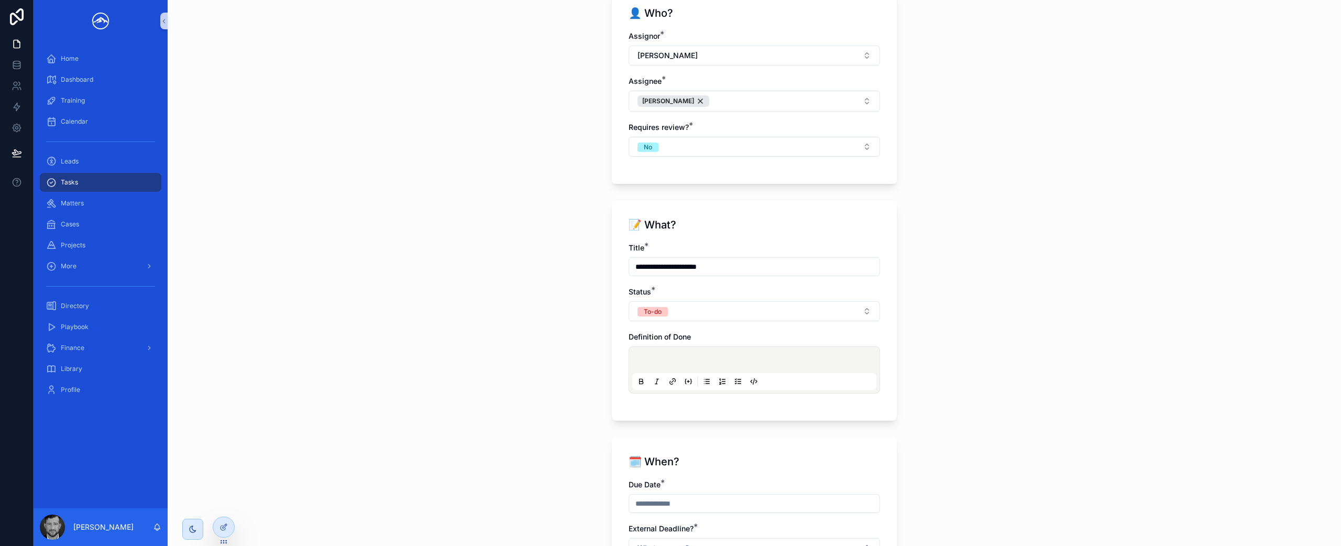
click at [706, 354] on div "scrollable content" at bounding box center [754, 370] width 244 height 40
click at [702, 361] on p "scrollable content" at bounding box center [756, 361] width 244 height 10
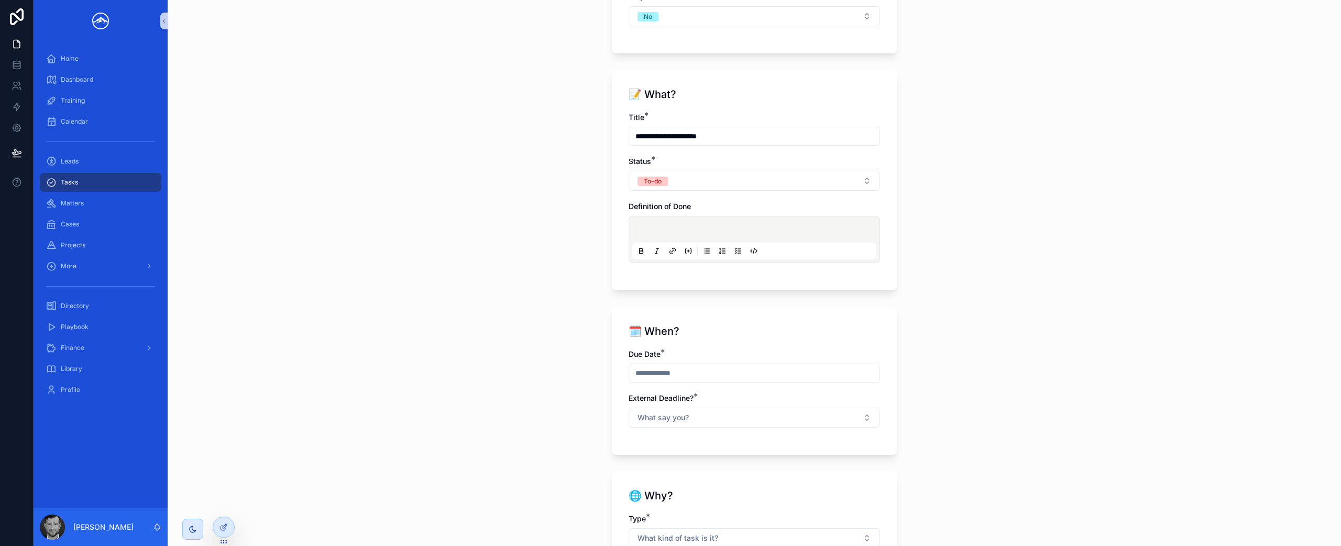
click at [695, 377] on input "scrollable content" at bounding box center [754, 373] width 250 height 15
click at [788, 249] on button "5" at bounding box center [788, 255] width 19 height 19
type input "********"
click at [908, 376] on div "**********" at bounding box center [754, 273] width 1173 height 546
click at [812, 424] on button "What say you?" at bounding box center [753, 417] width 251 height 20
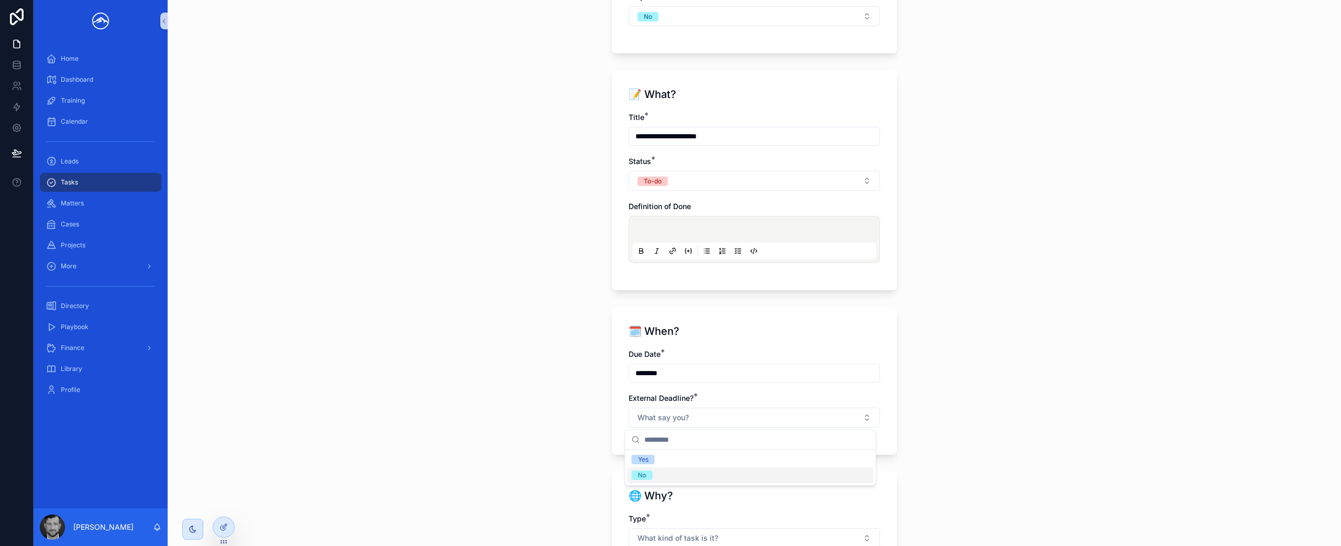
click at [761, 478] on div "No" at bounding box center [750, 475] width 246 height 16
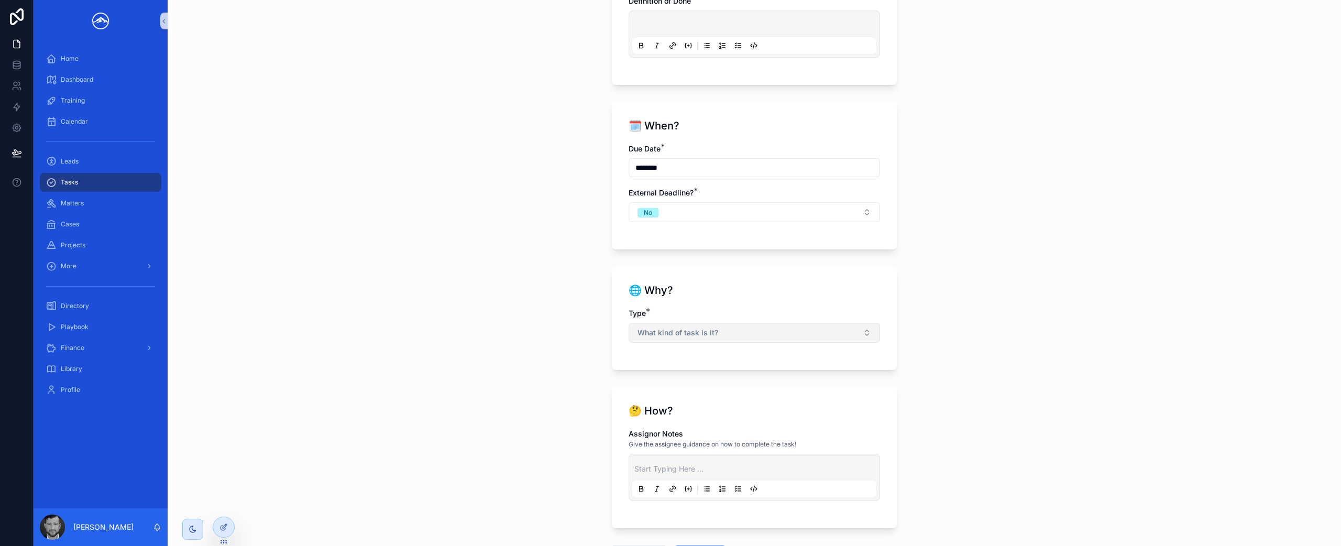
click at [774, 336] on button "What kind of task is it?" at bounding box center [753, 333] width 251 height 20
click at [728, 392] on div "Firm" at bounding box center [750, 390] width 246 height 16
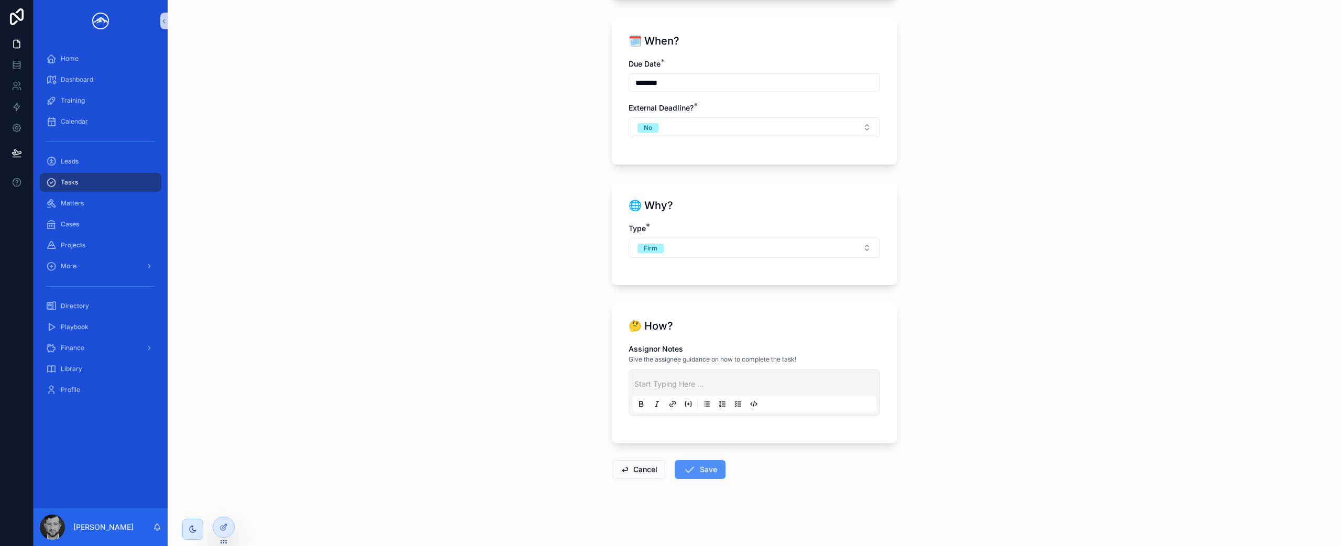
click at [701, 473] on button "Save" at bounding box center [700, 469] width 51 height 19
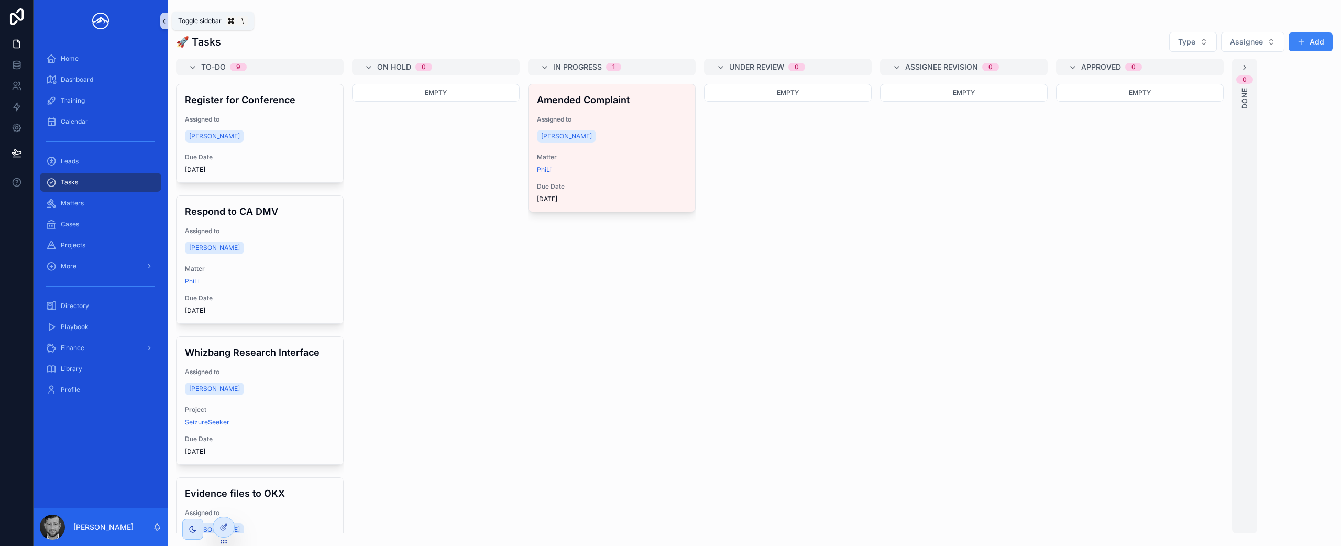
click at [165, 22] on icon "scrollable content" at bounding box center [163, 21] width 7 height 8
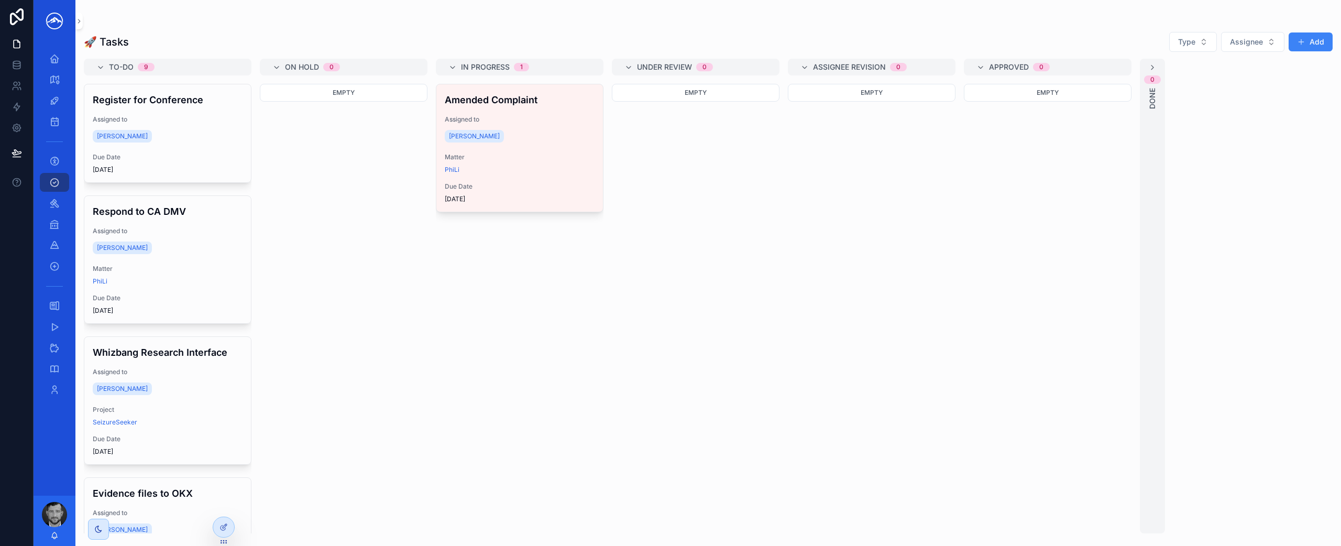
click at [458, 312] on div "Amended Complaint Assigned to Marshal Hoda Matter PhiLi Due Date [DATE]" at bounding box center [520, 308] width 168 height 449
click at [78, 21] on icon "scrollable content" at bounding box center [78, 21] width 7 height 8
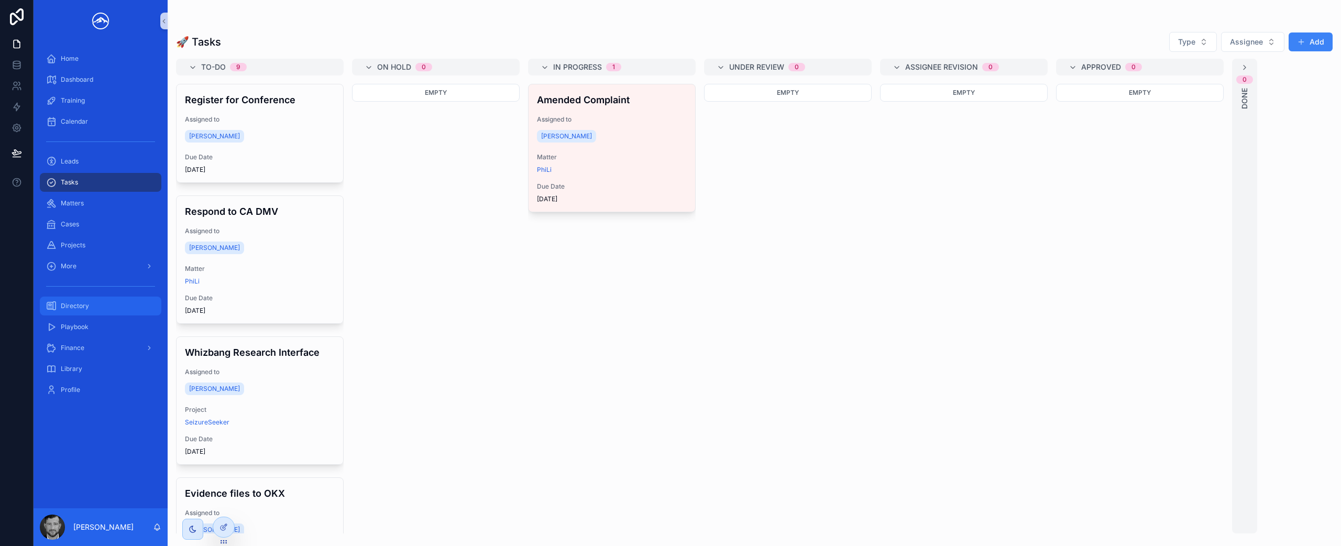
click at [122, 311] on div "Directory" at bounding box center [100, 305] width 109 height 17
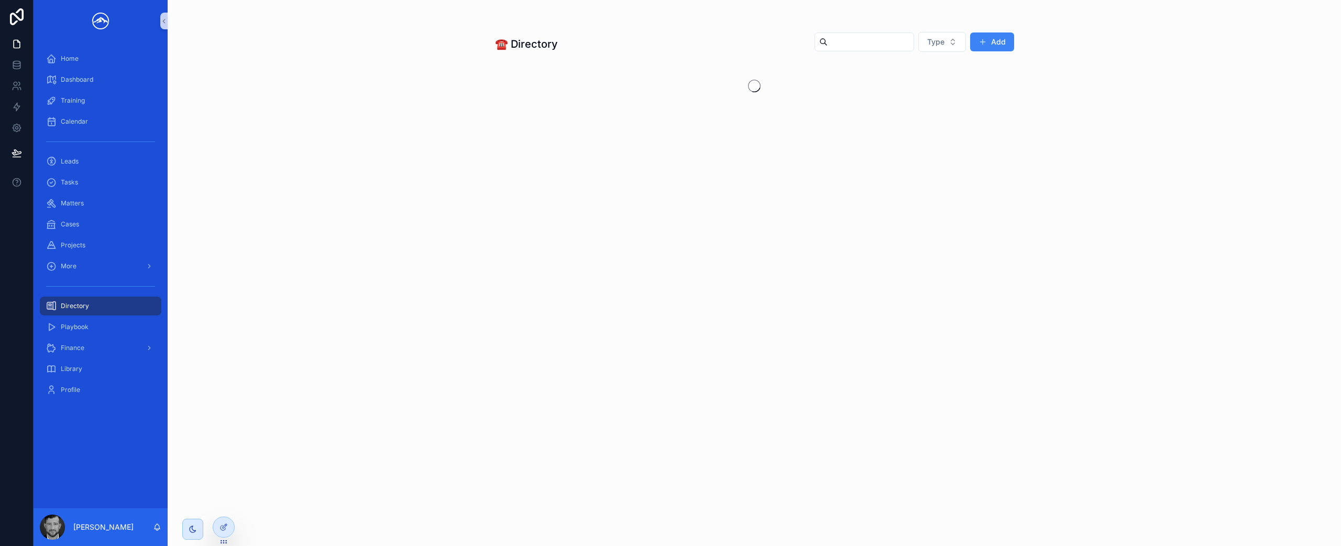
click at [878, 46] on input "scrollable content" at bounding box center [870, 42] width 86 height 15
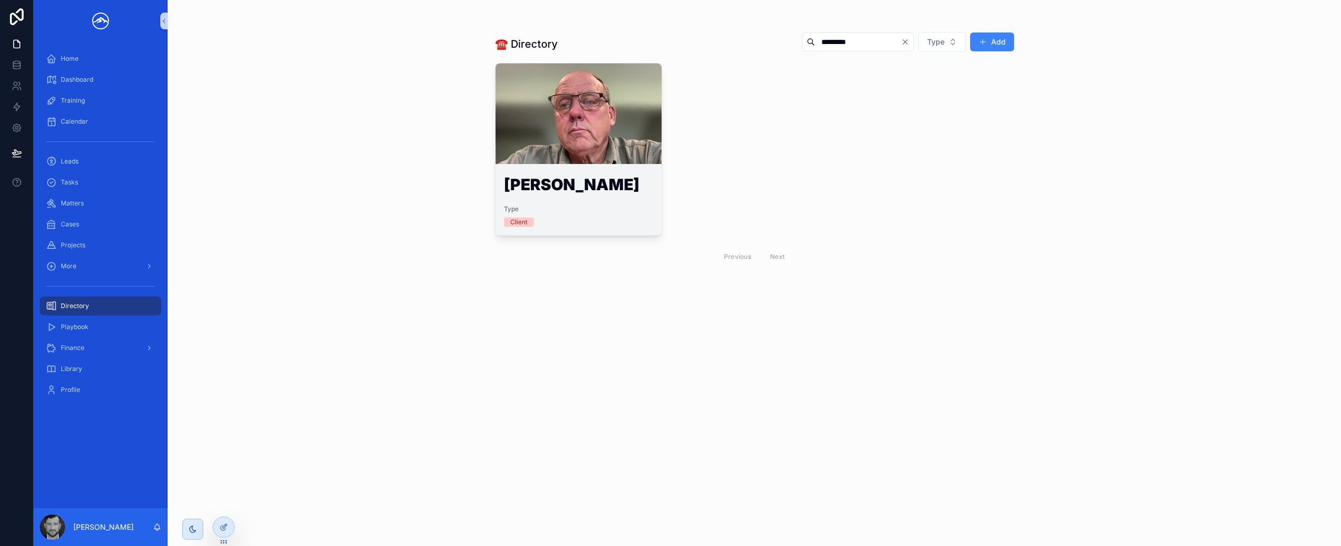
type input "*********"
click at [572, 163] on div "scrollable content" at bounding box center [578, 113] width 167 height 101
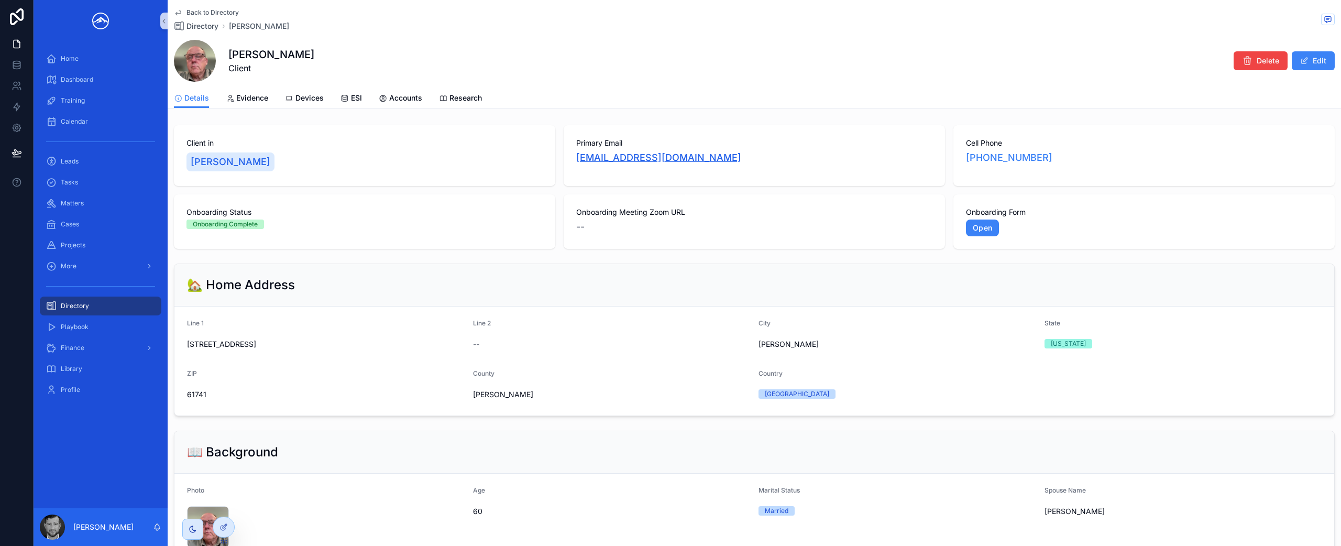
click at [642, 159] on link "[EMAIL_ADDRESS][DOMAIN_NAME]" at bounding box center [658, 157] width 165 height 15
click at [91, 182] on div "Tasks" at bounding box center [100, 182] width 109 height 17
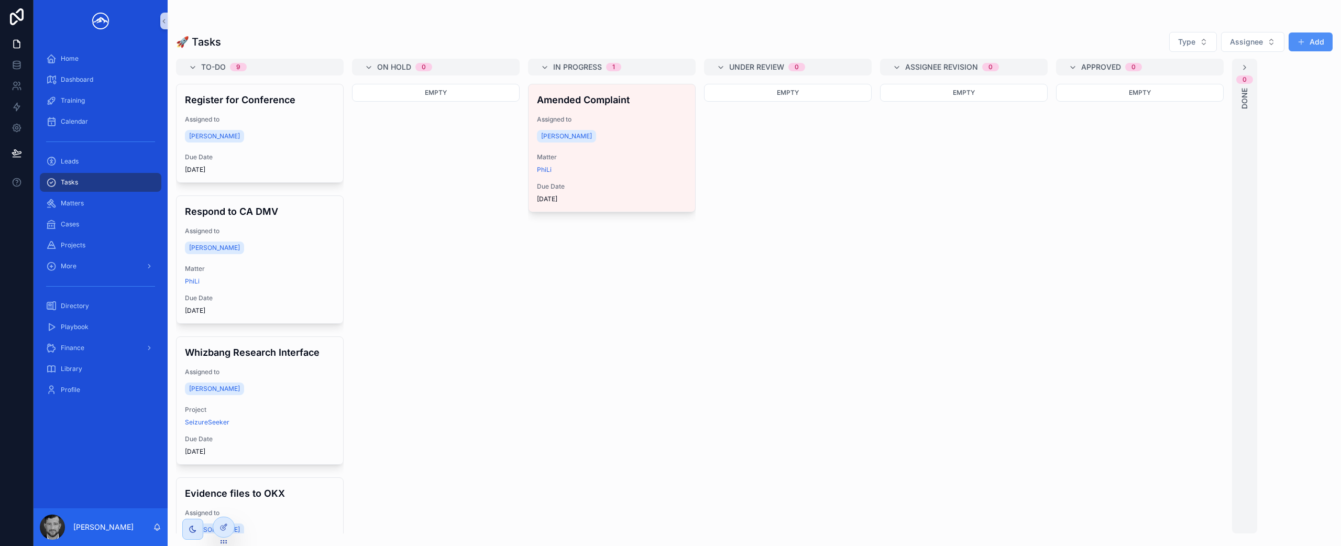
click at [1317, 41] on button "Add" at bounding box center [1310, 41] width 44 height 19
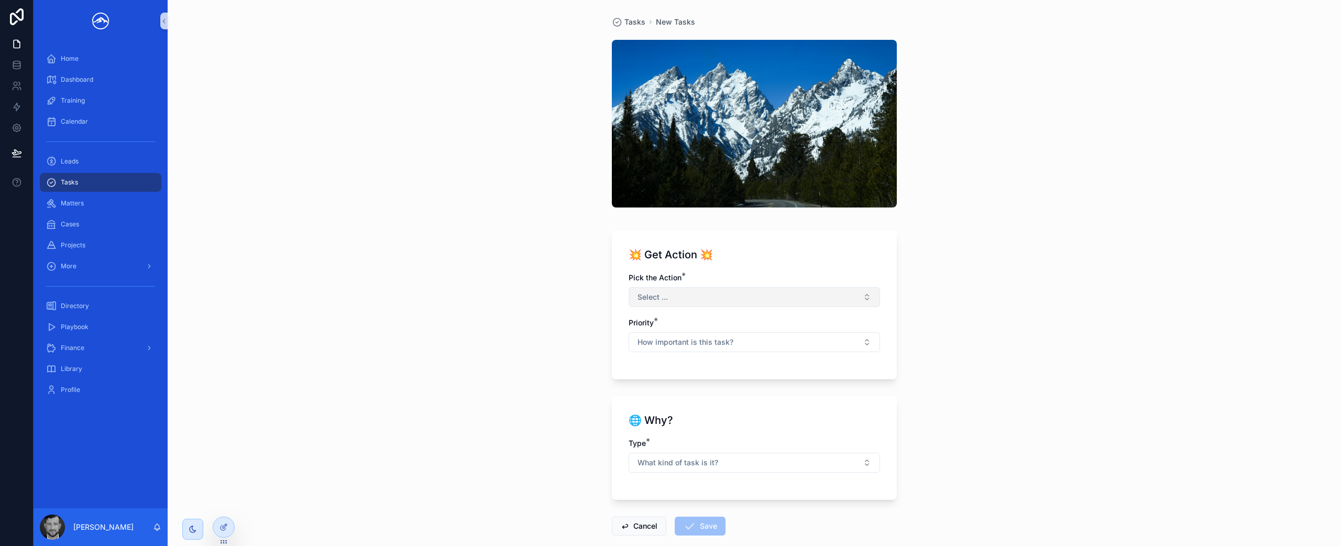
click at [830, 299] on button "Select ..." at bounding box center [753, 297] width 251 height 20
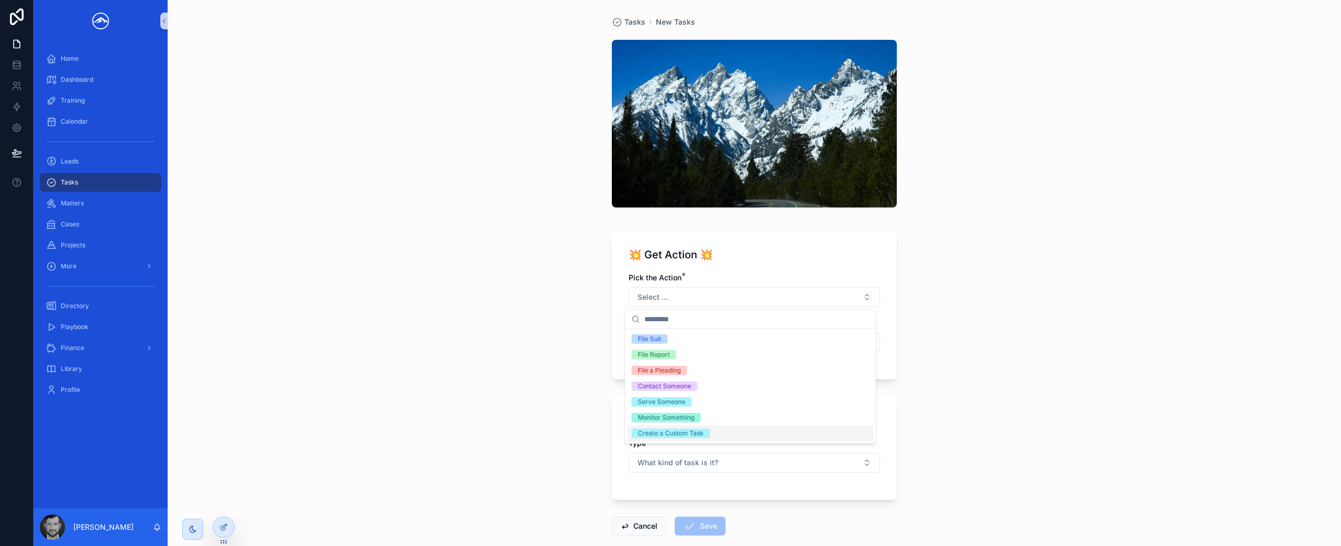
click at [746, 431] on div "Create a Custom Task" at bounding box center [750, 433] width 246 height 16
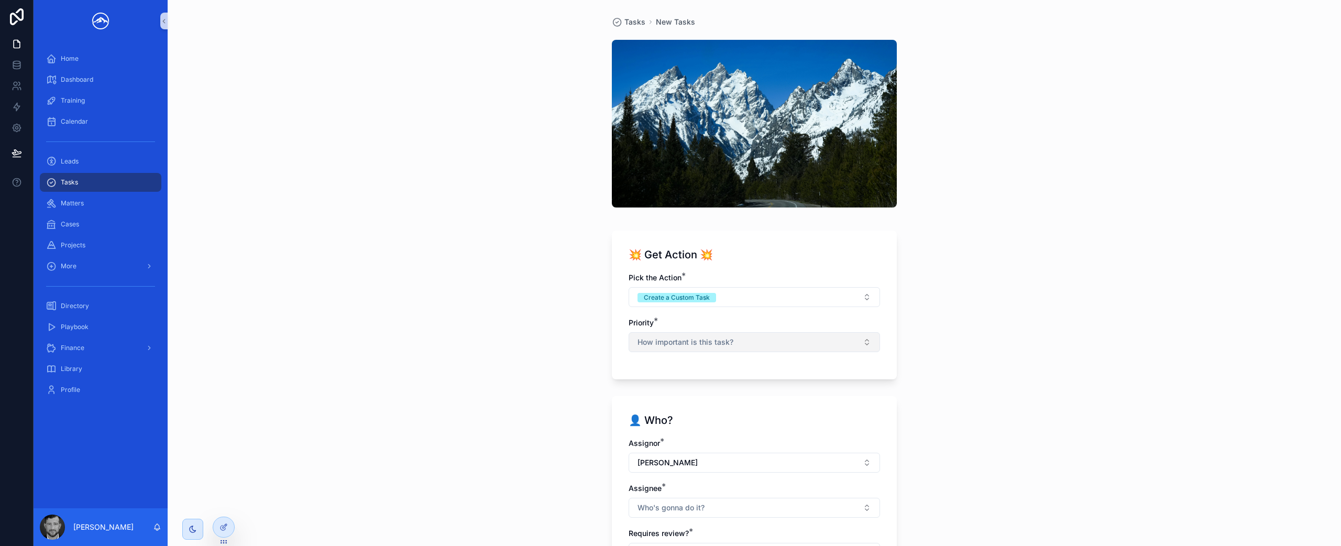
click at [770, 343] on button "How important is this task?" at bounding box center [753, 342] width 251 height 20
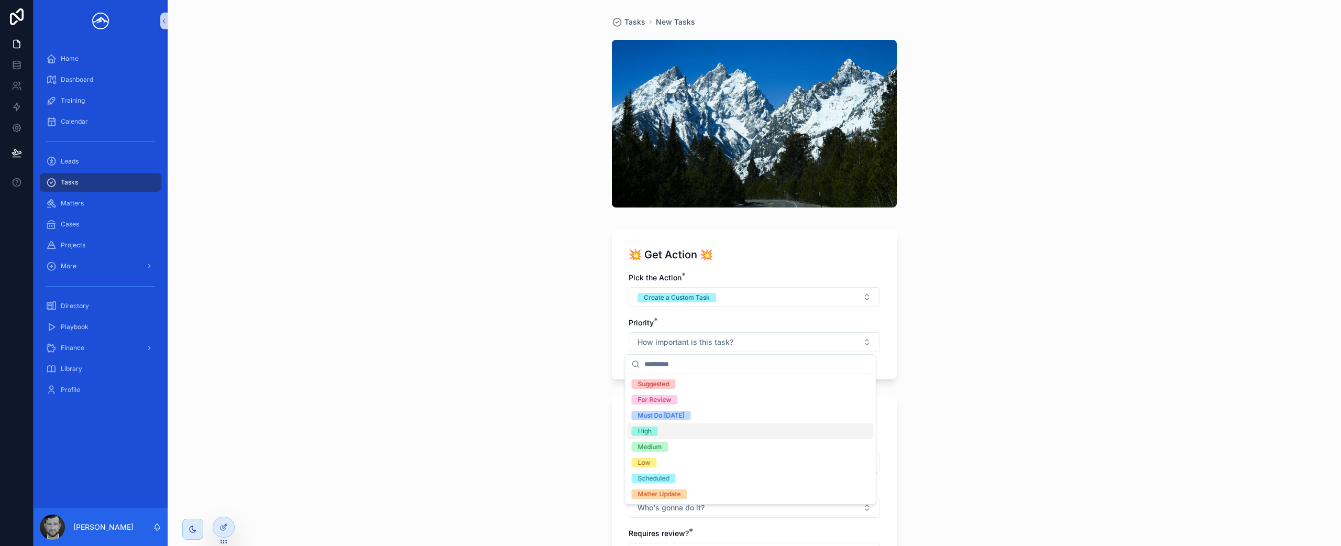
click at [742, 437] on div "High" at bounding box center [750, 431] width 246 height 16
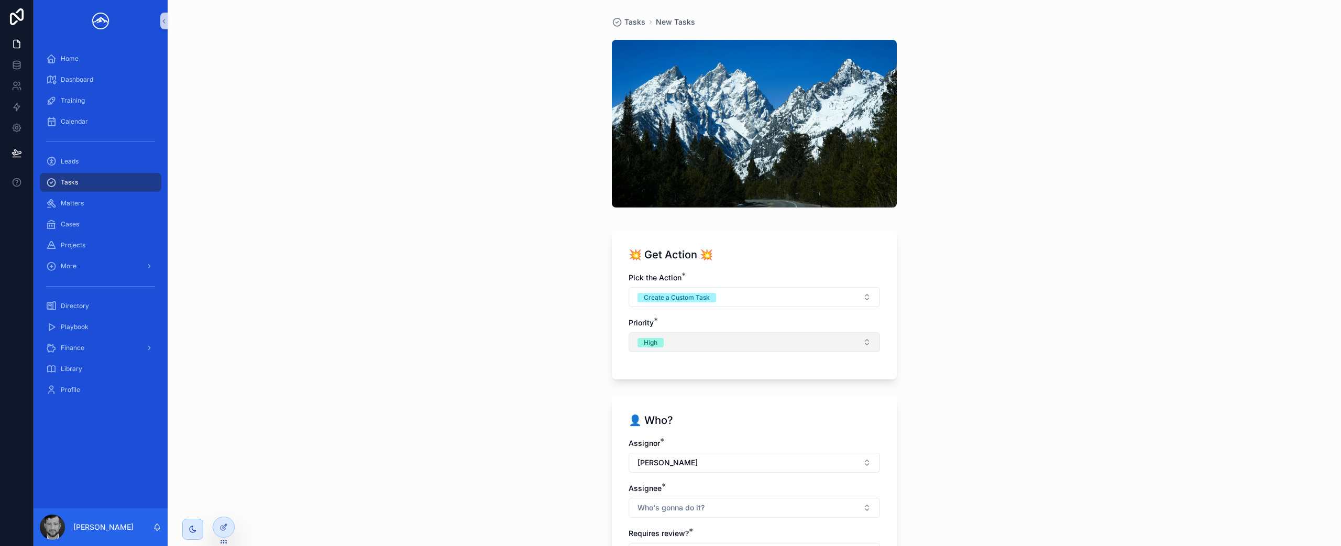
click at [763, 335] on button "High" at bounding box center [753, 342] width 251 height 20
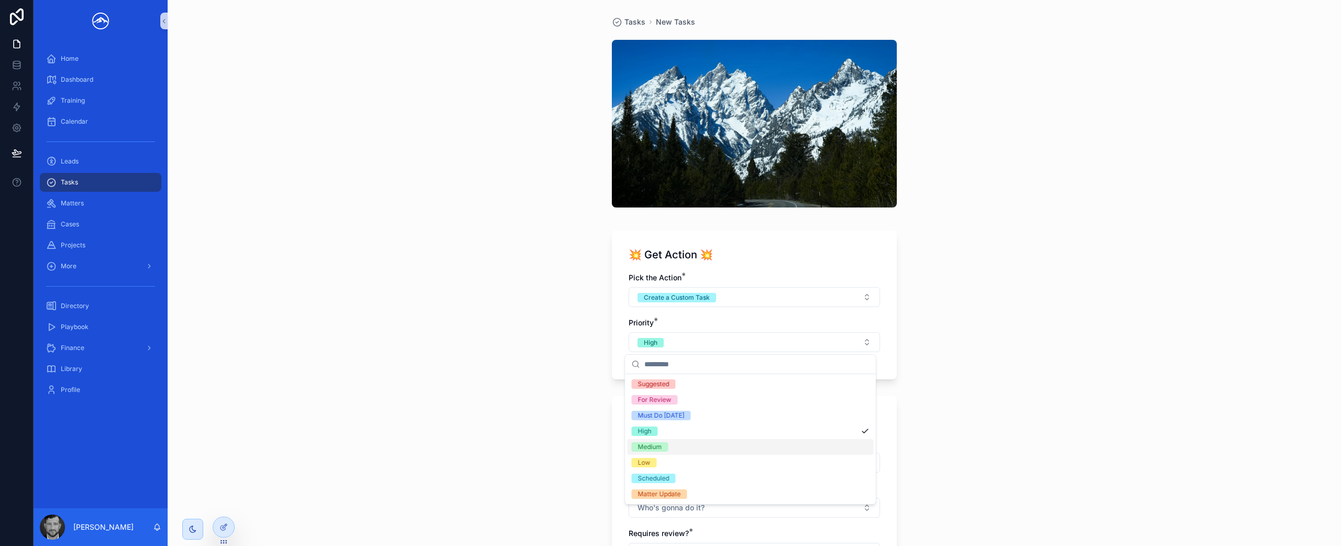
click at [732, 451] on div "Medium" at bounding box center [750, 447] width 246 height 16
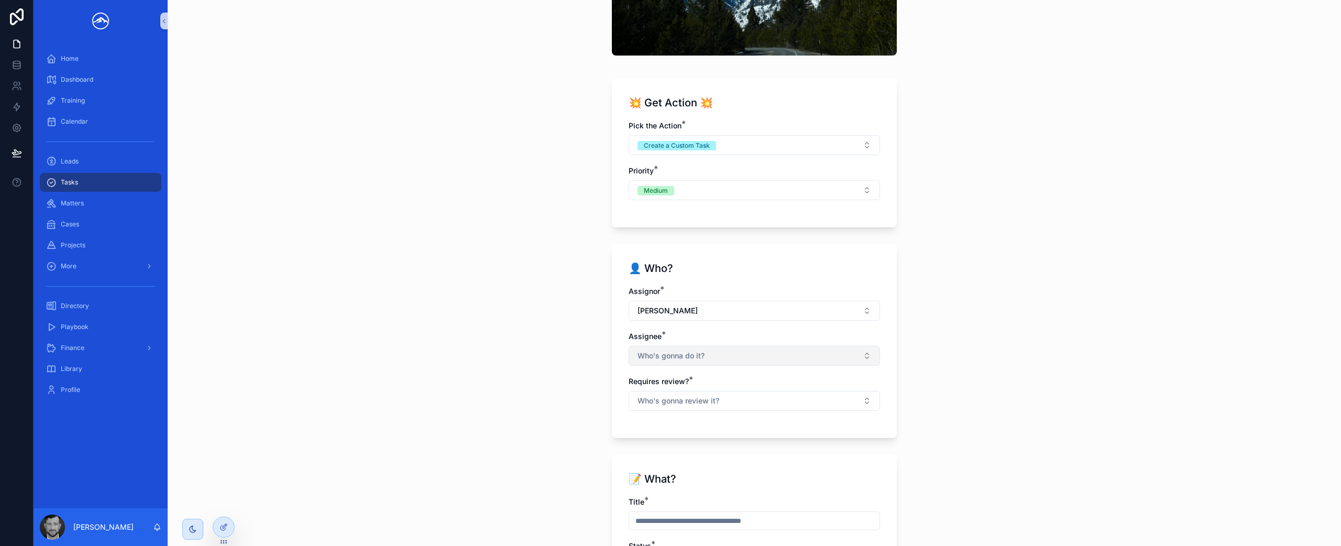
scroll to position [151, 0]
click at [761, 359] on button "Who's gonna do it?" at bounding box center [753, 356] width 251 height 20
click at [732, 449] on div "[PERSON_NAME]" at bounding box center [750, 448] width 246 height 17
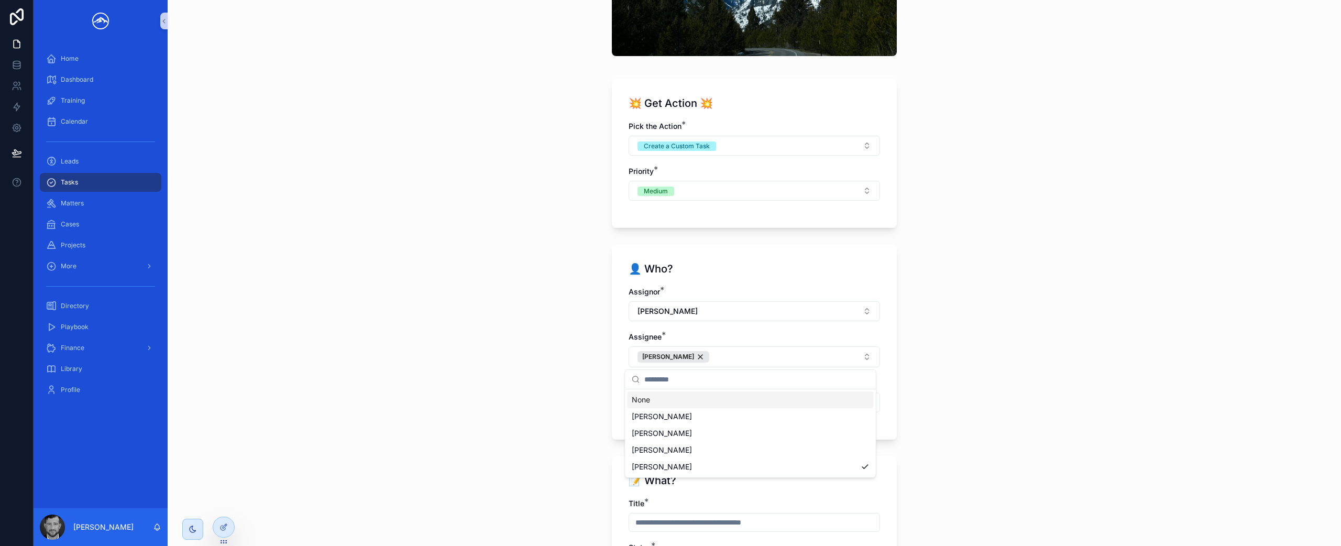
click at [955, 313] on div "Tasks New Tasks 💥 Get Action 💥 Pick the Action * Create a Custom Task Priority …" at bounding box center [754, 122] width 1173 height 546
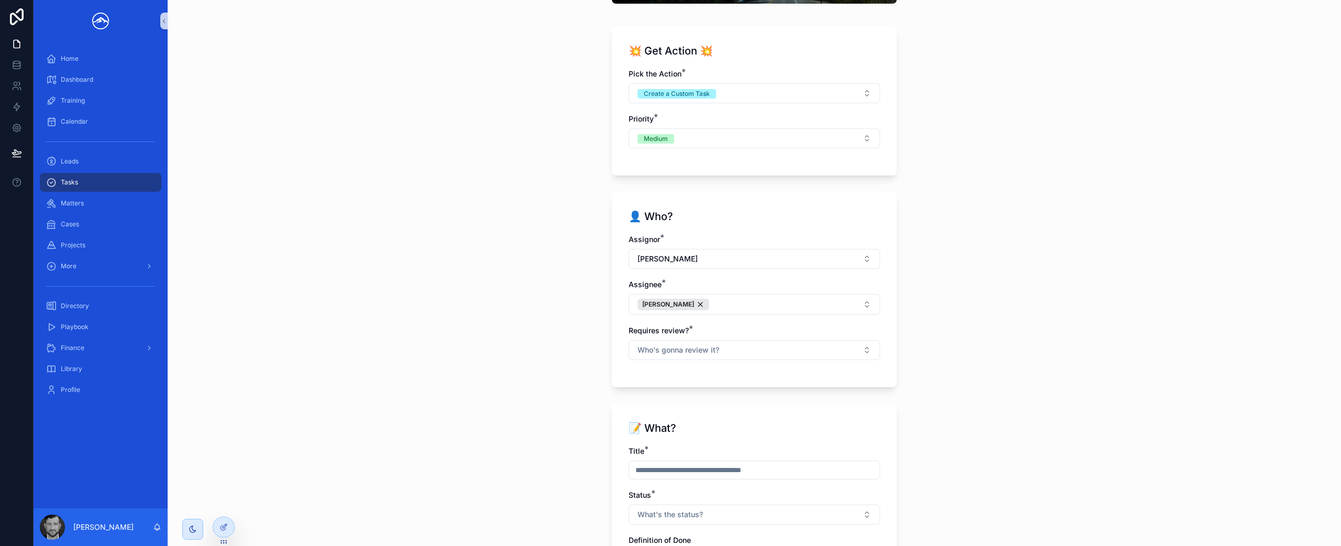
scroll to position [321, 0]
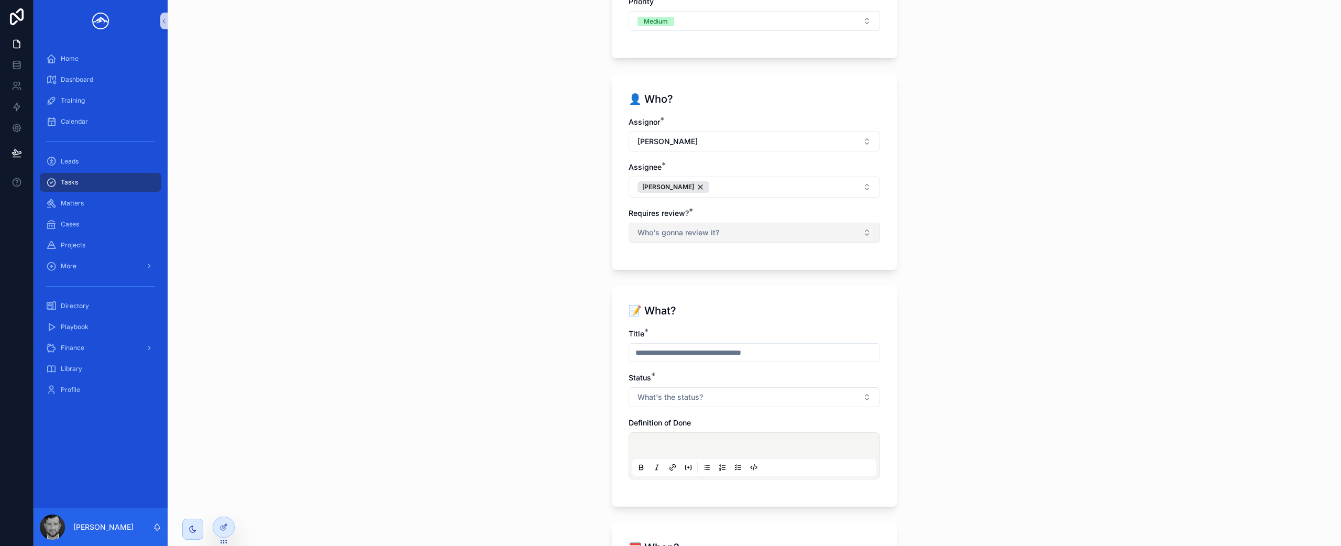
click at [708, 224] on button "Who's gonna review it?" at bounding box center [753, 233] width 251 height 20
click at [692, 286] on div "No" at bounding box center [750, 290] width 246 height 16
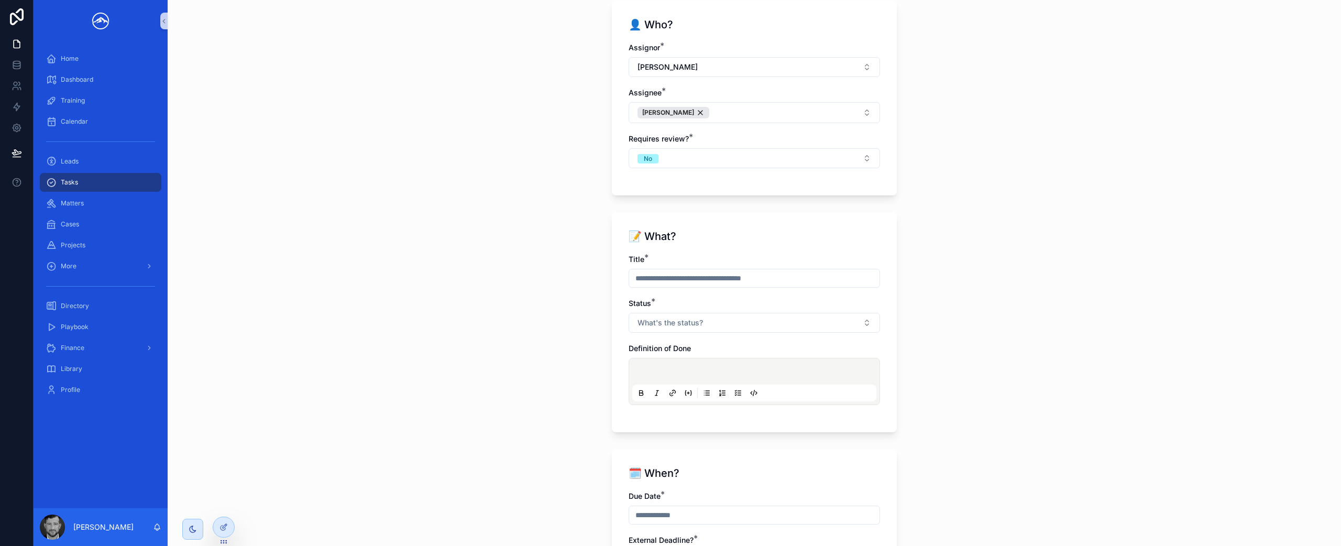
click at [716, 277] on input "scrollable content" at bounding box center [754, 278] width 250 height 15
type input "**********"
click at [716, 321] on button "What's the status?" at bounding box center [753, 323] width 251 height 20
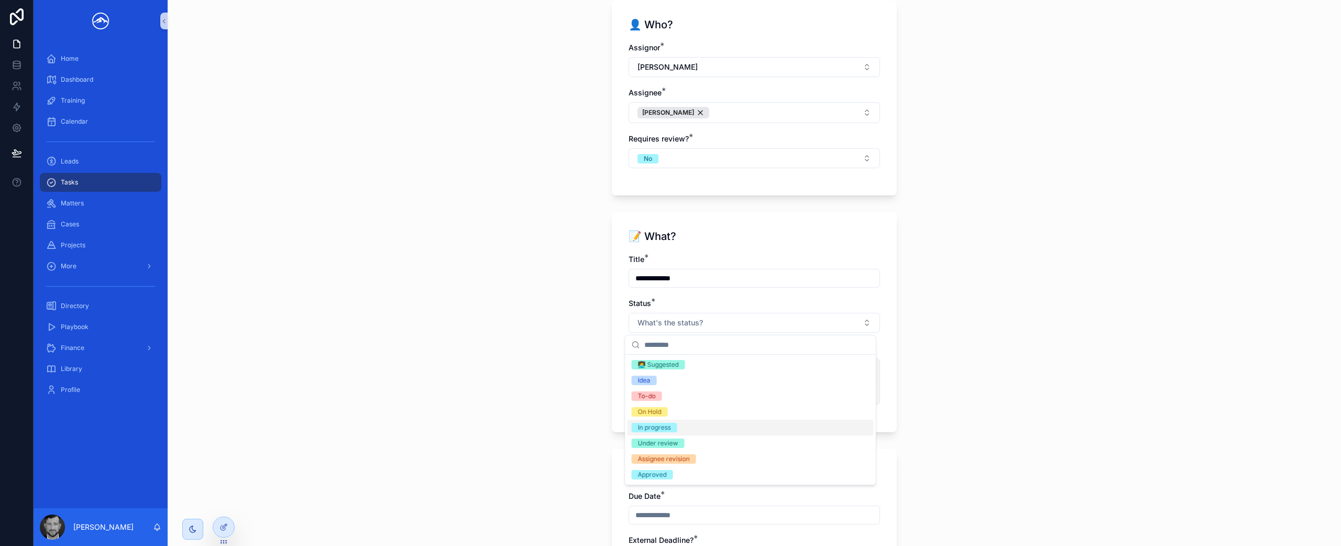
click at [706, 428] on div "In progress" at bounding box center [750, 427] width 246 height 16
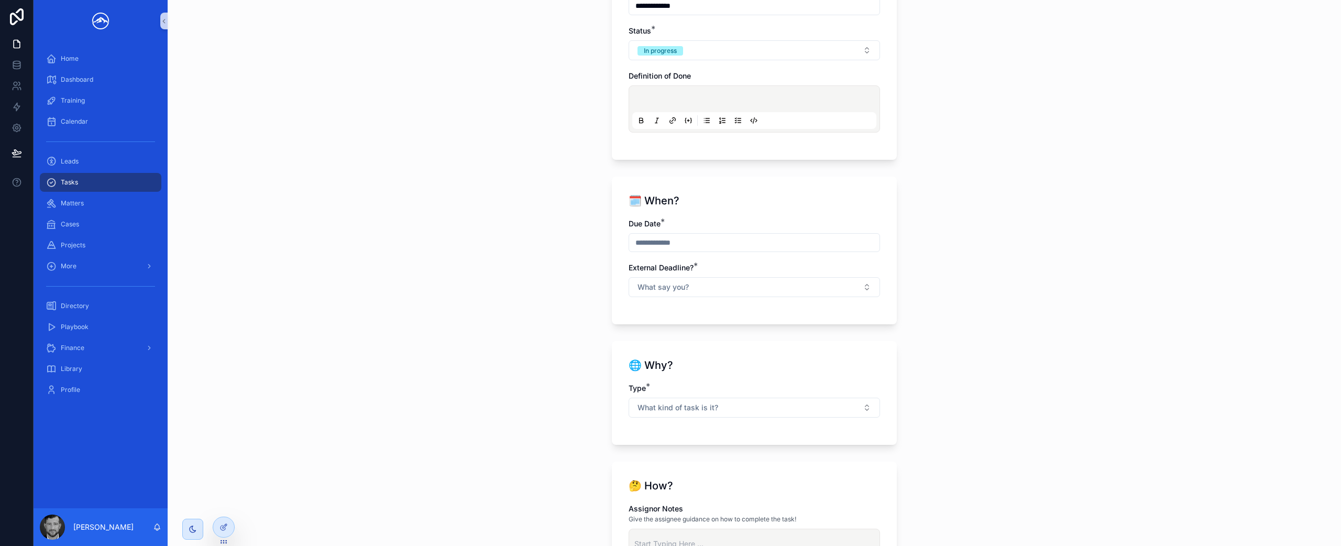
scroll to position [725, 0]
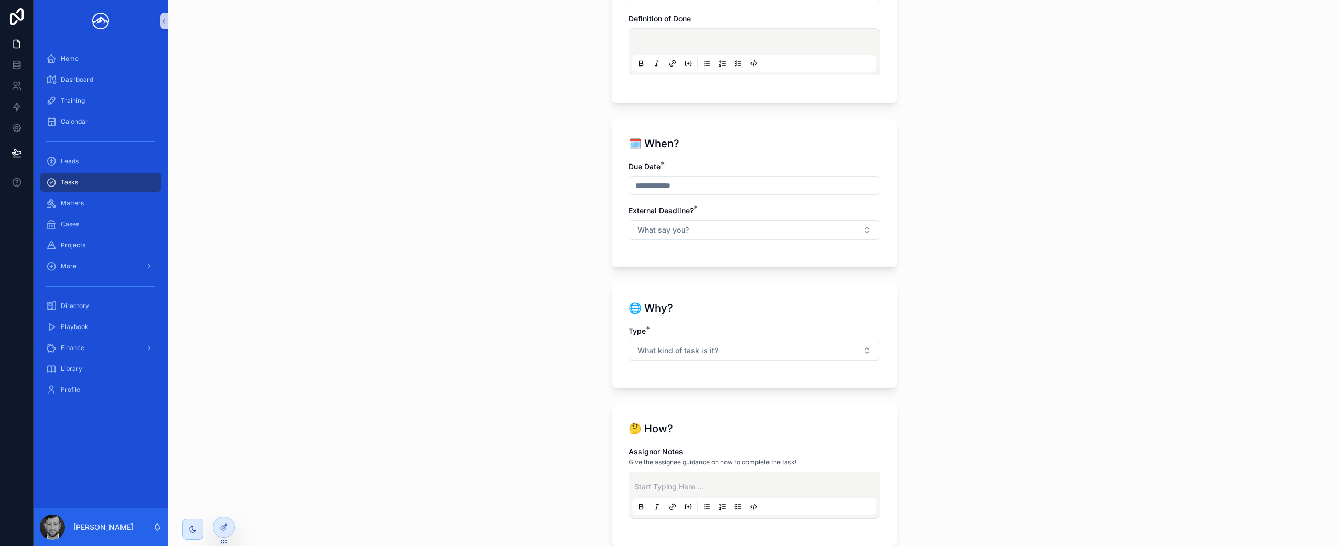
click at [747, 190] on input "scrollable content" at bounding box center [754, 185] width 250 height 15
click at [789, 272] on button "5" at bounding box center [788, 272] width 19 height 19
click at [998, 243] on div "**********" at bounding box center [754, 273] width 1173 height 546
click at [783, 189] on input "********" at bounding box center [754, 185] width 250 height 15
click at [710, 296] on button "8" at bounding box center [712, 295] width 19 height 19
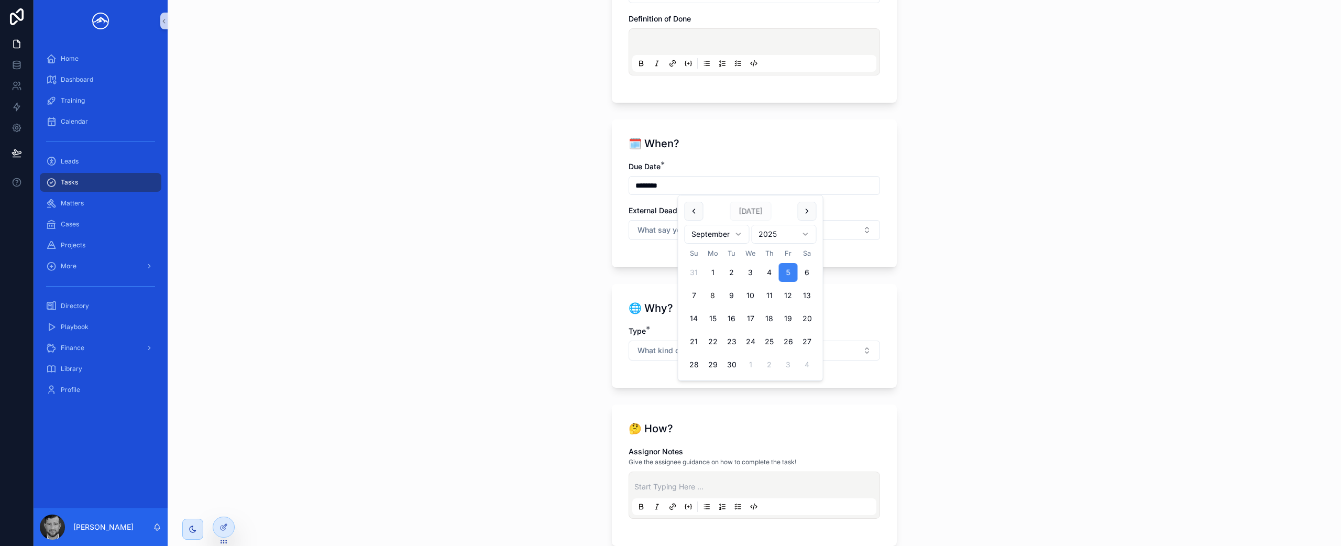
type input "********"
click at [1075, 282] on div "**********" at bounding box center [754, 273] width 1173 height 546
click at [818, 225] on button "What say you?" at bounding box center [753, 230] width 251 height 20
click at [815, 290] on div "No" at bounding box center [750, 288] width 246 height 16
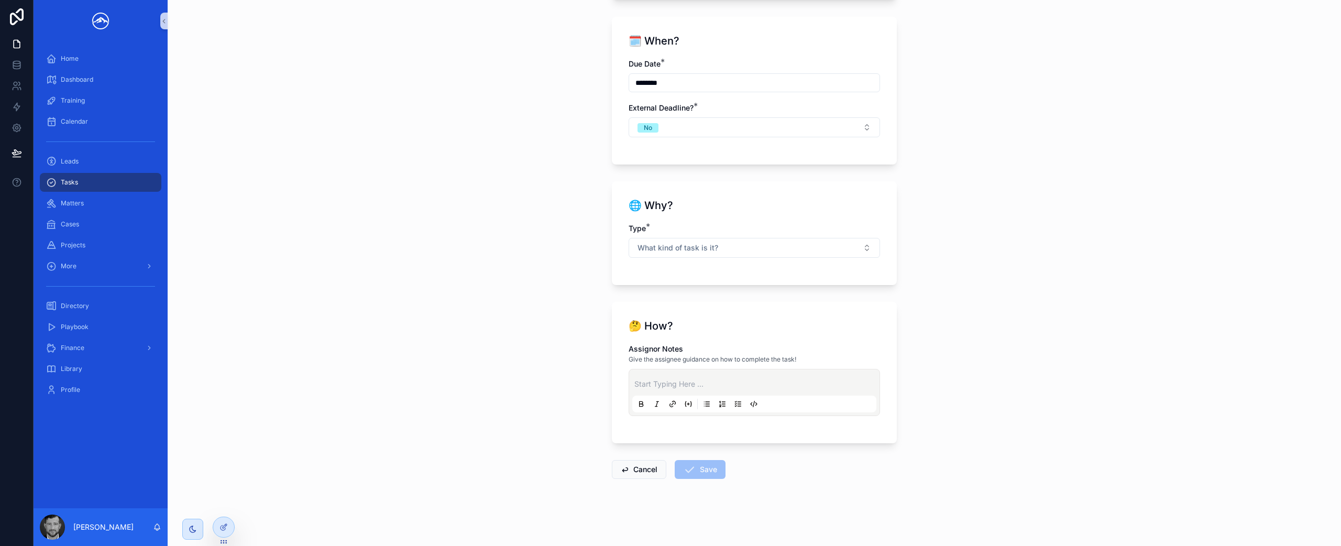
scroll to position [821, 0]
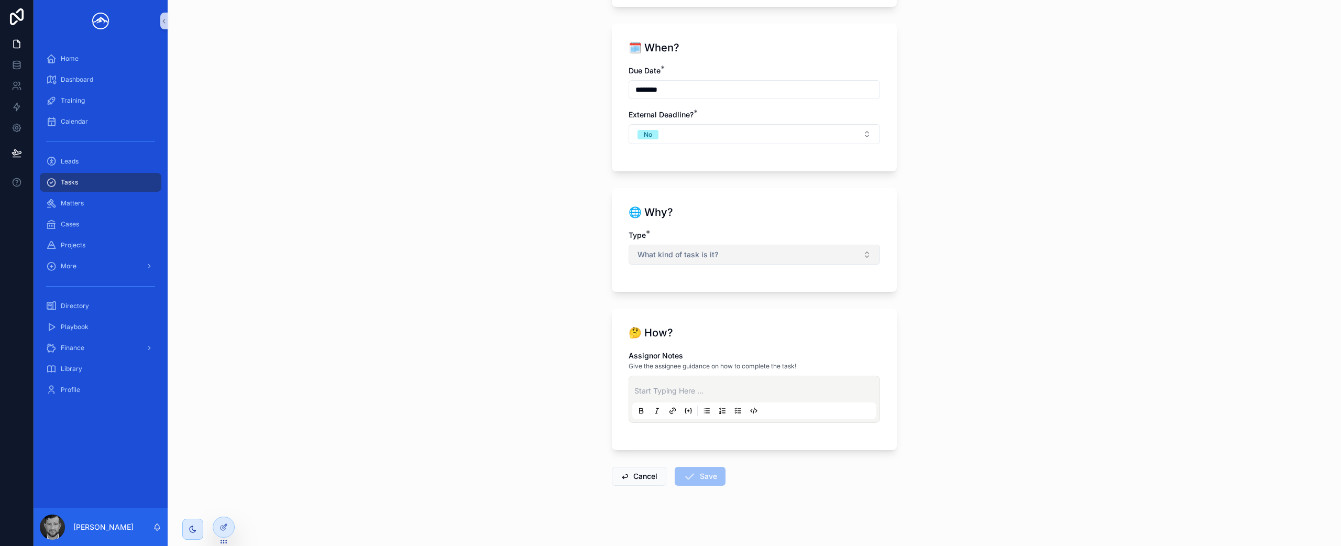
click at [790, 260] on button "What kind of task is it?" at bounding box center [753, 255] width 251 height 20
click at [754, 299] on div "Matter" at bounding box center [750, 297] width 246 height 16
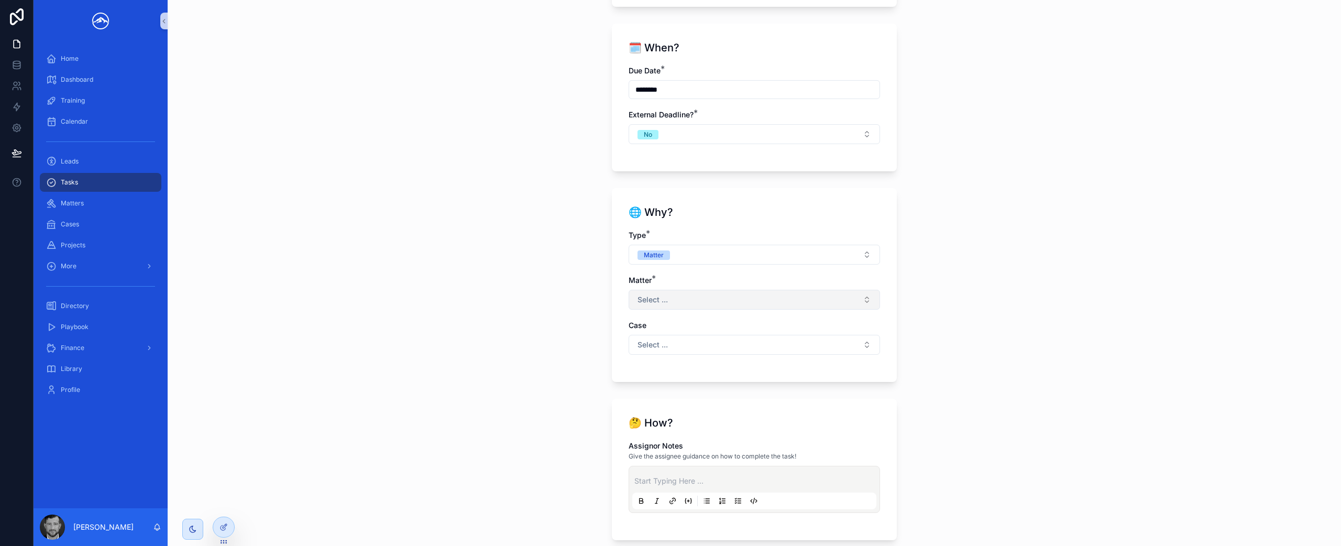
click at [737, 306] on button "Select ..." at bounding box center [753, 300] width 251 height 20
type input "******"
click at [743, 344] on div "[PERSON_NAME]" at bounding box center [750, 342] width 246 height 17
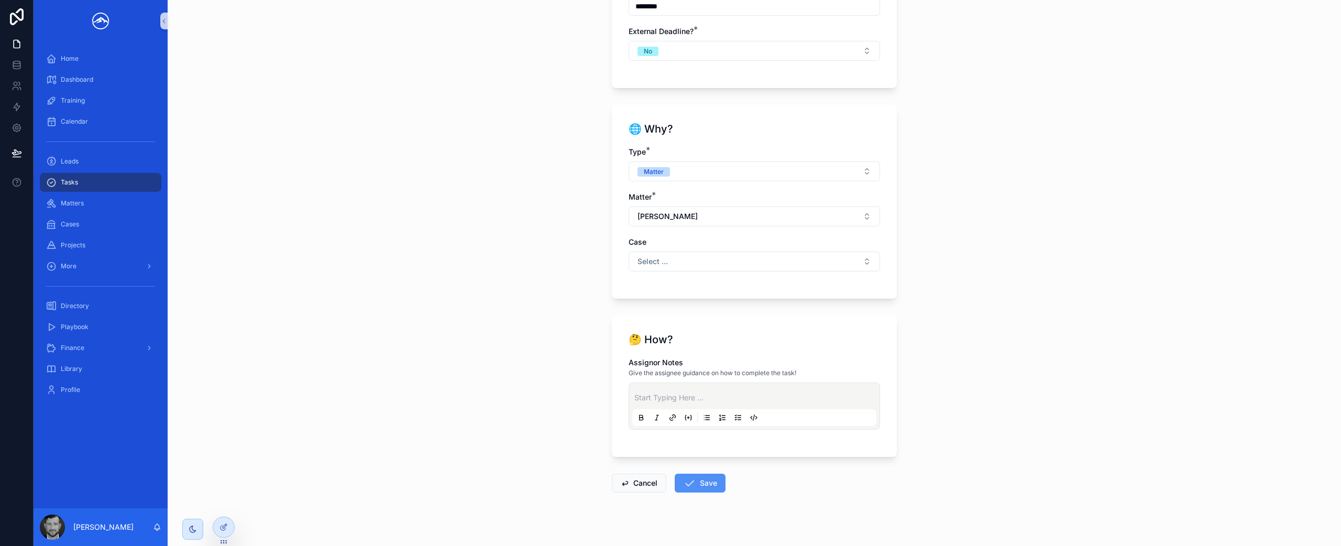
click at [700, 478] on button "Save" at bounding box center [700, 482] width 51 height 19
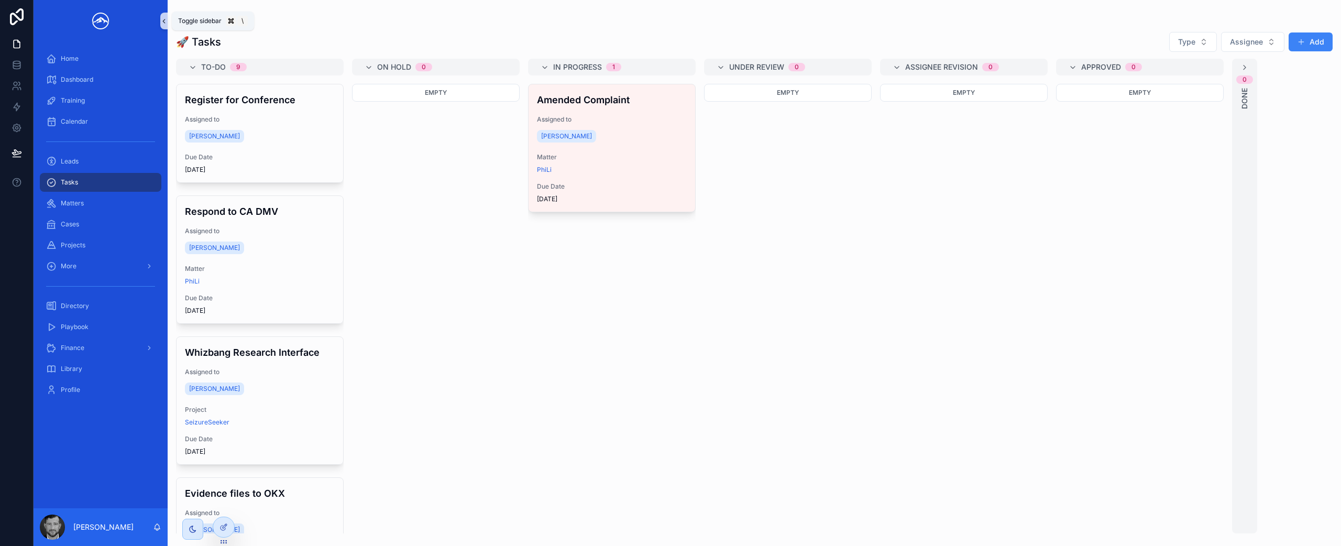
click at [164, 22] on icon "scrollable content" at bounding box center [163, 21] width 7 height 8
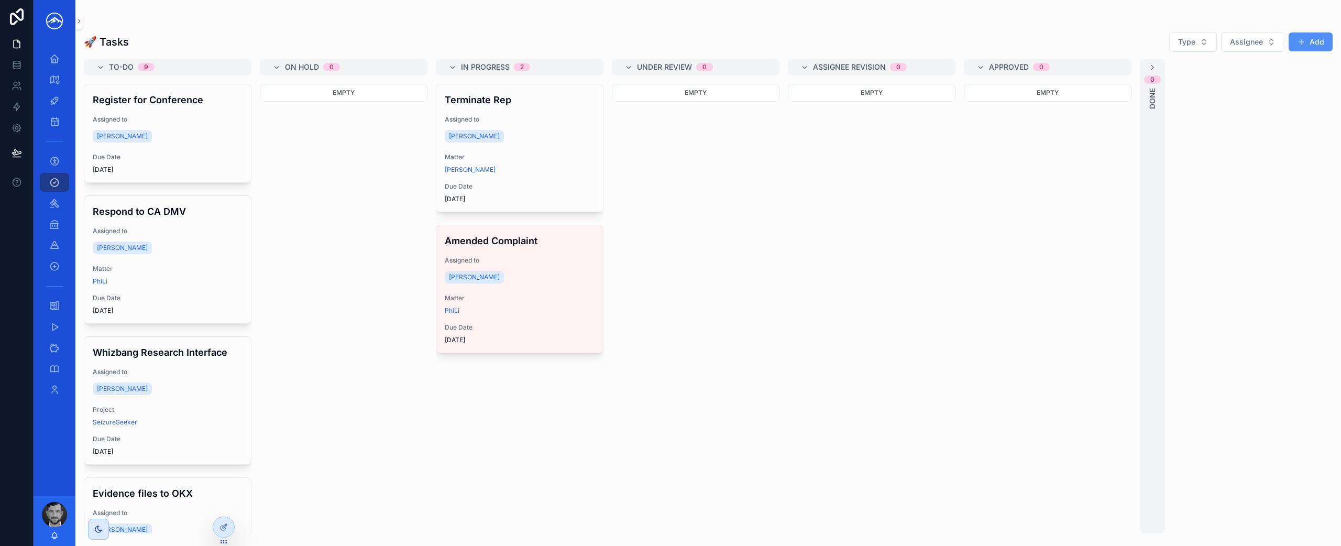
click at [1301, 46] on button "Add" at bounding box center [1310, 41] width 44 height 19
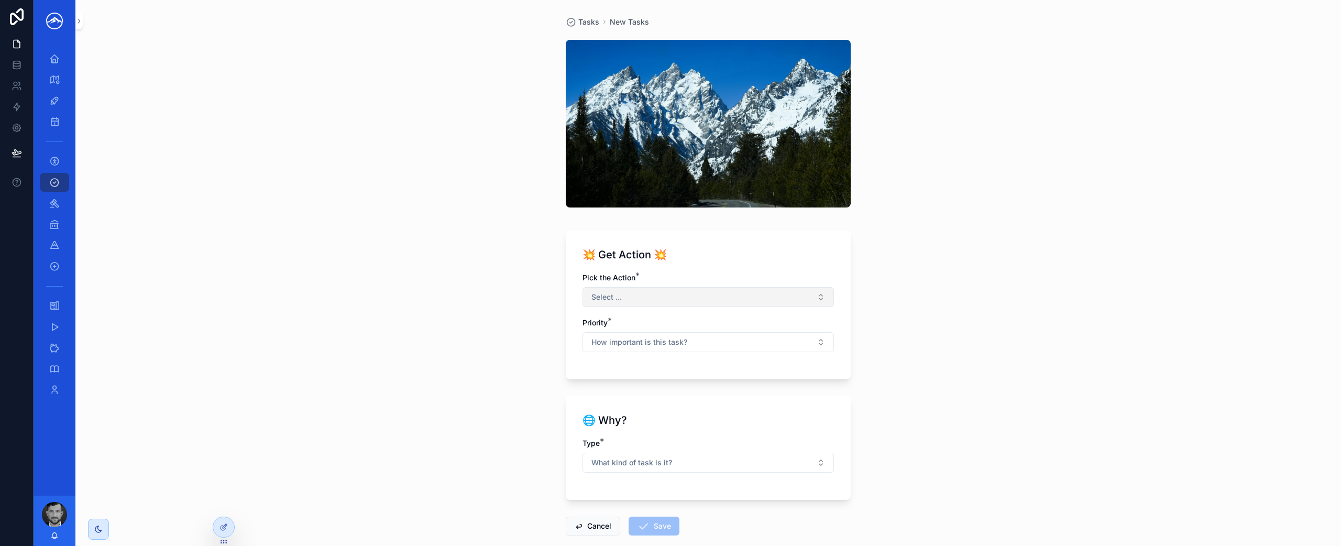
click at [703, 301] on button "Select ..." at bounding box center [707, 297] width 251 height 20
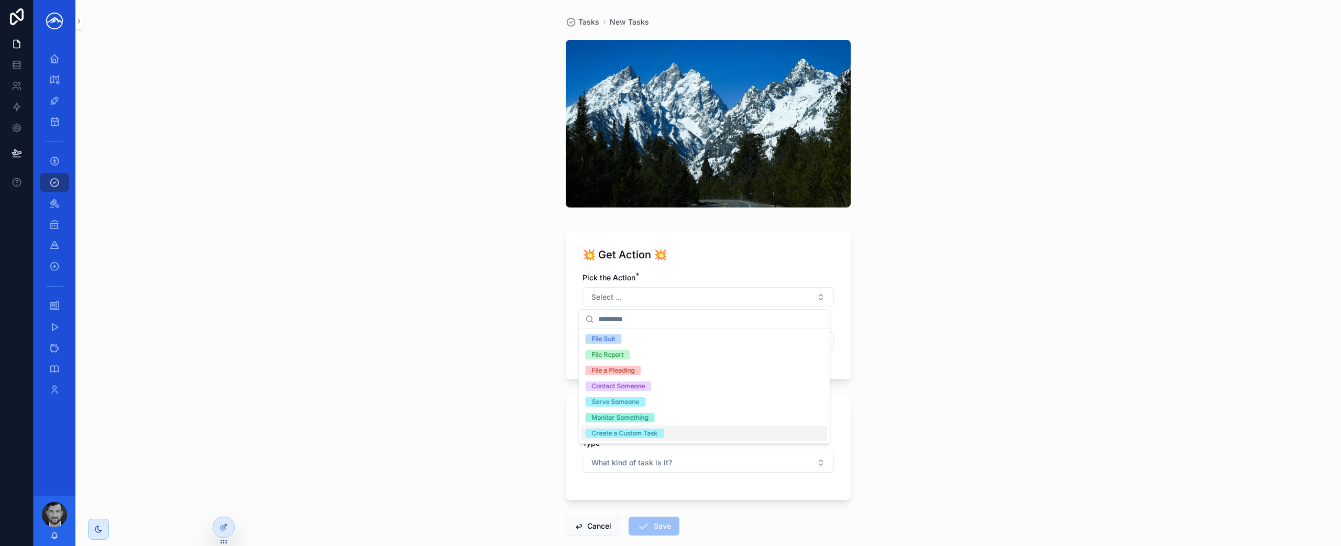
click at [655, 428] on div "Create a Custom Task" at bounding box center [625, 432] width 66 height 9
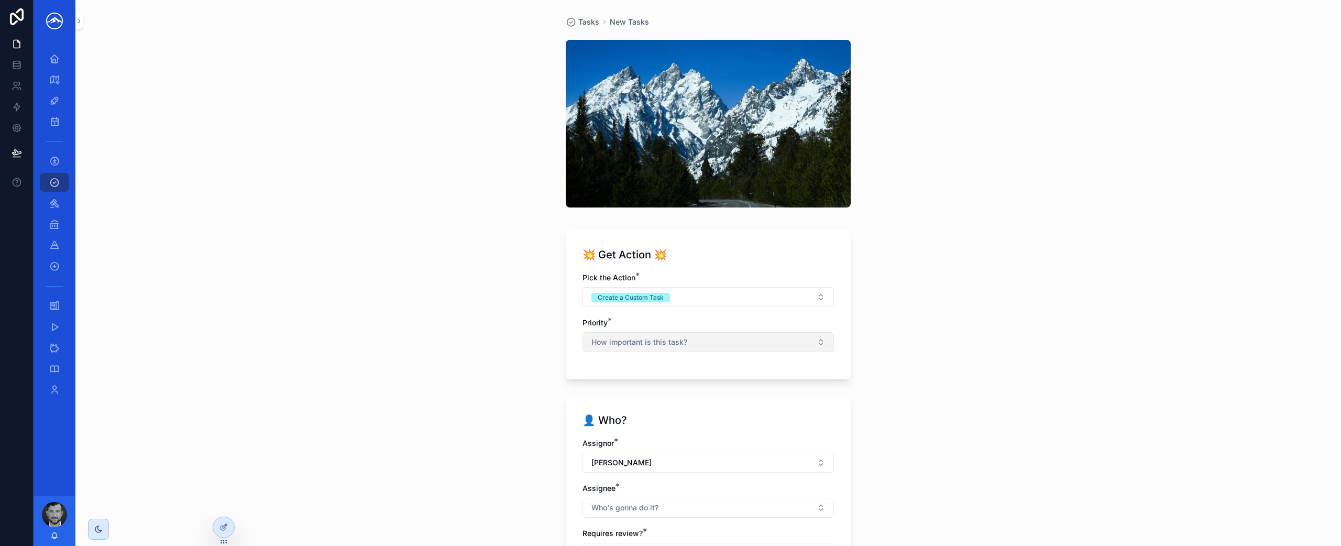
click at [696, 344] on button "How important is this task?" at bounding box center [707, 342] width 251 height 20
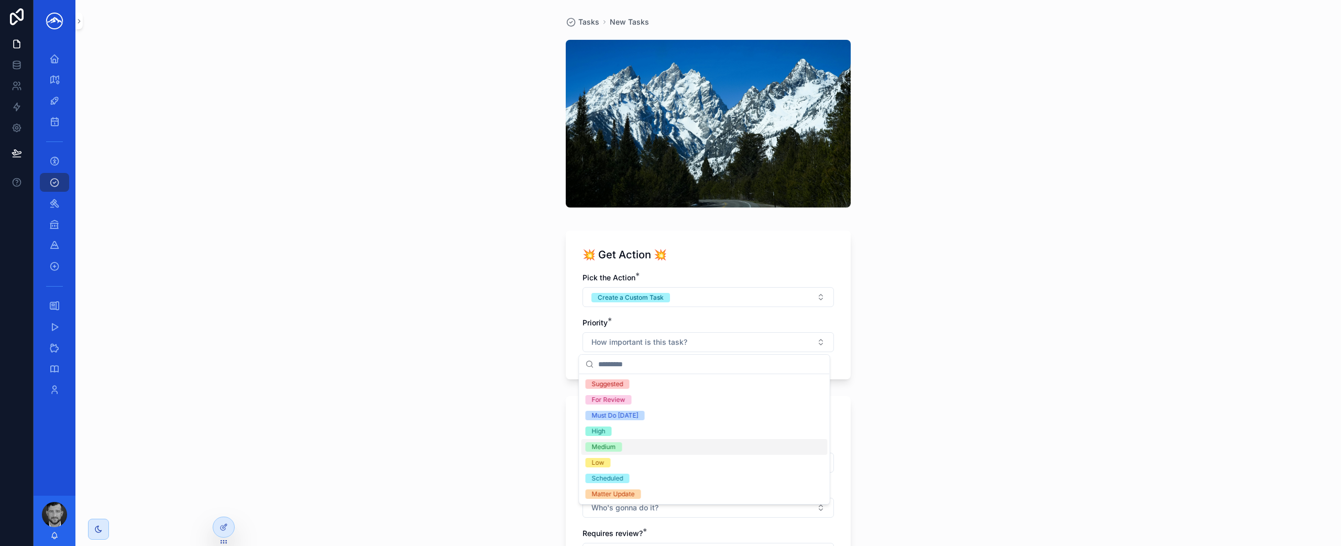
click at [665, 442] on div "Medium" at bounding box center [704, 447] width 246 height 16
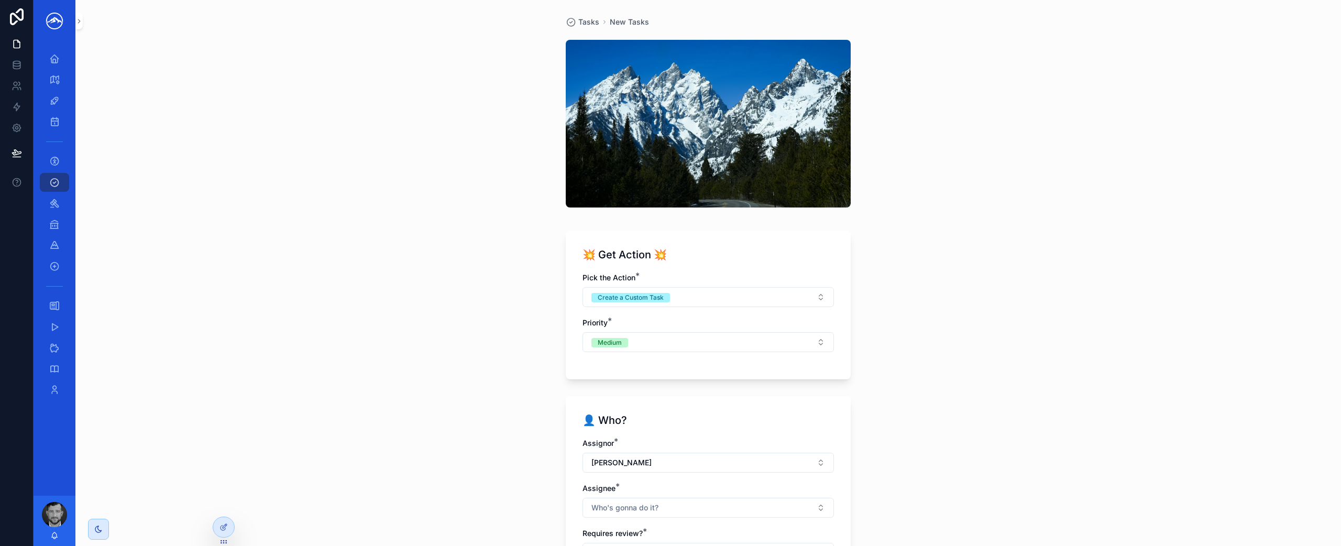
scroll to position [130, 0]
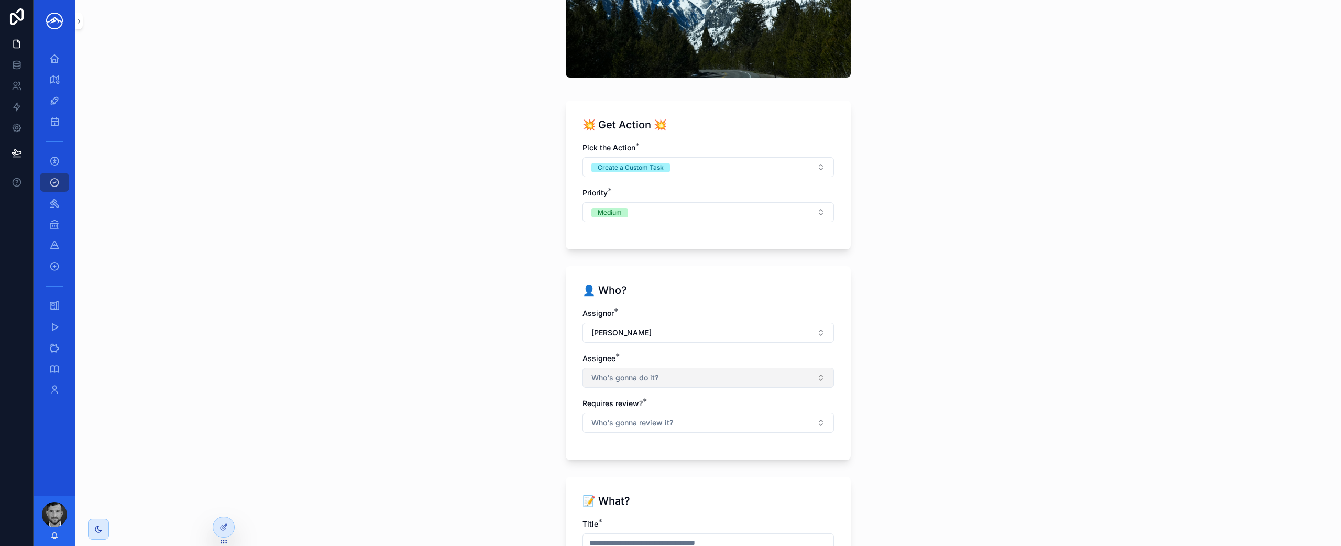
click at [655, 378] on button "Who's gonna do it?" at bounding box center [707, 378] width 251 height 20
click at [646, 470] on div "[PERSON_NAME]" at bounding box center [704, 470] width 246 height 17
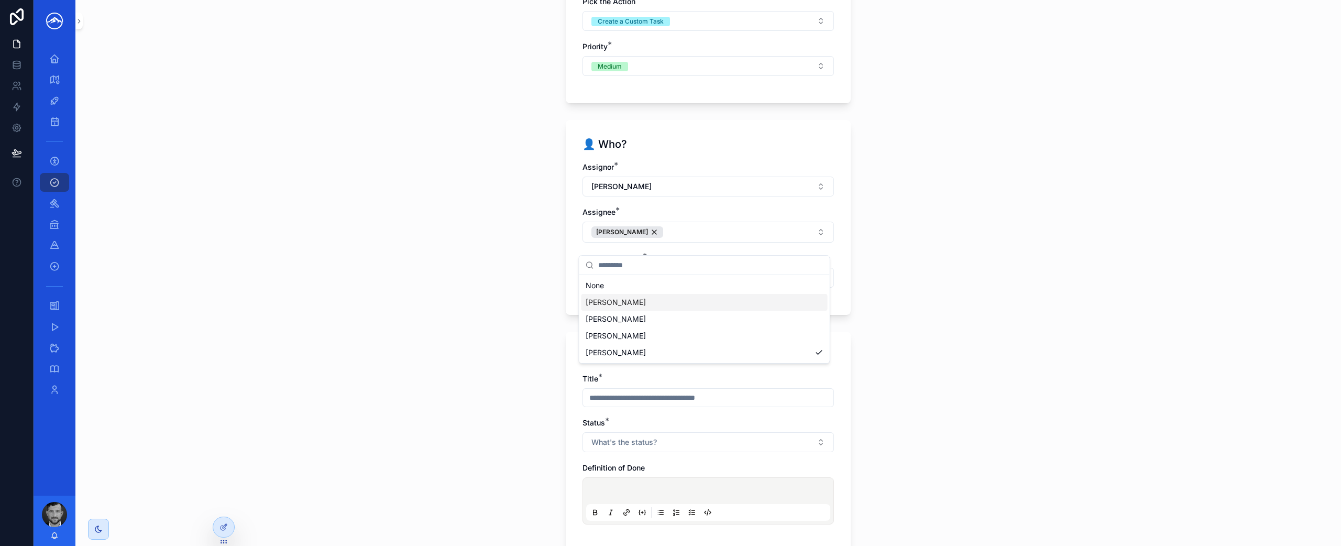
scroll to position [273, 0]
drag, startPoint x: 935, startPoint y: 363, endPoint x: 860, endPoint y: 341, distance: 77.6
click at [935, 363] on div "Tasks New Tasks 💥 Get Action 💥 Pick the Action * Create a Custom Task Priority …" at bounding box center [707, 273] width 1265 height 546
click at [707, 273] on button "Who's gonna review it?" at bounding box center [707, 280] width 251 height 20
click at [689, 338] on div "No" at bounding box center [704, 338] width 246 height 16
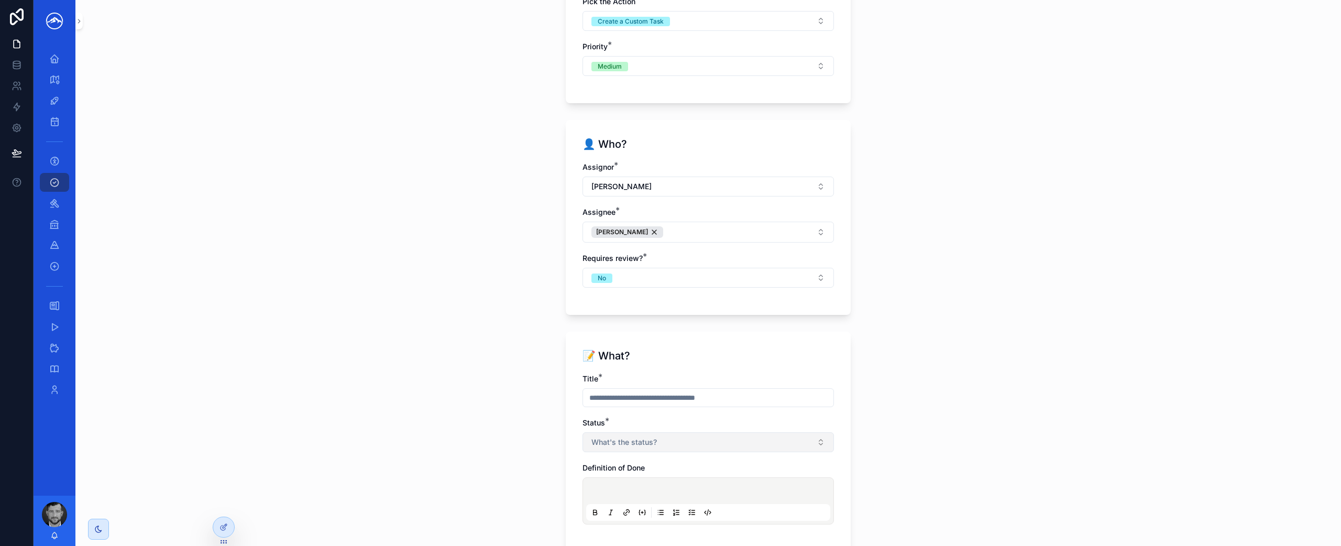
scroll to position [406, 0]
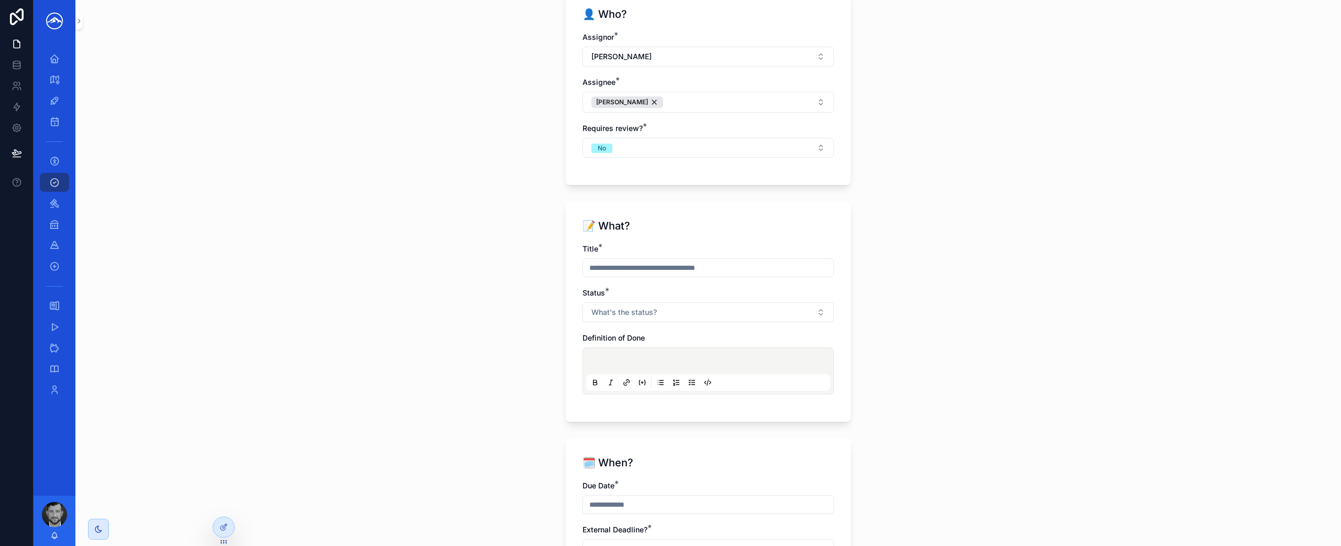
click at [640, 272] on input "scrollable content" at bounding box center [708, 267] width 250 height 15
type input "**********"
click at [612, 306] on button "What's the status?" at bounding box center [707, 312] width 251 height 20
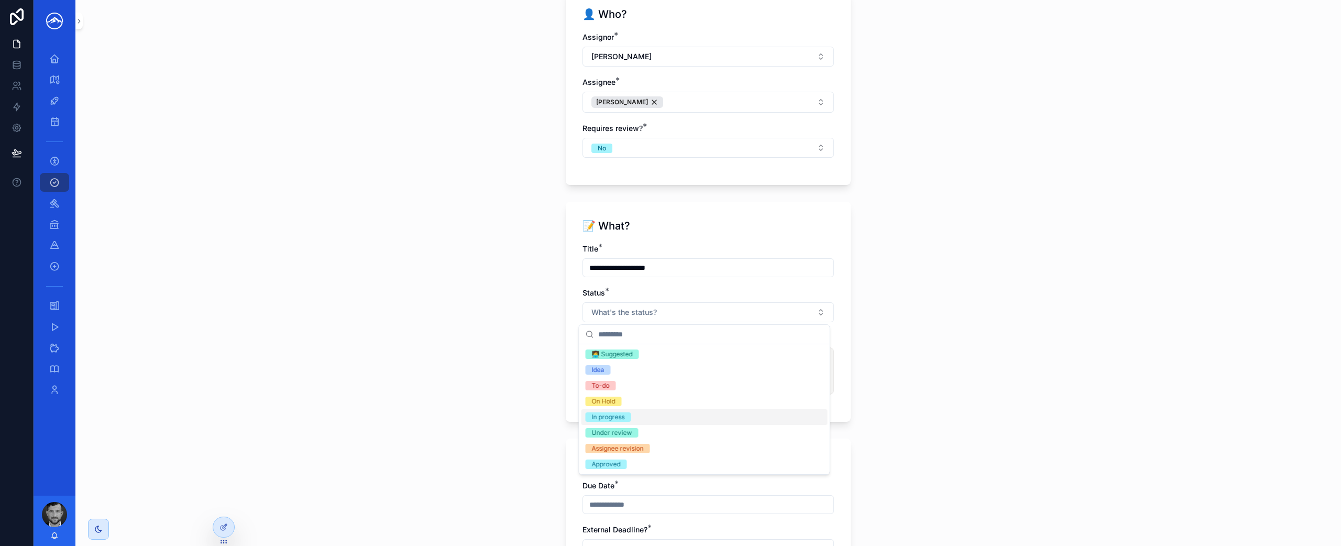
click at [634, 415] on div "In progress" at bounding box center [704, 417] width 246 height 16
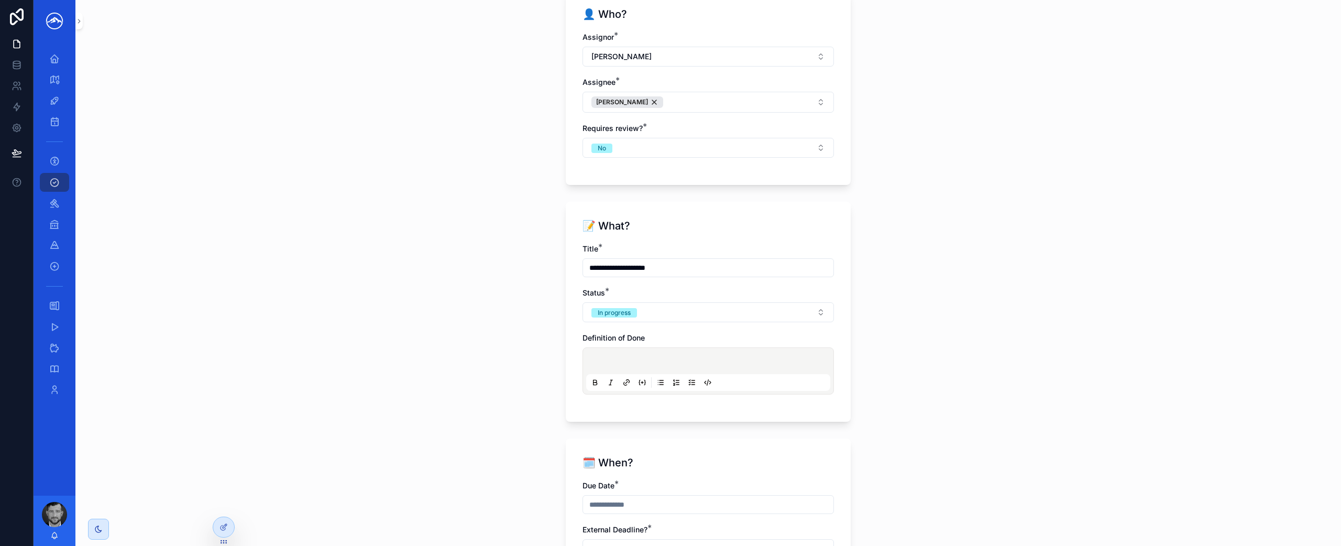
click at [746, 364] on p "scrollable content" at bounding box center [710, 362] width 244 height 10
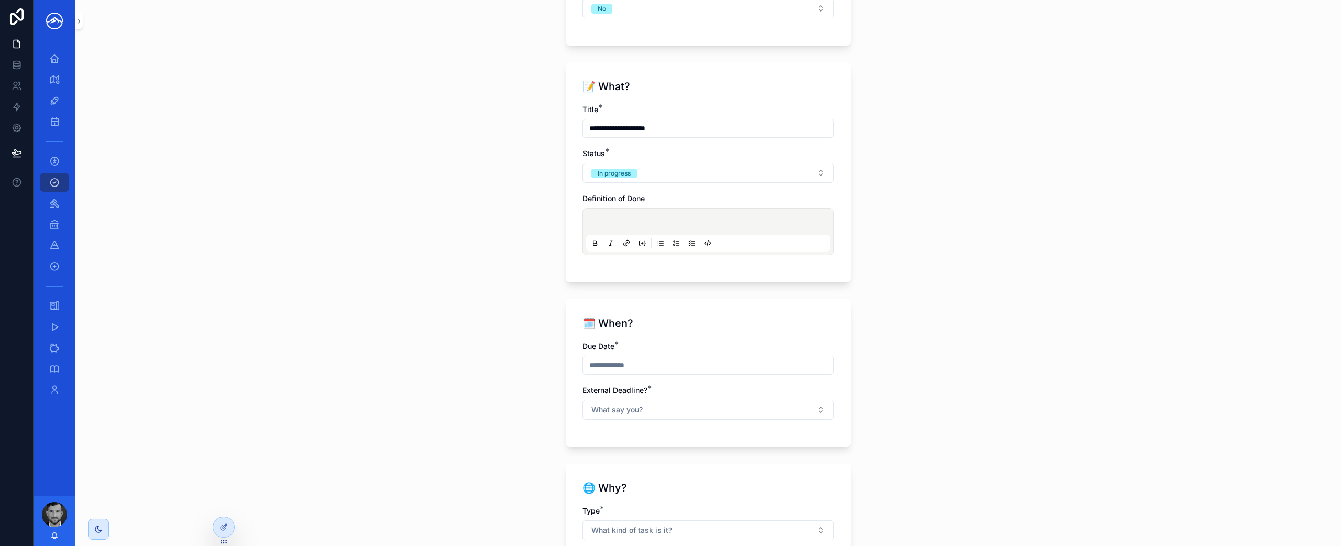
scroll to position [588, 0]
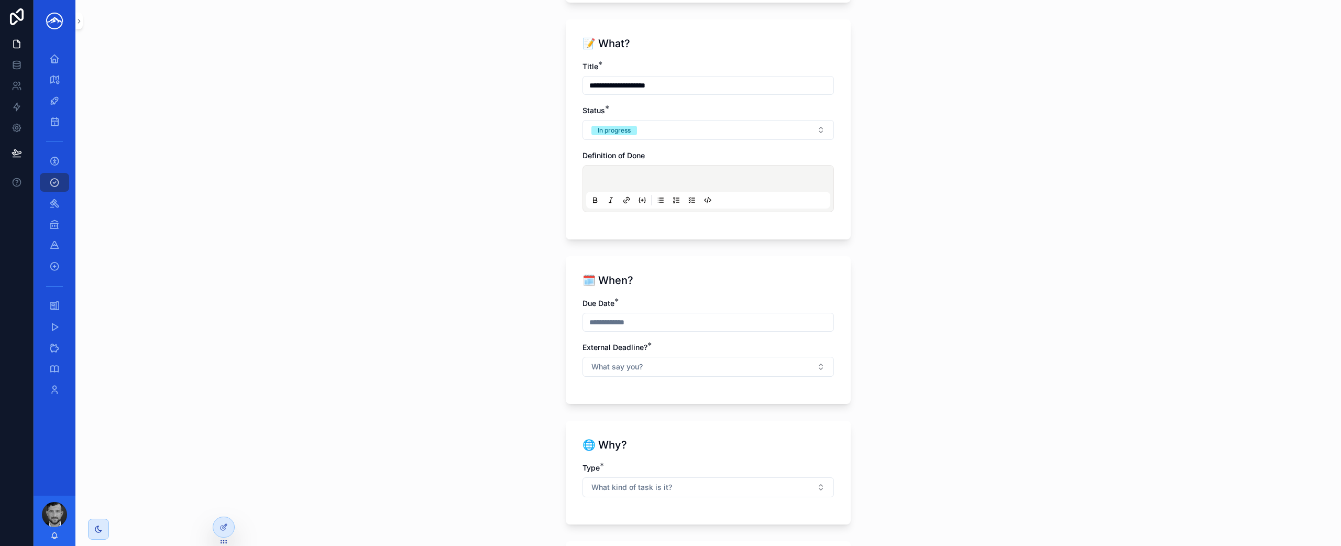
click at [648, 326] on input "scrollable content" at bounding box center [708, 322] width 250 height 15
click at [740, 429] on button "12" at bounding box center [742, 432] width 19 height 19
type input "*********"
click at [797, 291] on div "🗓️ When? Due Date * ********* External Deadline? * What say you?" at bounding box center [708, 330] width 285 height 148
click at [753, 361] on button "What say you?" at bounding box center [707, 367] width 251 height 20
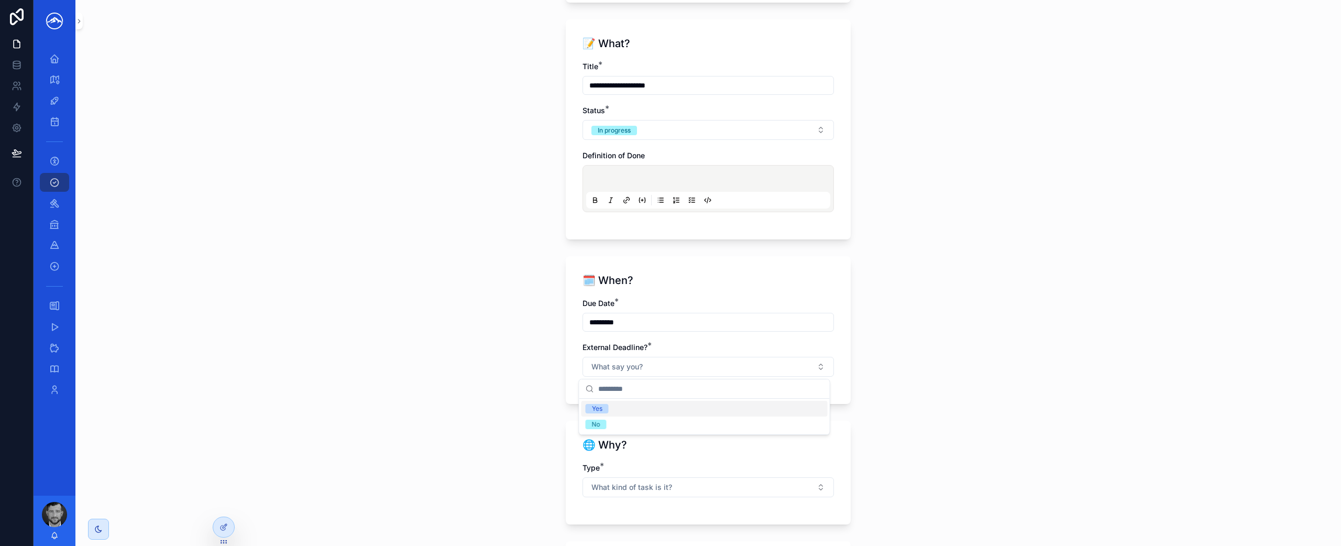
click at [735, 406] on div "Yes" at bounding box center [704, 409] width 246 height 16
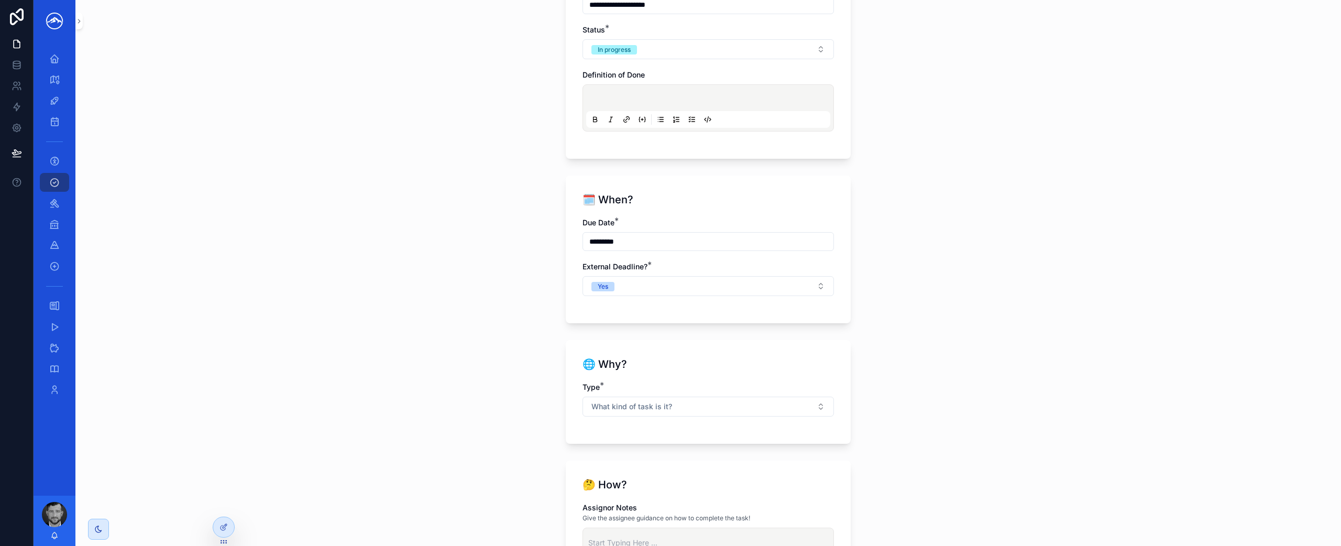
scroll to position [715, 0]
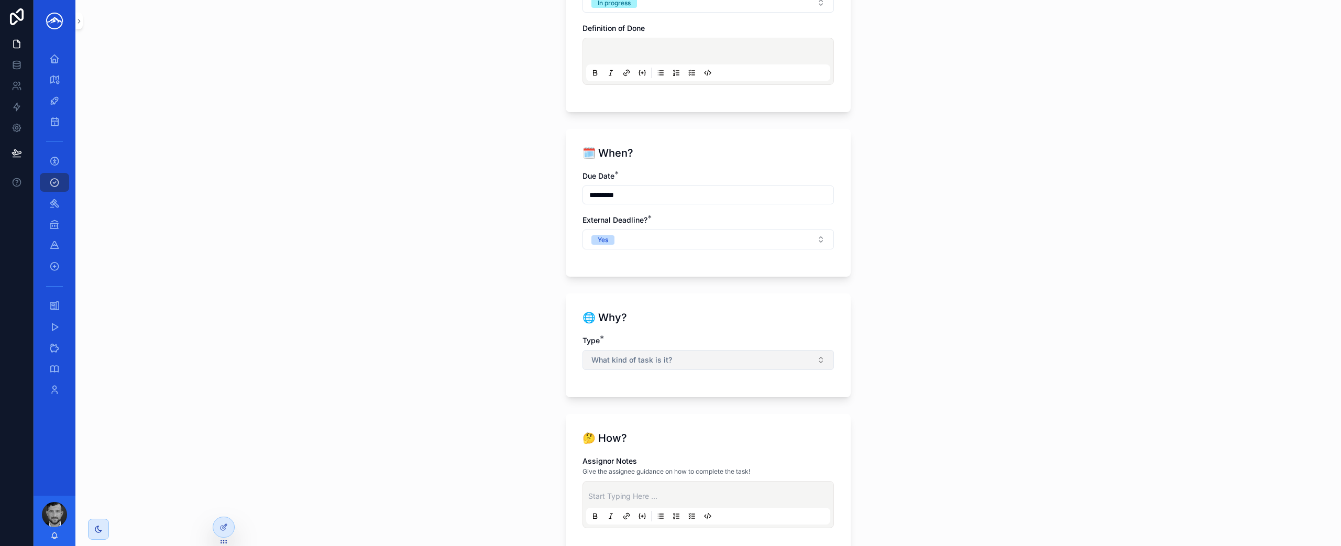
click at [714, 365] on button "What kind of task is it?" at bounding box center [707, 360] width 251 height 20
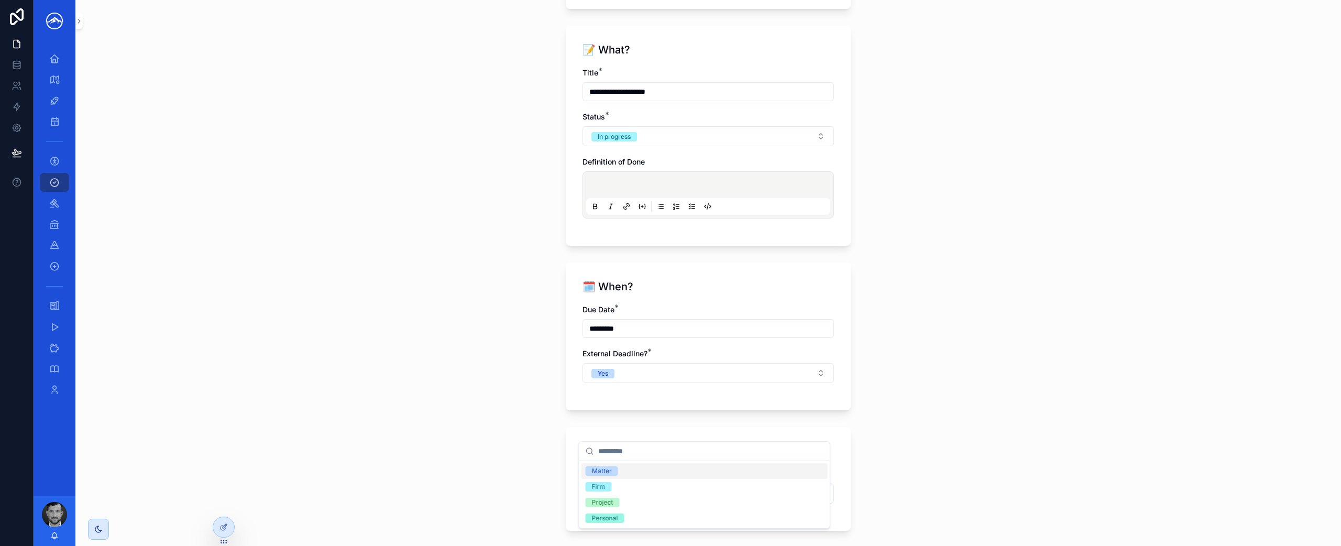
scroll to position [345, 0]
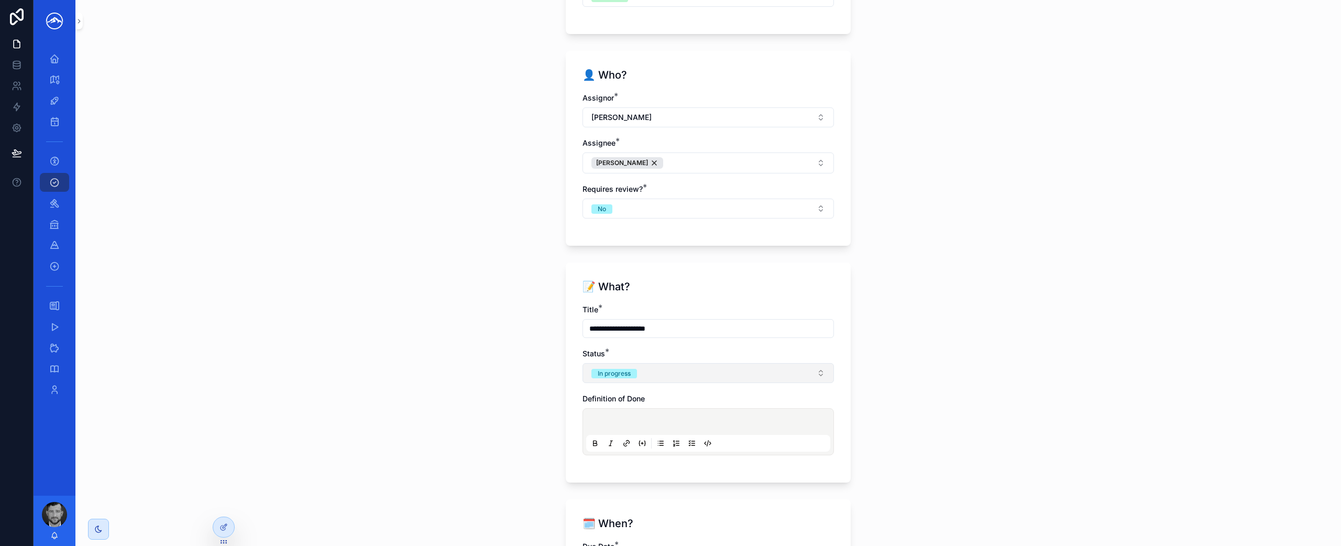
click at [672, 372] on button "In progress" at bounding box center [707, 373] width 251 height 20
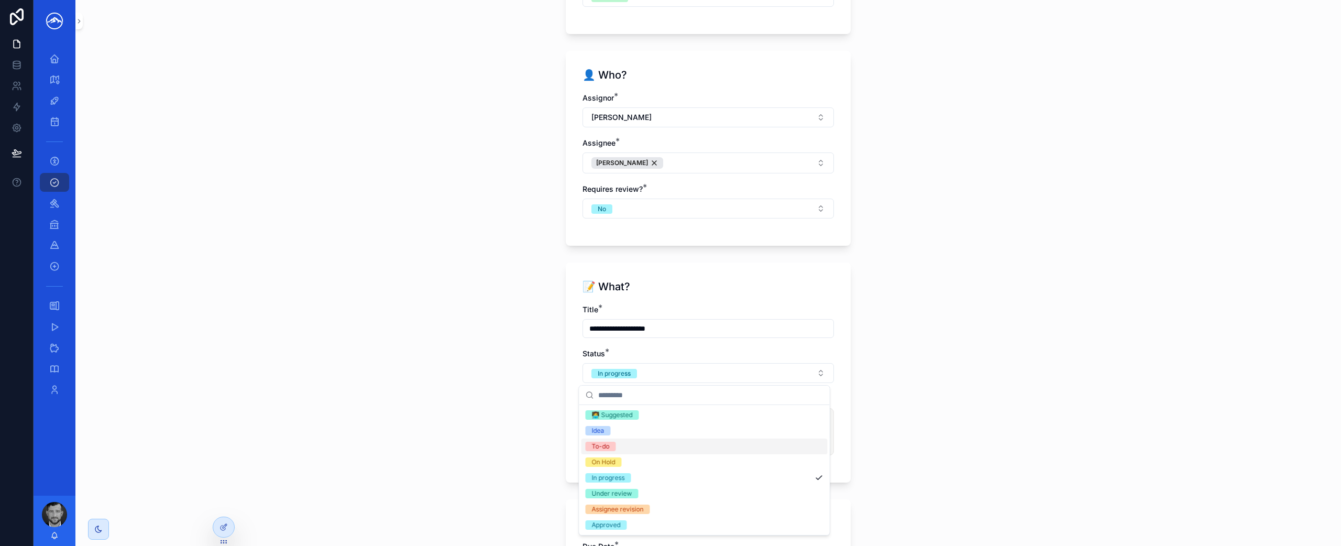
click at [660, 448] on div "To-do" at bounding box center [704, 446] width 246 height 16
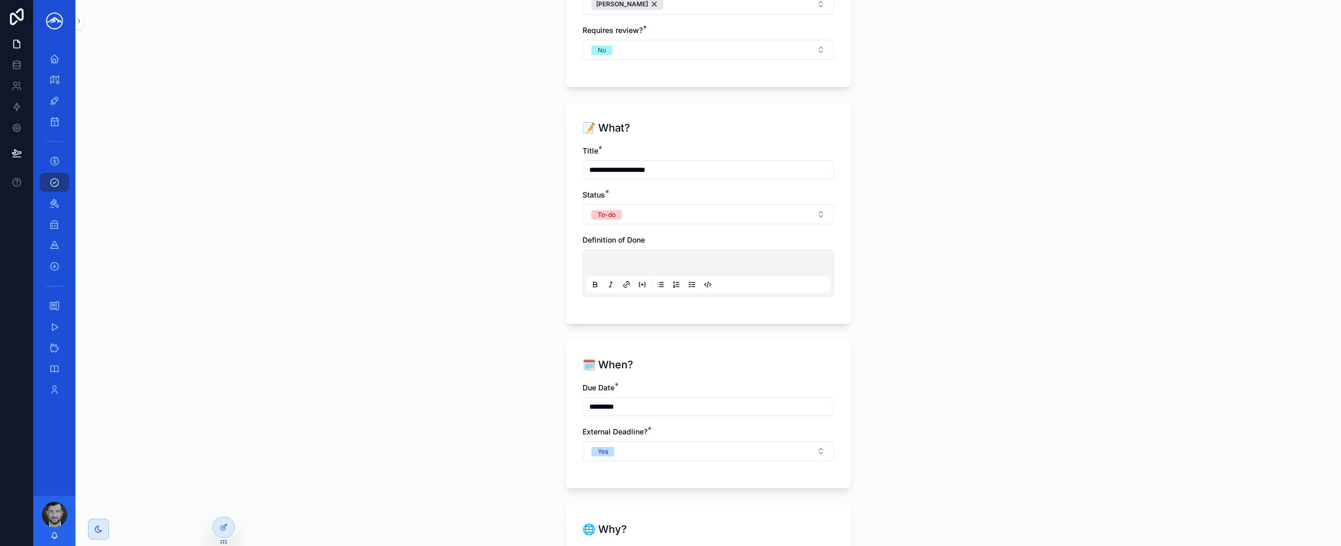
scroll to position [693, 0]
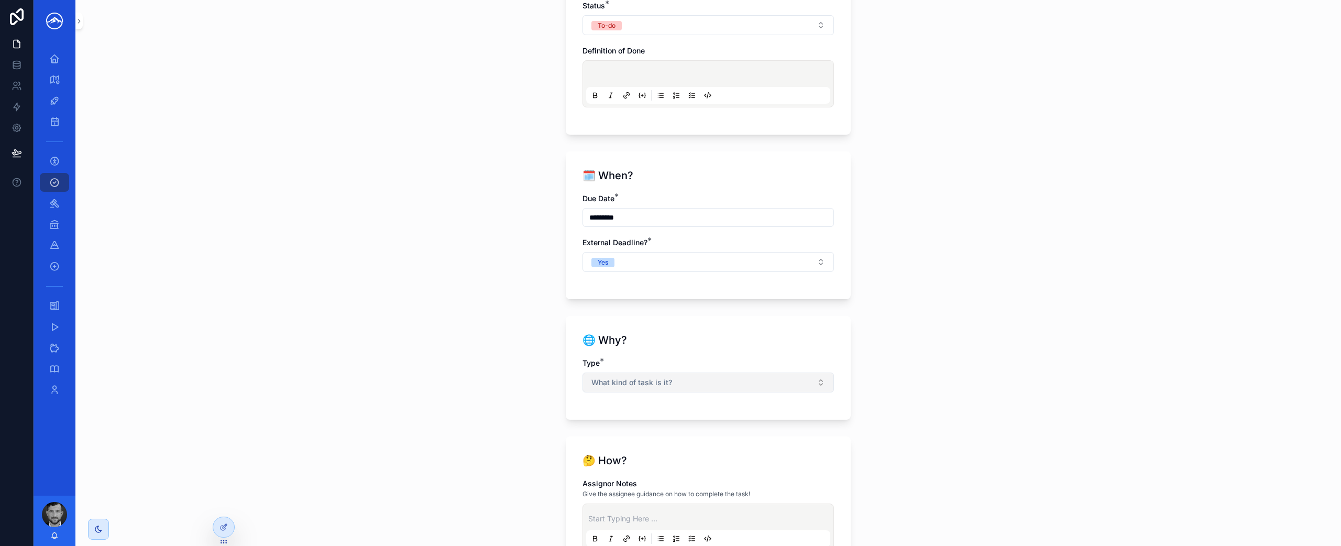
click at [717, 388] on button "What kind of task is it?" at bounding box center [707, 382] width 251 height 20
click at [695, 421] on div "Matter" at bounding box center [704, 424] width 246 height 16
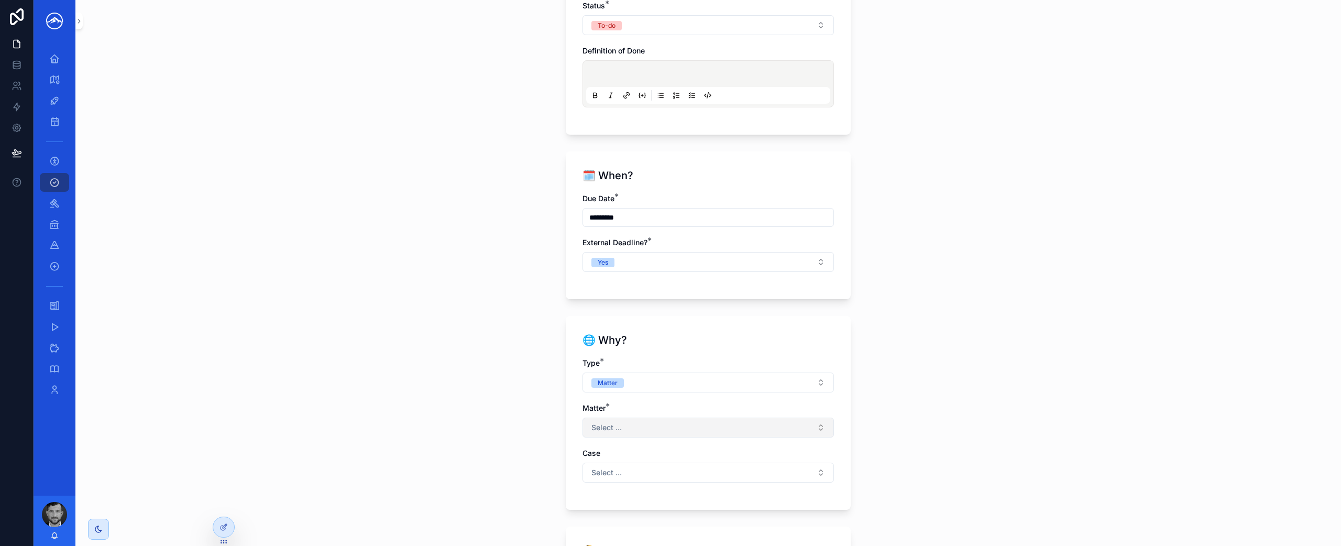
click at [674, 430] on button "Select ..." at bounding box center [707, 427] width 251 height 20
type input "****"
click at [653, 470] on div "Stop the Lock" at bounding box center [704, 469] width 246 height 17
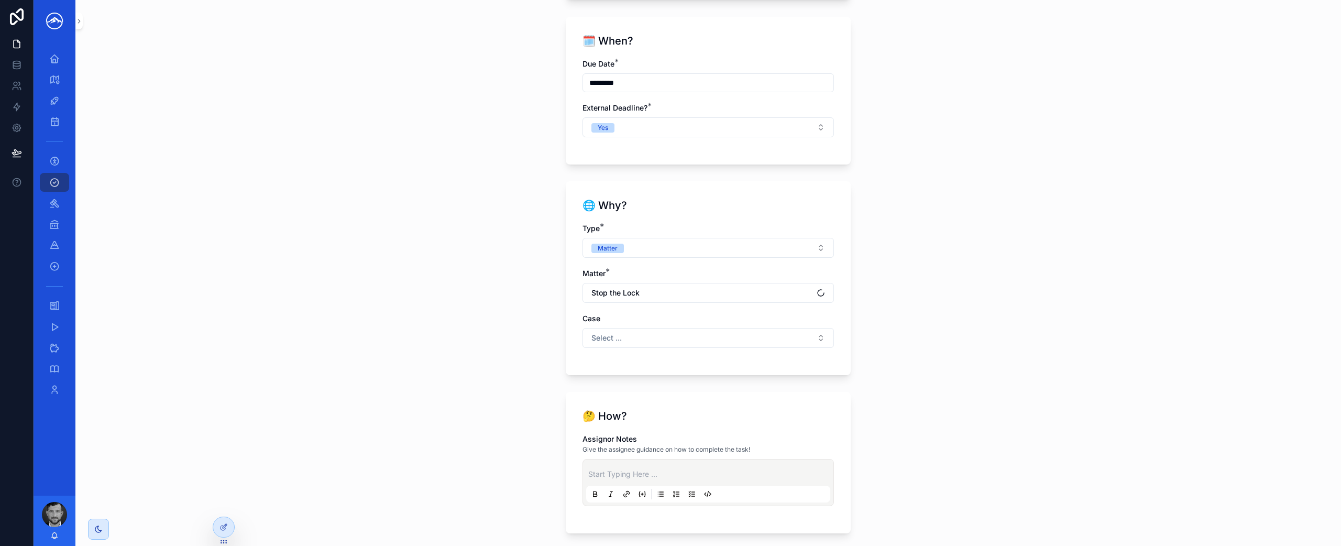
scroll to position [906, 0]
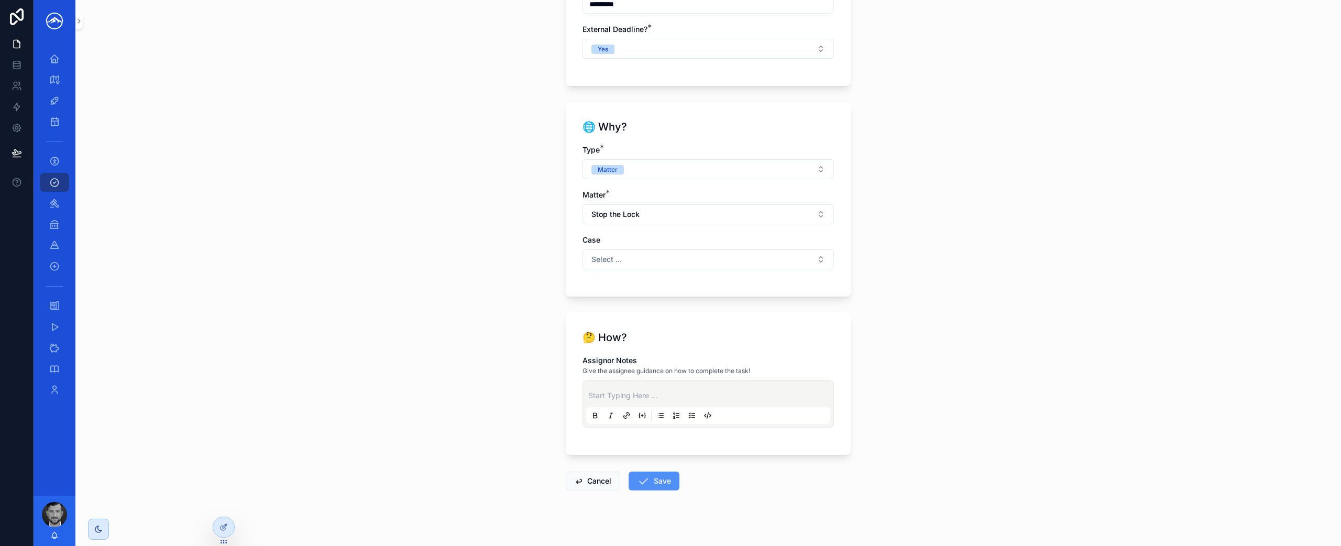
click at [653, 478] on button "Save" at bounding box center [653, 480] width 51 height 19
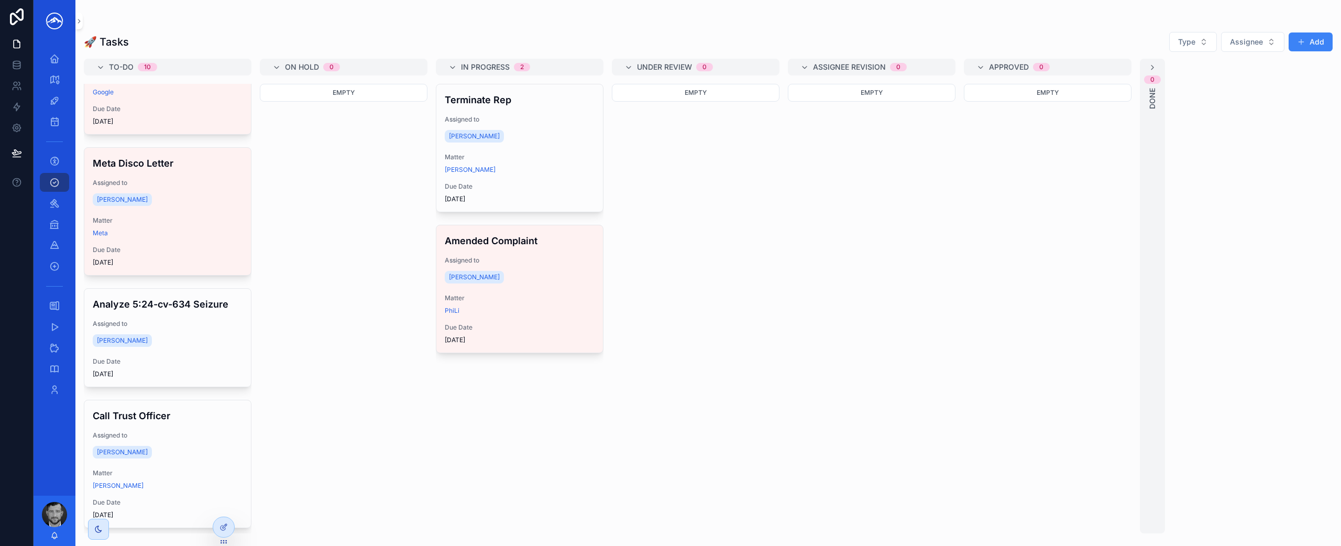
scroll to position [838, 0]
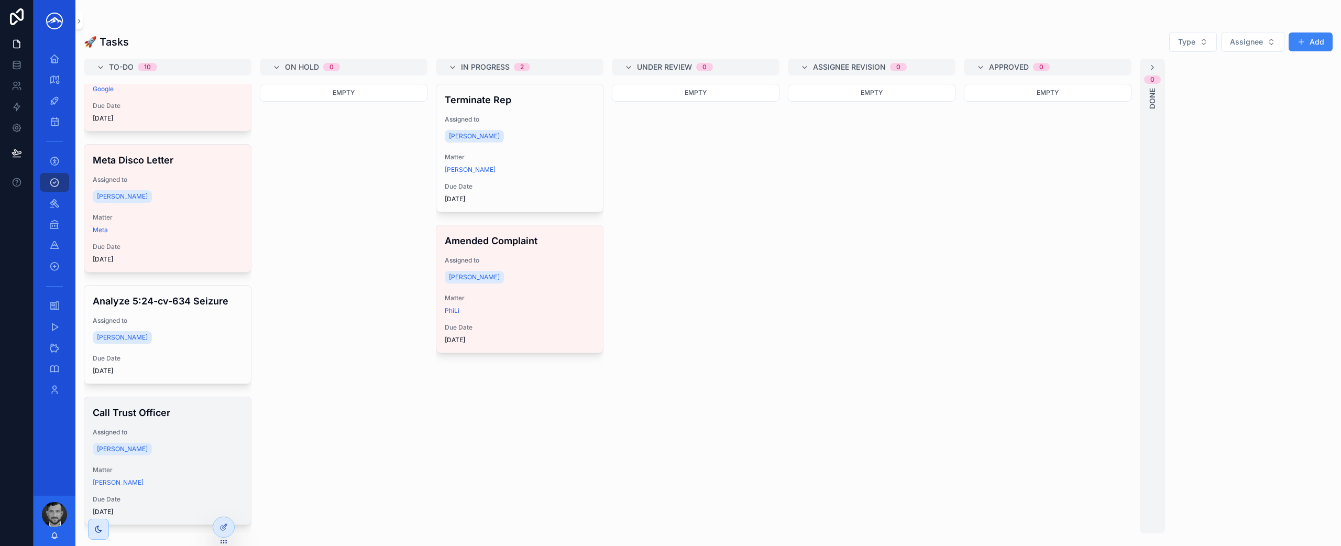
click at [185, 422] on div "Call Trust Officer Assigned to Marshal Hoda Matter [PERSON_NAME] Due Date [DATE]" at bounding box center [167, 460] width 167 height 127
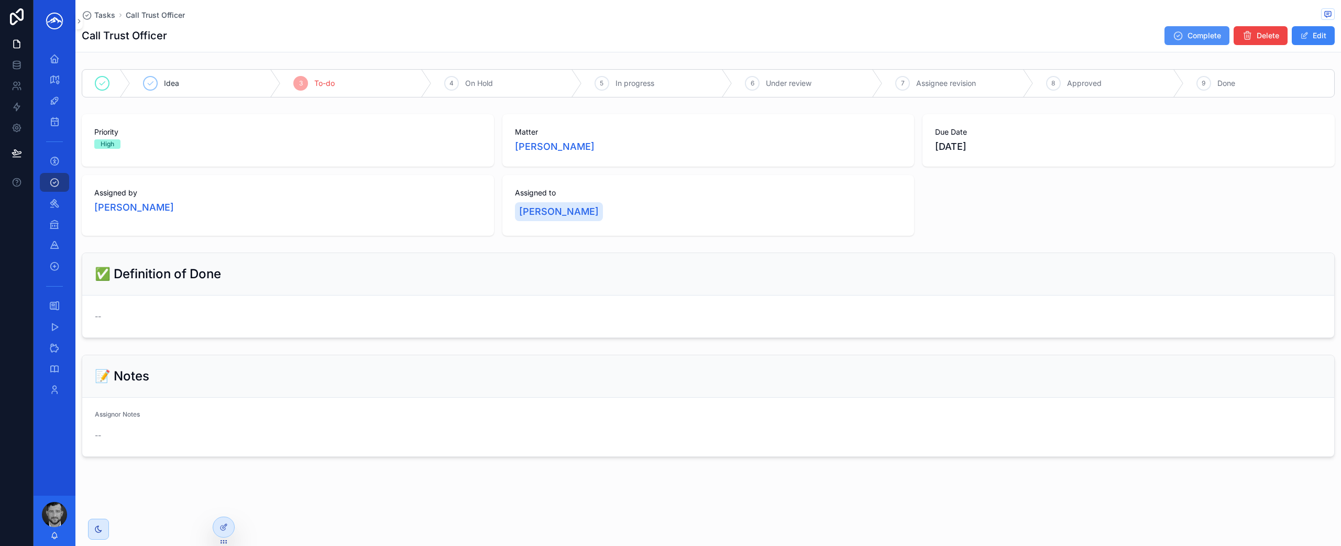
click at [1185, 38] on button "Complete" at bounding box center [1196, 35] width 65 height 19
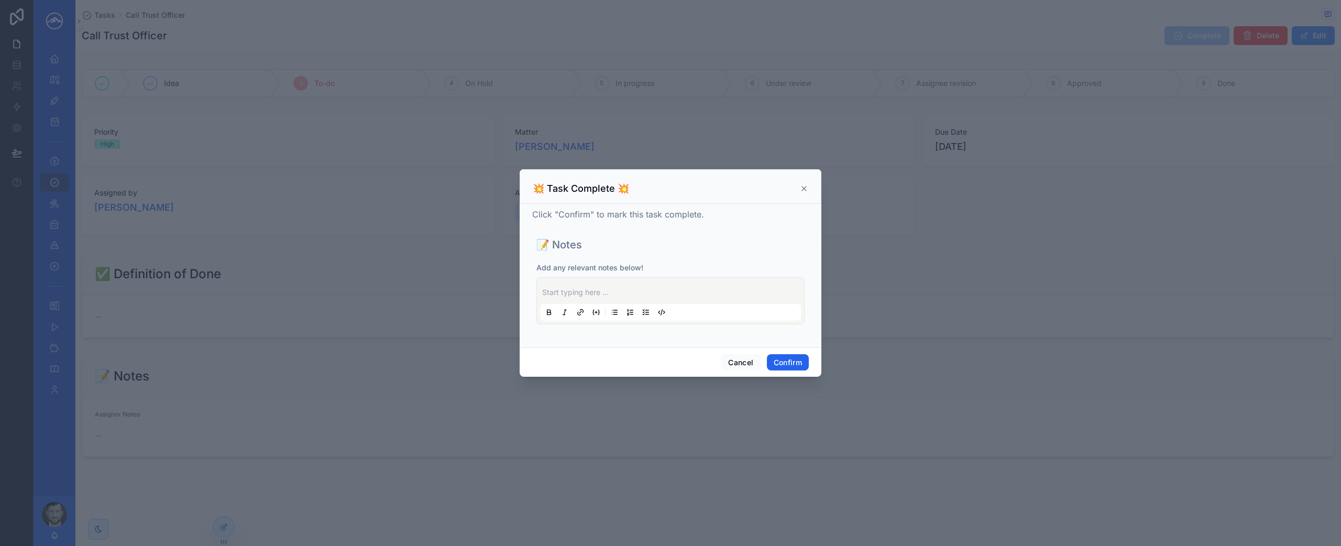
click at [787, 363] on button "Confirm" at bounding box center [788, 362] width 42 height 17
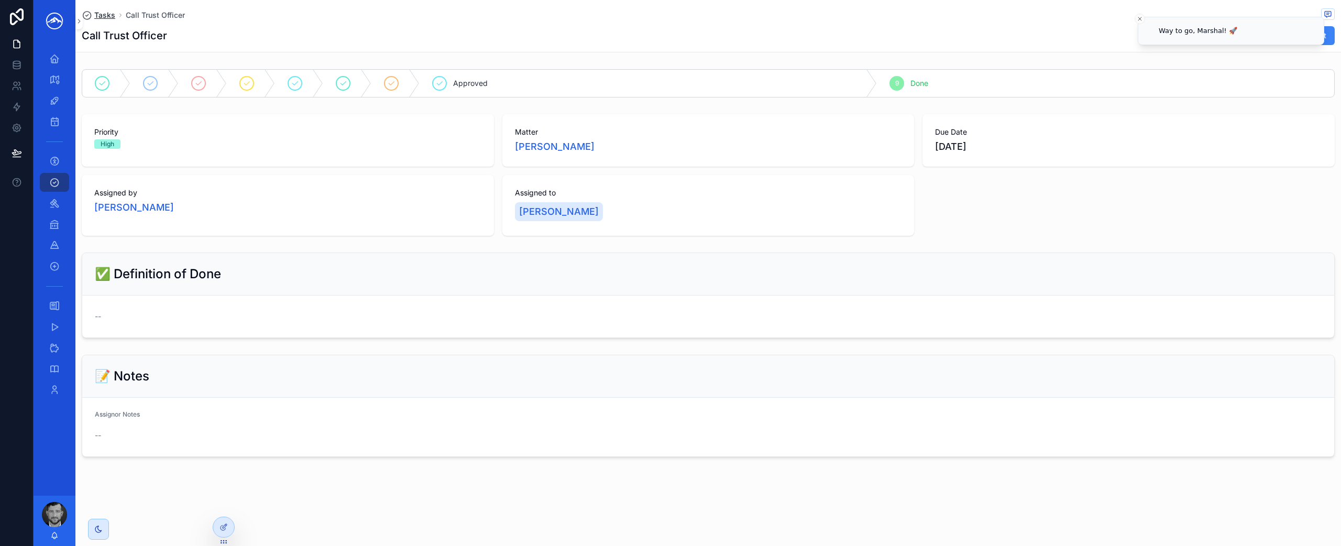
click at [103, 15] on span "Tasks" at bounding box center [104, 15] width 21 height 10
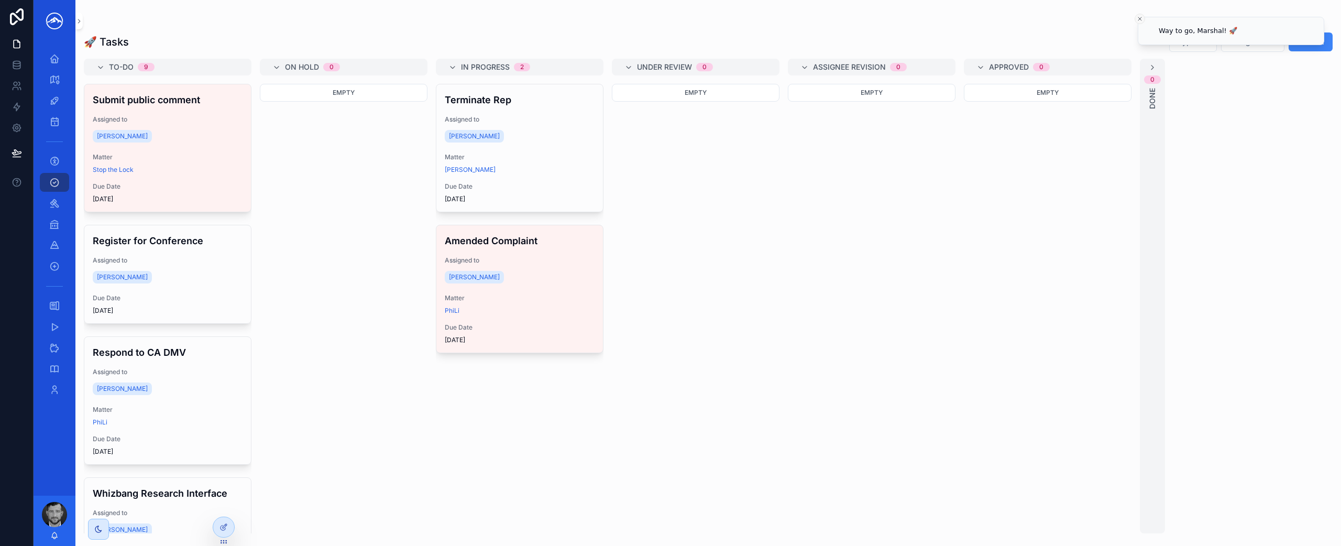
click at [1138, 19] on icon "Close toast" at bounding box center [1139, 19] width 6 height 6
click at [1309, 46] on button "Add" at bounding box center [1310, 41] width 44 height 19
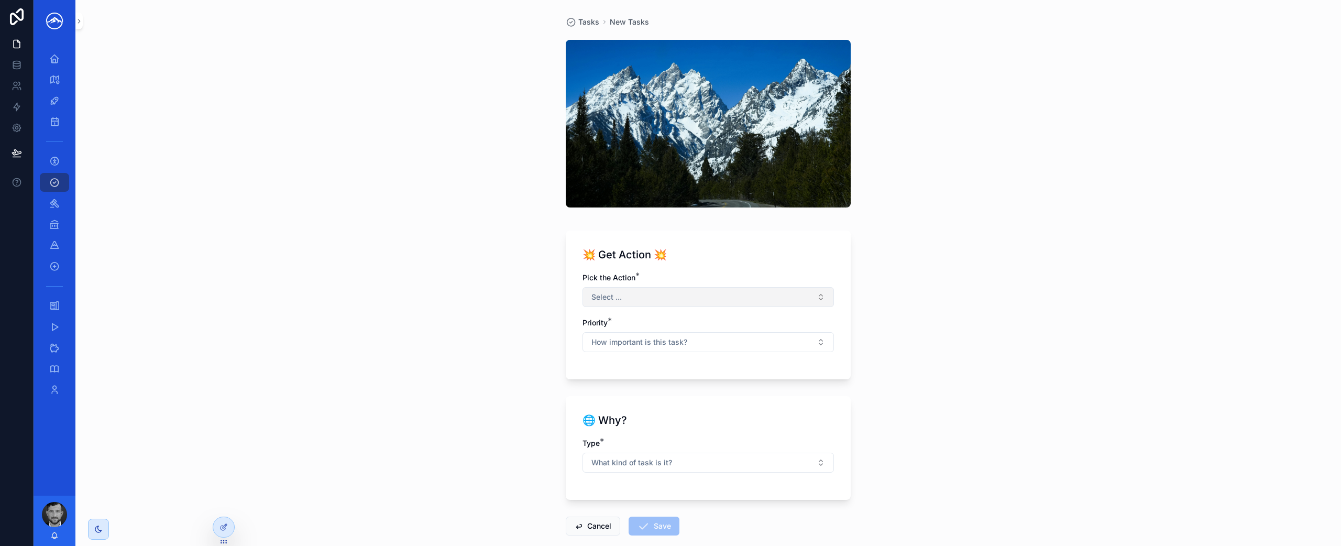
click at [646, 301] on button "Select ..." at bounding box center [707, 297] width 251 height 20
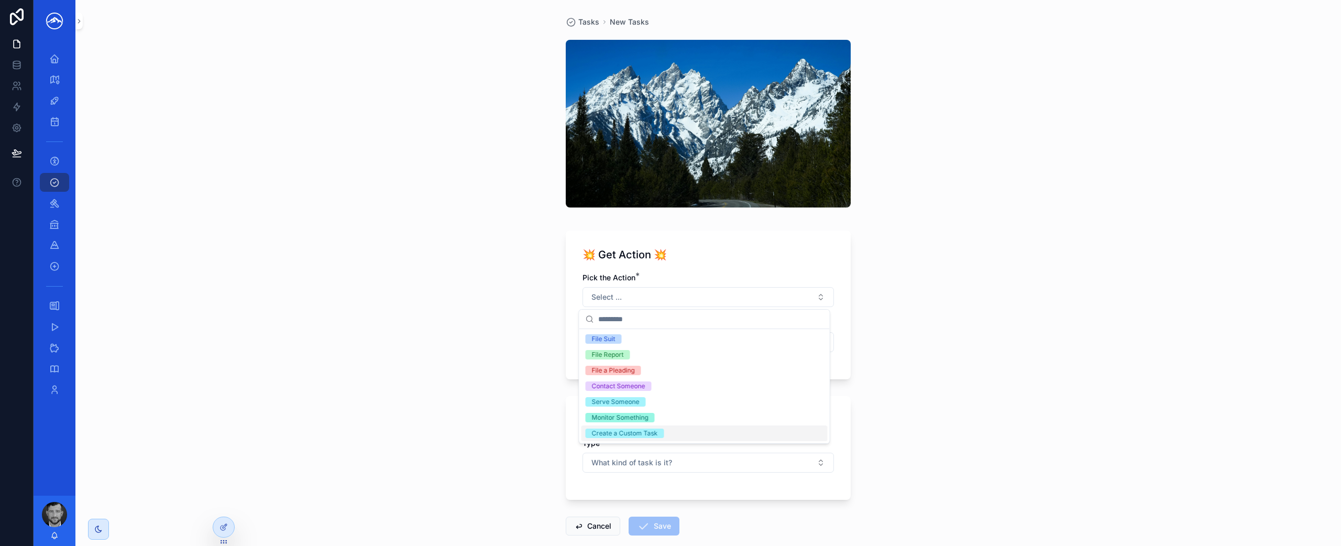
click at [660, 434] on span "Create a Custom Task" at bounding box center [624, 432] width 79 height 9
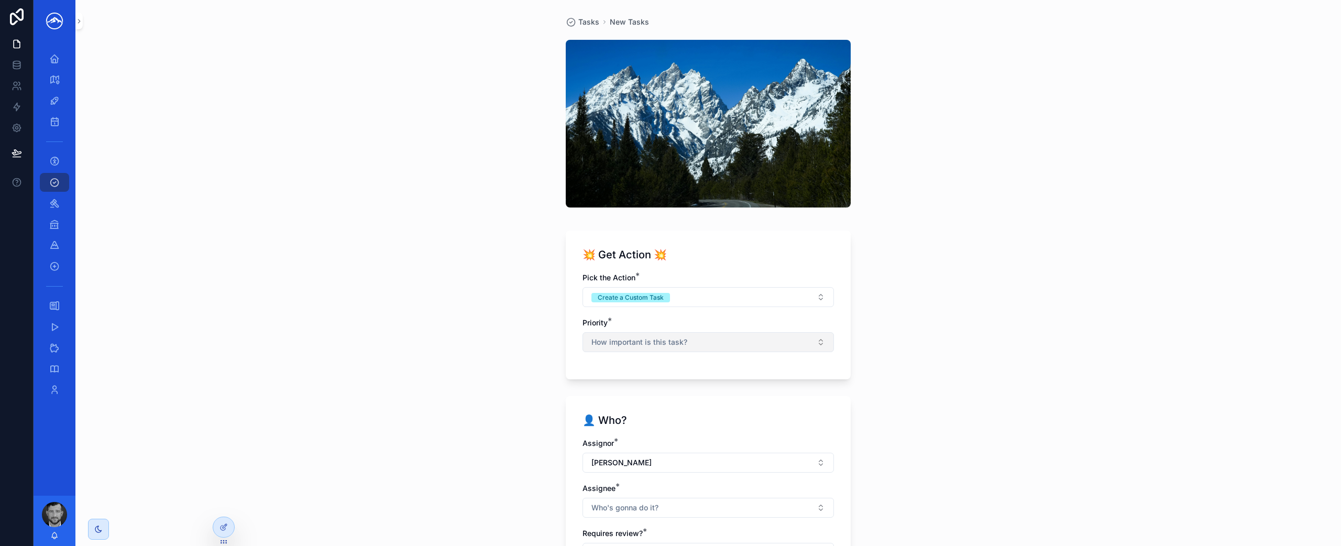
click at [694, 344] on button "How important is this task?" at bounding box center [707, 342] width 251 height 20
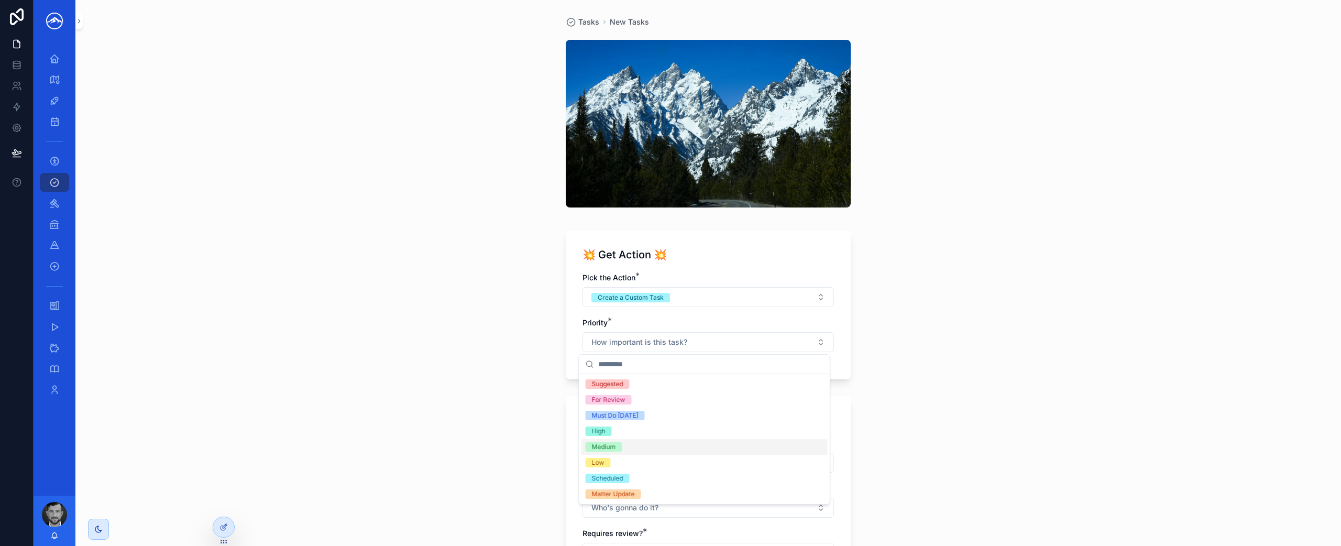
click at [665, 445] on div "Medium" at bounding box center [704, 447] width 246 height 16
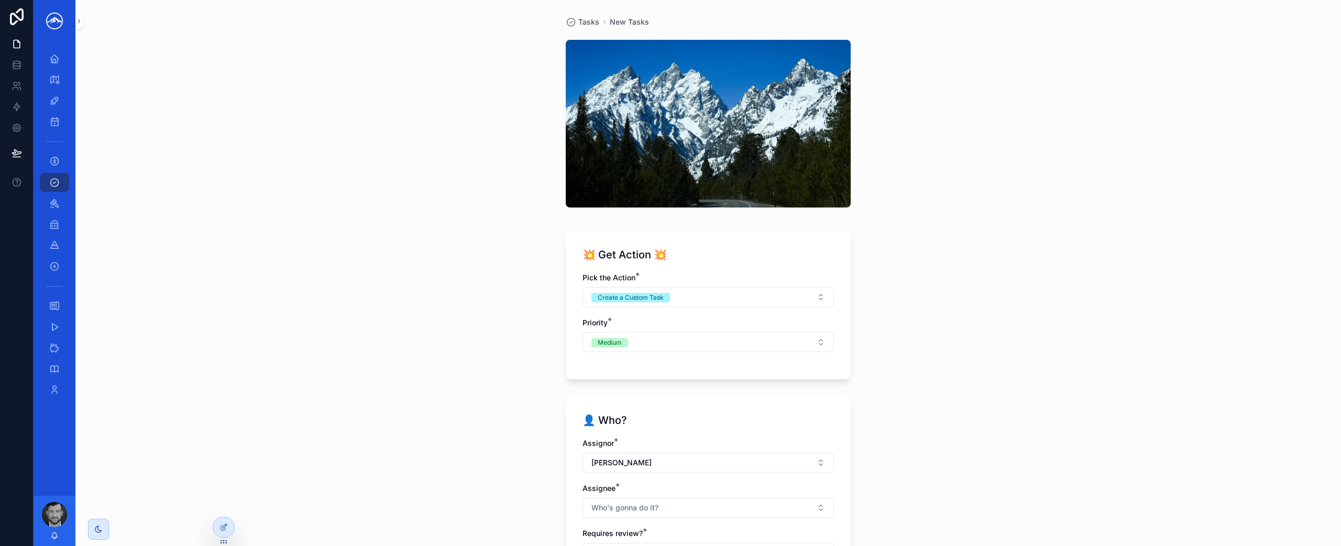
scroll to position [197, 0]
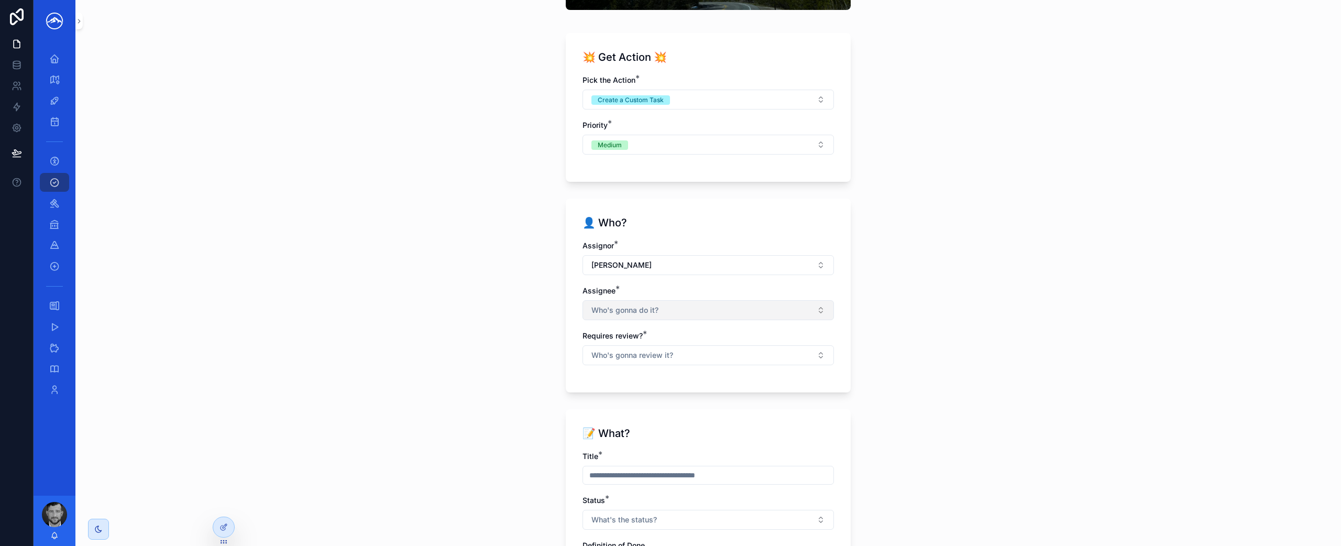
click at [681, 303] on button "Who's gonna do it?" at bounding box center [707, 310] width 251 height 20
drag, startPoint x: 661, startPoint y: 397, endPoint x: 667, endPoint y: 394, distance: 6.1
click at [661, 397] on div "[PERSON_NAME]" at bounding box center [704, 402] width 246 height 17
click at [885, 349] on div "Tasks New Tasks 💥 Get Action 💥 Pick the Action * Create a Custom Task Priority …" at bounding box center [707, 273] width 1265 height 546
click at [798, 352] on button "Who's gonna review it?" at bounding box center [707, 356] width 251 height 20
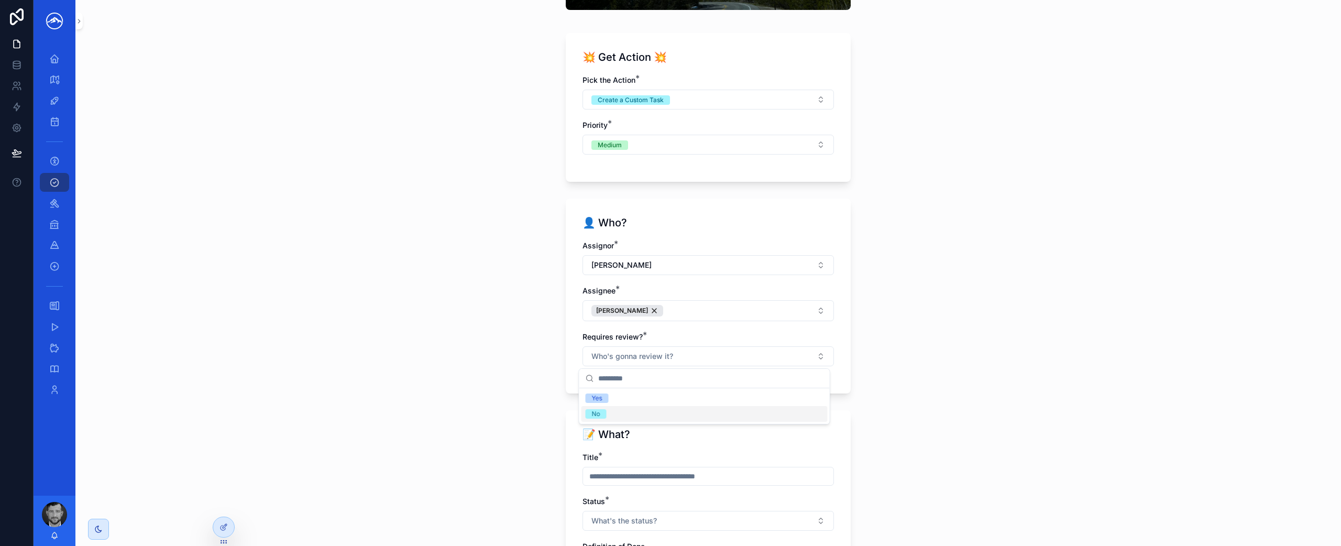
click at [758, 415] on div "No" at bounding box center [704, 414] width 246 height 16
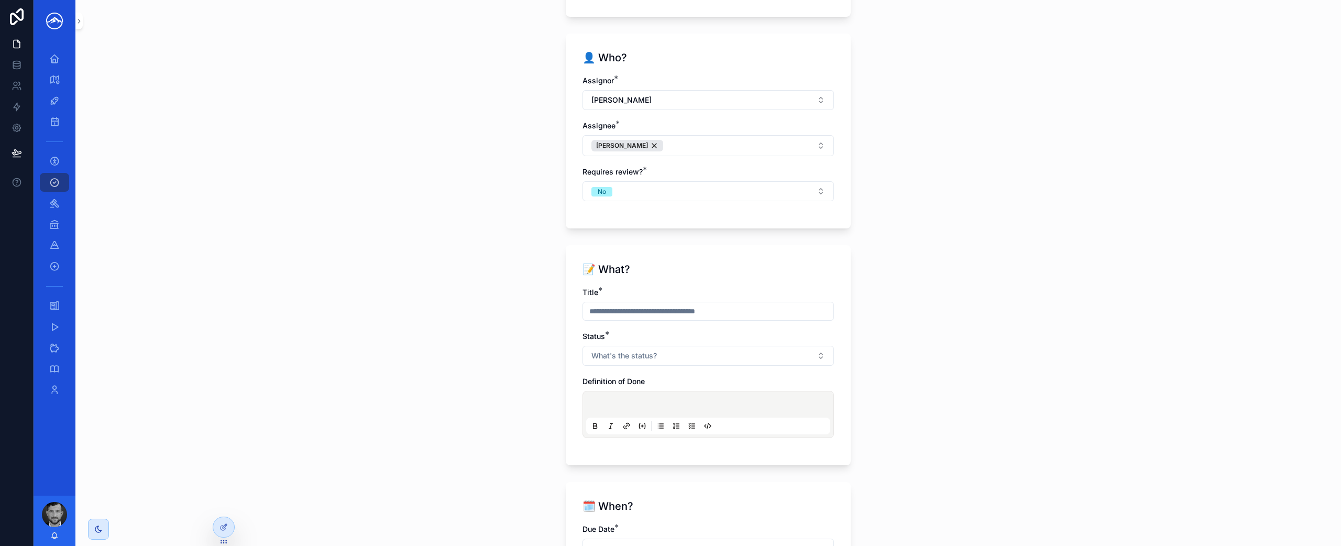
scroll to position [388, 0]
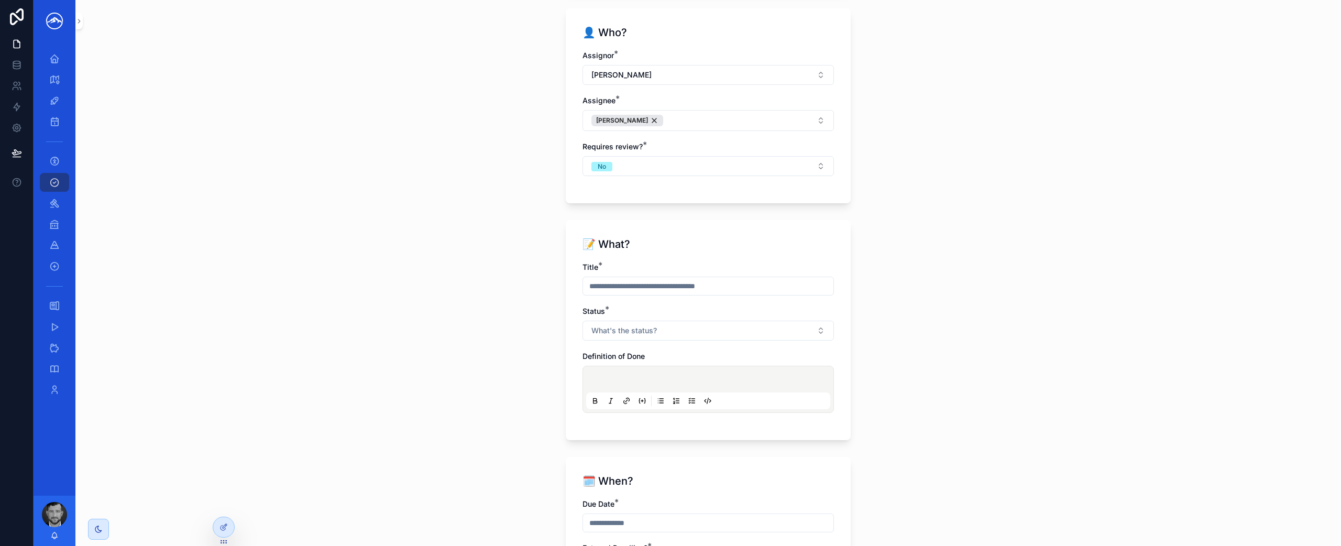
click at [716, 289] on input "scrollable content" at bounding box center [708, 286] width 250 height 15
type input "*"
type input "**********"
click at [704, 324] on button "What's the status?" at bounding box center [707, 331] width 251 height 20
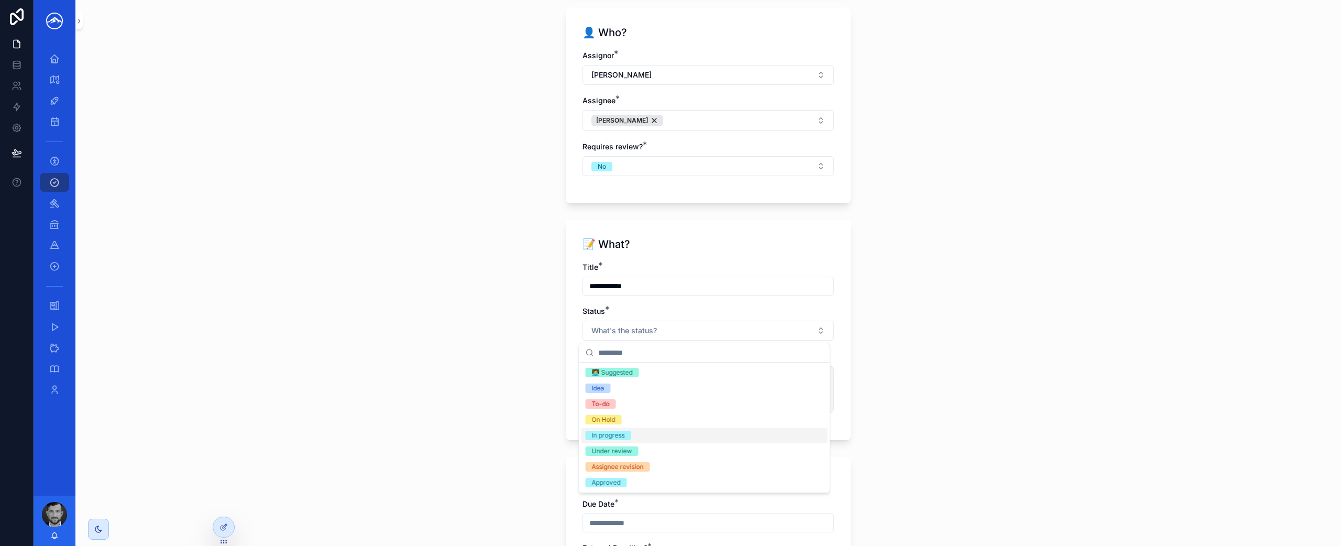
click at [669, 433] on div "In progress" at bounding box center [704, 435] width 246 height 16
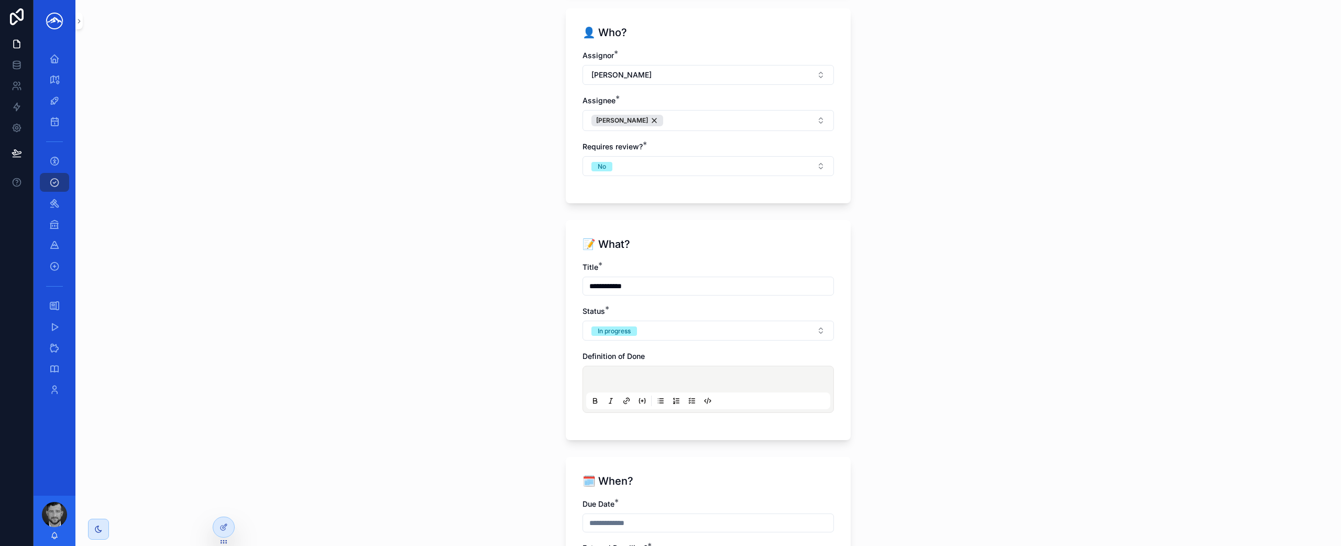
click at [749, 378] on p "scrollable content" at bounding box center [710, 380] width 244 height 10
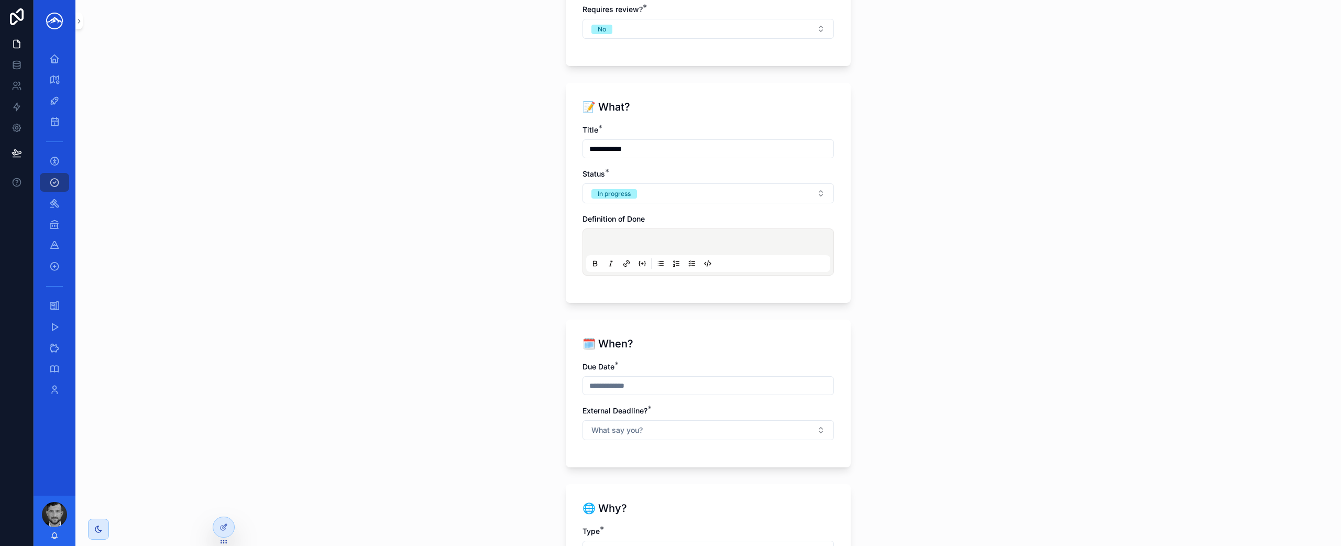
scroll to position [514, 0]
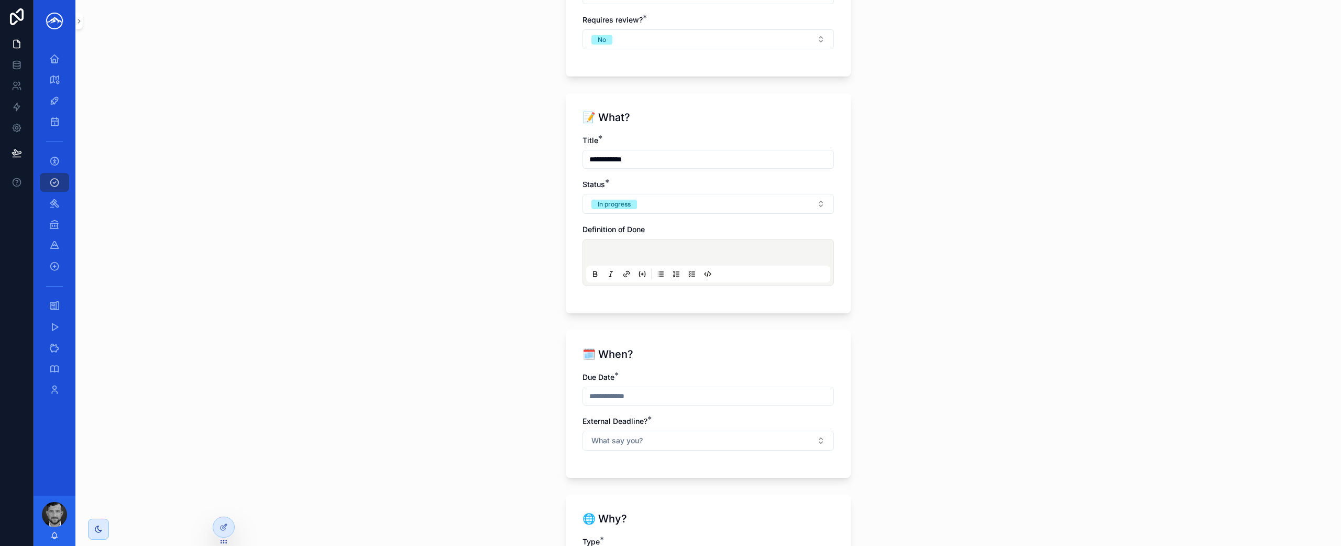
click at [653, 401] on input "scrollable content" at bounding box center [708, 396] width 250 height 15
click at [740, 277] on button "5" at bounding box center [742, 278] width 19 height 19
type input "********"
click at [808, 334] on div "🗓️ When? Due Date * ******** External Deadline? * What say you?" at bounding box center [708, 404] width 285 height 148
click at [769, 434] on button "What say you?" at bounding box center [707, 440] width 251 height 20
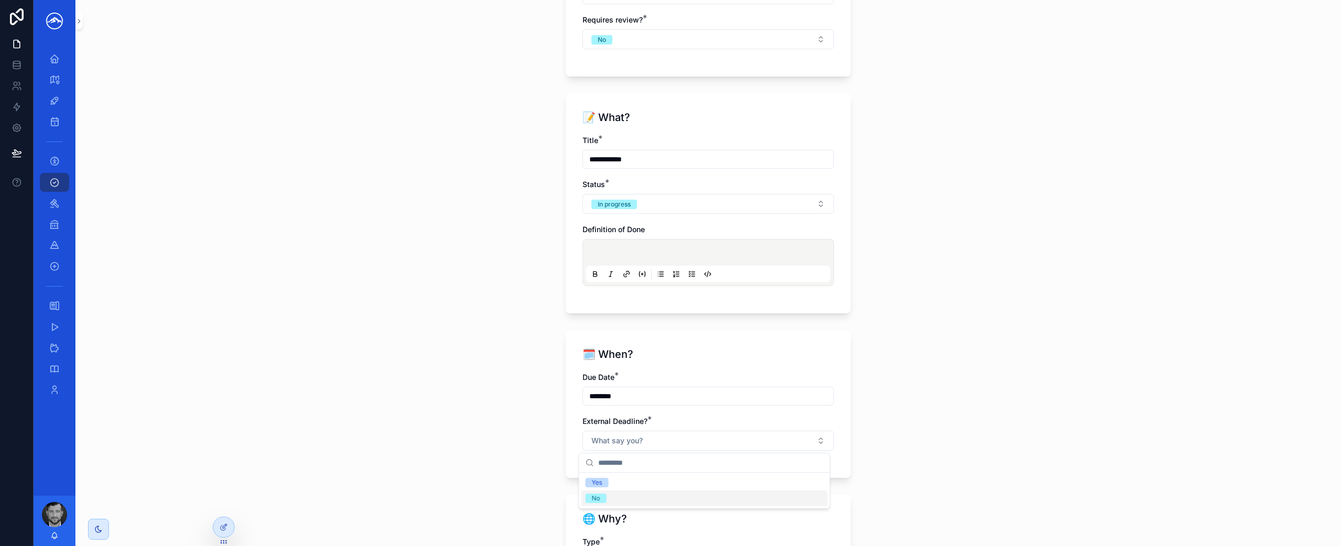
click at [759, 490] on div "No" at bounding box center [704, 498] width 246 height 16
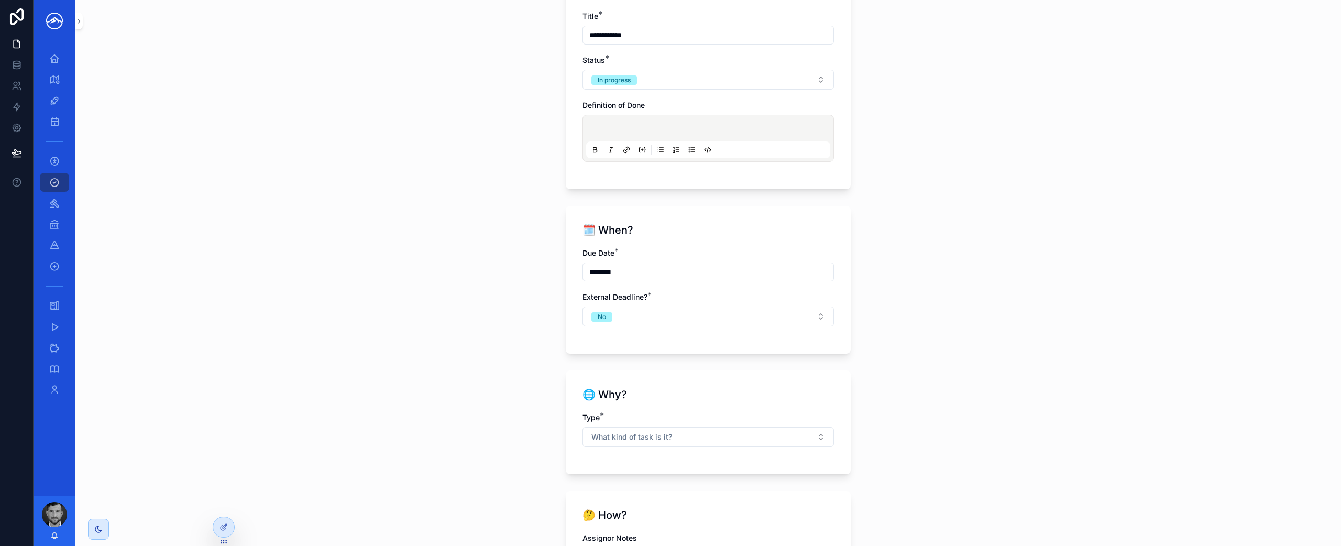
scroll to position [703, 0]
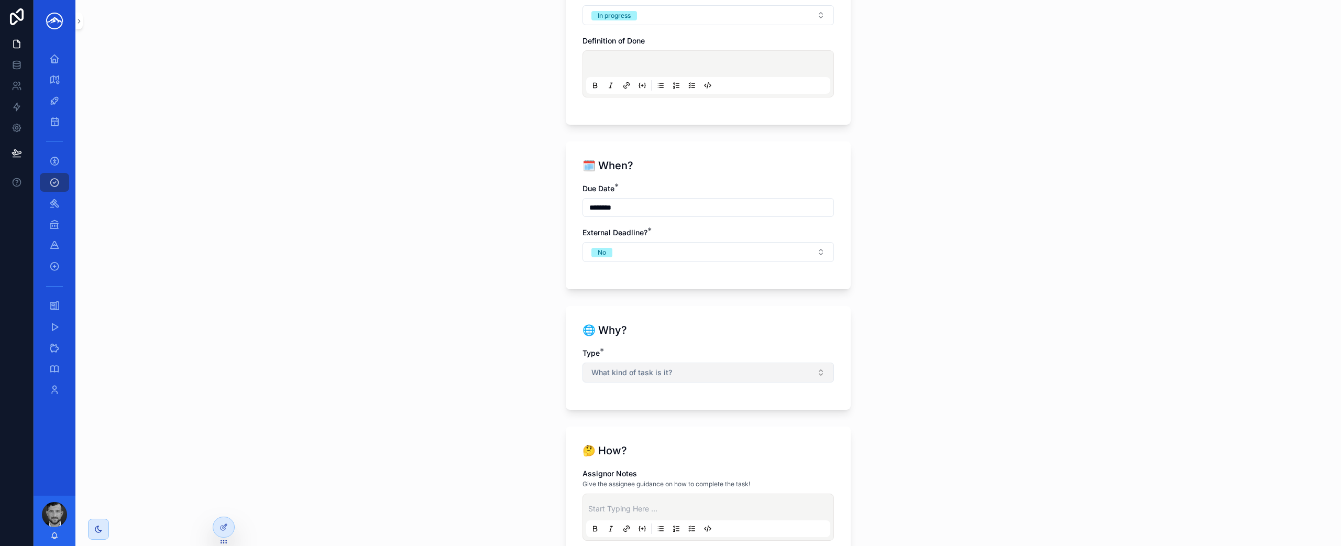
click at [714, 368] on button "What kind of task is it?" at bounding box center [707, 372] width 251 height 20
click at [691, 414] on div "Matter" at bounding box center [704, 414] width 246 height 16
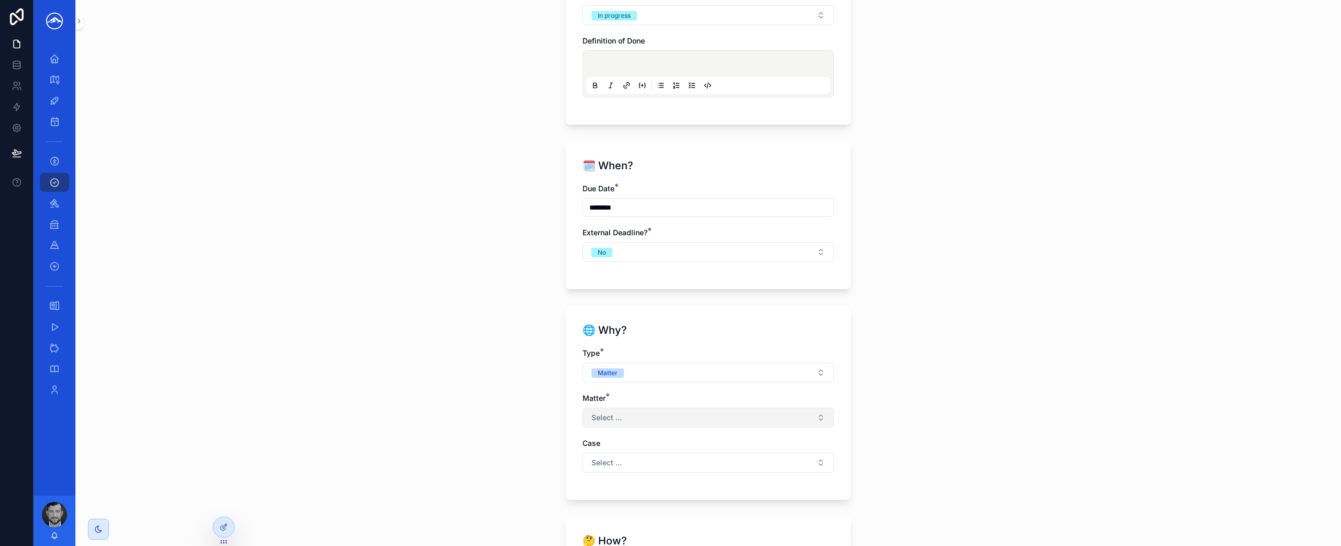
click at [682, 416] on button "Select ..." at bounding box center [707, 417] width 251 height 20
type input "******"
click at [691, 457] on div "[PERSON_NAME]" at bounding box center [704, 459] width 246 height 17
click at [699, 457] on button "Select ..." at bounding box center [707, 462] width 251 height 20
click at [934, 443] on div "**********" at bounding box center [707, 273] width 1265 height 546
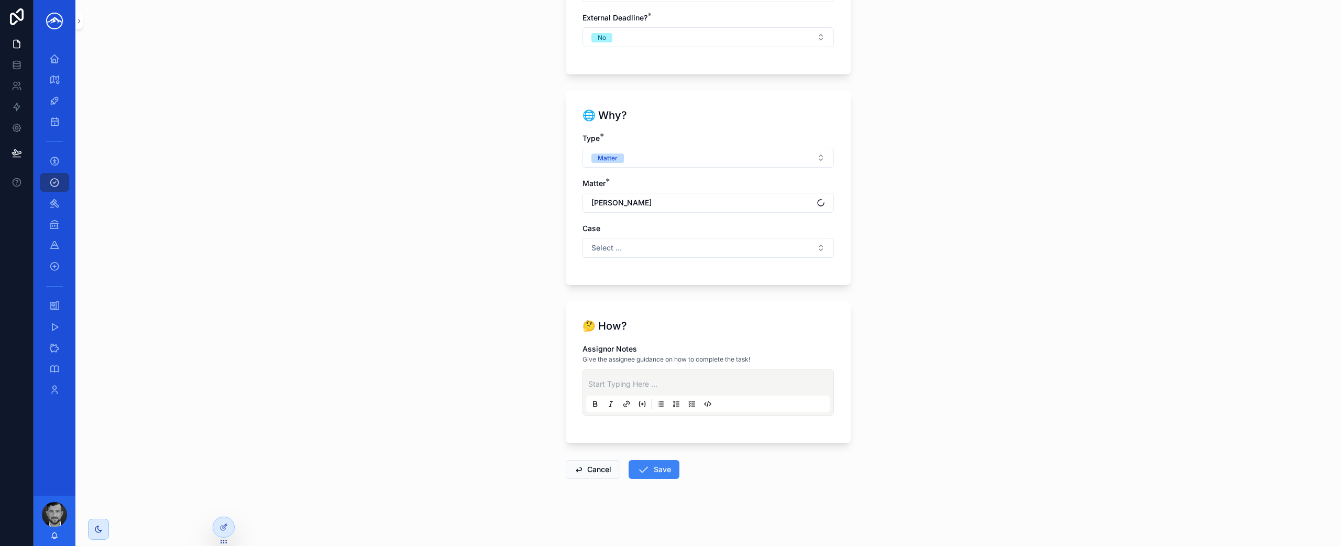
scroll to position [914, 0]
click at [659, 475] on button "Save" at bounding box center [653, 472] width 51 height 19
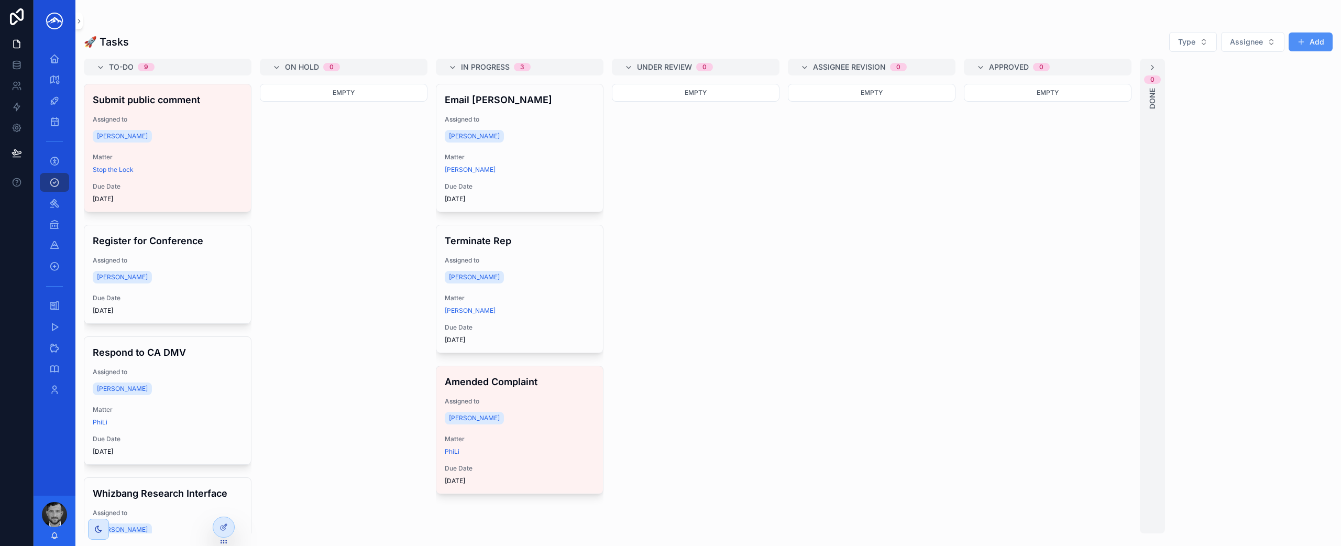
click at [1318, 39] on button "Add" at bounding box center [1310, 41] width 44 height 19
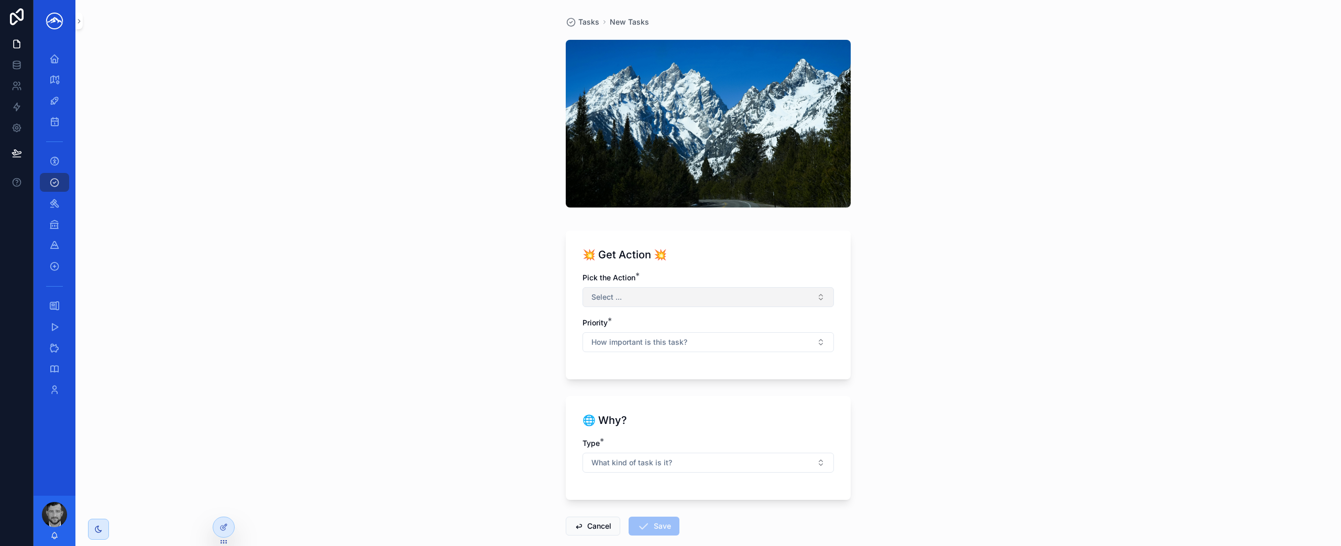
click at [728, 294] on button "Select ..." at bounding box center [707, 297] width 251 height 20
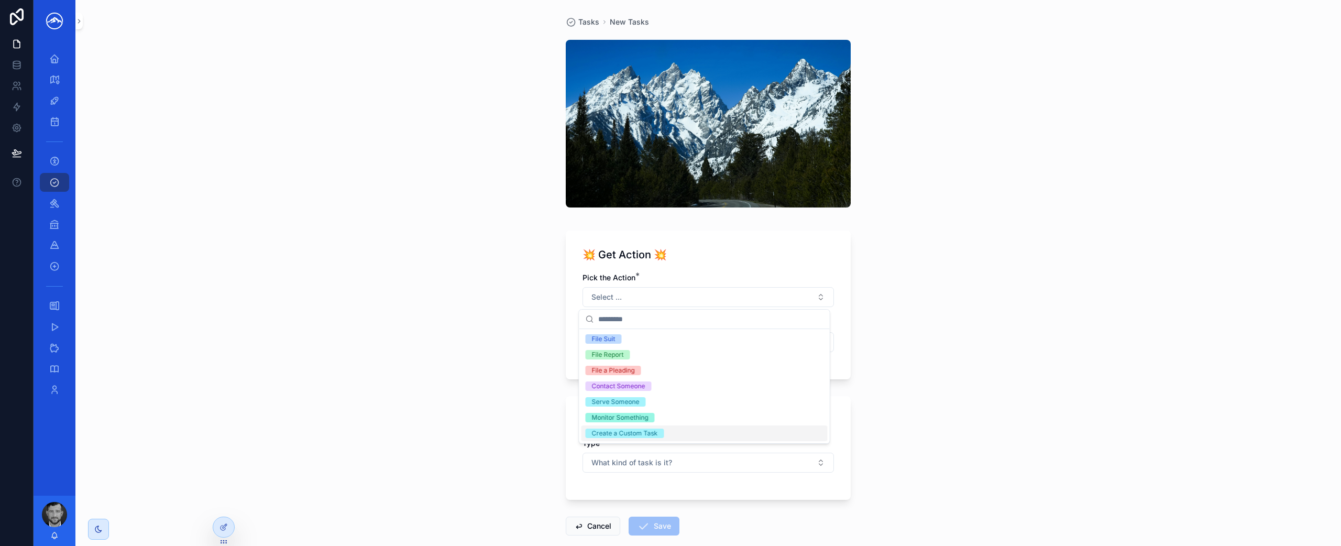
click at [690, 433] on div "Create a Custom Task" at bounding box center [704, 433] width 246 height 16
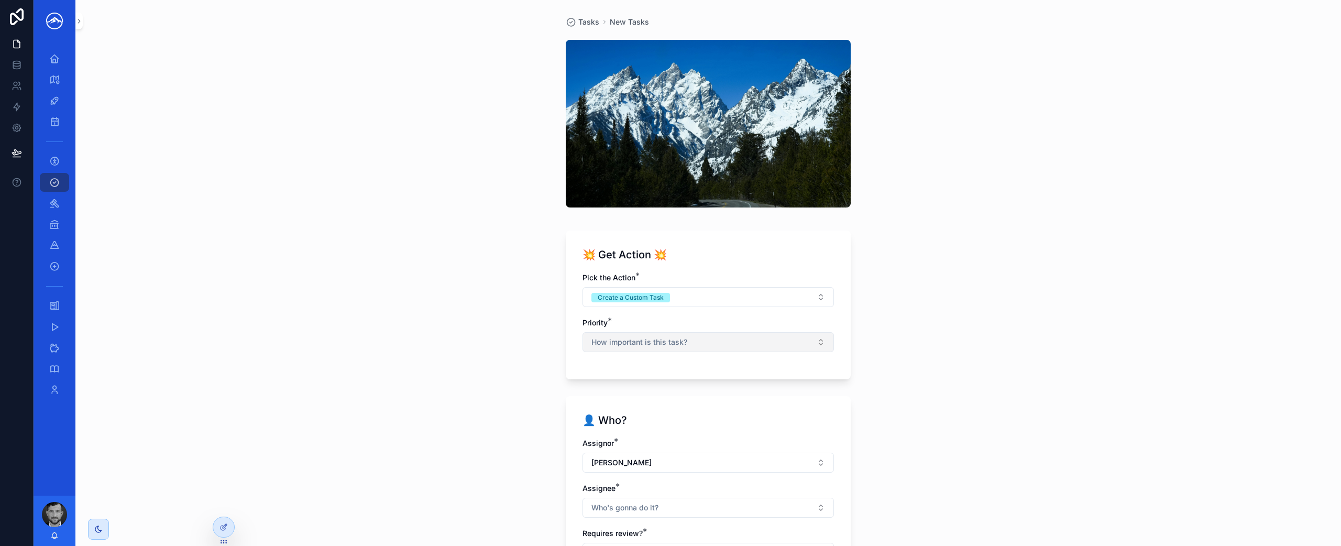
click at [721, 346] on button "How important is this task?" at bounding box center [707, 342] width 251 height 20
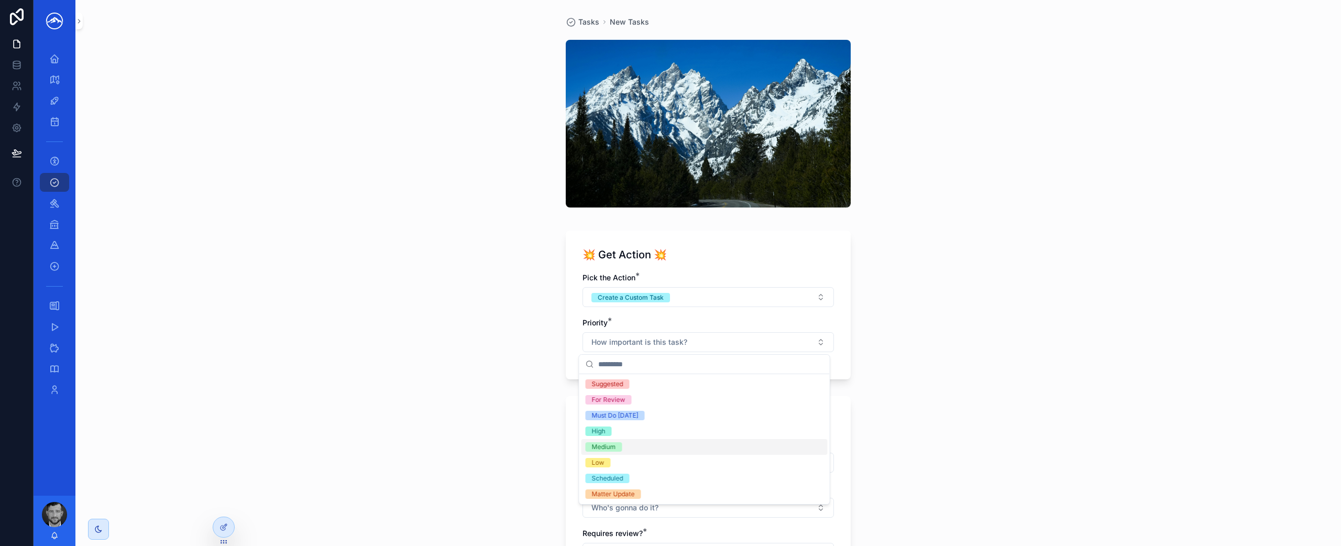
click at [685, 450] on div "Medium" at bounding box center [704, 447] width 246 height 16
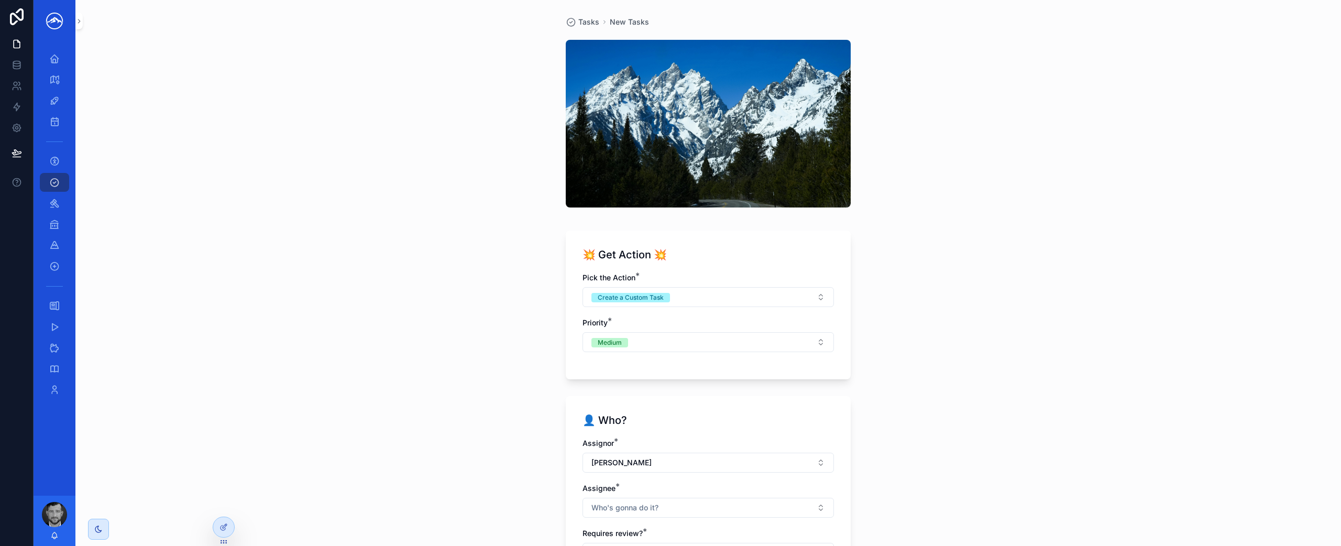
scroll to position [127, 0]
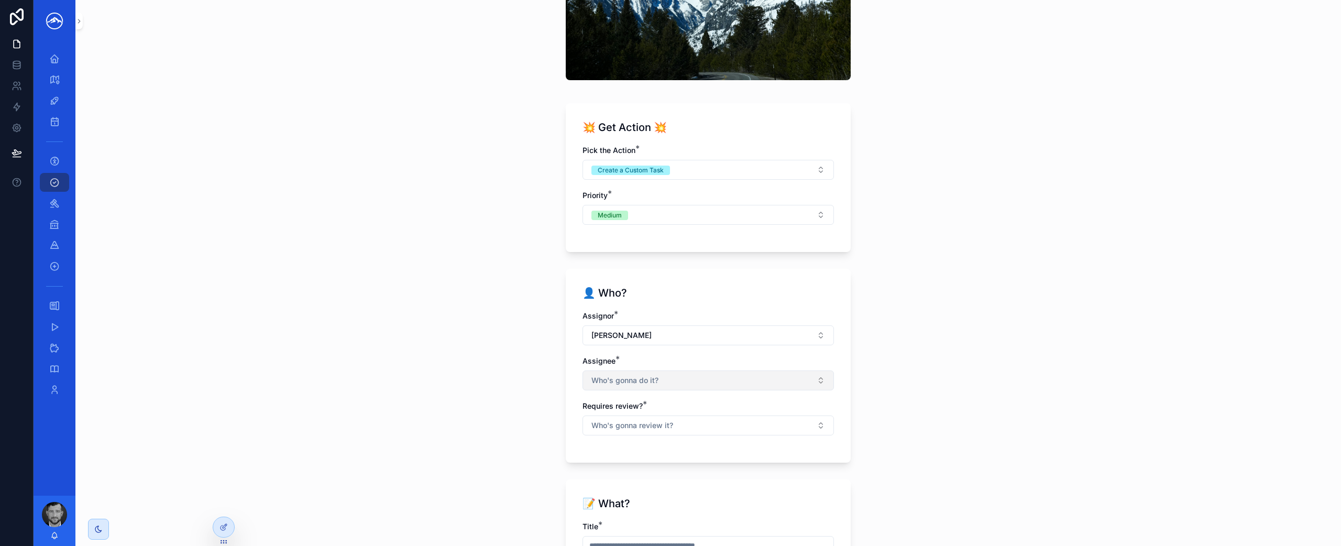
click at [666, 375] on button "Who's gonna do it?" at bounding box center [707, 380] width 251 height 20
click at [666, 475] on div "[PERSON_NAME]" at bounding box center [704, 473] width 246 height 17
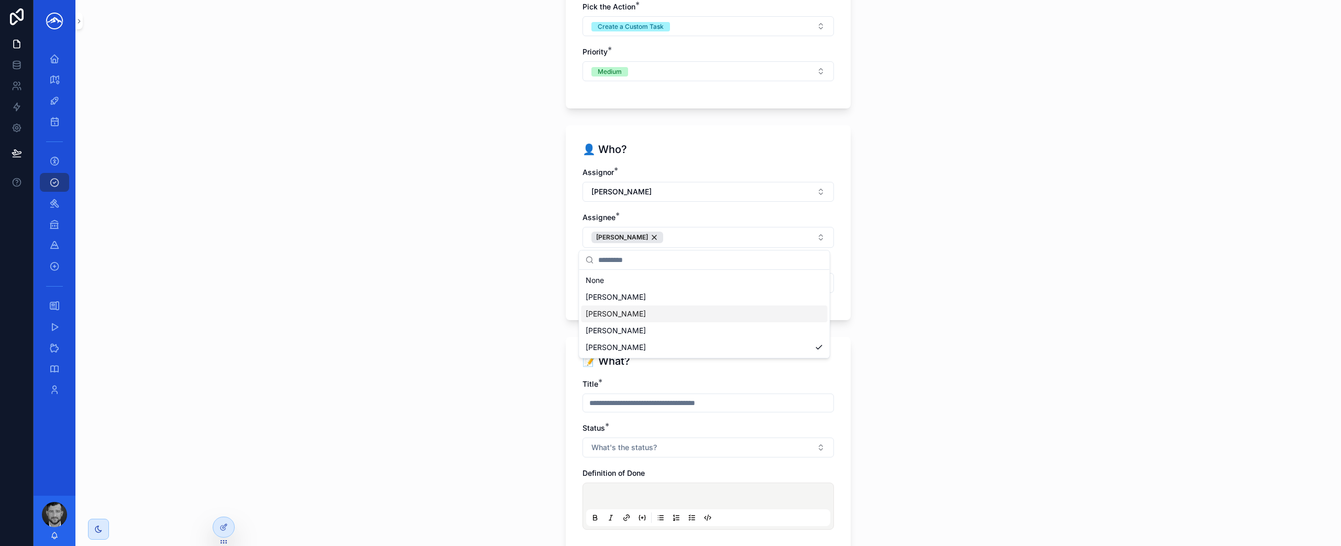
click at [1034, 334] on div "Tasks New Tasks 💥 Get Action 💥 Pick the Action * Create a Custom Task Priority …" at bounding box center [707, 273] width 1265 height 546
click at [782, 290] on button "Who's gonna review it?" at bounding box center [707, 283] width 251 height 20
click at [752, 344] on div "No" at bounding box center [704, 341] width 246 height 16
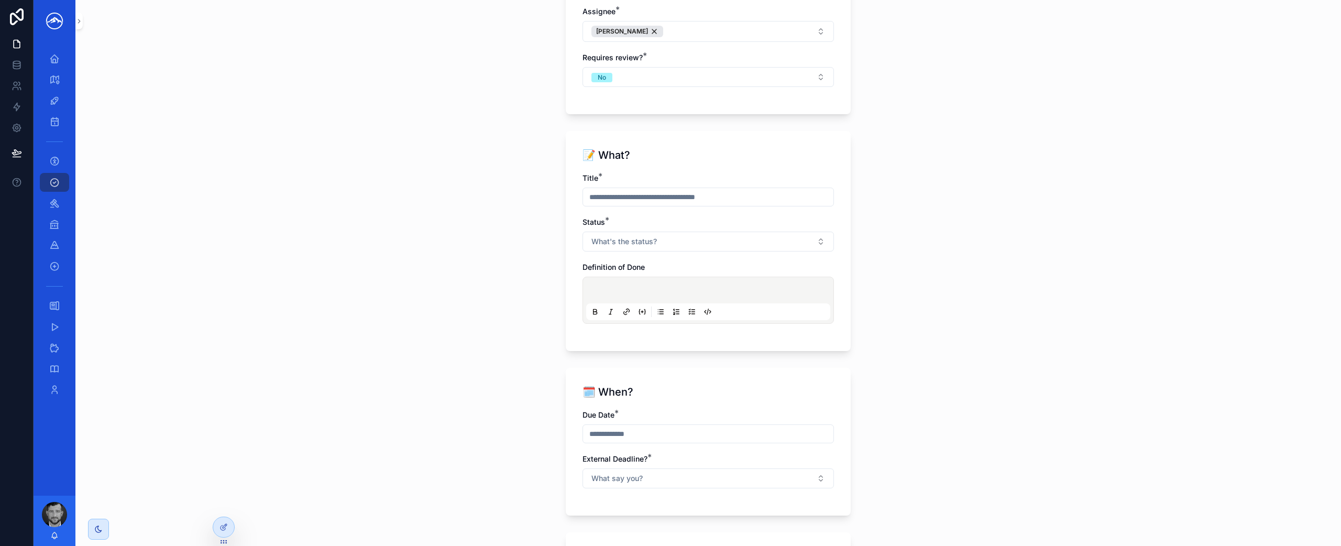
click at [670, 203] on input "scrollable content" at bounding box center [708, 197] width 250 height 15
type input "*"
type input "**********"
click at [662, 244] on button "What's the status?" at bounding box center [707, 241] width 251 height 20
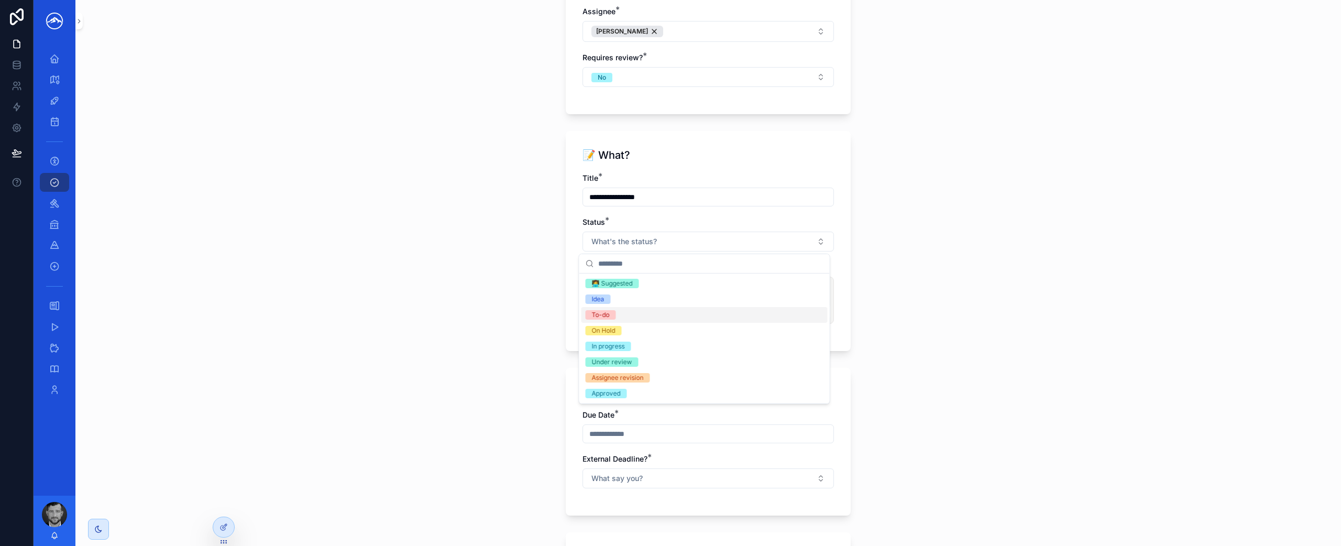
click at [637, 314] on div "To-do" at bounding box center [704, 315] width 246 height 16
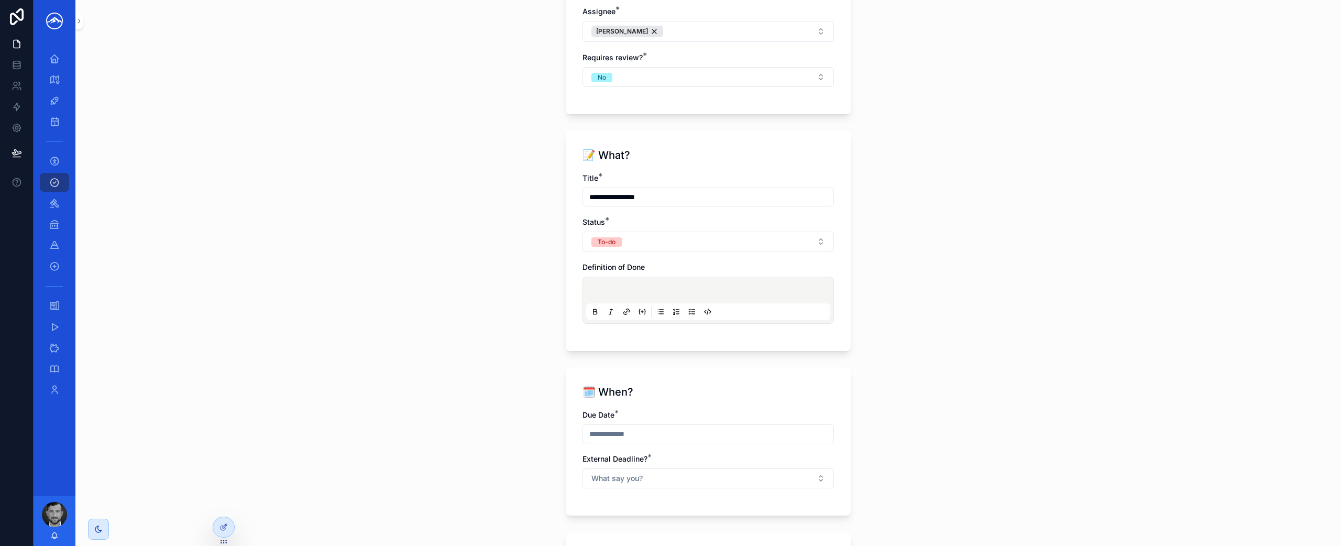
click at [712, 290] on p "scrollable content" at bounding box center [710, 291] width 244 height 10
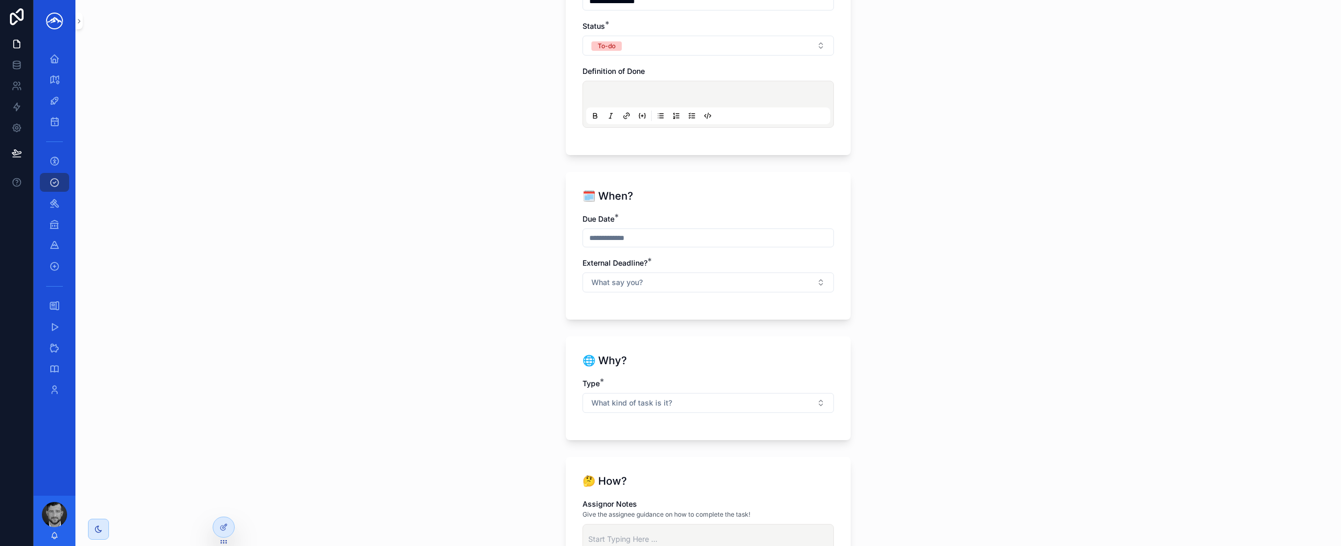
scroll to position [694, 0]
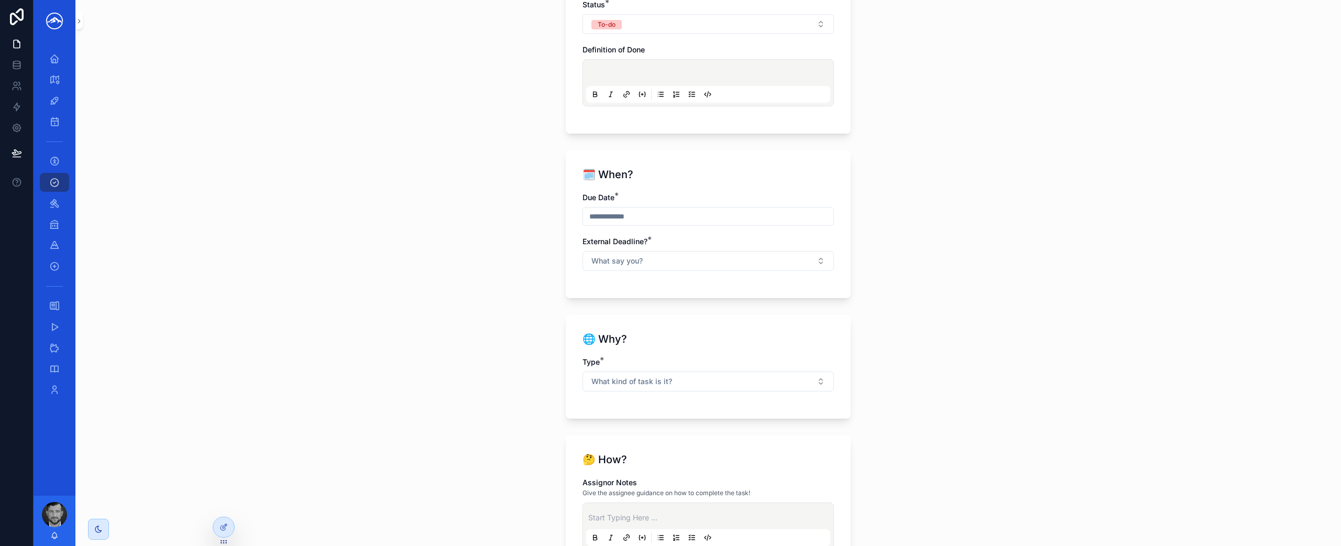
click at [632, 220] on input "scrollable content" at bounding box center [708, 216] width 250 height 15
click at [666, 323] on button "8" at bounding box center [666, 326] width 19 height 19
type input "********"
click at [814, 262] on button "What say you?" at bounding box center [707, 261] width 251 height 20
click at [792, 317] on div "No" at bounding box center [704, 319] width 246 height 16
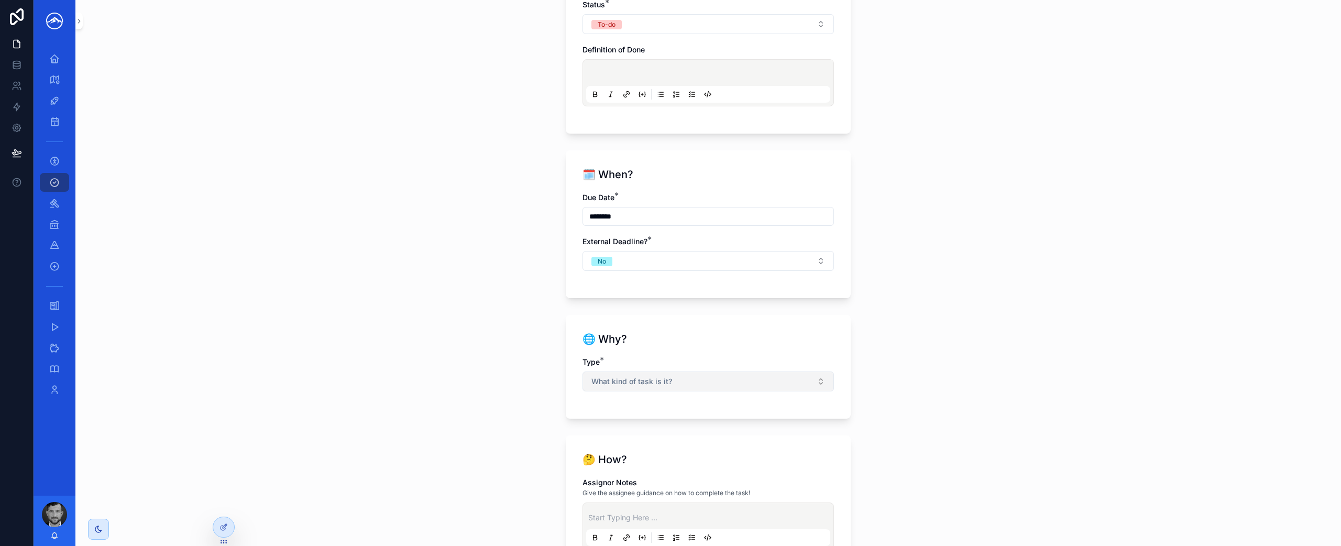
click at [741, 380] on button "What kind of task is it?" at bounding box center [707, 381] width 251 height 20
click at [699, 424] on div "Matter" at bounding box center [704, 423] width 246 height 16
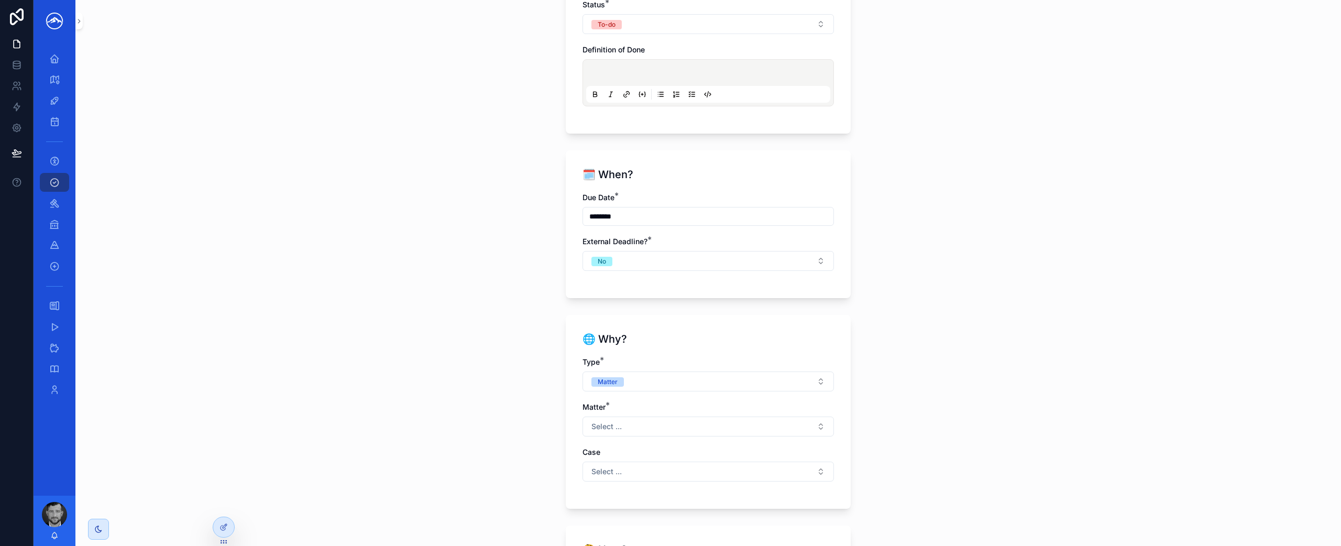
scroll to position [730, 0]
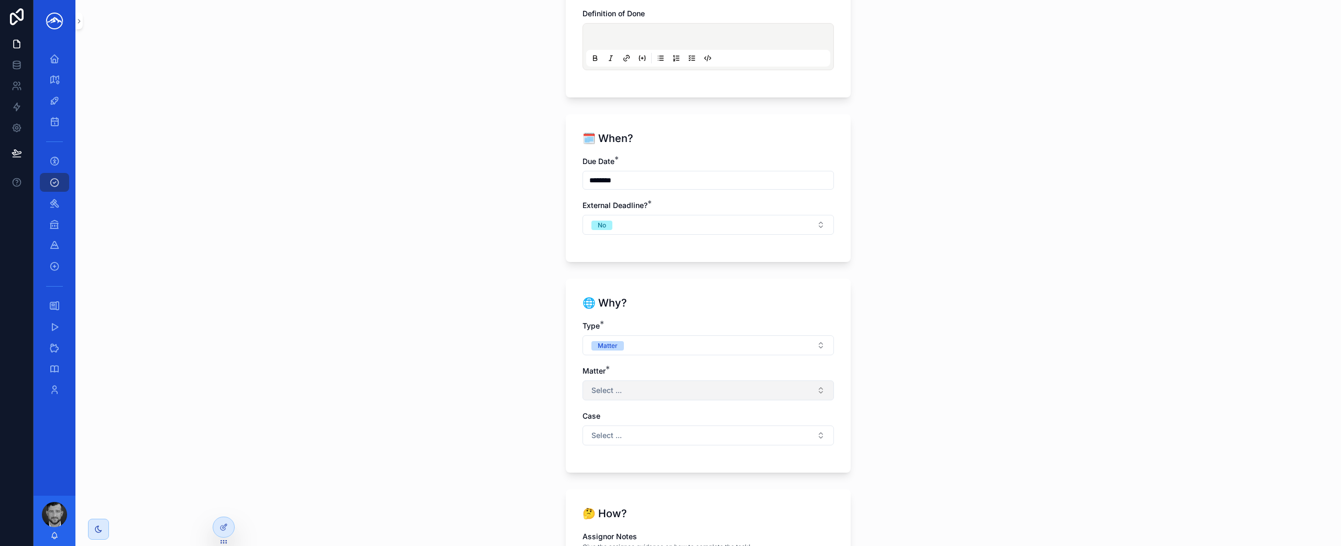
click at [679, 393] on button "Select ..." at bounding box center [707, 390] width 251 height 20
type input "********"
click at [684, 430] on div "Fortnite" at bounding box center [704, 432] width 246 height 17
click at [685, 432] on button "Select ..." at bounding box center [707, 435] width 251 height 20
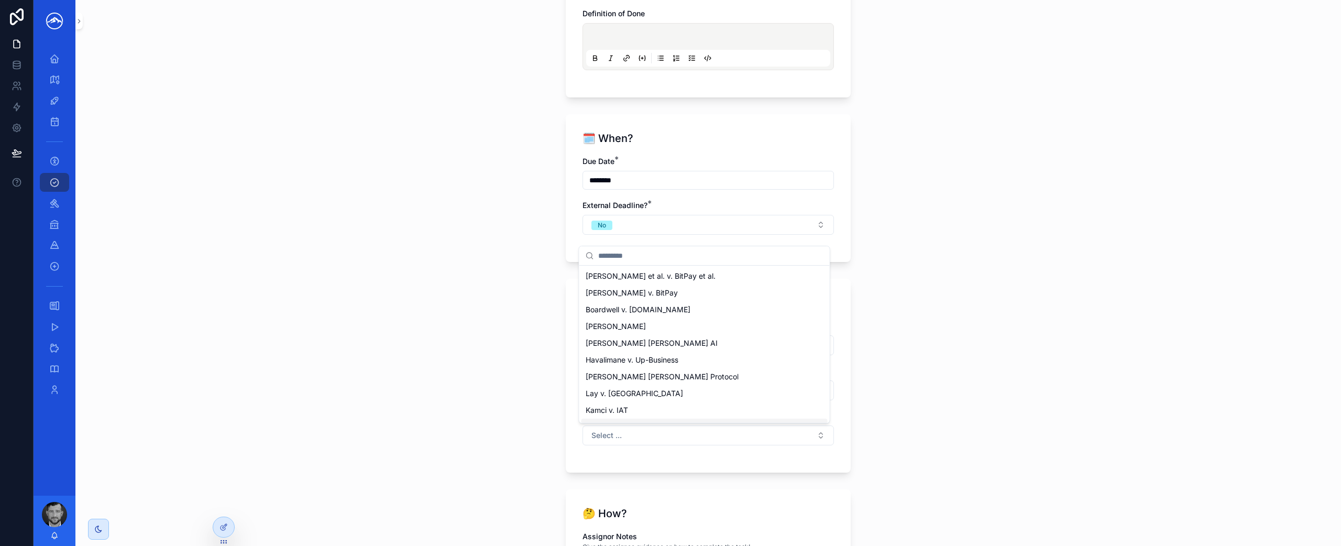
click at [1017, 412] on div "**********" at bounding box center [707, 273] width 1265 height 546
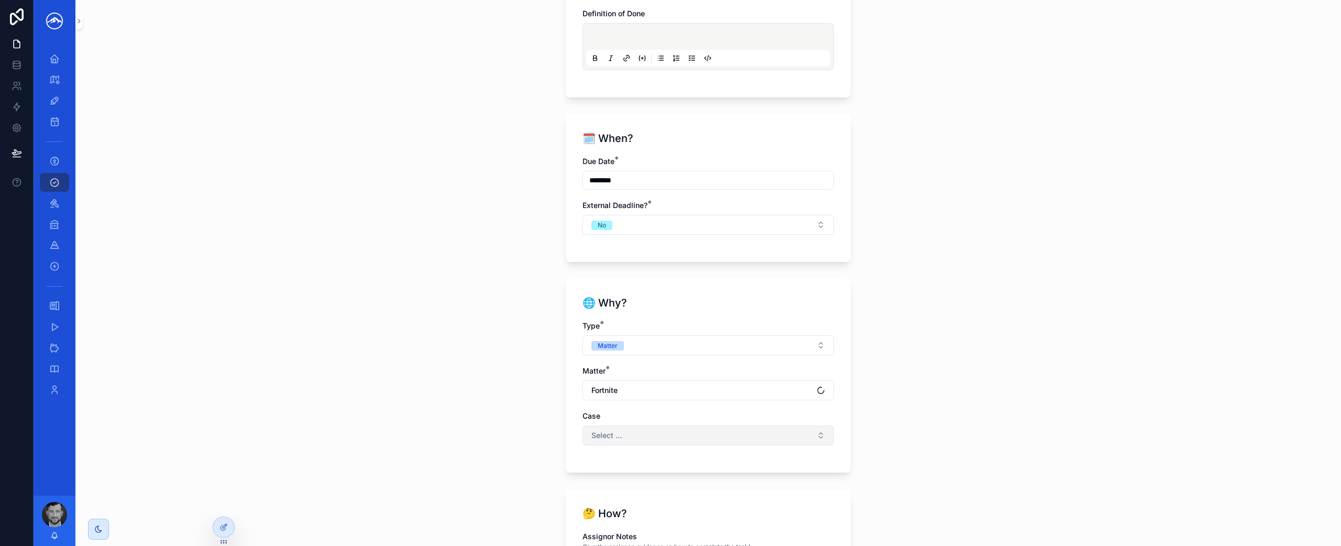
click at [763, 435] on button "Select ..." at bounding box center [707, 435] width 251 height 20
type input "****"
click at [971, 462] on div "**********" at bounding box center [707, 273] width 1265 height 546
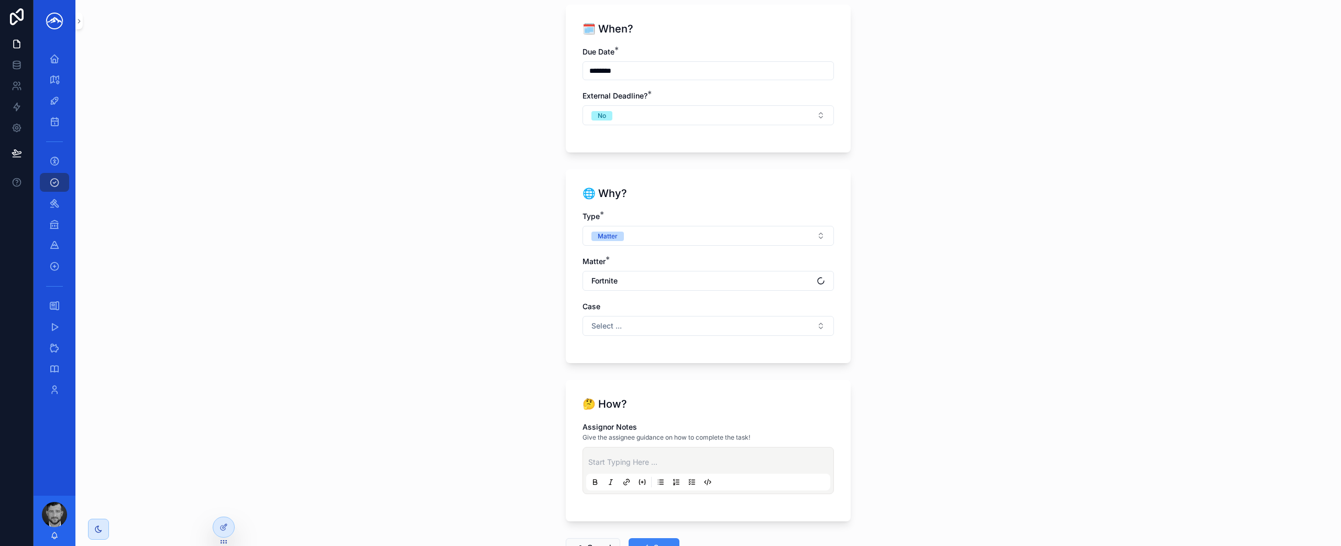
scroll to position [918, 0]
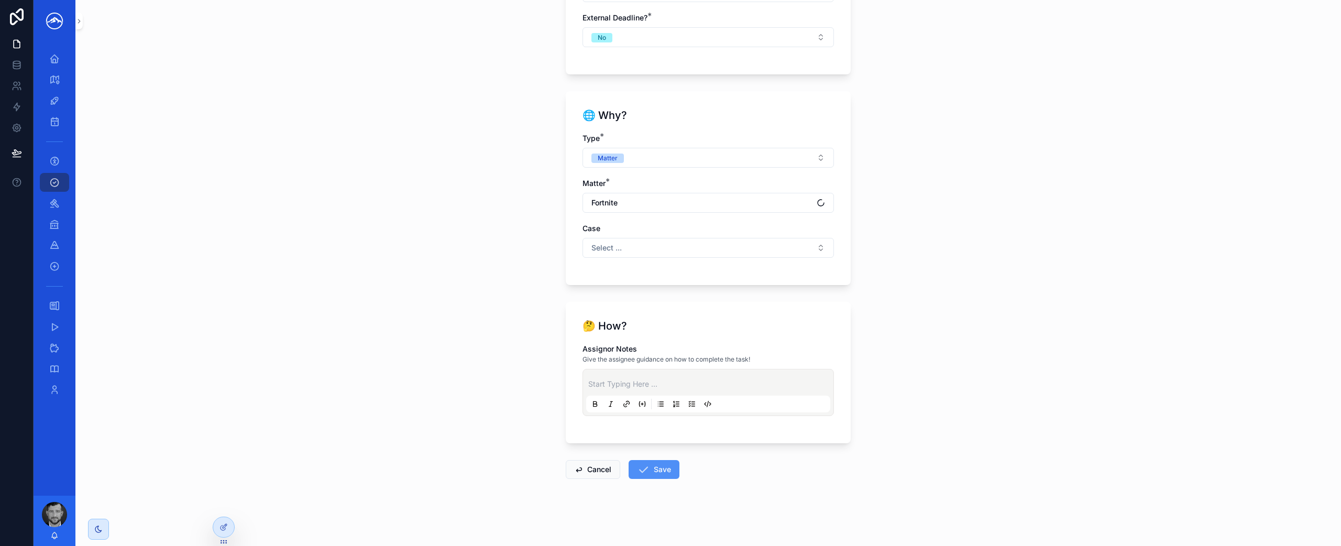
click at [654, 467] on button "Save" at bounding box center [653, 469] width 51 height 19
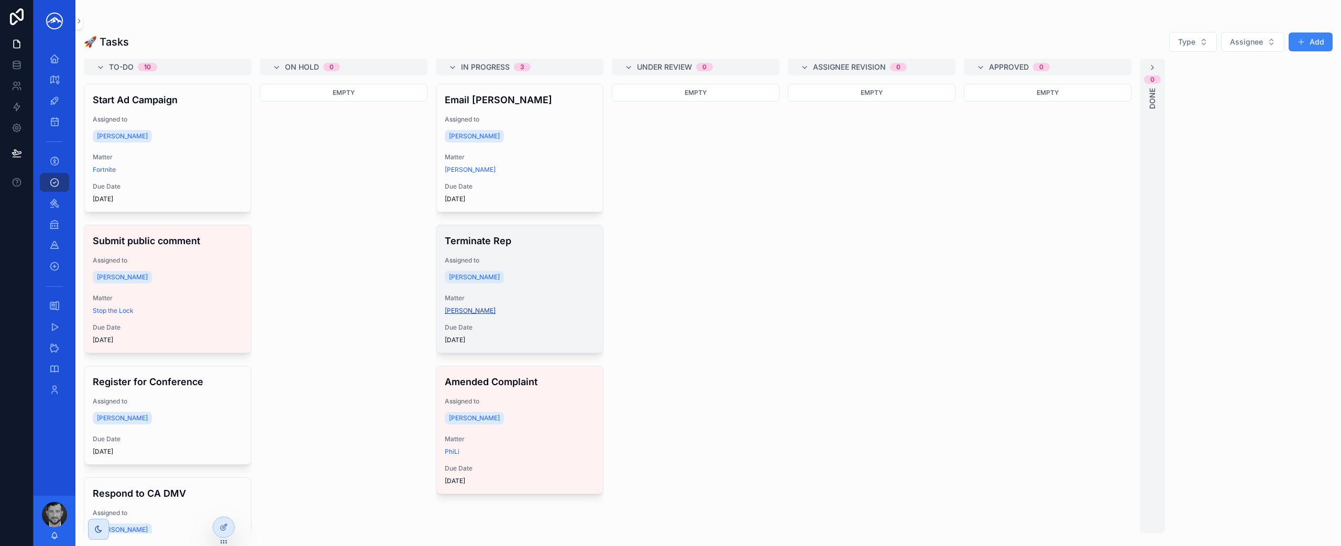
click at [474, 308] on span "[PERSON_NAME]" at bounding box center [470, 310] width 51 height 8
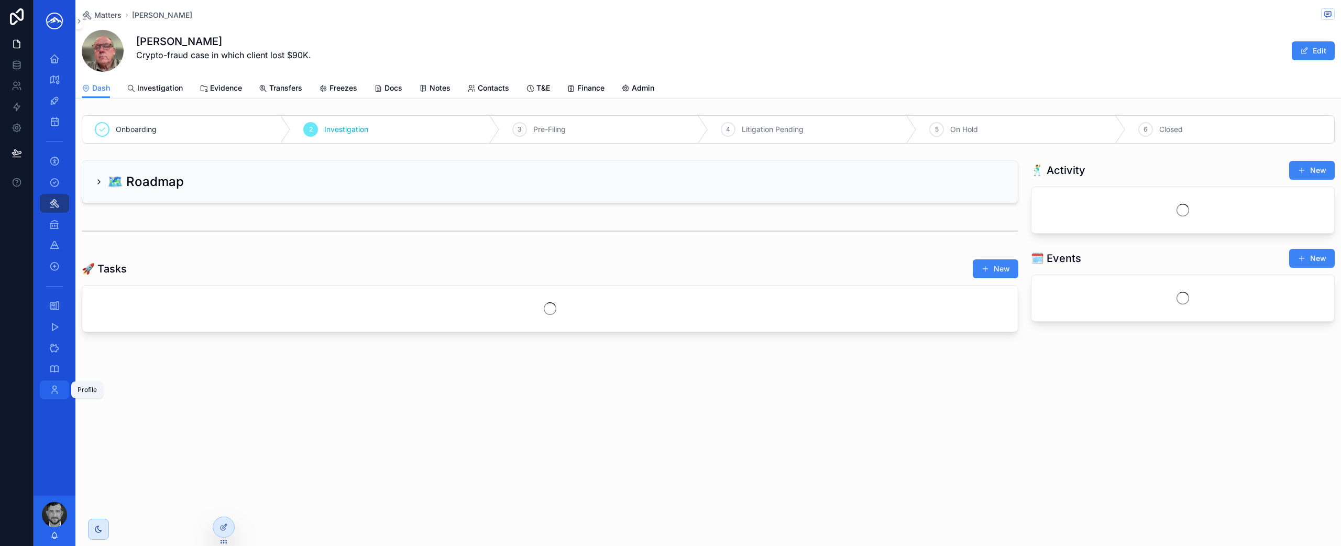
click at [57, 389] on icon "scrollable content" at bounding box center [54, 389] width 10 height 10
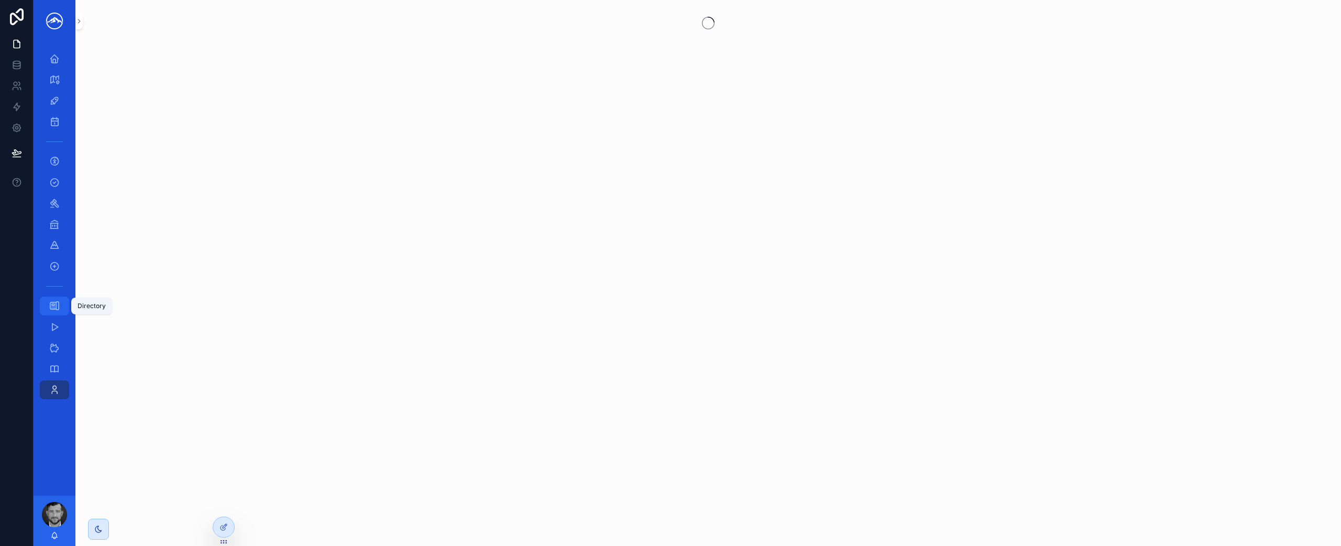
click at [54, 302] on icon "scrollable content" at bounding box center [54, 306] width 10 height 10
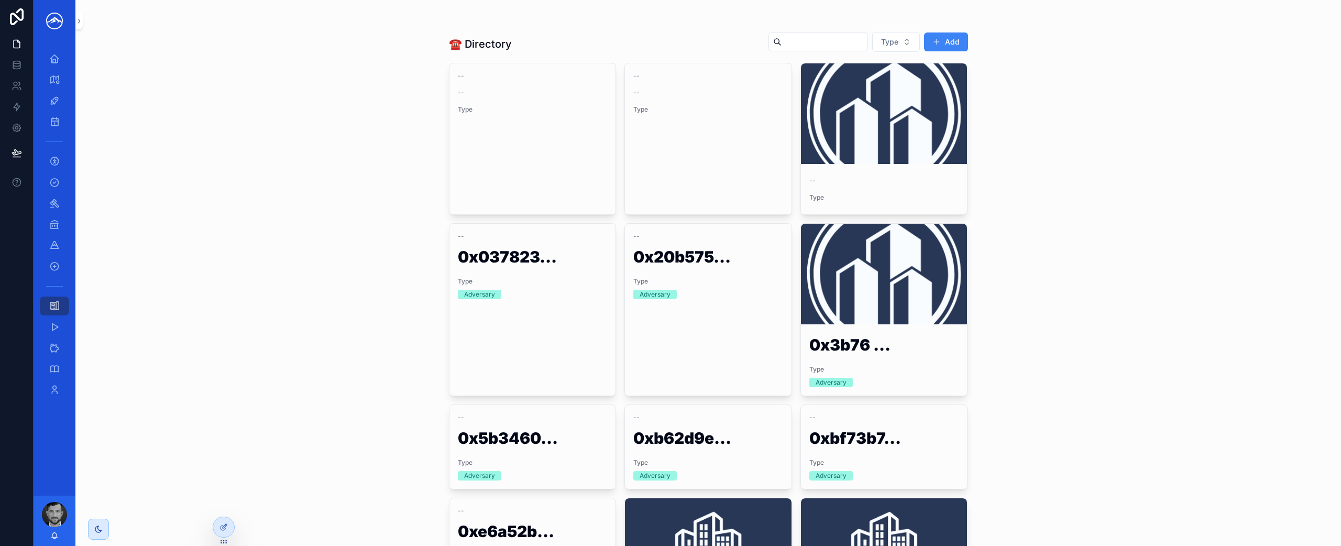
click at [828, 46] on input "scrollable content" at bounding box center [824, 42] width 86 height 15
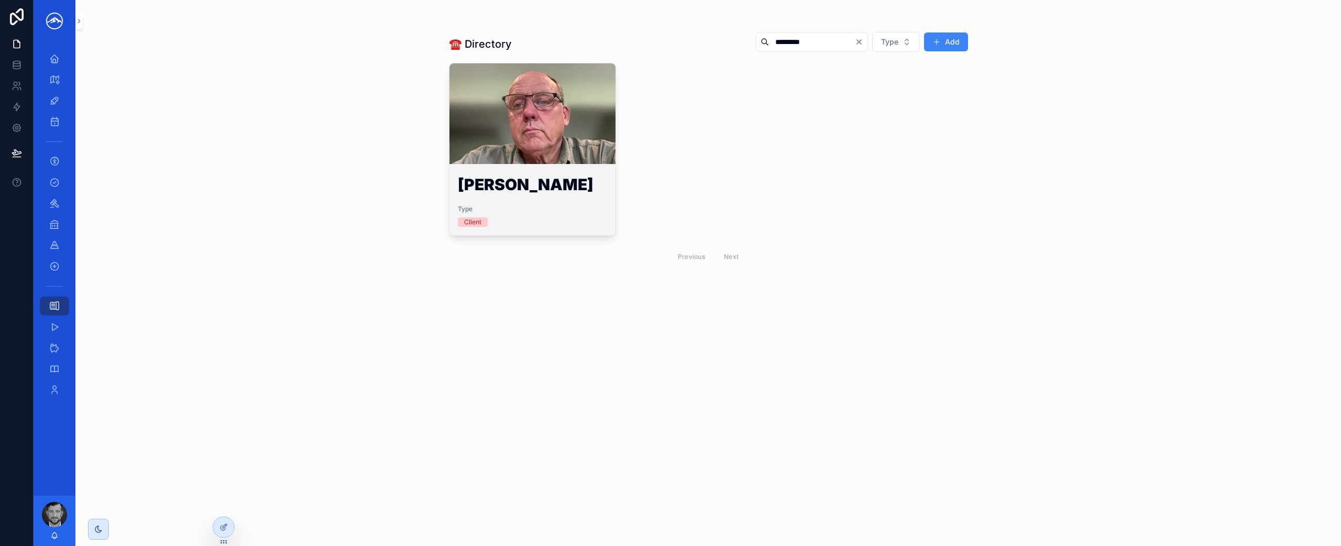
type input "*********"
click at [545, 123] on div "scrollable content" at bounding box center [532, 113] width 167 height 101
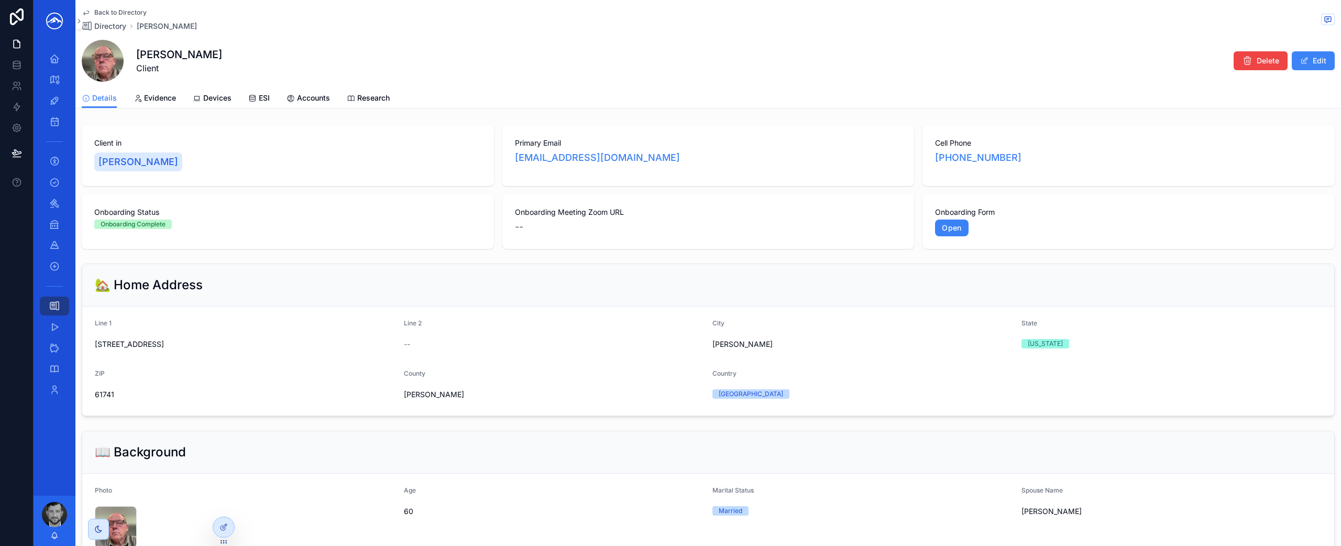
drag, startPoint x: 637, startPoint y: 156, endPoint x: 632, endPoint y: 156, distance: 5.3
click at [637, 155] on div "[EMAIL_ADDRESS][DOMAIN_NAME]" at bounding box center [708, 157] width 387 height 15
drag, startPoint x: 617, startPoint y: 161, endPoint x: 514, endPoint y: 159, distance: 102.7
click at [515, 159] on div "[EMAIL_ADDRESS][DOMAIN_NAME]" at bounding box center [708, 157] width 387 height 15
copy link "[EMAIL_ADDRESS][DOMAIN_NAME]"
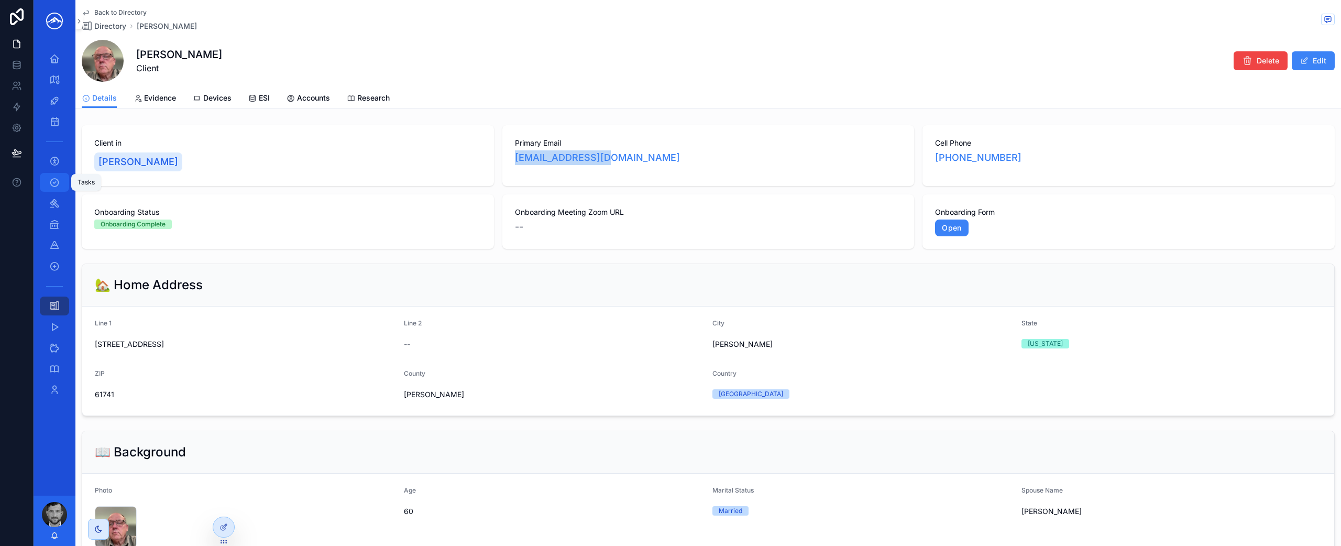
click at [60, 191] on link "Tasks" at bounding box center [54, 182] width 29 height 19
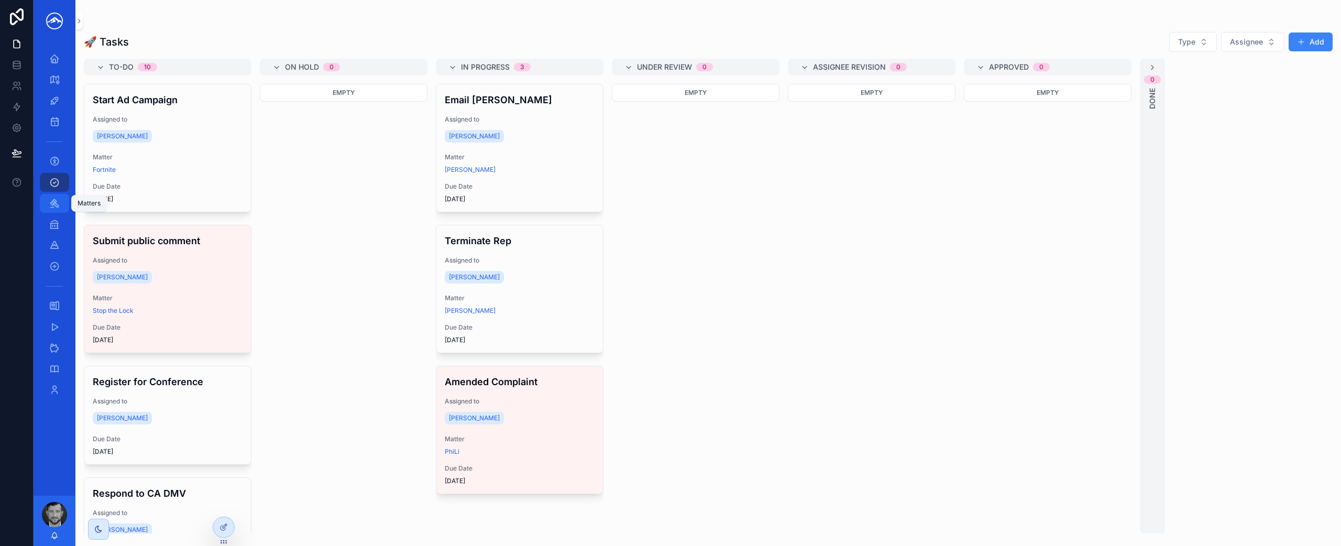
click at [62, 204] on div "Matters" at bounding box center [54, 203] width 17 height 17
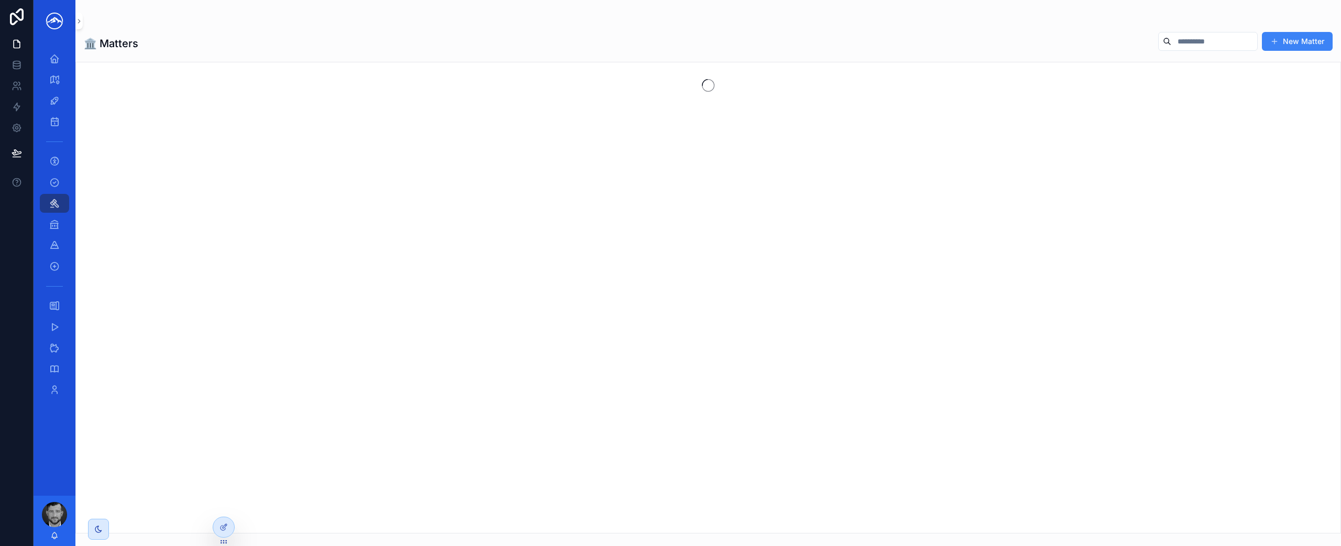
click at [1197, 43] on input "scrollable content" at bounding box center [1214, 41] width 86 height 15
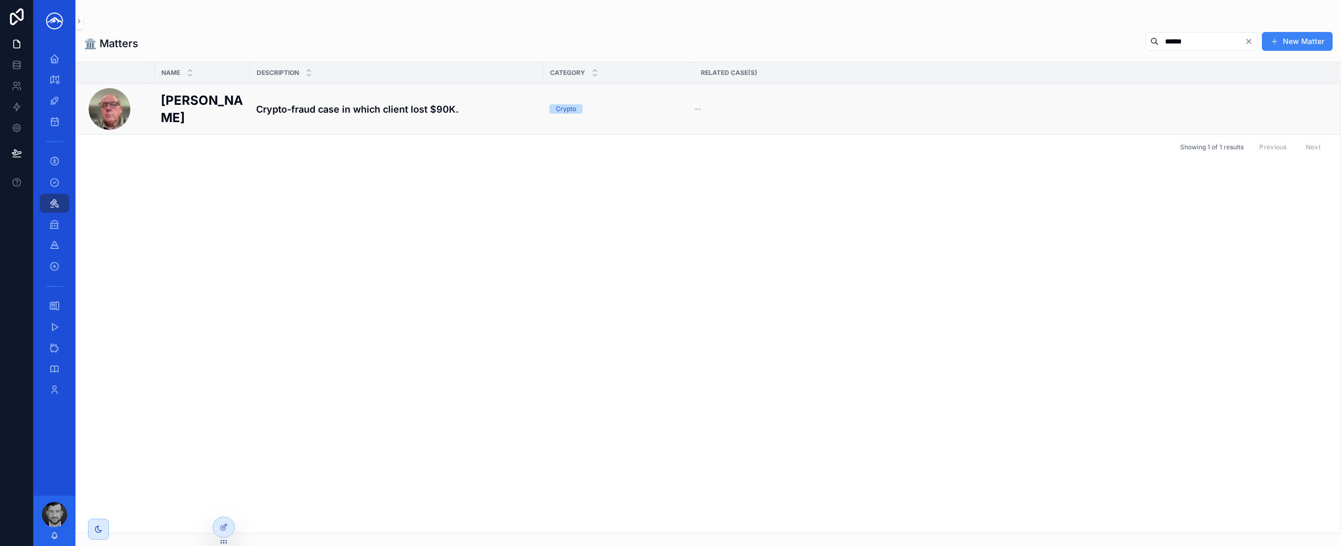
type input "******"
click at [471, 115] on h4 "Crypto-fraud case in which client lost $90K." at bounding box center [396, 109] width 281 height 14
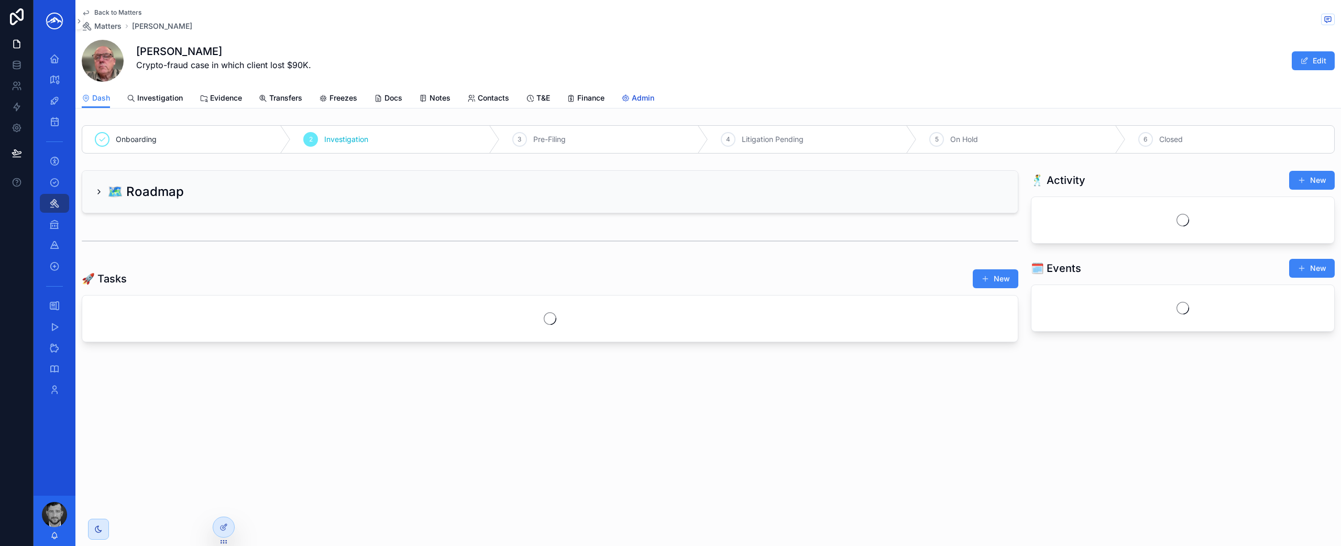
click at [638, 99] on span "Admin" at bounding box center [643, 98] width 23 height 10
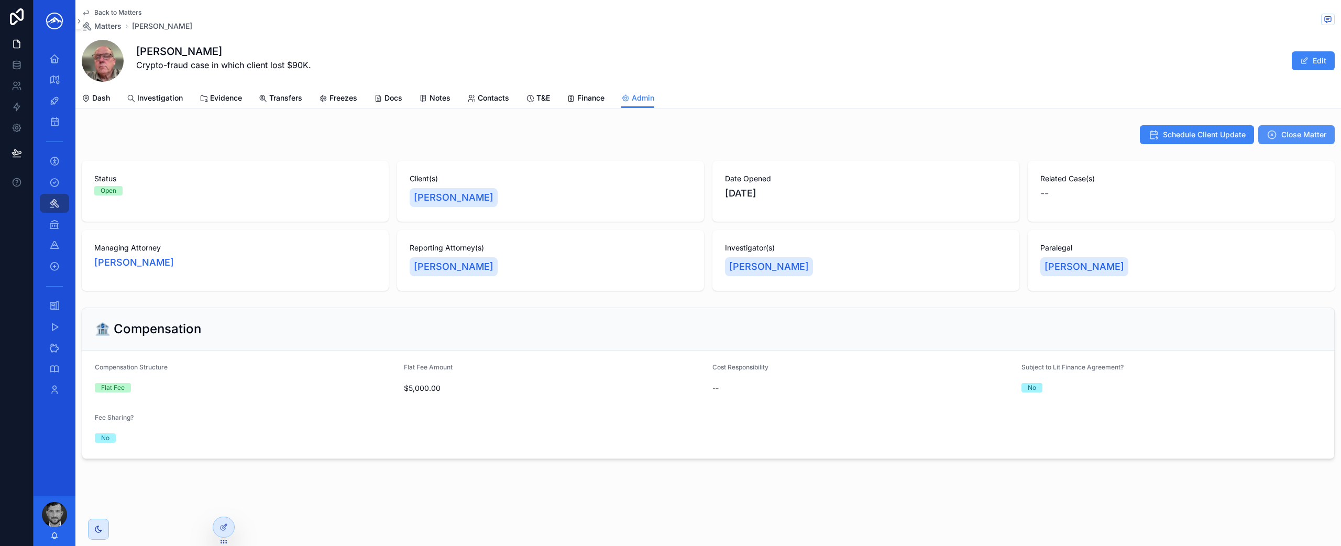
click at [1316, 136] on span "Close Matter" at bounding box center [1303, 134] width 45 height 10
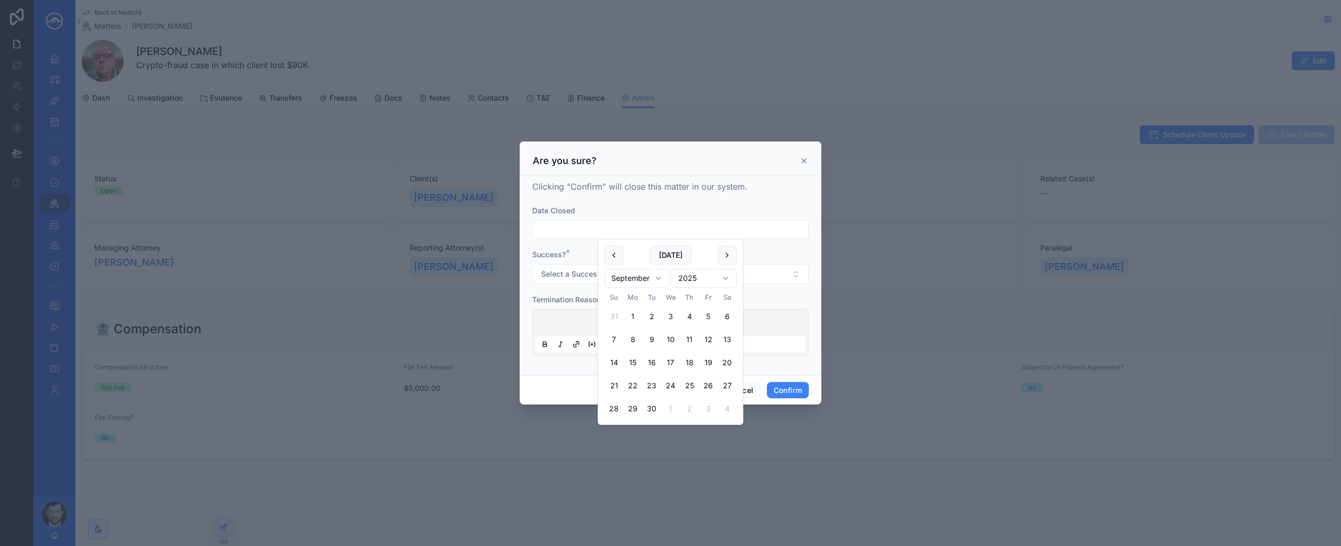
click at [723, 230] on input "text" at bounding box center [670, 229] width 275 height 15
click at [677, 256] on button "[DATE]" at bounding box center [670, 255] width 41 height 19
type input "********"
click at [764, 261] on div "Success? * Select a Success?" at bounding box center [670, 266] width 277 height 35
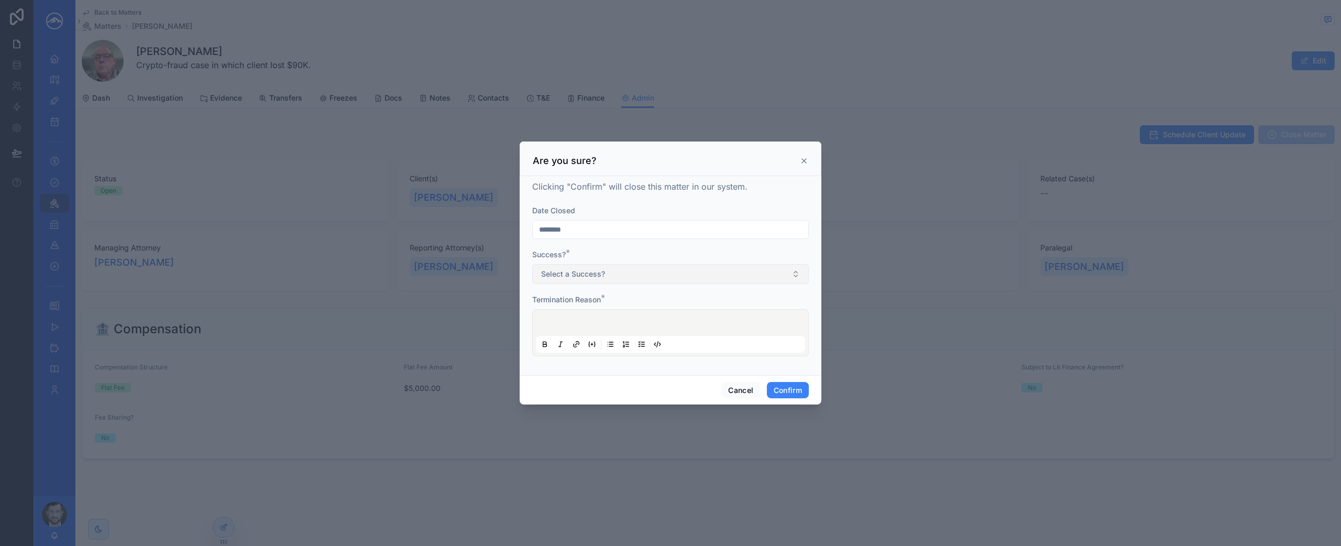
click at [761, 275] on button "Select a Success?" at bounding box center [670, 274] width 277 height 20
click at [732, 331] on div "No" at bounding box center [670, 332] width 271 height 16
click at [708, 323] on div at bounding box center [670, 333] width 269 height 40
click at [803, 384] on button "Confirm" at bounding box center [788, 390] width 42 height 17
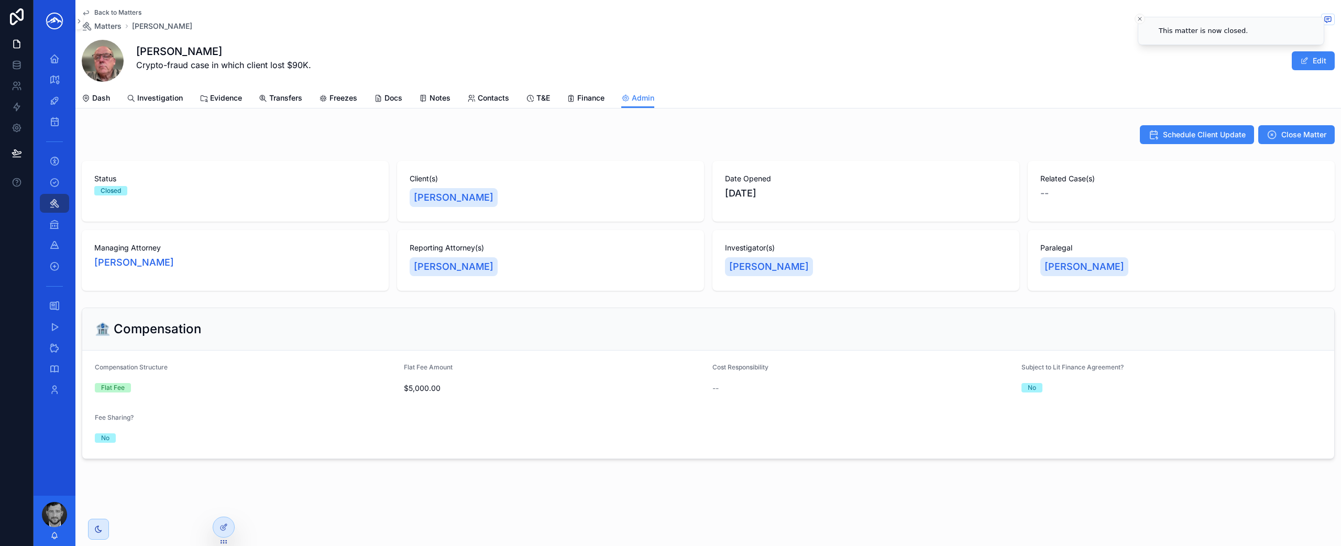
click at [128, 12] on span "Back to Matters" at bounding box center [117, 12] width 47 height 8
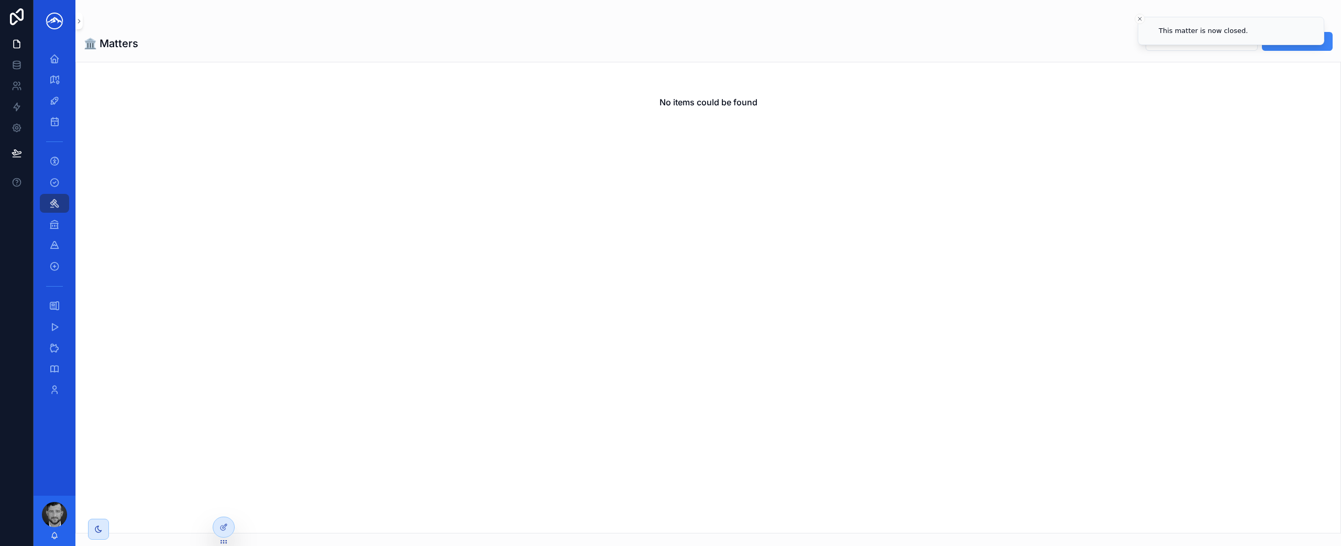
click at [998, 34] on div "🏛️ Matters ****** New Matter" at bounding box center [708, 43] width 1249 height 24
click at [1251, 44] on icon "Clear" at bounding box center [1248, 41] width 8 height 8
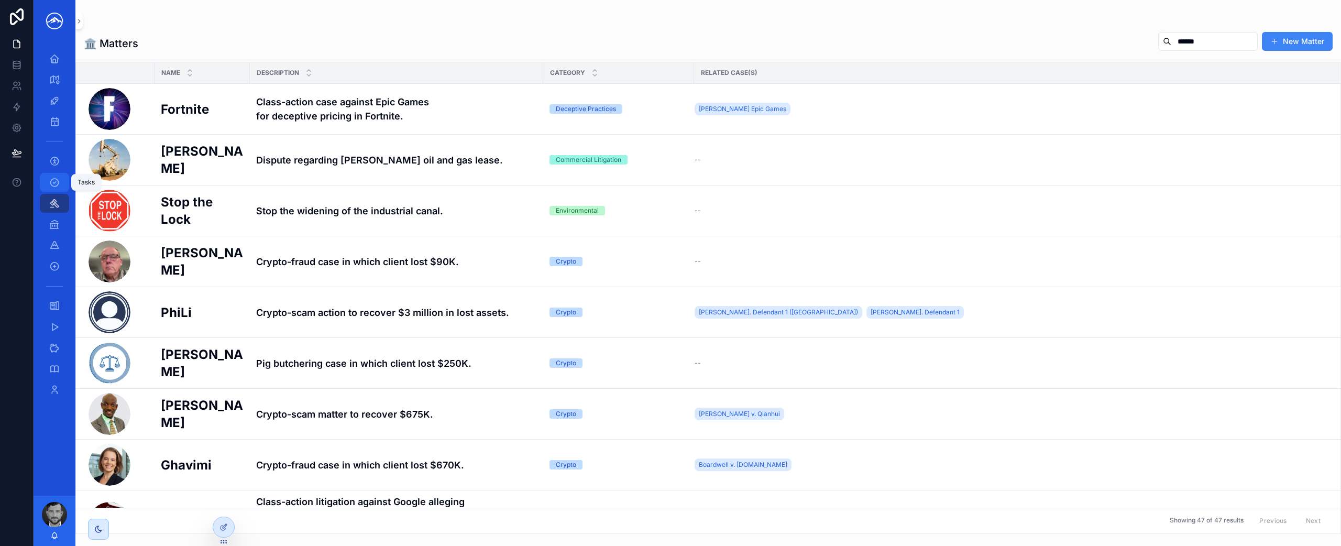
click at [59, 185] on icon "scrollable content" at bounding box center [54, 182] width 10 height 10
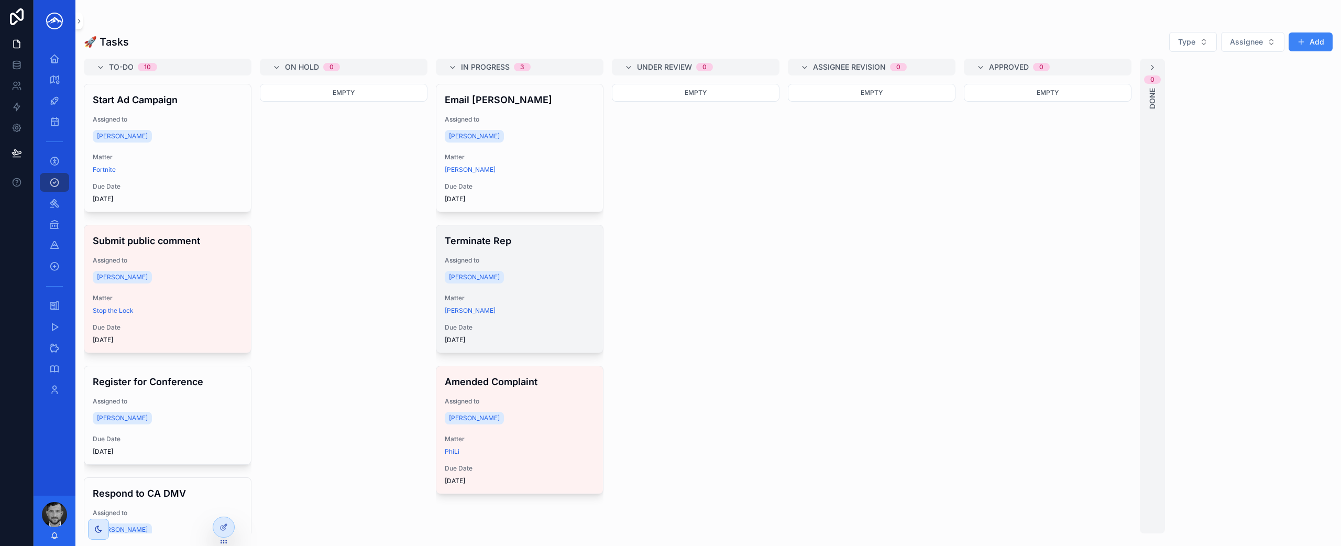
click at [577, 295] on span "Matter" at bounding box center [520, 298] width 150 height 8
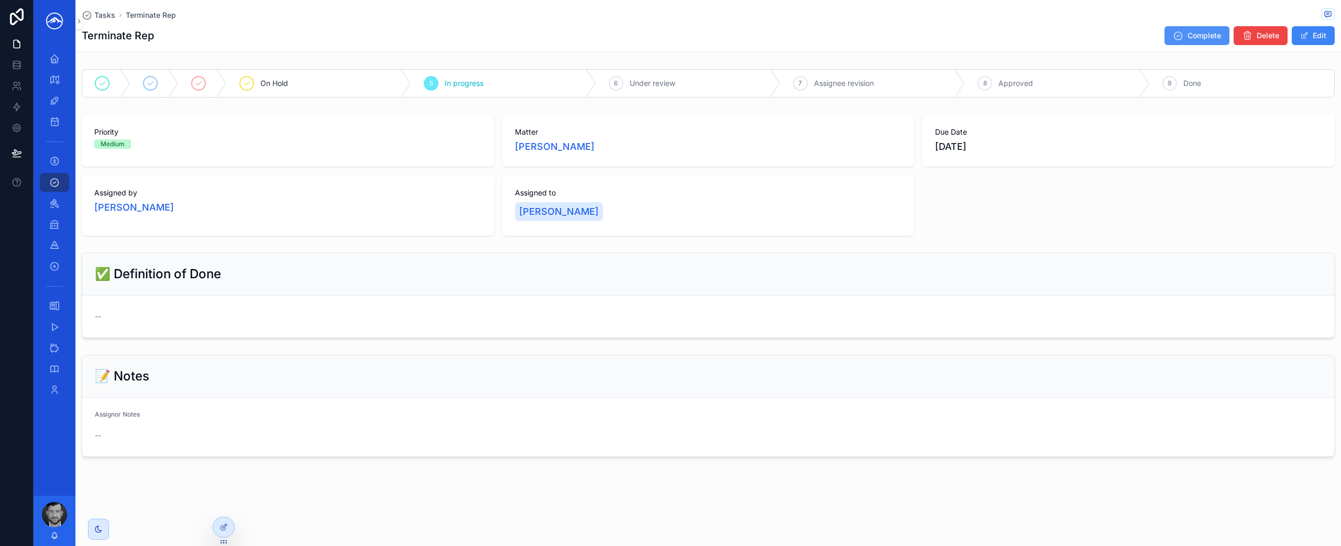
click at [1209, 37] on span "Complete" at bounding box center [1204, 35] width 34 height 10
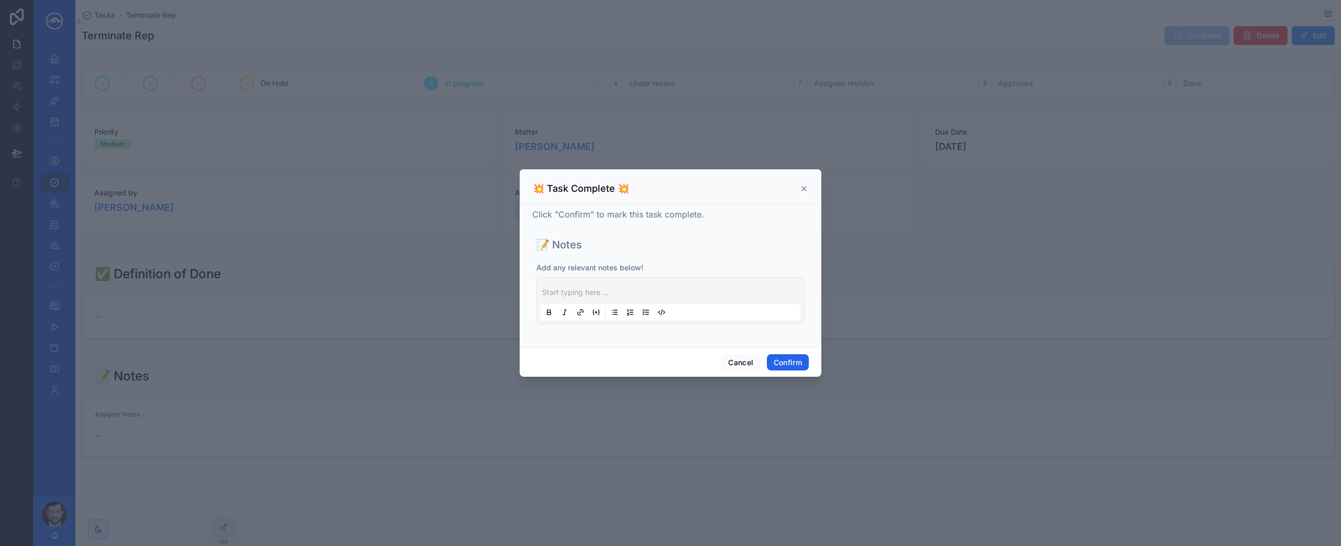
click at [799, 369] on button "Confirm" at bounding box center [788, 362] width 42 height 17
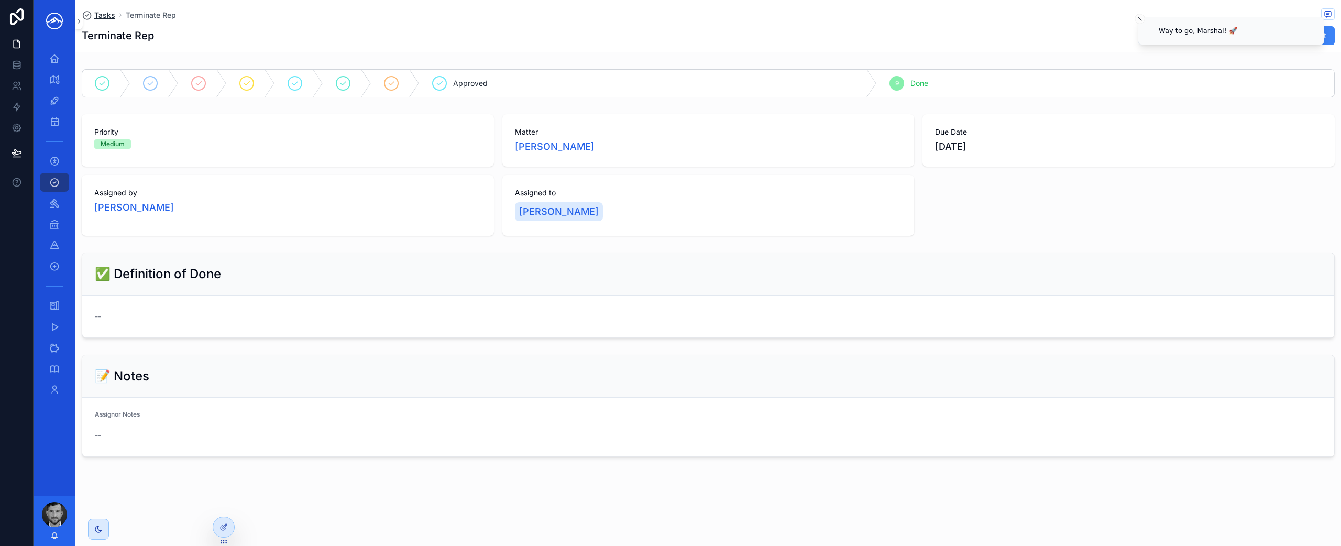
click at [106, 17] on span "Tasks" at bounding box center [104, 15] width 21 height 10
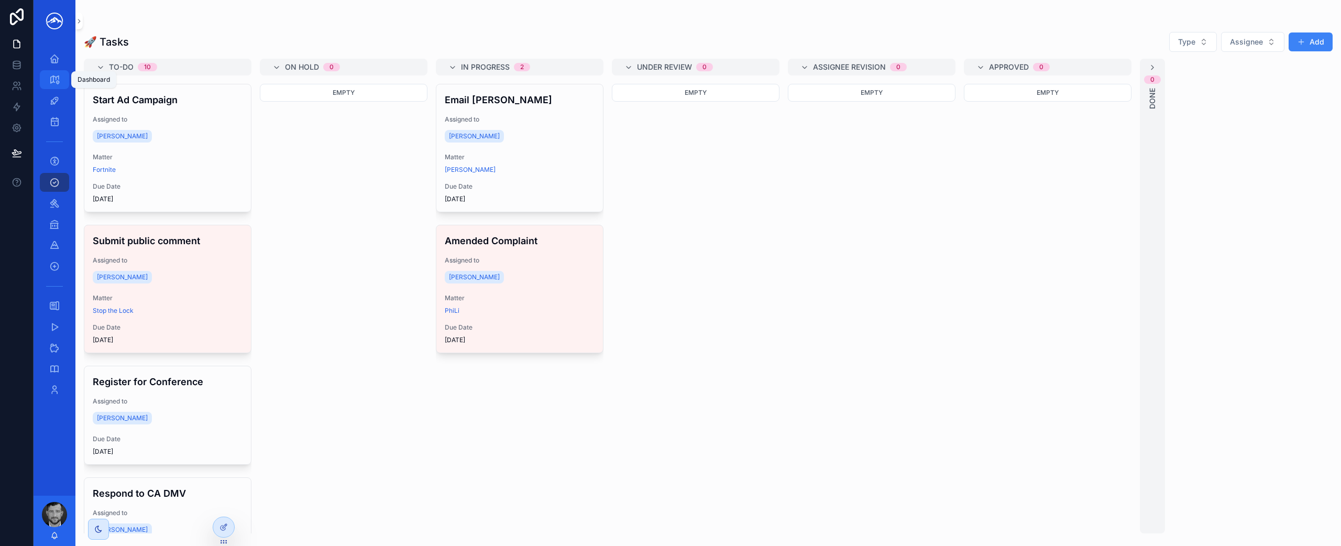
click at [56, 75] on icon "scrollable content" at bounding box center [54, 79] width 10 height 10
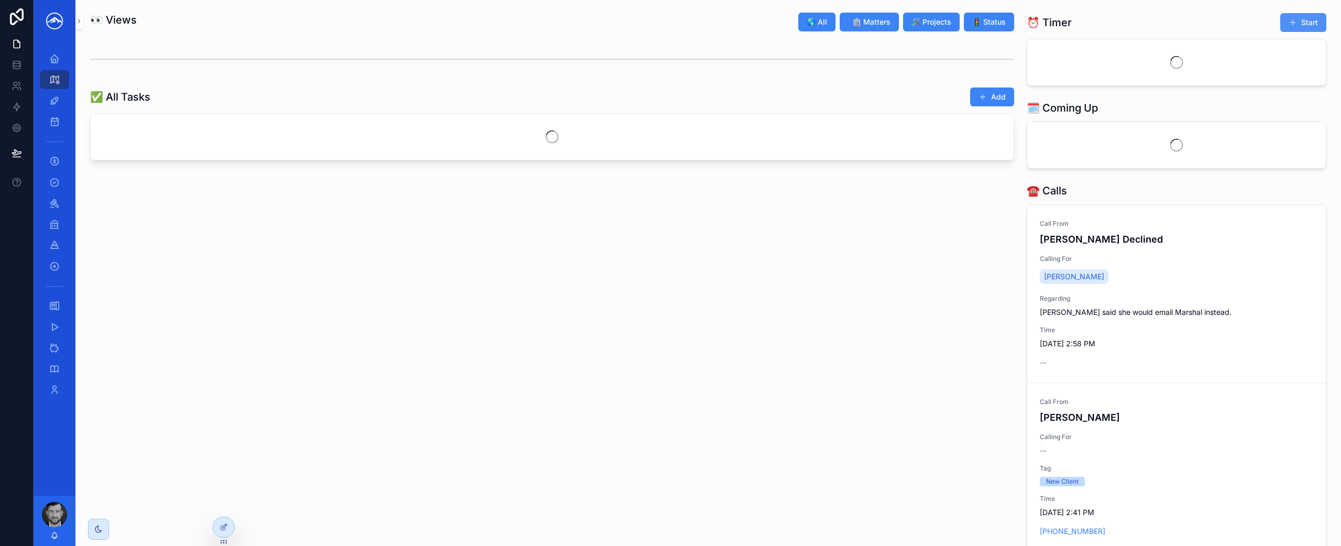
click at [1280, 24] on button "Start" at bounding box center [1303, 22] width 46 height 19
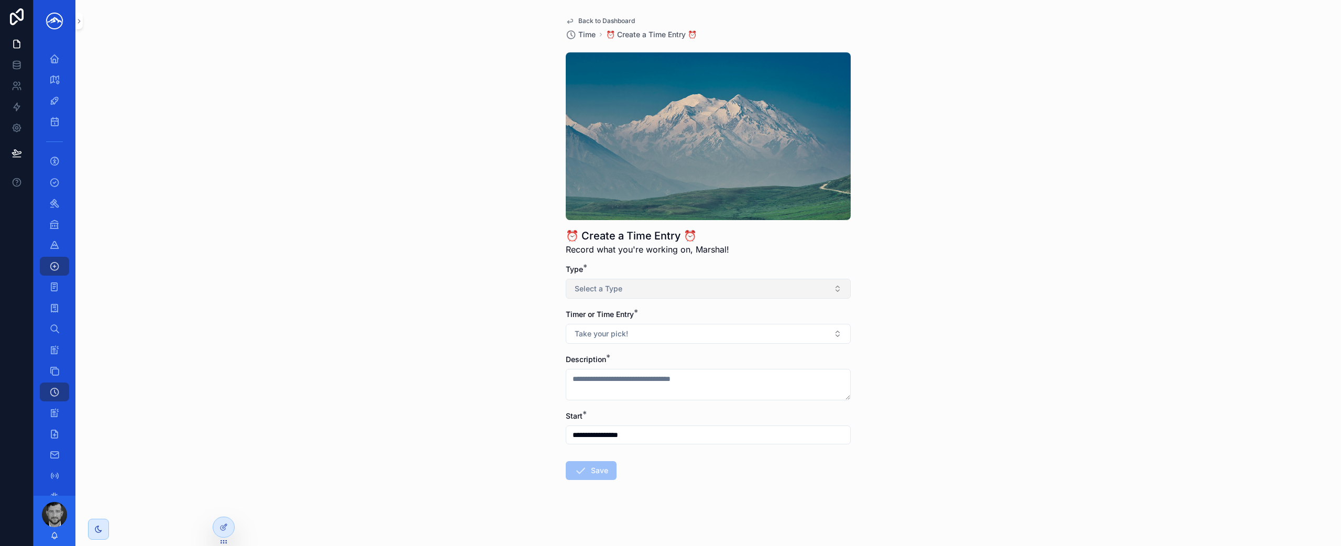
click at [747, 289] on button "Select a Type" at bounding box center [708, 289] width 285 height 20
click at [721, 330] on div "Matter" at bounding box center [705, 331] width 280 height 16
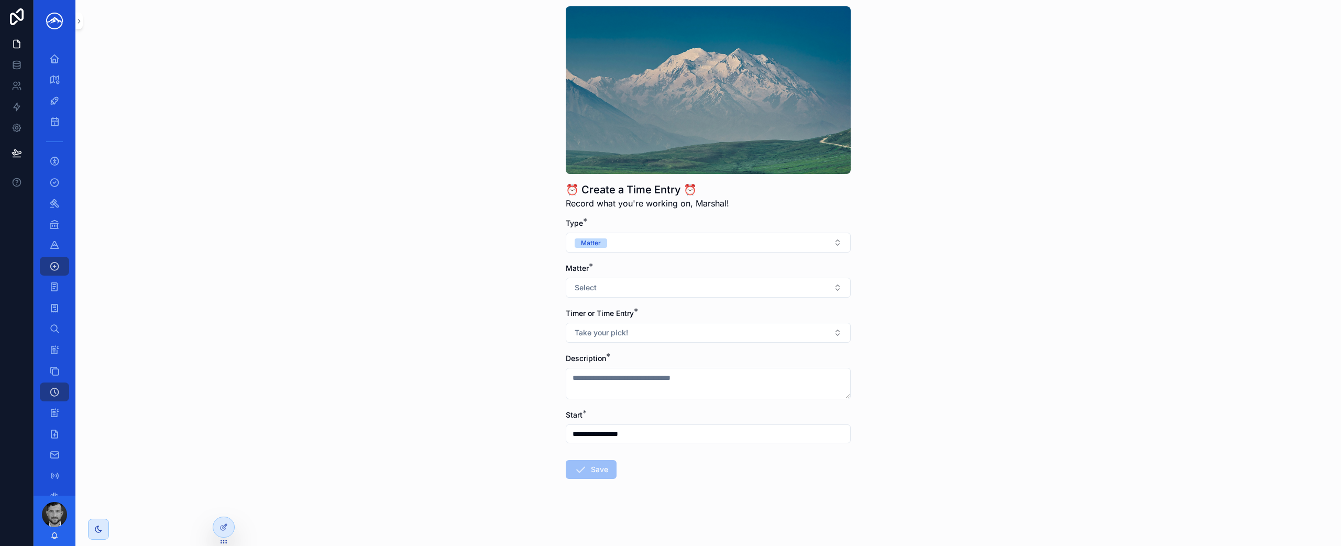
scroll to position [43, 0]
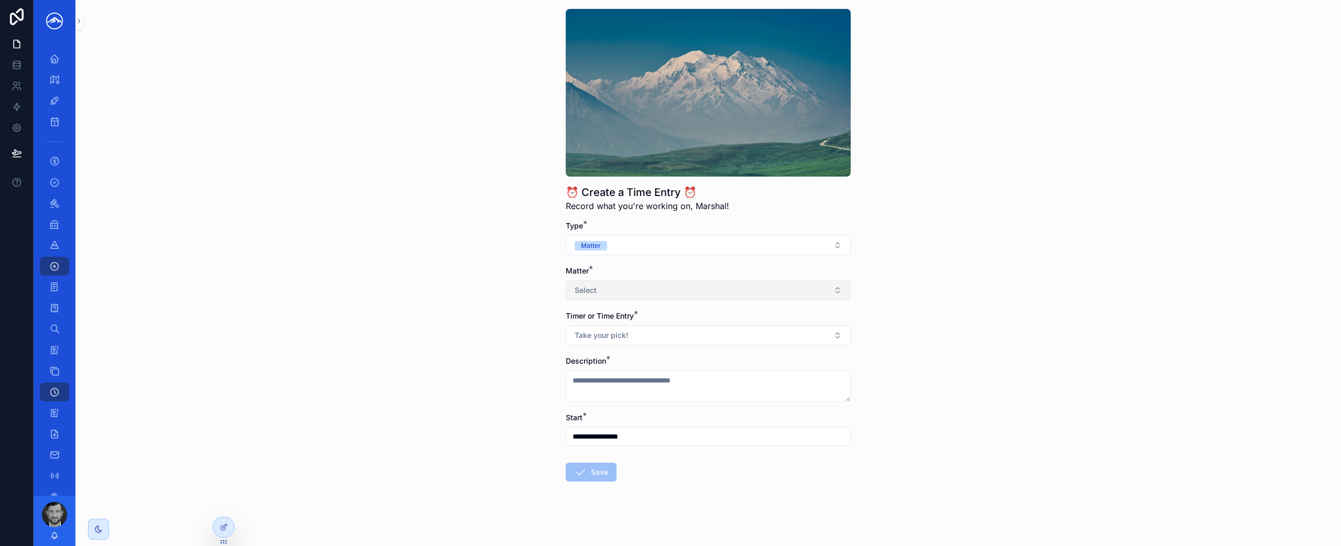
click at [819, 293] on button "Select" at bounding box center [708, 290] width 285 height 20
type input "******"
click at [805, 328] on div "[PERSON_NAME]" at bounding box center [705, 332] width 280 height 17
type input "**********"
click at [780, 338] on button "Take your pick!" at bounding box center [708, 335] width 285 height 20
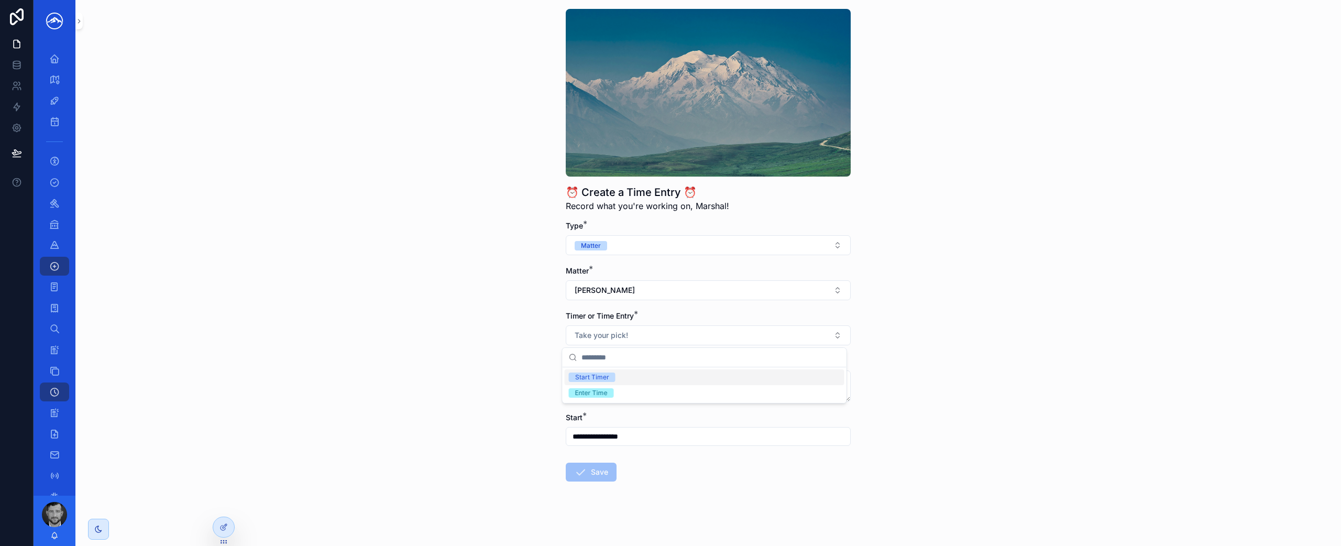
click at [524, 335] on div "**********" at bounding box center [707, 230] width 1265 height 546
click at [225, 528] on icon at bounding box center [222, 527] width 5 height 5
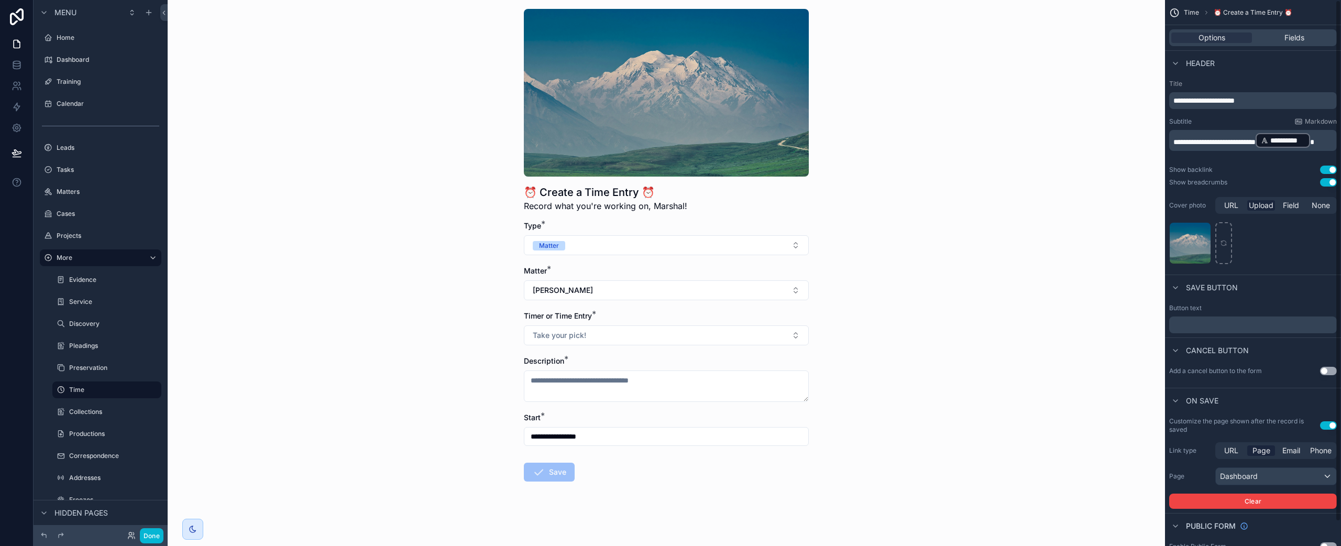
scroll to position [0, 0]
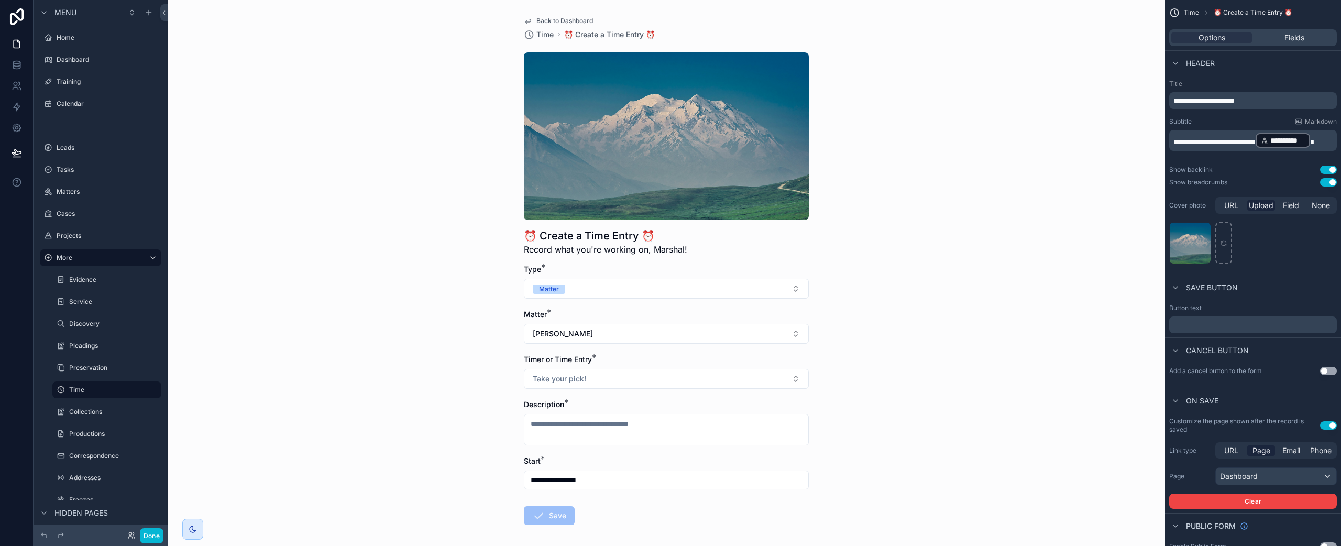
click at [1185, 103] on span "**********" at bounding box center [1203, 100] width 61 height 7
click at [1186, 103] on span "**********" at bounding box center [1203, 100] width 61 height 7
click at [1181, 102] on span "**********" at bounding box center [1203, 100] width 61 height 7
drag, startPoint x: 1264, startPoint y: 98, endPoint x: 1254, endPoint y: 102, distance: 10.9
click at [1263, 100] on p "**********" at bounding box center [1253, 100] width 161 height 10
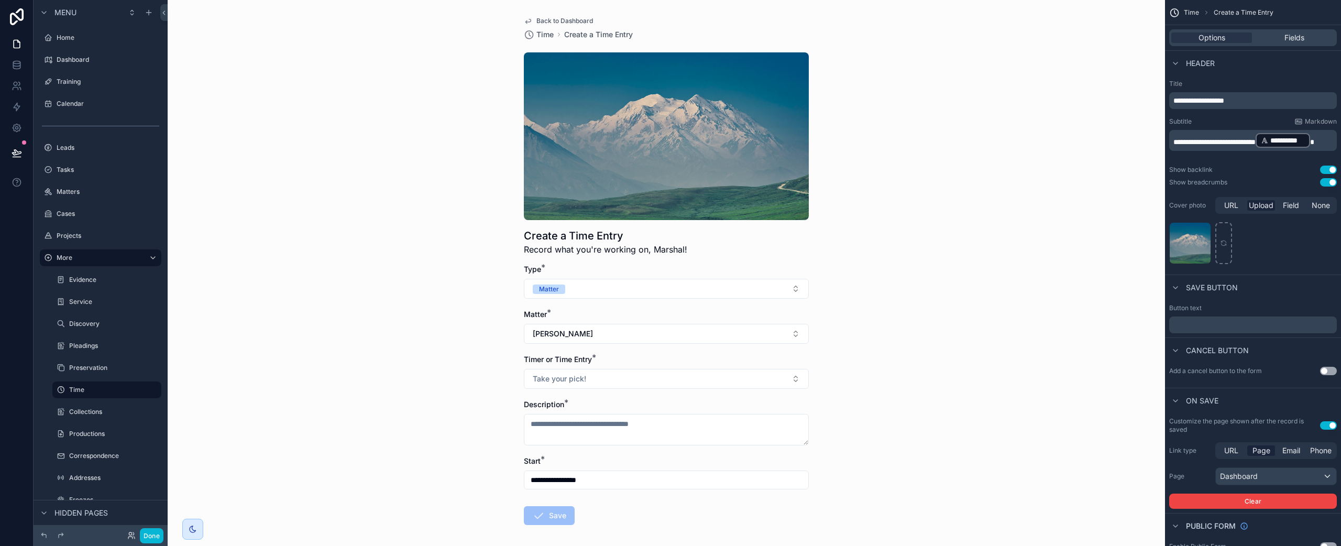
click at [945, 410] on div "**********" at bounding box center [666, 273] width 997 height 546
click at [150, 535] on button "Done" at bounding box center [152, 535] width 24 height 15
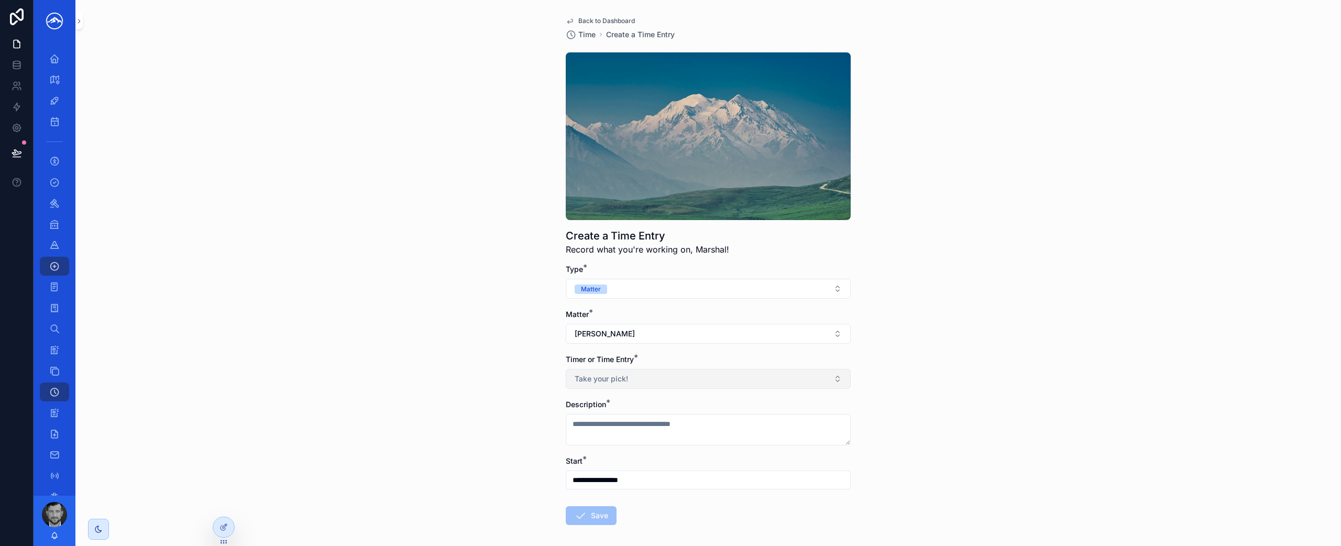
click at [670, 379] on button "Take your pick!" at bounding box center [708, 379] width 285 height 20
click at [657, 433] on div "Enter Time" at bounding box center [705, 436] width 280 height 16
type input "**********"
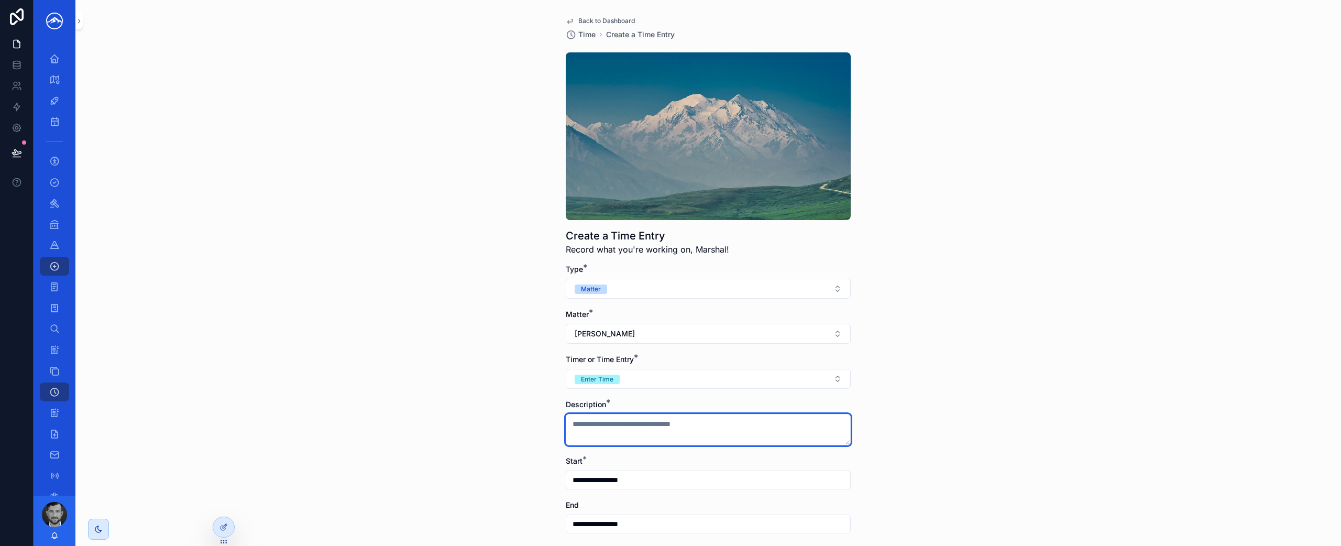
click at [665, 419] on textarea "scrollable content" at bounding box center [708, 429] width 285 height 31
type textarea "**********"
type input "**********"
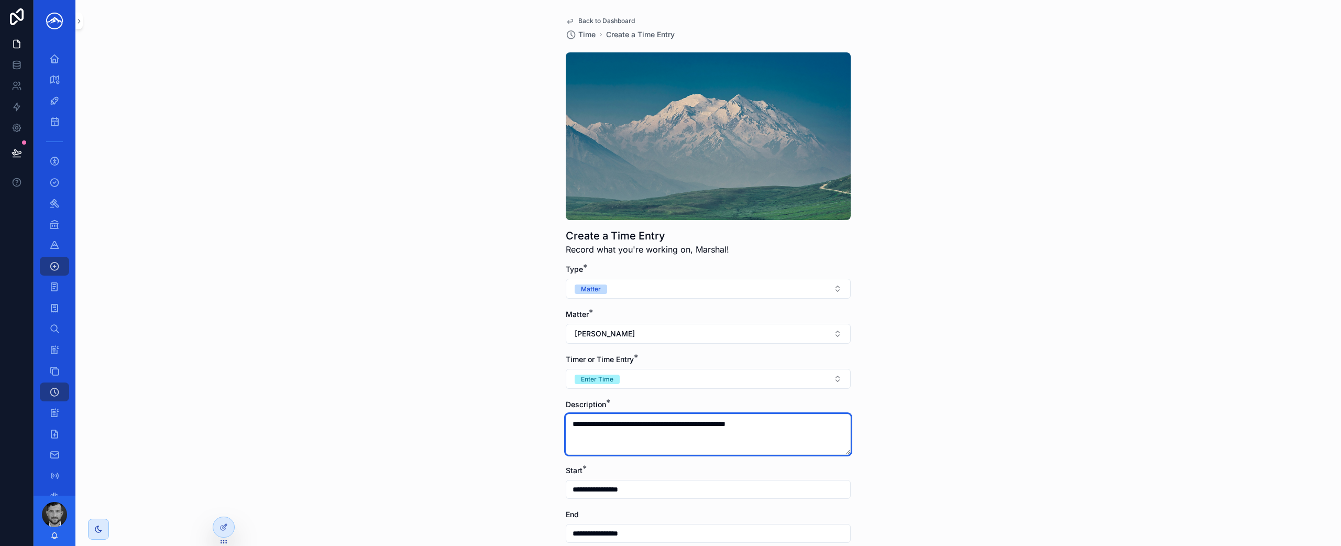
type textarea "**********"
type input "**********"
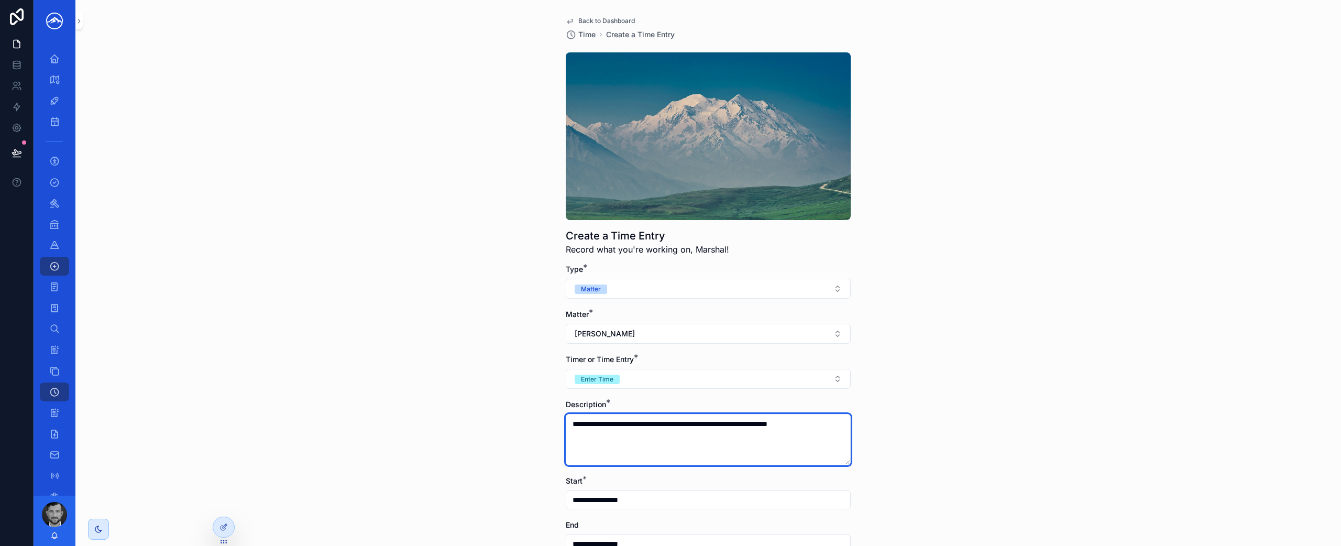
scroll to position [110, 0]
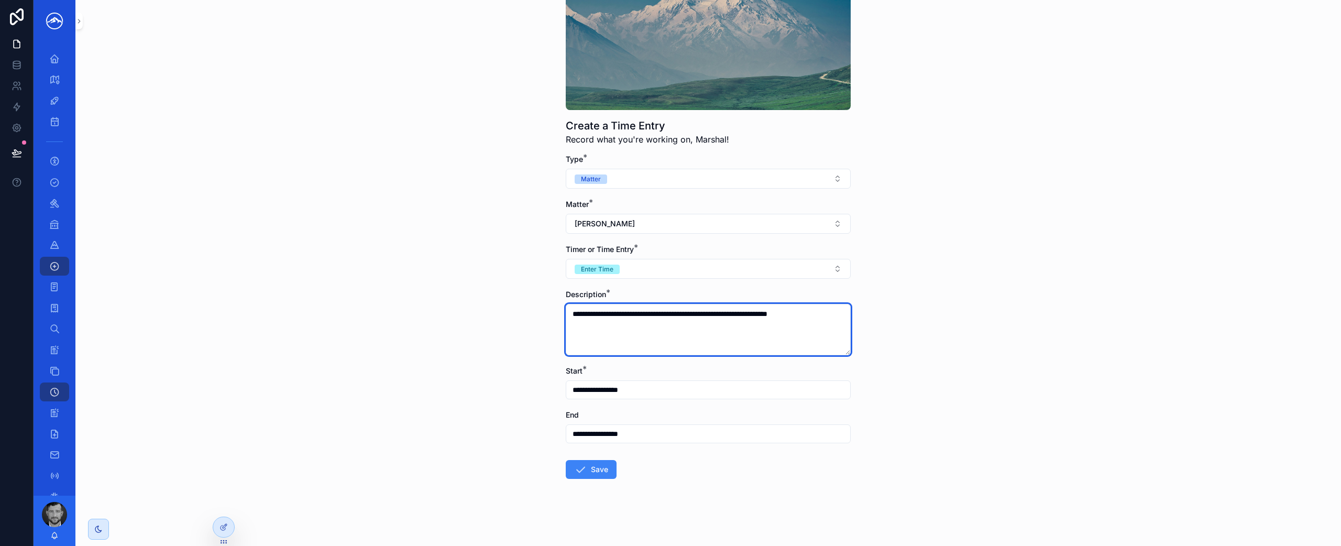
type textarea "**********"
click at [633, 431] on input "**********" at bounding box center [708, 433] width 284 height 15
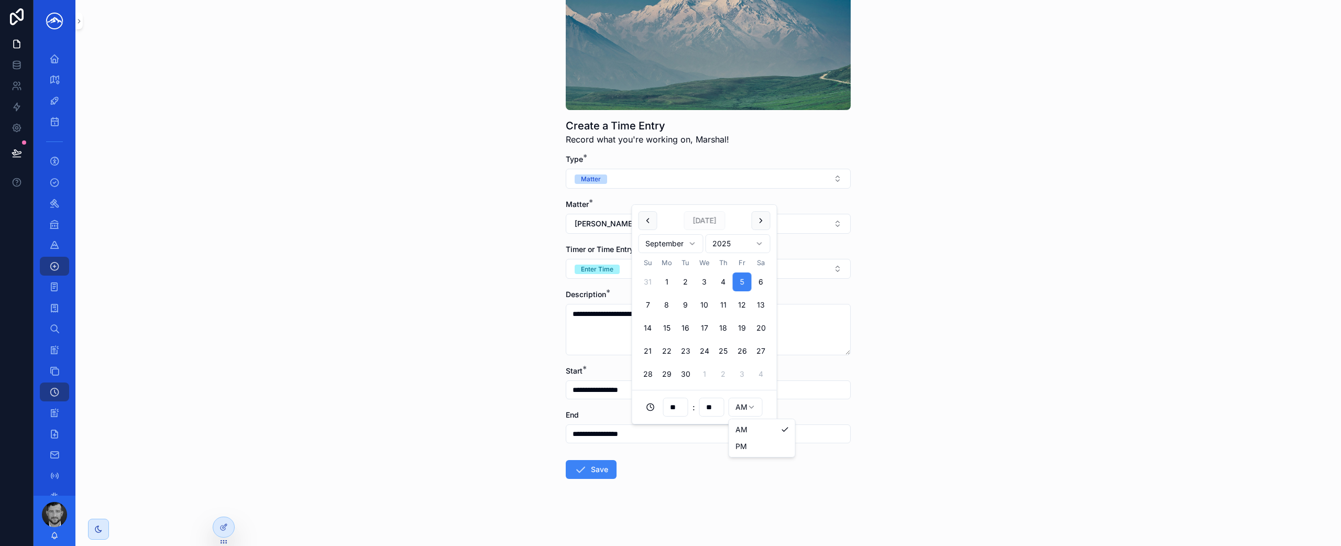
click at [739, 409] on html "**********" at bounding box center [670, 273] width 1341 height 546
click at [679, 410] on input "**" at bounding box center [676, 407] width 24 height 15
click at [679, 269] on div "02" at bounding box center [675, 268] width 47 height 17
type input "**********"
type input "**"
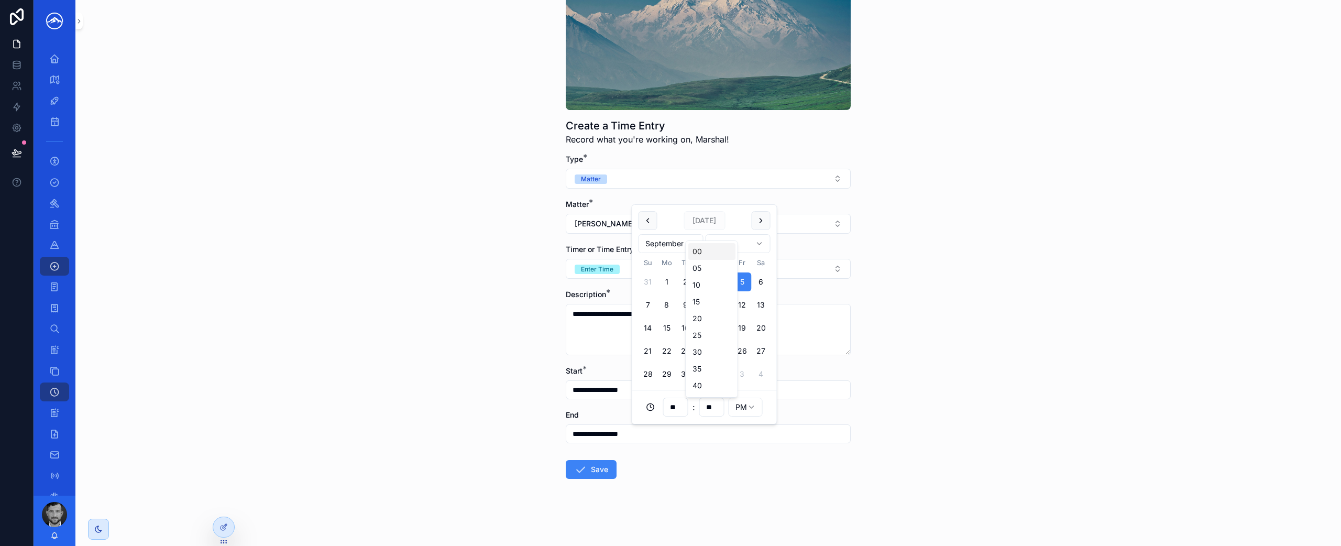
click at [712, 410] on input "**" at bounding box center [712, 407] width 24 height 15
click at [714, 352] on div "30" at bounding box center [711, 352] width 47 height 17
type input "**********"
type input "**"
click at [726, 465] on form "**********" at bounding box center [708, 350] width 285 height 392
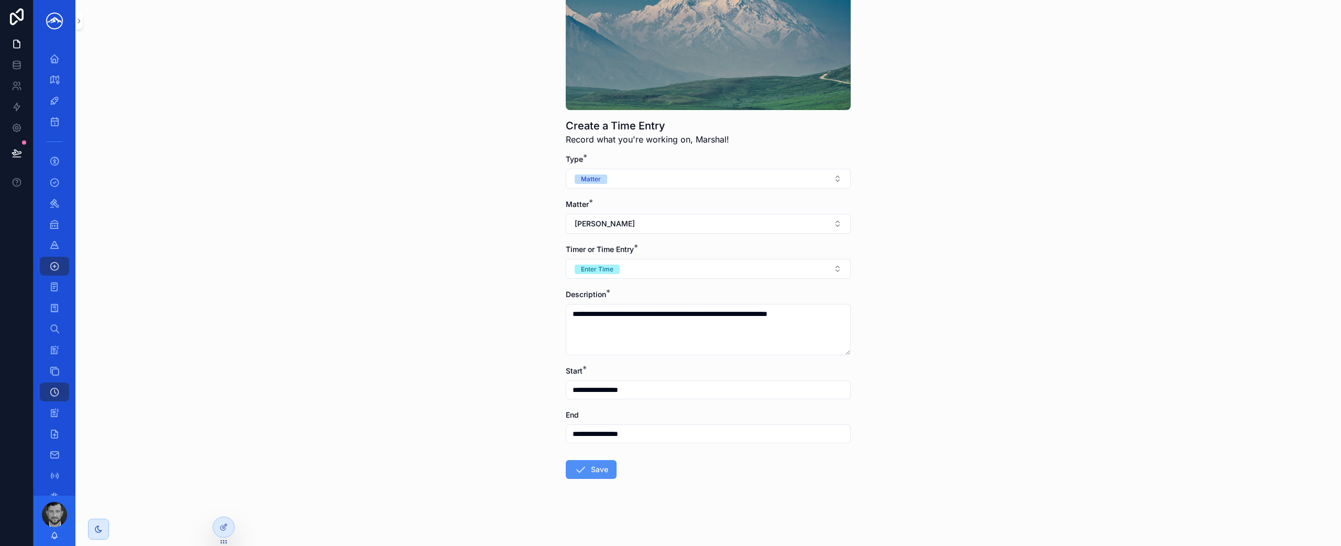
click at [598, 469] on button "Save" at bounding box center [591, 469] width 51 height 19
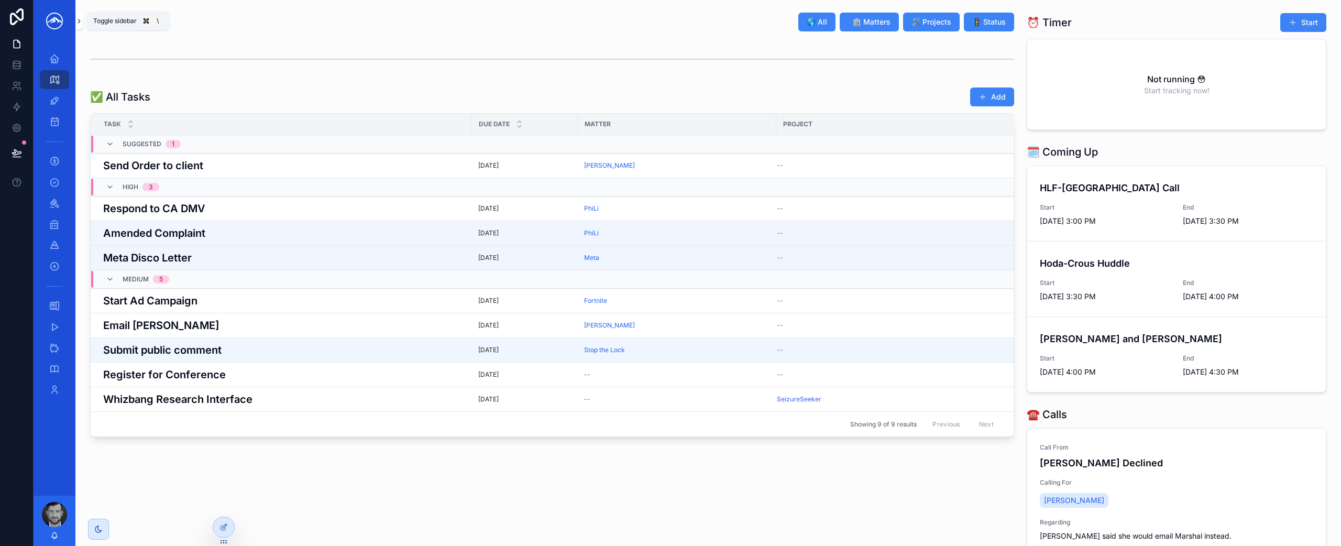
click at [81, 18] on icon "scrollable content" at bounding box center [78, 21] width 7 height 8
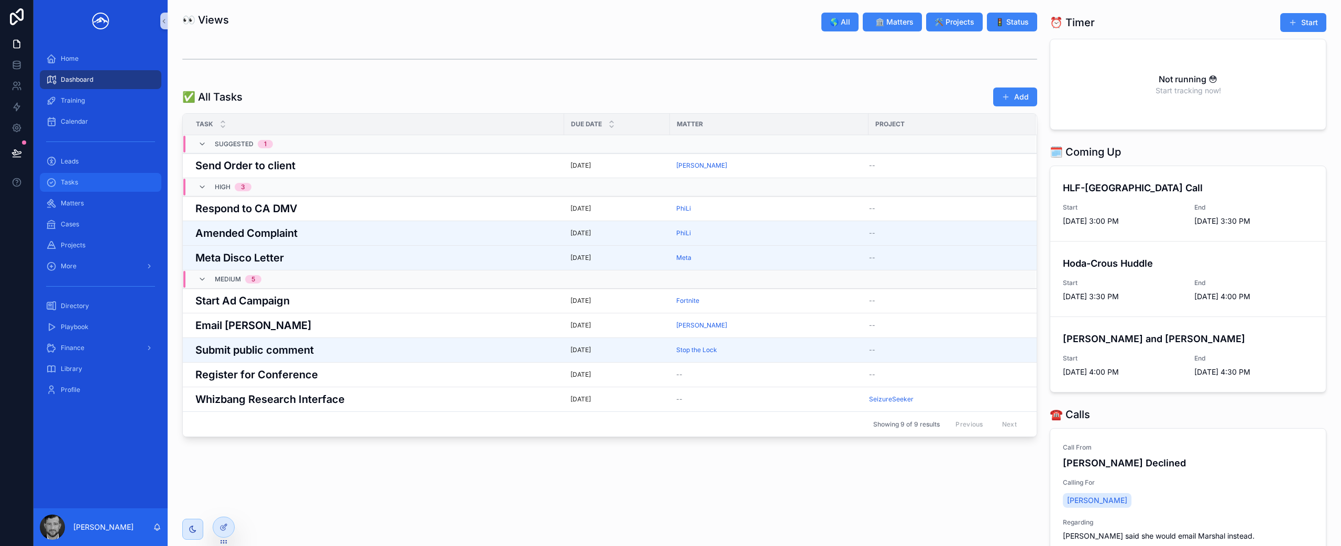
click at [83, 179] on div "Tasks" at bounding box center [100, 182] width 109 height 17
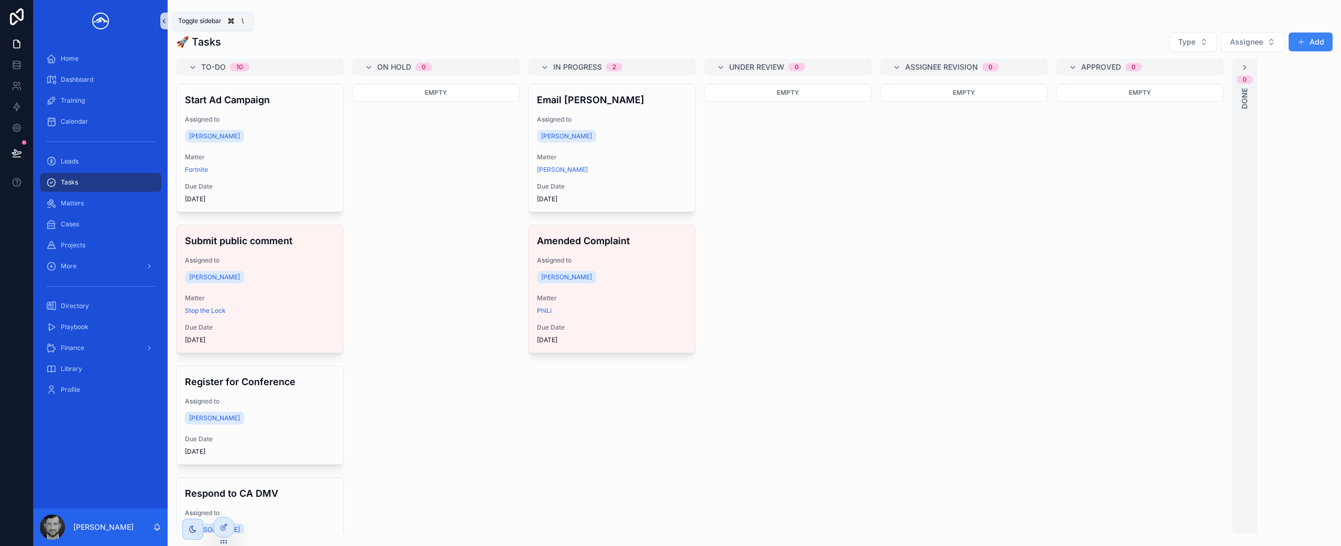
click at [164, 26] on button "scrollable content" at bounding box center [163, 21] width 7 height 17
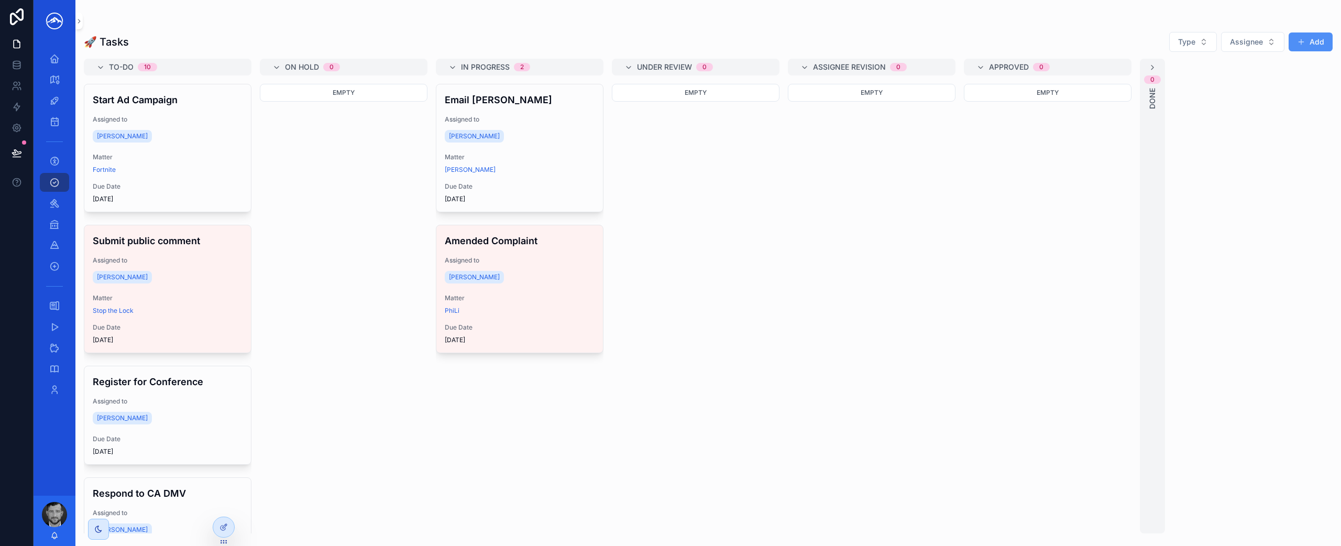
click at [1324, 46] on button "Add" at bounding box center [1310, 41] width 44 height 19
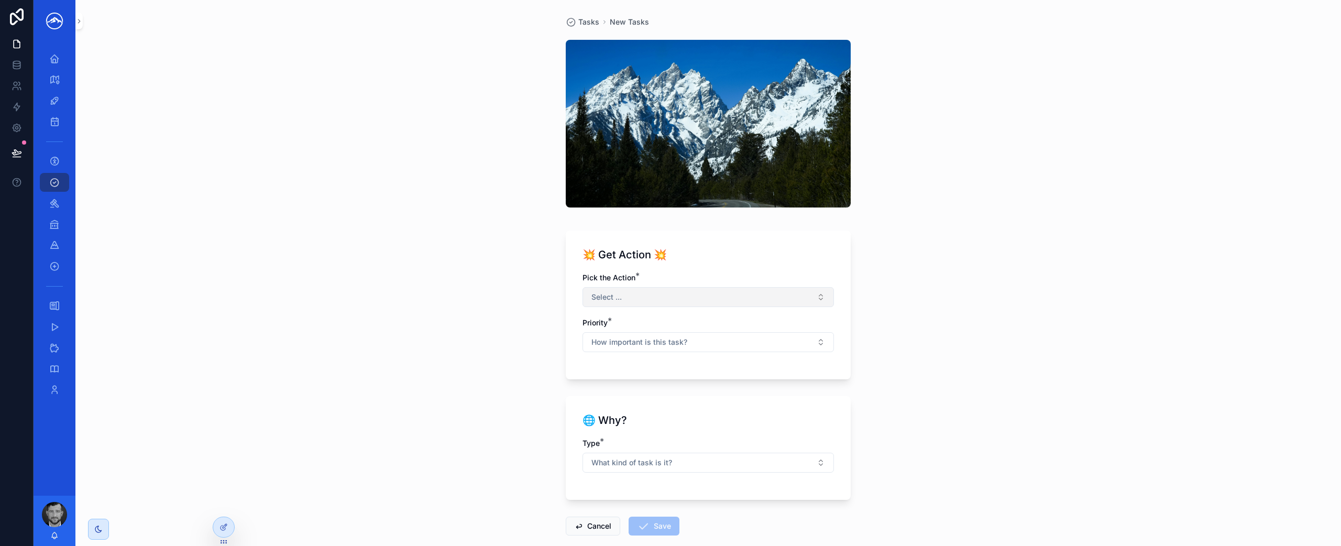
click at [753, 298] on button "Select ..." at bounding box center [707, 297] width 251 height 20
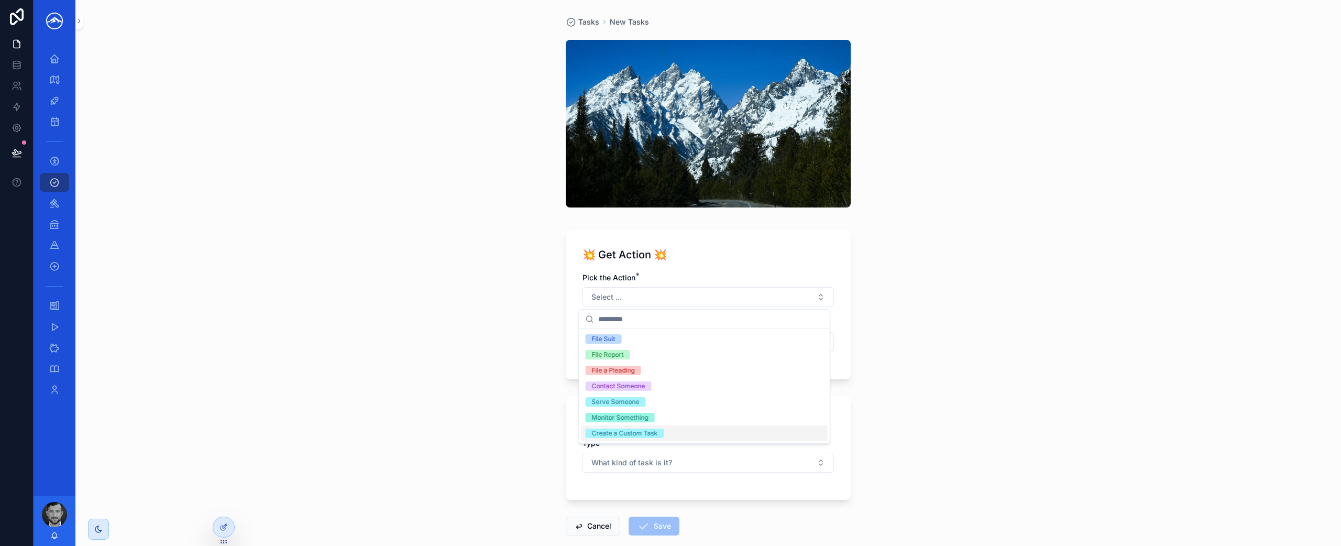
click at [714, 435] on div "Create a Custom Task" at bounding box center [704, 433] width 246 height 16
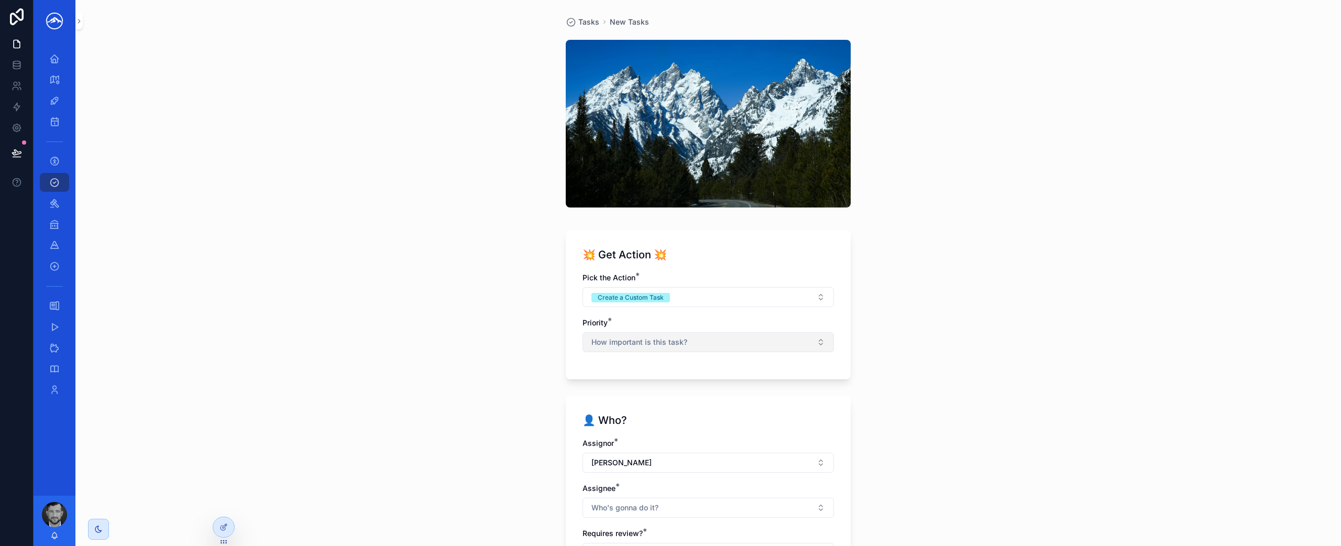
click at [705, 349] on button "How important is this task?" at bounding box center [707, 342] width 251 height 20
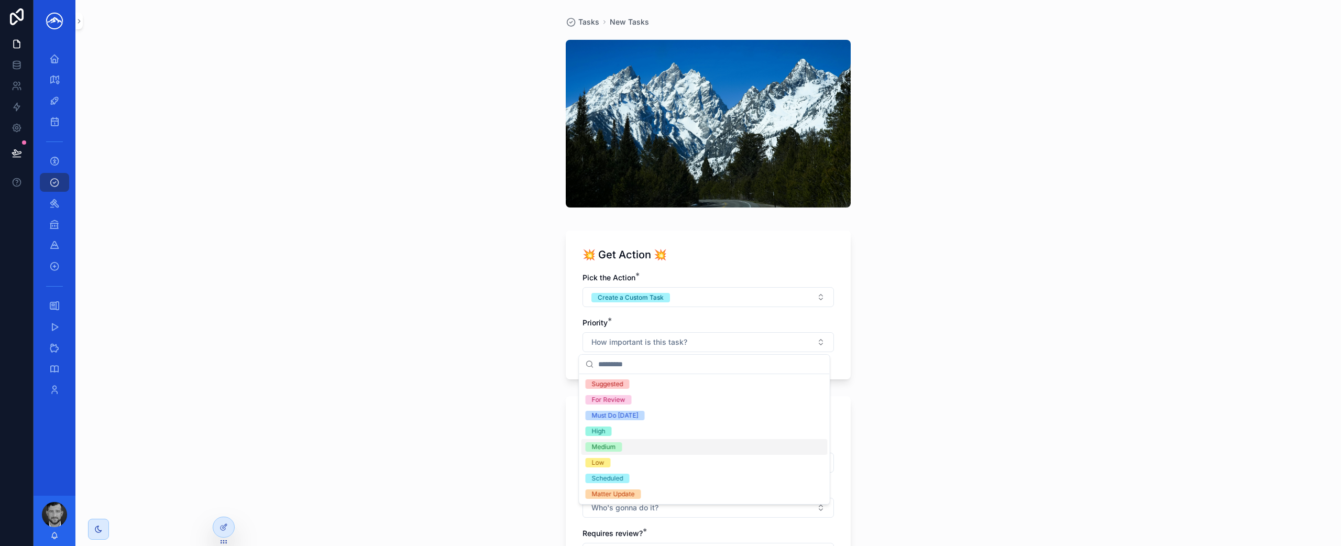
click at [660, 442] on div "Medium" at bounding box center [704, 447] width 246 height 16
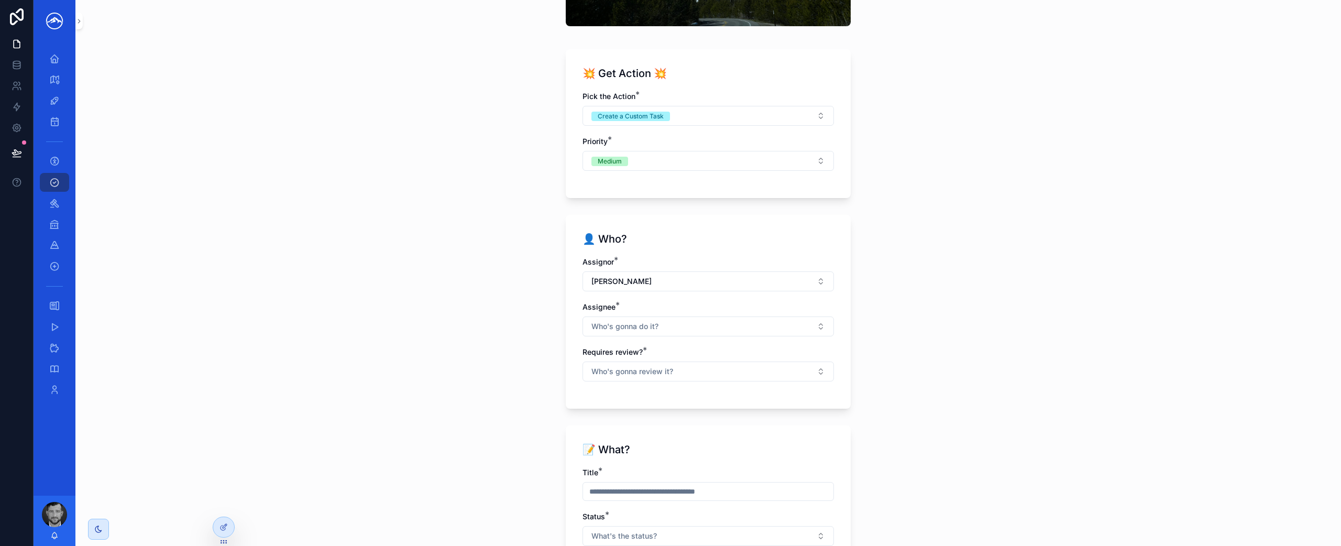
scroll to position [179, 0]
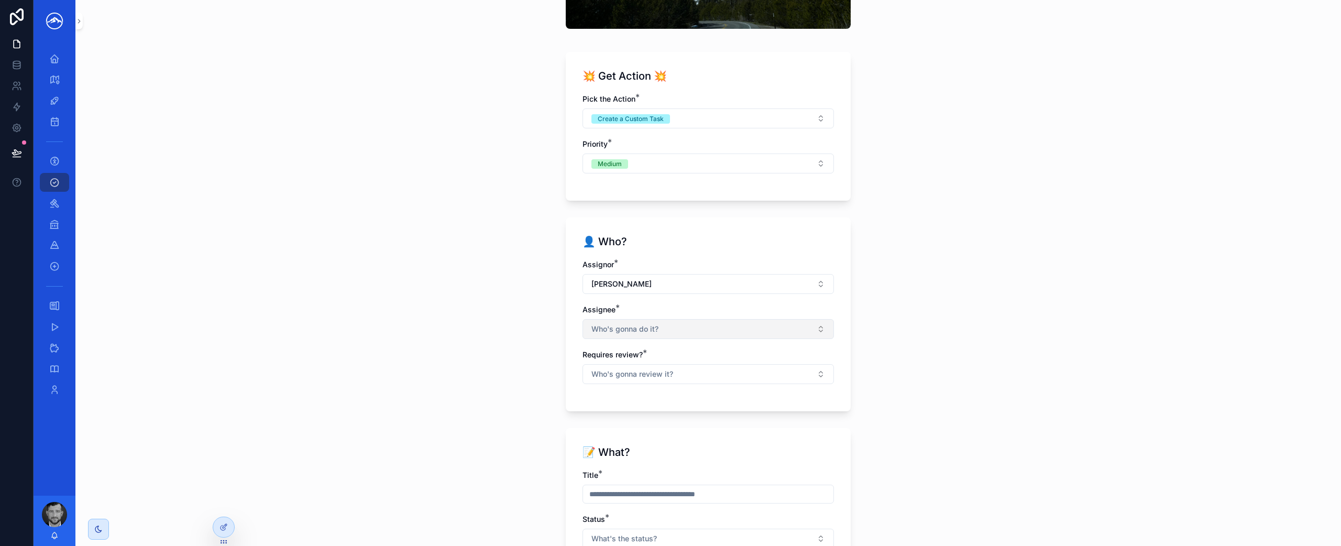
click at [689, 330] on button "Who's gonna do it?" at bounding box center [707, 329] width 251 height 20
click at [664, 425] on div "[PERSON_NAME]" at bounding box center [704, 421] width 246 height 17
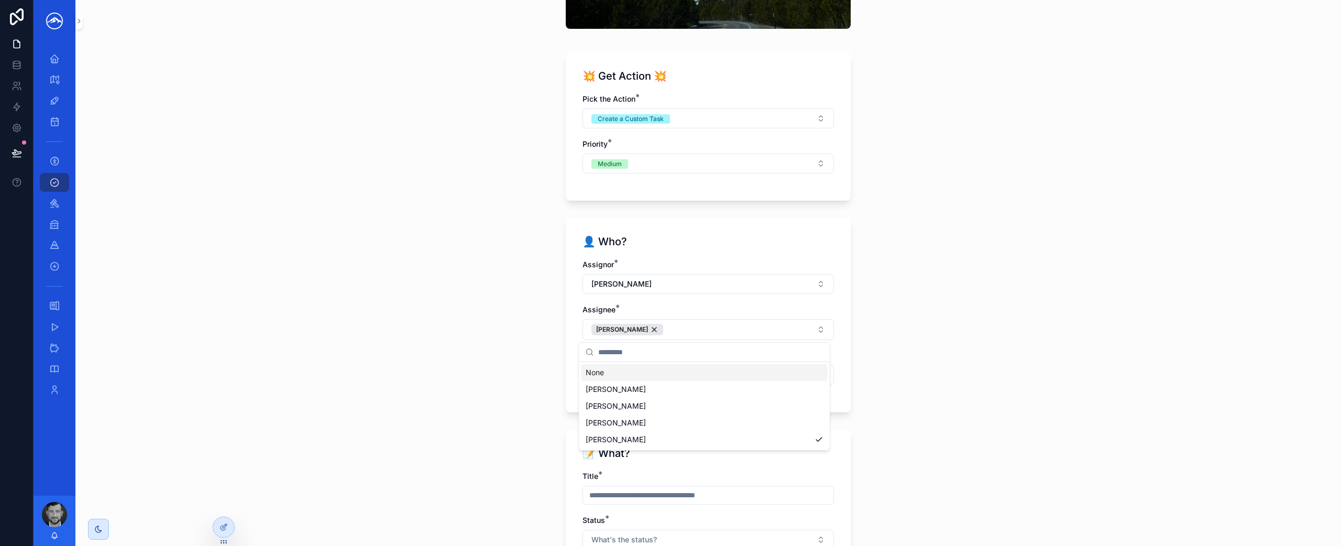
click at [962, 357] on div "Tasks New Tasks 💥 Get Action 💥 Pick the Action * Create a Custom Task Priority …" at bounding box center [707, 94] width 1265 height 546
click at [790, 373] on button "Who's gonna review it?" at bounding box center [707, 375] width 251 height 20
click at [746, 439] on div "No" at bounding box center [704, 433] width 246 height 16
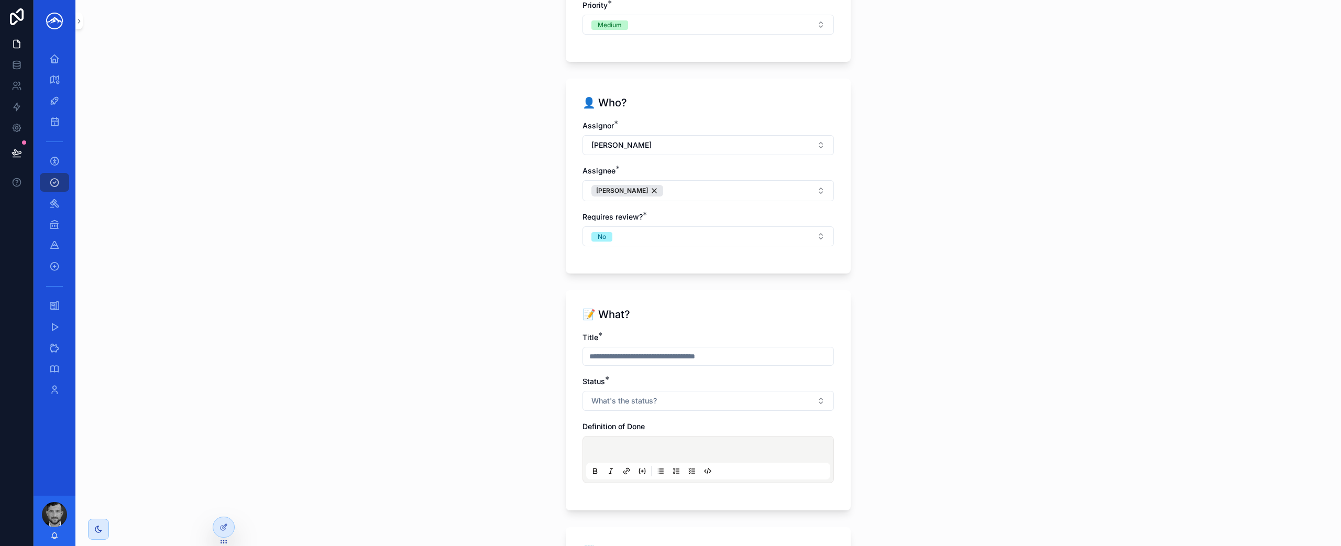
click at [679, 357] on input "scrollable content" at bounding box center [708, 356] width 250 height 15
type input "**********"
click at [676, 397] on button "What's the status?" at bounding box center [707, 401] width 251 height 20
click at [742, 301] on div "To-do" at bounding box center [704, 300] width 246 height 16
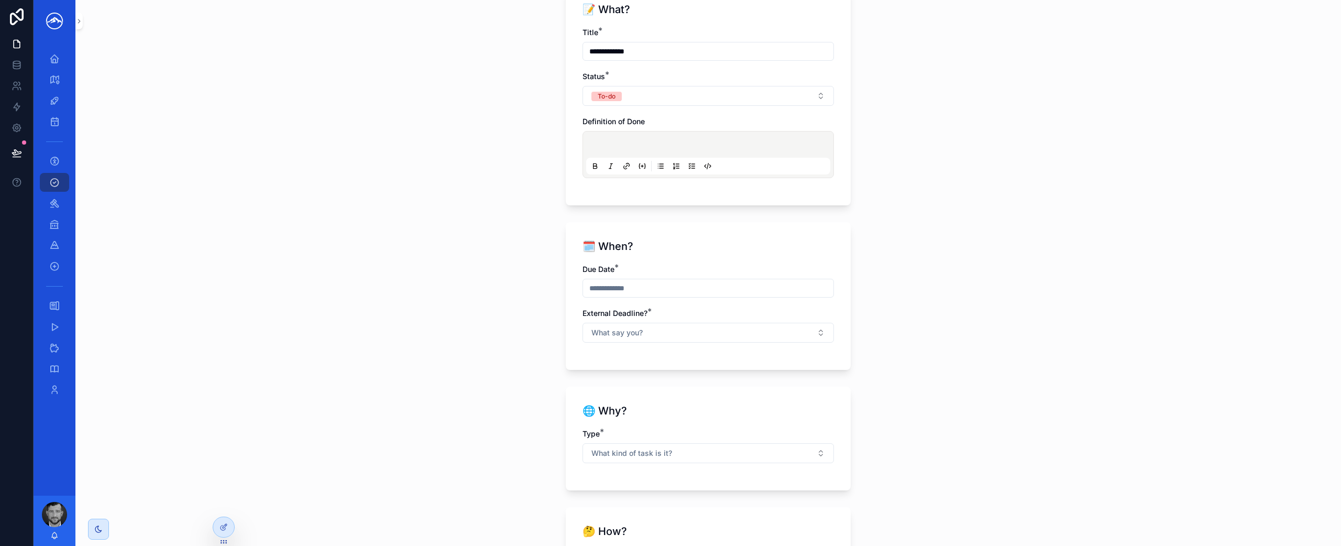
click at [688, 288] on input "scrollable content" at bounding box center [708, 288] width 250 height 15
click at [742, 377] on button "5" at bounding box center [742, 375] width 19 height 19
type input "********"
click at [894, 330] on div "**********" at bounding box center [707, 273] width 1265 height 546
click at [744, 333] on button "What say you?" at bounding box center [707, 333] width 251 height 20
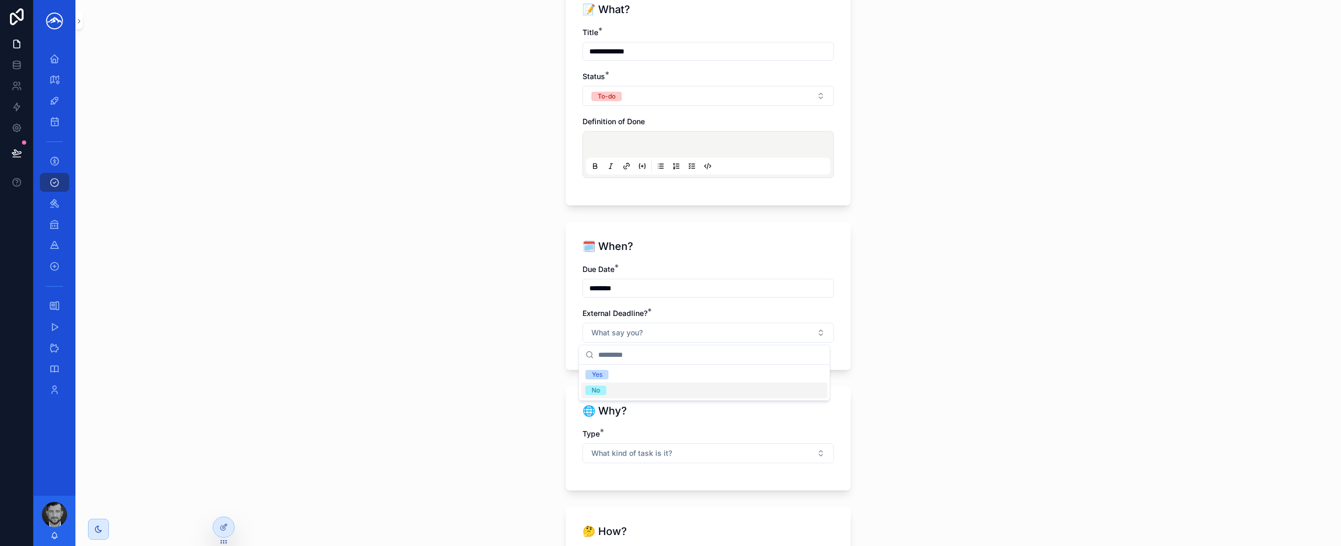
drag, startPoint x: 702, startPoint y: 386, endPoint x: 822, endPoint y: 357, distance: 123.3
click at [702, 386] on div "No" at bounding box center [704, 390] width 246 height 16
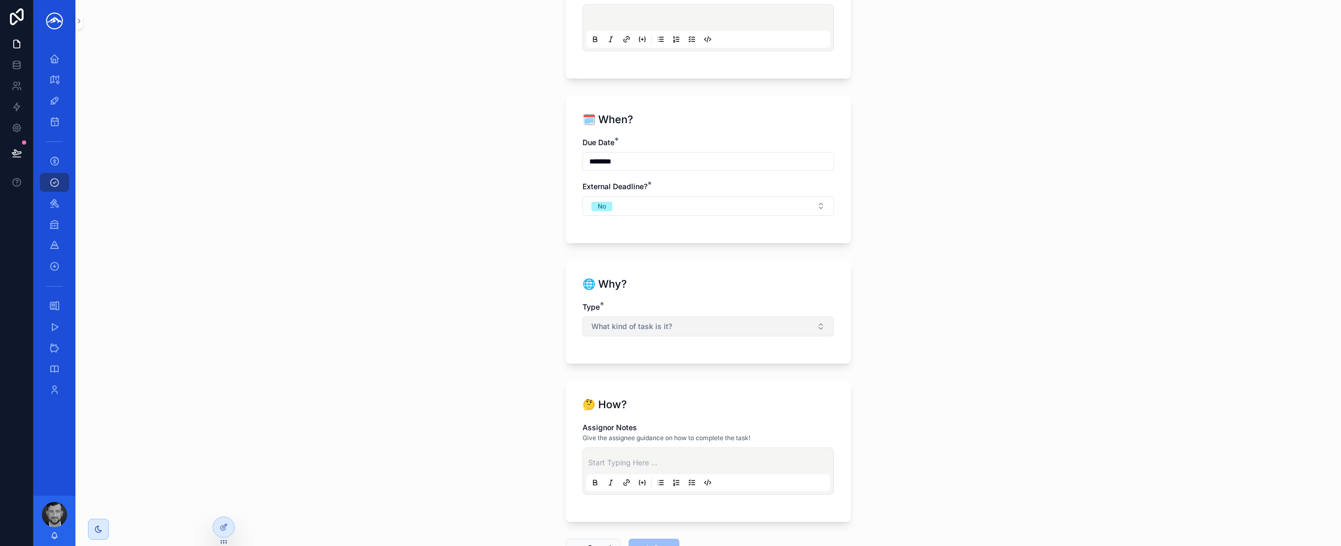
click at [661, 329] on span "What kind of task is it?" at bounding box center [631, 326] width 81 height 10
click at [647, 367] on div "Matter" at bounding box center [704, 368] width 246 height 16
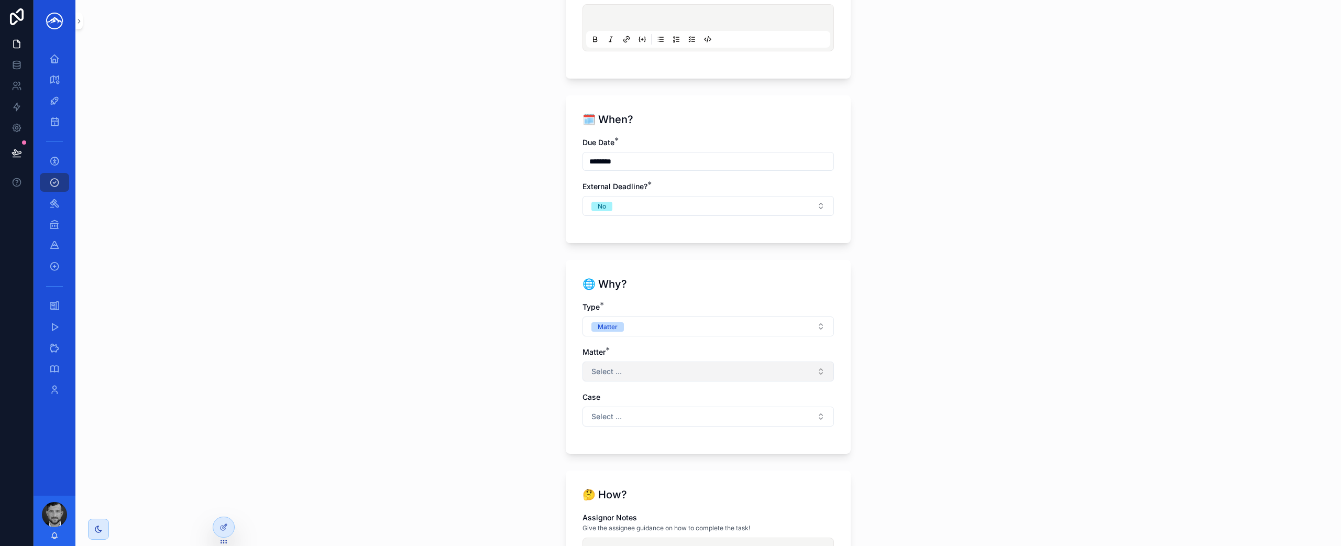
click at [737, 376] on button "Select ..." at bounding box center [707, 371] width 251 height 20
type input "******"
click at [691, 413] on div "[PERSON_NAME]" at bounding box center [704, 413] width 246 height 17
click at [923, 382] on div "**********" at bounding box center [707, 273] width 1265 height 546
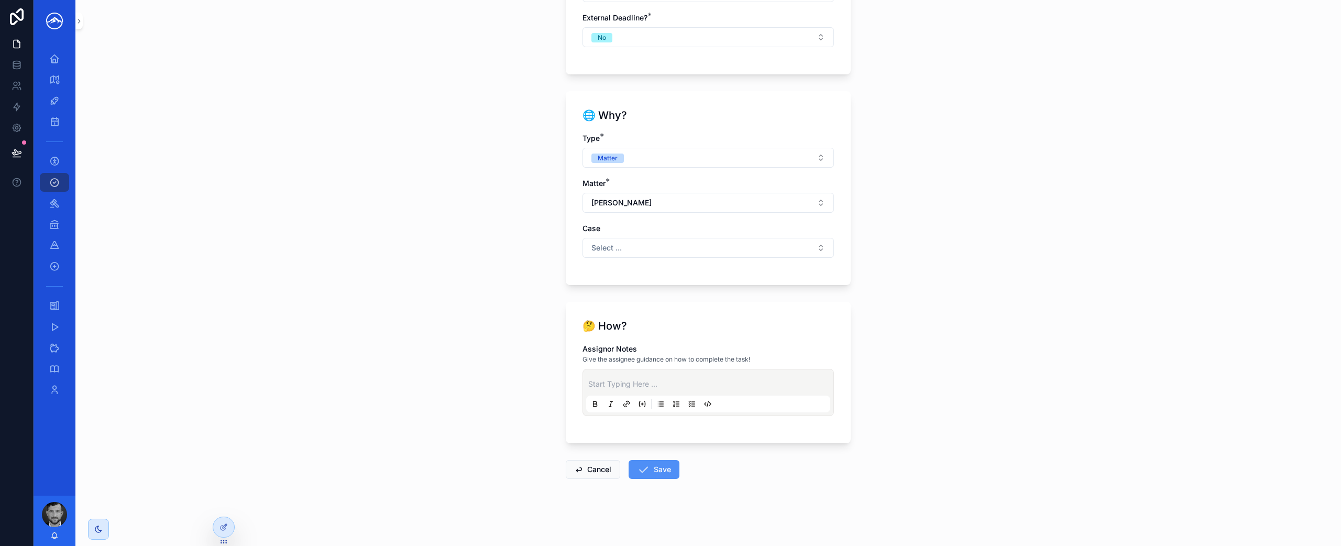
click at [659, 468] on button "Save" at bounding box center [653, 469] width 51 height 19
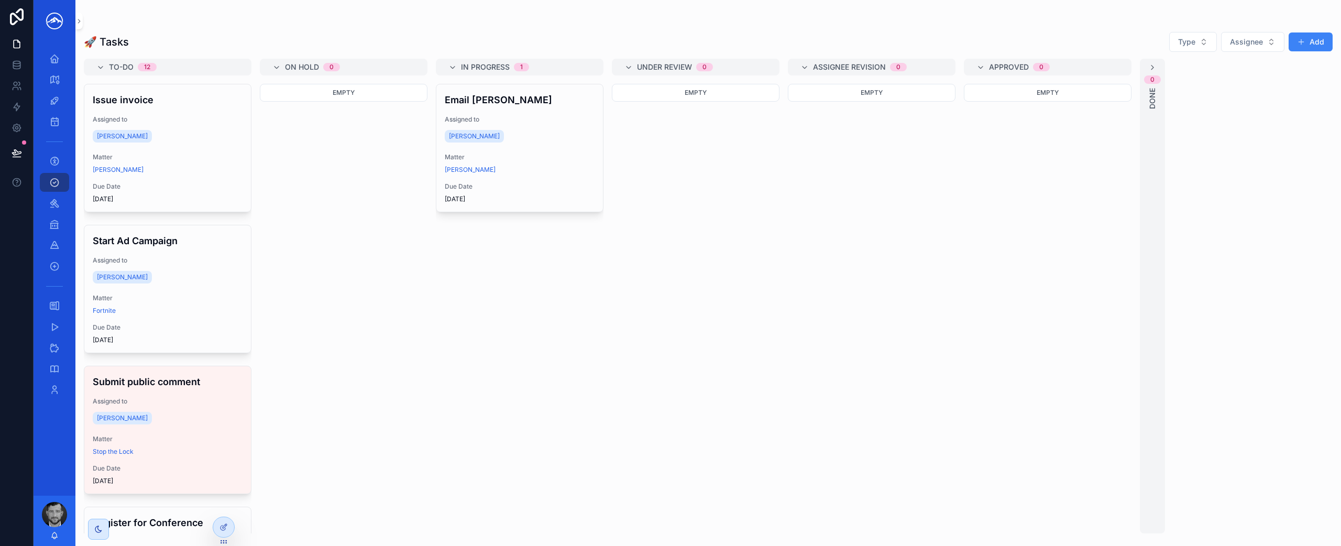
click at [514, 251] on div "Email [PERSON_NAME] Assigned to Marshal Hoda Matter [PERSON_NAME] Due Date [DAT…" at bounding box center [520, 308] width 168 height 449
